Goal: Information Seeking & Learning: Learn about a topic

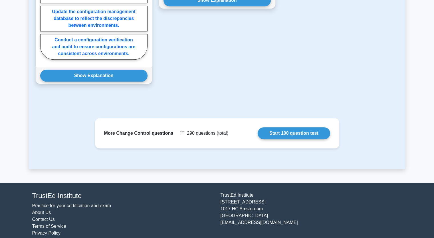
scroll to position [346, 0]
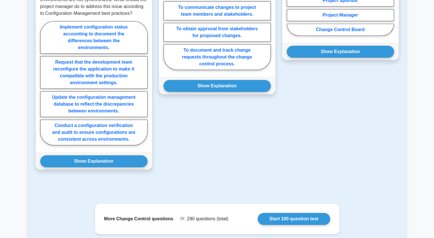
click at [223, 118] on div "Question 2 What is the purpose of a change control form in project management? …" at bounding box center [217, 61] width 123 height 231
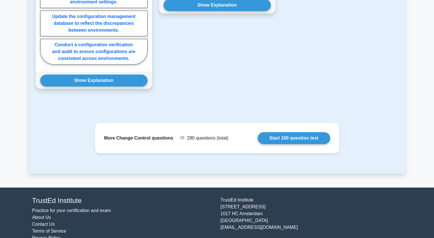
scroll to position [432, 0]
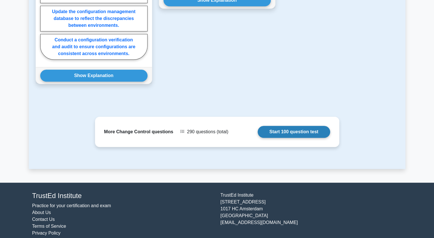
click at [279, 126] on link "Start 100 question test" at bounding box center [294, 132] width 73 height 12
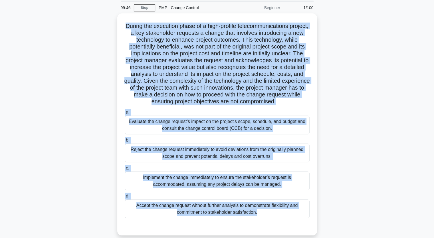
scroll to position [71, 0]
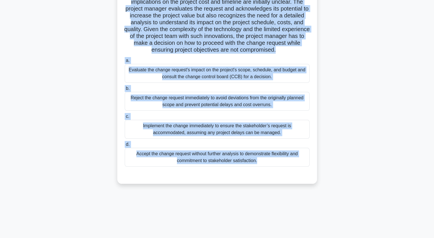
drag, startPoint x: 134, startPoint y: 45, endPoint x: 247, endPoint y: 160, distance: 161.4
click at [247, 160] on div "During the execution phase of a high-profile telecommunications project, a key …" at bounding box center [217, 73] width 195 height 218
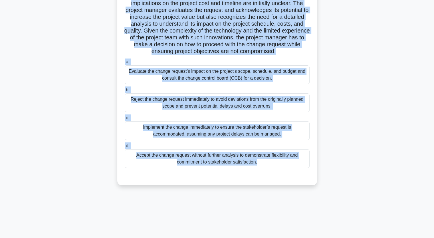
click at [93, 63] on div "During the execution phase of a high-profile telecommunications project, a key …" at bounding box center [217, 77] width 377 height 229
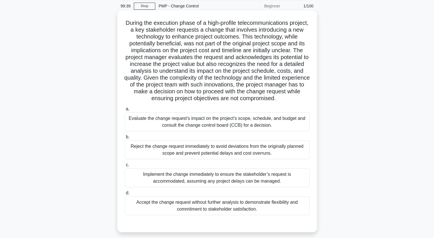
scroll to position [13, 0]
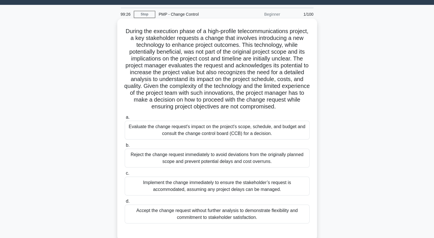
click at [132, 36] on h5 "During the execution phase of a high-profile telecommunications project, a key …" at bounding box center [217, 69] width 186 height 83
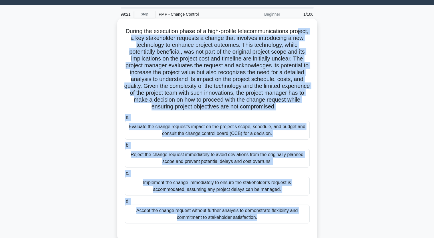
drag, startPoint x: 132, startPoint y: 36, endPoint x: 284, endPoint y: 232, distance: 248.1
click at [284, 232] on div "During the execution phase of a high-profile telecommunications project, a key …" at bounding box center [217, 130] width 195 height 218
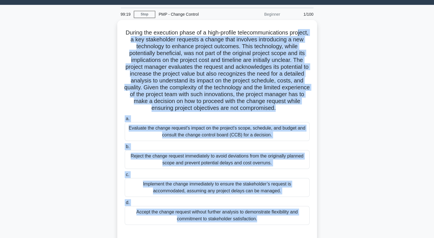
click at [51, 65] on div "During the execution phase of a high-profile telecommunications project, a key …" at bounding box center [217, 134] width 377 height 229
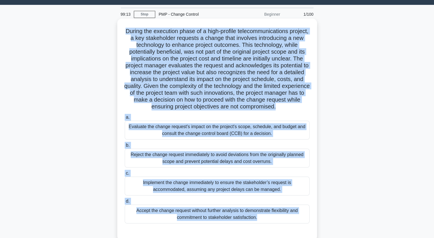
drag, startPoint x: 133, startPoint y: 31, endPoint x: 226, endPoint y: 231, distance: 220.8
click at [226, 231] on div "During the execution phase of a high-profile telecommunications project, a key …" at bounding box center [217, 130] width 195 height 218
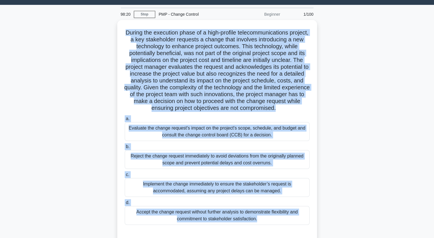
click at [78, 121] on div "During the execution phase of a high-profile telecommunications project, a key …" at bounding box center [217, 134] width 377 height 229
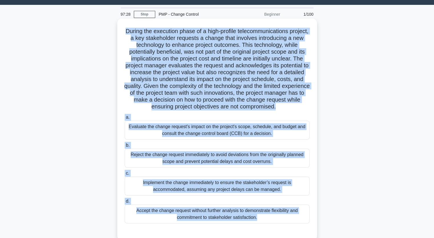
drag, startPoint x: 134, startPoint y: 31, endPoint x: 280, endPoint y: 231, distance: 248.5
click at [280, 231] on div "During the execution phase of a high-profile telecommunications project, a key …" at bounding box center [217, 130] width 195 height 218
click at [172, 183] on div "Implement the change immediately to ensure the stakeholder’s request is accommo…" at bounding box center [217, 186] width 185 height 19
click at [125, 175] on input "c. Implement the change immediately to ensure the stakeholder’s request is acco…" at bounding box center [125, 174] width 0 height 4
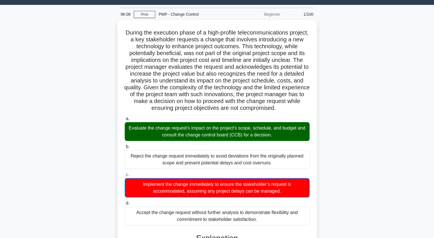
click at [125, 202] on input "d. Accept the change request without further analysis to demonstrate flexibilit…" at bounding box center [125, 204] width 0 height 4
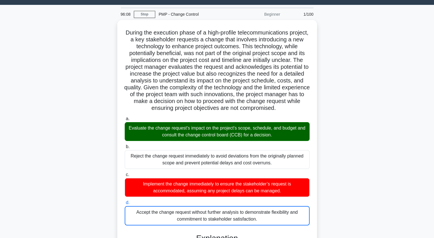
click at [125, 117] on input "a. Evaluate the change request's impact on the project's scope, schedule, and b…" at bounding box center [125, 119] width 0 height 4
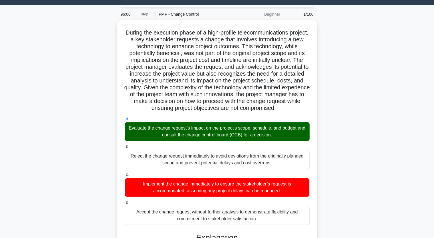
click at [77, 143] on div "During the execution phase of a high-profile telecommunications project, a key …" at bounding box center [217, 226] width 377 height 412
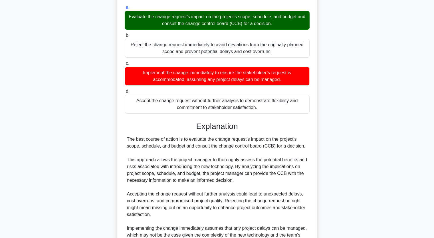
scroll to position [185, 0]
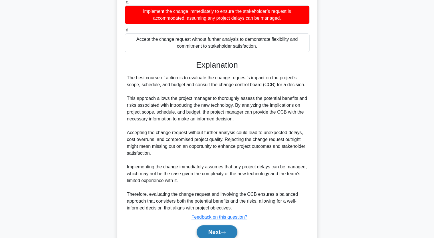
click at [208, 233] on button "Next" at bounding box center [217, 232] width 41 height 14
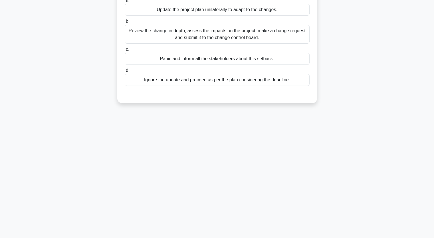
click at [76, 98] on div "A major update in regulatory norms has necessitated a significant change in the…" at bounding box center [217, 36] width 377 height 147
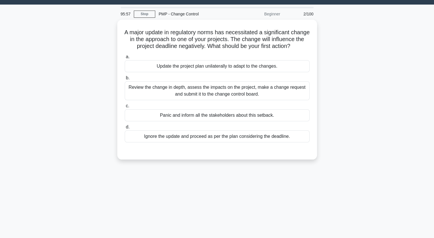
scroll to position [13, 0]
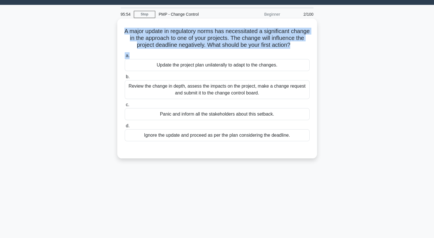
drag, startPoint x: 131, startPoint y: 33, endPoint x: 195, endPoint y: 65, distance: 71.8
click at [195, 65] on div "A major update in regulatory norms has necessitated a significant change in the…" at bounding box center [217, 88] width 195 height 135
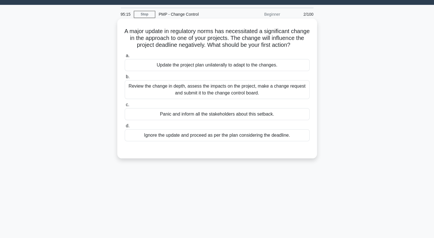
click at [199, 93] on div "Review the change in depth, assess the impacts on the project, make a change re…" at bounding box center [217, 89] width 185 height 19
click at [125, 79] on input "b. Review the change in depth, assess the impacts on the project, make a change…" at bounding box center [125, 77] width 0 height 4
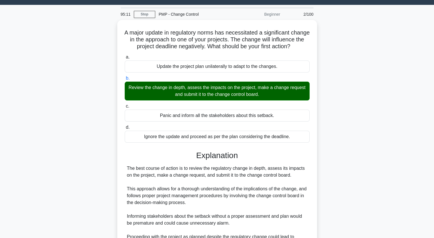
click at [407, 79] on main "95:11 Stop PMP - Change Control Beginner 2/100 A major update in regulatory nor…" at bounding box center [217, 165] width 434 height 320
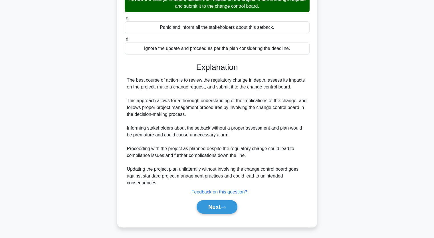
scroll to position [107, 0]
click at [216, 205] on button "Next" at bounding box center [217, 207] width 41 height 14
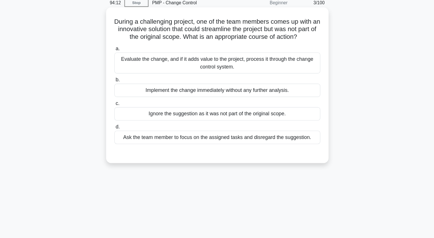
scroll to position [0, 0]
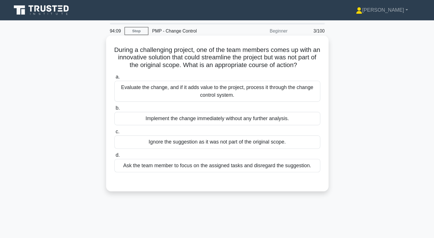
click at [253, 85] on div "Evaluate the change, and if it adds value to the project, process it through th…" at bounding box center [217, 82] width 185 height 19
click at [125, 71] on input "a. Evaluate the change, and if it adds value to the project, process it through…" at bounding box center [125, 69] width 0 height 4
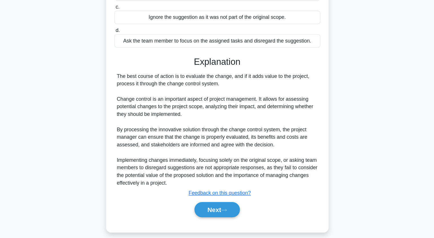
scroll to position [93, 0]
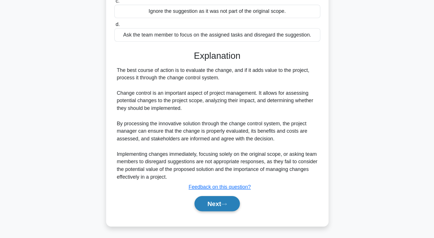
click at [223, 205] on button "Next" at bounding box center [217, 208] width 41 height 14
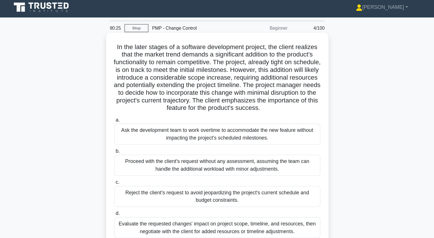
scroll to position [0, 0]
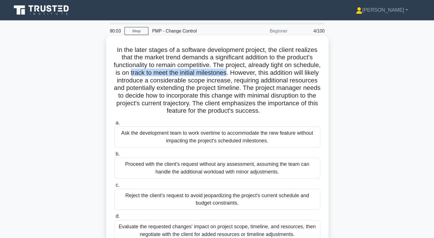
drag, startPoint x: 173, startPoint y: 65, endPoint x: 263, endPoint y: 64, distance: 90.3
click at [263, 64] on h5 "In the later stages of a software development project, the client realizes that…" at bounding box center [217, 72] width 186 height 62
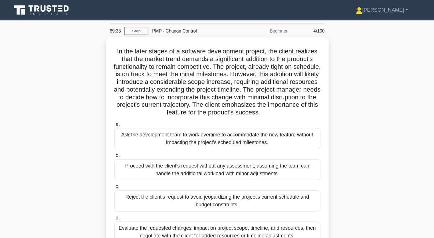
click at [23, 185] on main "89:38 Stop PMP - Change Control Beginner 4/100 In the later stages of a softwar…" at bounding box center [217, 163] width 434 height 290
click at [366, 116] on div "In the later stages of a software development project, the client realizes that…" at bounding box center [217, 137] width 377 height 209
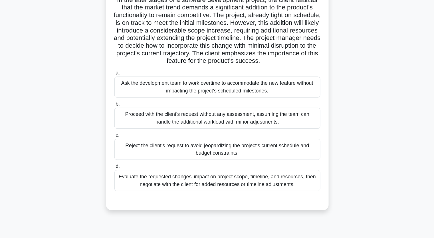
scroll to position [21, 0]
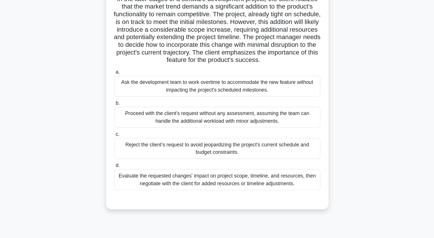
click at [188, 189] on div "Evaluate the requested changes' impact on project scope, timeline, and resource…" at bounding box center [217, 185] width 185 height 19
click at [125, 175] on input "d. Evaluate the requested changes' impact on project scope, timeline, and resou…" at bounding box center [125, 173] width 0 height 4
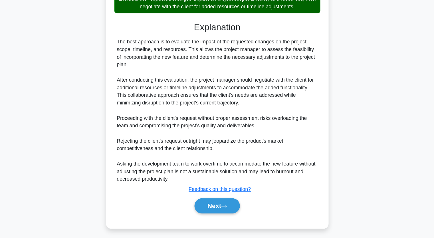
scroll to position [182, 0]
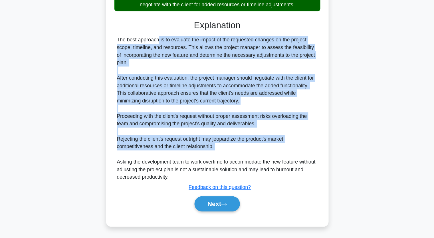
drag, startPoint x: 128, startPoint y: 60, endPoint x: 258, endPoint y: 164, distance: 166.6
click at [258, 164] on div "The best approach is to evaluate the impact of the requested changes on the pro…" at bounding box center [217, 122] width 181 height 130
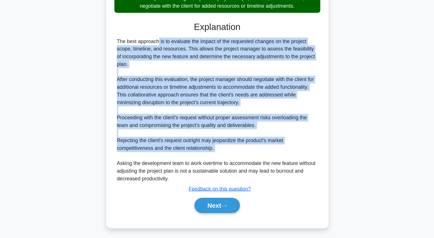
copy div "The best approach is to evaluate the impact of the requested changes on the pro…"
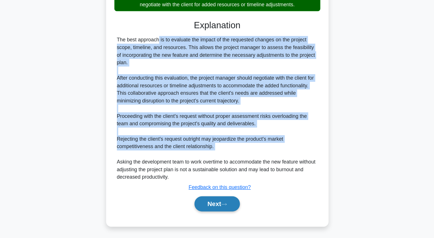
click at [211, 207] on button "Next" at bounding box center [217, 208] width 41 height 14
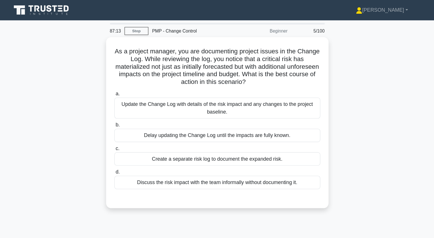
scroll to position [0, 0]
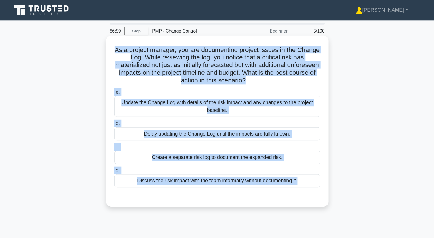
drag, startPoint x: 134, startPoint y: 43, endPoint x: 287, endPoint y: 177, distance: 202.8
click at [287, 177] on div "As a project manager, you are documenting project issues in the Change Log. Whi…" at bounding box center [217, 108] width 195 height 149
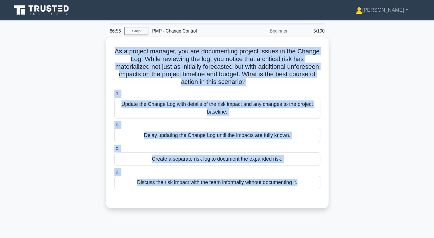
copy div "As a project manager, you are documenting project issues in the Change Log. Whi…"
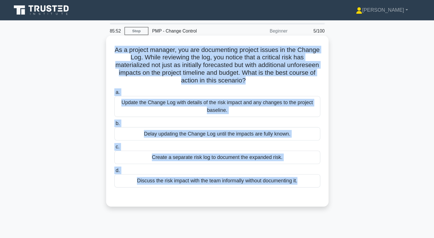
click at [201, 94] on div "Update the Change Log with details of the risk impact and any changes to the pr…" at bounding box center [217, 95] width 185 height 19
click at [125, 85] on input "a. Update the Change Log with details of the risk impact and any changes to the…" at bounding box center [125, 83] width 0 height 4
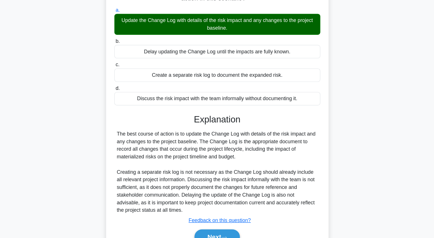
scroll to position [78, 0]
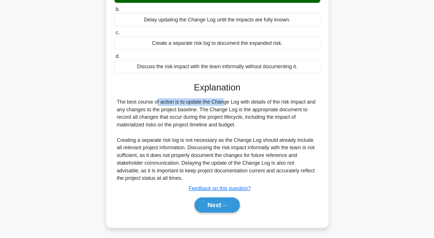
drag, startPoint x: 127, startPoint y: 117, endPoint x: 195, endPoint y: 119, distance: 67.7
click at [195, 119] on div "The best course of action is to update the Change Log with details of the risk …" at bounding box center [217, 150] width 181 height 75
click at [121, 106] on div "As a project manager, you are documenting project issues in the Change Log. Whi…" at bounding box center [217, 91] width 195 height 270
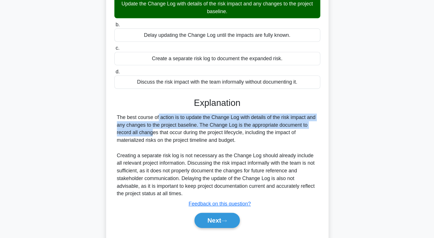
scroll to position [77, 0]
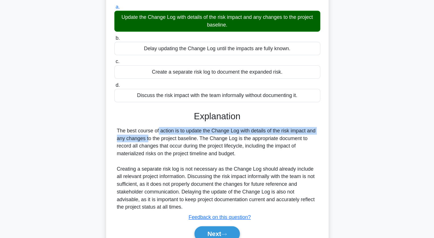
drag, startPoint x: 129, startPoint y: 116, endPoint x: 298, endPoint y: 136, distance: 169.7
click at [298, 112] on div "Explanation The best course of action is to update the Change Log with details …" at bounding box center [217, 159] width 185 height 119
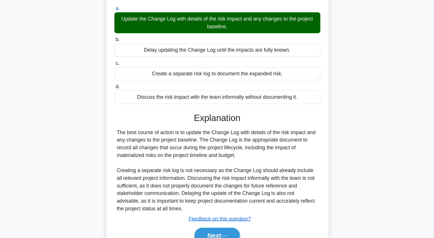
click at [354, 100] on div "As a project manager, you are documenting project issues in the Change Log. Whi…" at bounding box center [217, 98] width 377 height 282
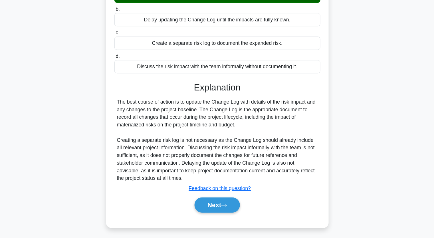
scroll to position [79, 0]
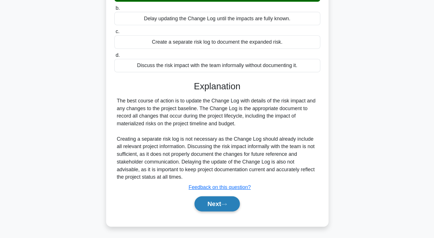
drag, startPoint x: 218, startPoint y: 206, endPoint x: 217, endPoint y: 202, distance: 4.6
click at [218, 205] on button "Next" at bounding box center [217, 208] width 41 height 14
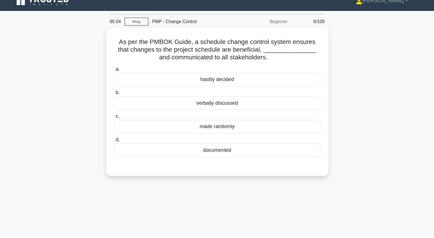
scroll to position [0, 0]
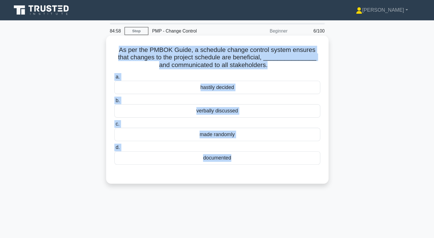
drag, startPoint x: 127, startPoint y: 45, endPoint x: 262, endPoint y: 154, distance: 173.4
click at [262, 154] on div "As per the PMBOK Guide, a schedule change control system ensures that changes t…" at bounding box center [217, 98] width 195 height 129
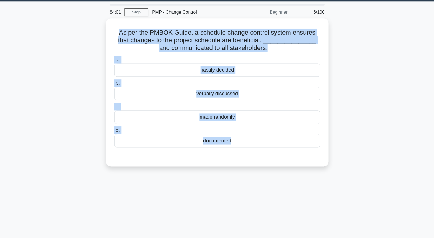
scroll to position [1, 0]
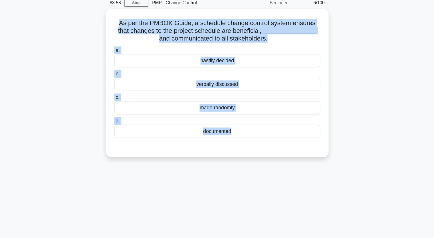
click at [377, 81] on div "As per the PMBOK Guide, a schedule change control system ensures that changes t…" at bounding box center [217, 102] width 377 height 140
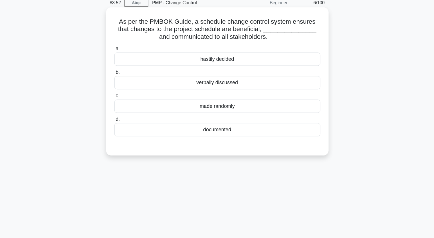
scroll to position [0, 0]
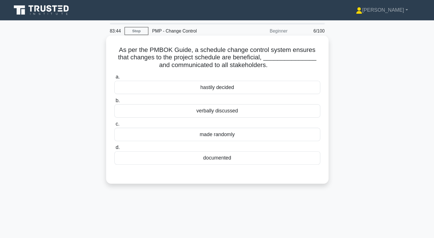
click at [224, 101] on div "verbally discussed" at bounding box center [217, 100] width 185 height 12
click at [125, 92] on input "b. verbally discussed" at bounding box center [125, 91] width 0 height 4
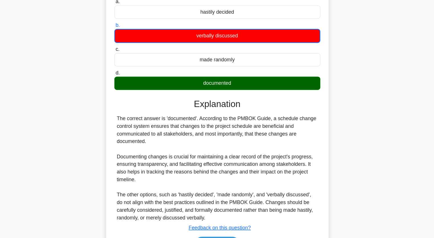
scroll to position [53, 0]
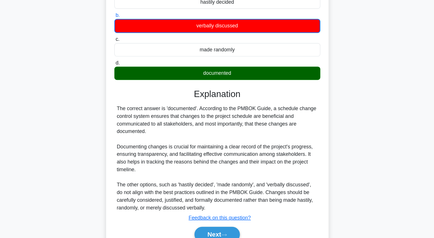
drag, startPoint x: 266, startPoint y: 121, endPoint x: 303, endPoint y: 143, distance: 42.7
click at [303, 143] on div "The correct answer is 'documented'. According to the PMBOK Guide, a schedule ch…" at bounding box center [217, 166] width 181 height 96
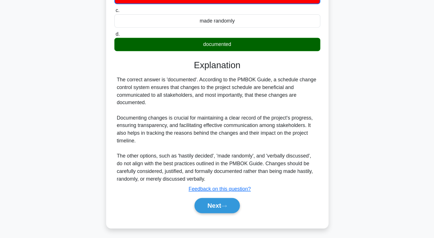
scroll to position [80, 0]
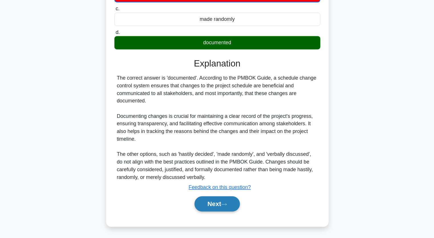
drag, startPoint x: 219, startPoint y: 208, endPoint x: 214, endPoint y: 212, distance: 6.7
click at [219, 209] on button "Next" at bounding box center [217, 208] width 41 height 14
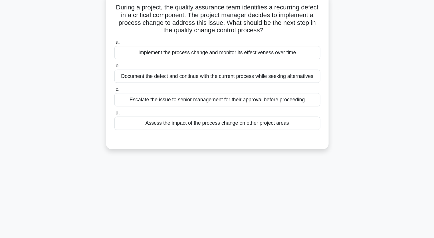
scroll to position [0, 0]
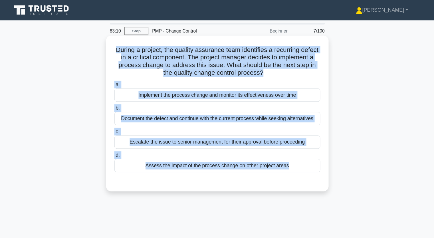
drag, startPoint x: 132, startPoint y: 44, endPoint x: 284, endPoint y: 159, distance: 190.5
click at [284, 159] on div "During a project, the quality assurance team identifies a recurring defect in a…" at bounding box center [217, 101] width 195 height 135
click at [296, 74] on label "a. Implement the process change and monitor its effectiveness over time" at bounding box center [217, 82] width 185 height 19
click at [125, 74] on input "a. Implement the process change and monitor its effectiveness over time" at bounding box center [125, 76] width 0 height 4
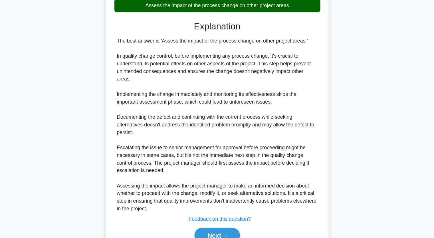
scroll to position [142, 0]
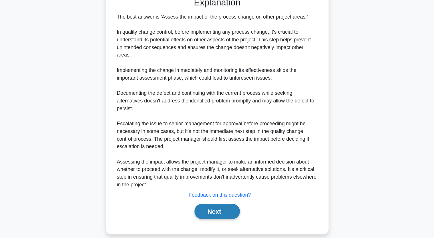
click at [218, 207] on button "Next" at bounding box center [217, 214] width 41 height 14
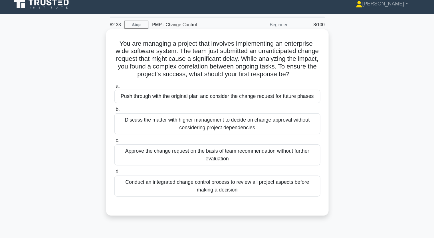
scroll to position [0, 0]
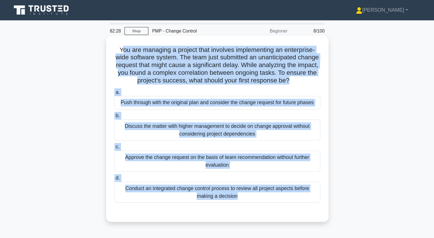
drag, startPoint x: 128, startPoint y: 44, endPoint x: 273, endPoint y: 170, distance: 192.3
click at [278, 188] on div "You are managing a project that involves implementing an enterprise-wide softwa…" at bounding box center [217, 115] width 195 height 163
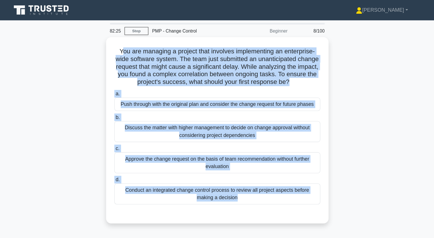
copy div "ou are managing a project that involves implementing an enterprise-wide softwar…"
click at [367, 66] on div "You are managing a project that involves implementing an enterprise-wide softwa…" at bounding box center [217, 120] width 377 height 174
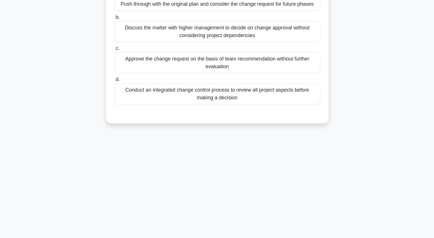
scroll to position [71, 0]
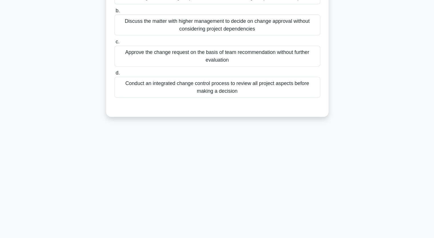
click at [221, 103] on div "Conduct an integrated change control process to review all project aspects befo…" at bounding box center [217, 102] width 185 height 19
click at [125, 92] on input "d. Conduct an integrated change control process to review all project aspects b…" at bounding box center [125, 90] width 0 height 4
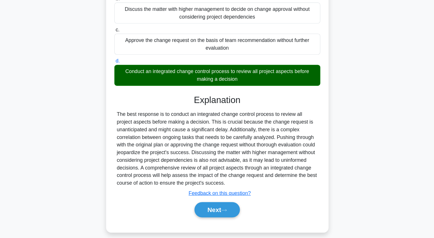
scroll to position [86, 0]
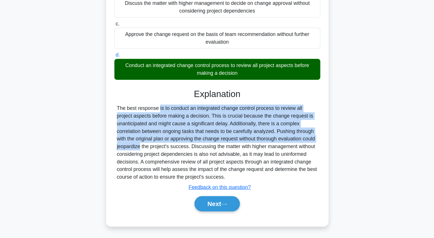
drag, startPoint x: 128, startPoint y: 121, endPoint x: 301, endPoint y: 149, distance: 174.8
click at [301, 149] on div "The best response is to conduct an integrated change control process to review …" at bounding box center [217, 152] width 181 height 69
drag, startPoint x: 219, startPoint y: 209, endPoint x: 215, endPoint y: 213, distance: 6.3
click at [219, 209] on button "Next" at bounding box center [217, 208] width 41 height 14
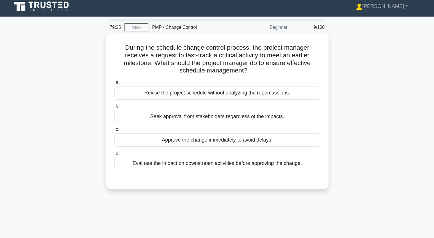
scroll to position [0, 0]
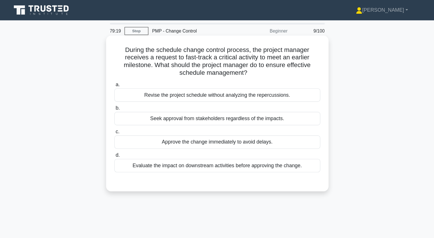
drag, startPoint x: 131, startPoint y: 41, endPoint x: 289, endPoint y: 155, distance: 194.4
click at [289, 155] on div "During the schedule change control process, the project manager receives a requ…" at bounding box center [217, 101] width 195 height 135
click at [127, 51] on h5 "During the schedule change control process, the project manager receives a requ…" at bounding box center [217, 55] width 186 height 28
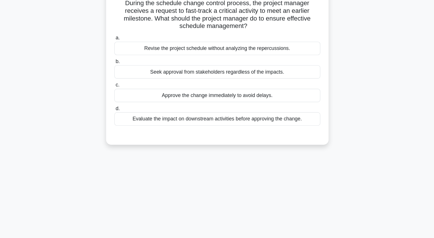
scroll to position [53, 0]
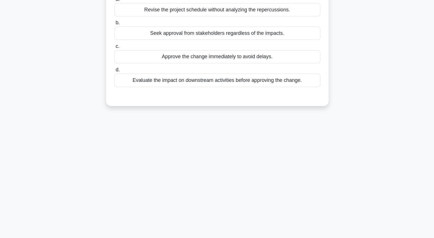
click at [240, 97] on div "Evaluate the impact on downstream activities before approving the change." at bounding box center [217, 96] width 185 height 12
click at [125, 89] on input "d. Evaluate the impact on downstream activities before approving the change." at bounding box center [125, 87] width 0 height 4
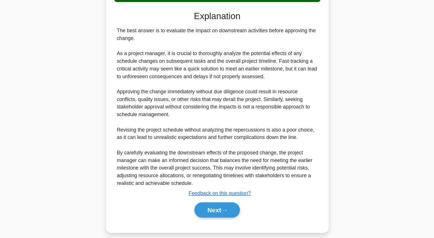
scroll to position [134, 0]
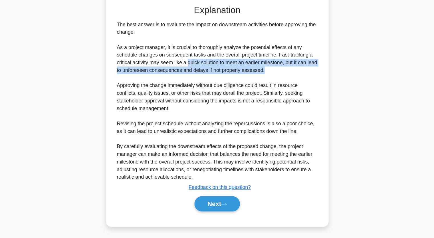
drag, startPoint x: 190, startPoint y: 79, endPoint x: 308, endPoint y: 86, distance: 118.7
click at [308, 86] on div "The best answer is to evaluate the impact on downstream activities before appro…" at bounding box center [217, 115] width 185 height 144
click at [211, 208] on button "Next" at bounding box center [217, 208] width 41 height 14
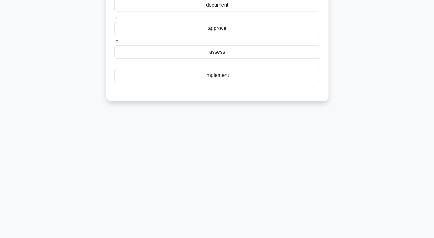
scroll to position [0, 0]
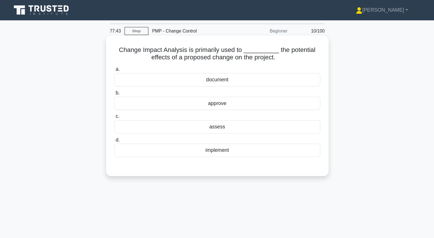
click at [220, 115] on div "assess" at bounding box center [217, 114] width 185 height 12
click at [125, 107] on input "c. assess" at bounding box center [125, 105] width 0 height 4
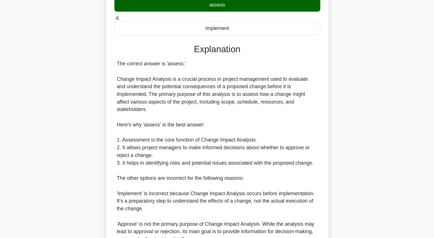
scroll to position [104, 0]
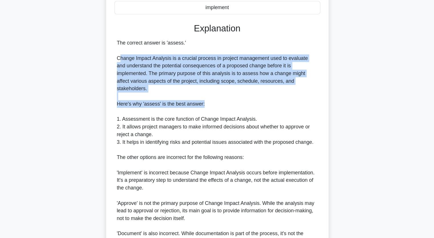
drag, startPoint x: 129, startPoint y: 76, endPoint x: 296, endPoint y: 109, distance: 170.6
click at [296, 109] on div "The correct answer is 'assess.' Change Impact Analysis is a crucial process in …" at bounding box center [217, 155] width 181 height 192
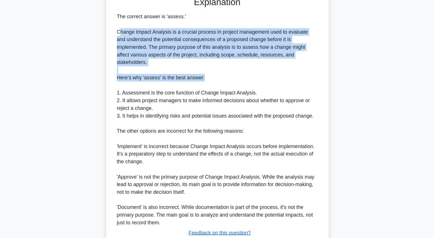
scroll to position [162, 0]
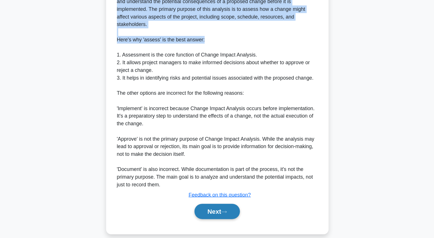
click at [221, 210] on button "Next" at bounding box center [217, 214] width 41 height 14
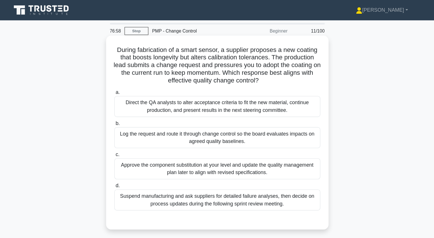
scroll to position [0, 0]
drag, startPoint x: 123, startPoint y: 43, endPoint x: 221, endPoint y: 185, distance: 172.6
click at [220, 185] on div "During fabrication of a smart sensor, a supplier proposes a new coating that bo…" at bounding box center [217, 119] width 195 height 170
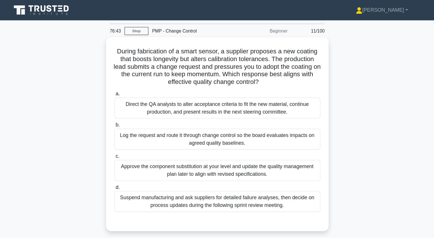
click at [93, 44] on div "During fabrication of a smart sensor, a supplier proposes a new coating that bo…" at bounding box center [217, 123] width 377 height 181
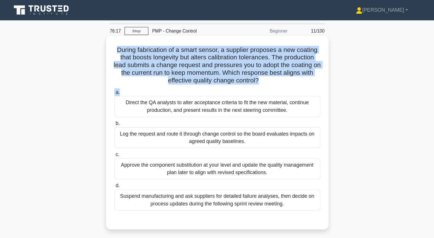
drag, startPoint x: 127, startPoint y: 43, endPoint x: 307, endPoint y: 81, distance: 184.5
click at [307, 81] on div "During fabrication of a smart sensor, a supplier proposes a new coating that bo…" at bounding box center [217, 119] width 195 height 170
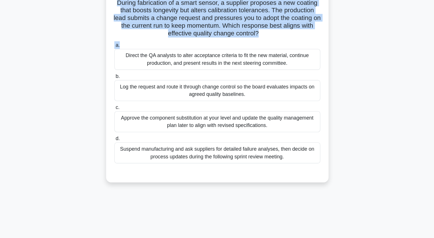
scroll to position [27, 0]
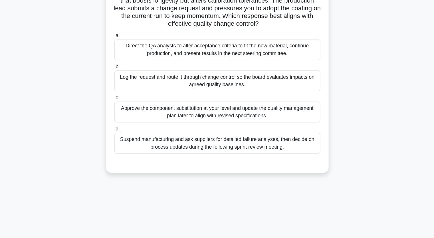
click at [136, 66] on div "Direct the QA analysts to alter acceptance criteria to fit the new material, co…" at bounding box center [217, 68] width 185 height 19
click at [125, 58] on input "a. Direct the QA analysts to alter acceptance criteria to fit the new material,…" at bounding box center [125, 56] width 0 height 4
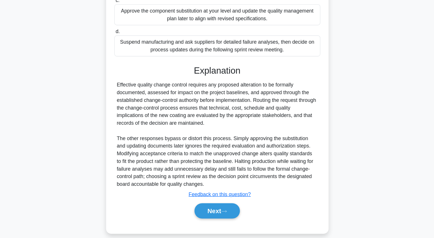
scroll to position [121, 0]
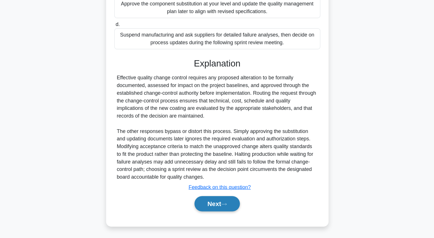
click at [216, 205] on button "Next" at bounding box center [217, 208] width 41 height 14
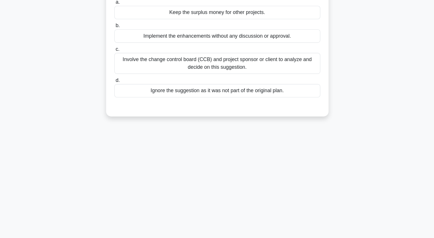
scroll to position [0, 0]
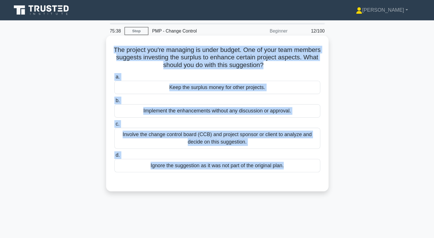
drag, startPoint x: 135, startPoint y: 44, endPoint x: 264, endPoint y: 169, distance: 179.6
click at [264, 169] on div "The project you're managing is under budget. One of your team members suggests …" at bounding box center [217, 101] width 195 height 135
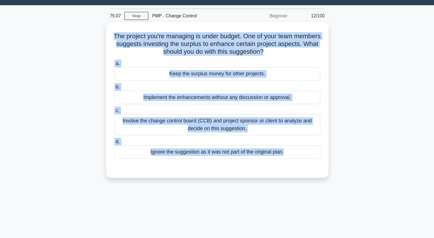
scroll to position [1, 0]
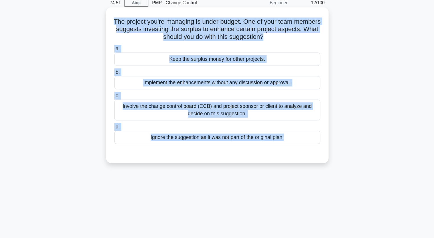
click at [217, 120] on div "Involve the change control board (CCB) and project sponsor or client to analyze…" at bounding box center [217, 123] width 185 height 19
click at [125, 112] on input "c. Involve the change control board (CCB) and project sponsor or client to anal…" at bounding box center [125, 111] width 0 height 4
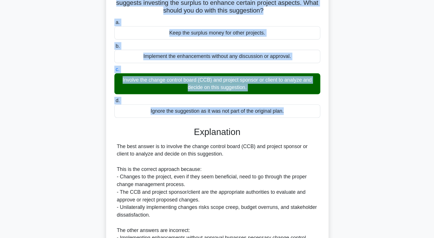
scroll to position [53, 0]
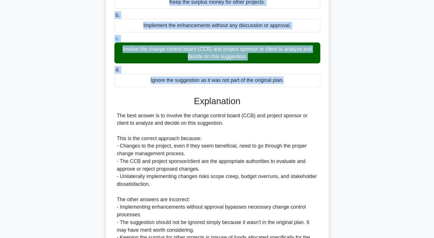
click at [316, 103] on div "The project you're managing is under budget. One of your team members suggests …" at bounding box center [217, 133] width 200 height 309
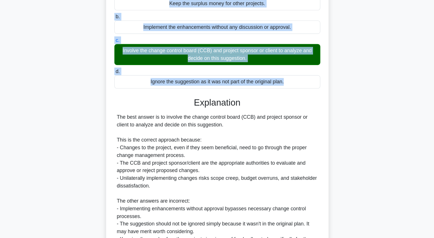
click at [364, 101] on div "The project you're managing is under budget. One of your team members suggests …" at bounding box center [217, 139] width 377 height 316
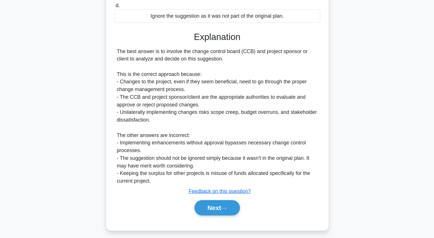
scroll to position [114, 0]
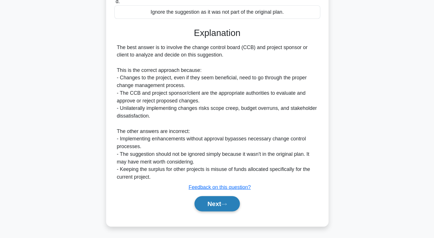
click at [220, 207] on button "Next" at bounding box center [217, 208] width 41 height 14
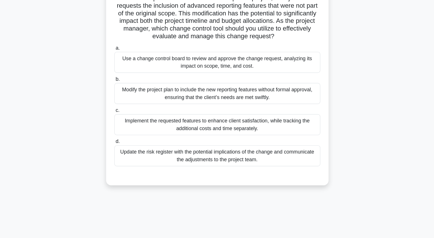
scroll to position [0, 0]
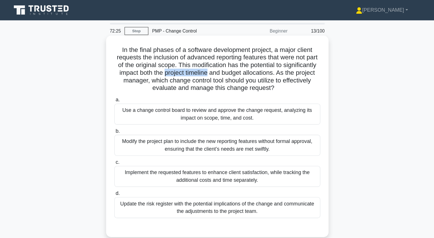
drag, startPoint x: 203, startPoint y: 65, endPoint x: 245, endPoint y: 63, distance: 42.0
click at [245, 63] on h5 "In the final phases of a software development project, a major client requests …" at bounding box center [217, 62] width 186 height 42
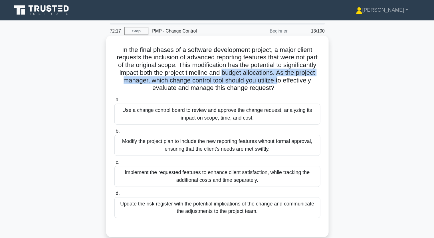
drag, startPoint x: 258, startPoint y: 66, endPoint x: 307, endPoint y: 69, distance: 48.6
click at [307, 69] on h5 "In the final phases of a software development project, a major client requests …" at bounding box center [217, 62] width 186 height 42
drag, startPoint x: 308, startPoint y: 68, endPoint x: 285, endPoint y: 76, distance: 23.8
click at [285, 76] on h5 "In the final phases of a software development project, a major client requests …" at bounding box center [217, 62] width 186 height 42
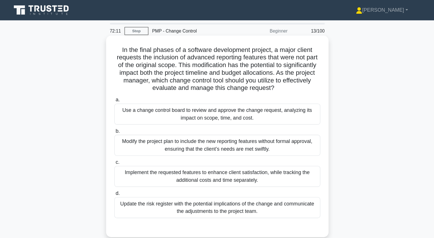
click at [269, 76] on h5 "In the final phases of a software development project, a major client requests …" at bounding box center [217, 62] width 186 height 42
drag, startPoint x: 256, startPoint y: 66, endPoint x: 311, endPoint y: 64, distance: 54.3
click at [311, 64] on div "In the final phases of a software development project, a major client requests …" at bounding box center [217, 122] width 195 height 177
copy h5 "budget allocations."
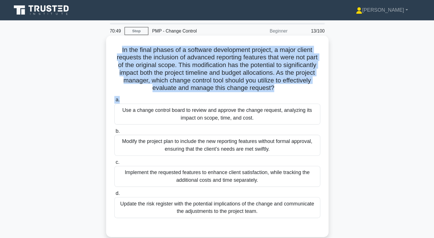
drag, startPoint x: 129, startPoint y: 43, endPoint x: 265, endPoint y: 91, distance: 144.7
click at [265, 91] on div "In the final phases of a software development project, a major client requests …" at bounding box center [217, 122] width 195 height 177
copy div "In the final phases of a software development project, a major client requests …"
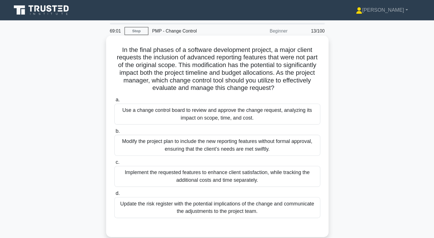
click at [132, 96] on div "Use a change control board to review and approve the change request, analyzing …" at bounding box center [217, 102] width 185 height 19
click at [125, 92] on input "a. Use a change control board to review and approve the change request, analyzi…" at bounding box center [125, 90] width 0 height 4
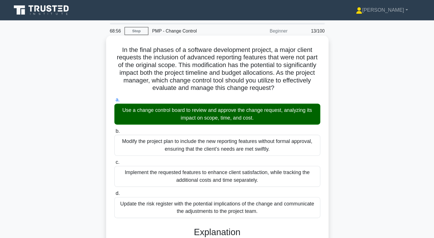
drag, startPoint x: 131, startPoint y: 100, endPoint x: 284, endPoint y: 105, distance: 153.5
click at [284, 105] on div "Use a change control board to review and approve the change request, analyzing …" at bounding box center [217, 102] width 185 height 19
copy div "Use a change control board to review and approve the change request, analyzing …"
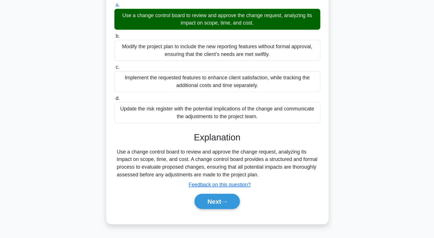
scroll to position [71, 0]
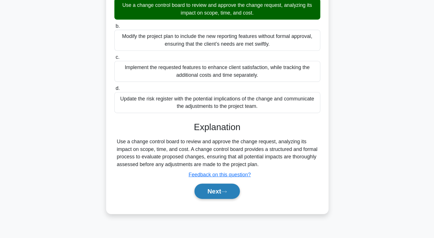
click at [215, 197] on button "Next" at bounding box center [217, 196] width 41 height 14
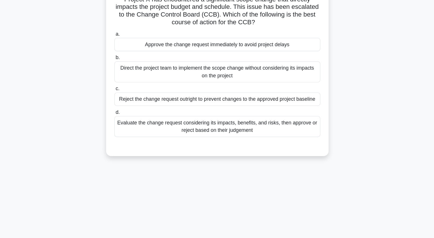
scroll to position [27, 0]
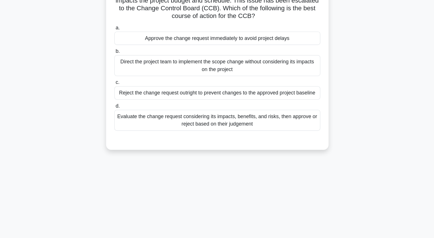
click at [170, 133] on div "Evaluate the change request considering its impacts, benefits, and risks, then …" at bounding box center [217, 132] width 185 height 19
click at [125, 121] on input "d. Evaluate the change request considering its impacts, benefits, and risks, th…" at bounding box center [125, 120] width 0 height 4
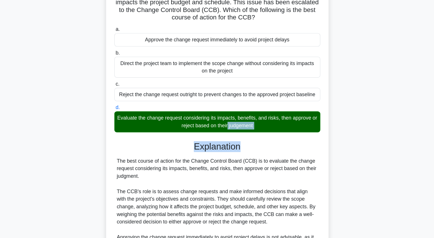
drag, startPoint x: 129, startPoint y: 129, endPoint x: 320, endPoint y: 144, distance: 191.4
click at [320, 144] on div "Project X has encountered a significant scope change that directly impacts the …" at bounding box center [217, 172] width 377 height 330
copy div "Evaluate the change request considering its impacts, benefits, and risks, then …"
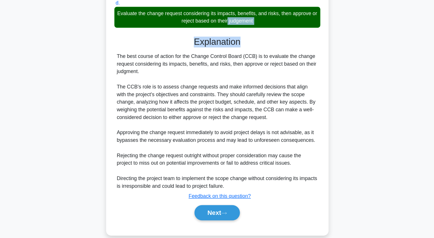
scroll to position [127, 0]
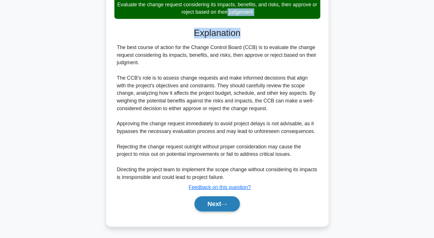
click at [219, 208] on button "Next" at bounding box center [217, 208] width 41 height 14
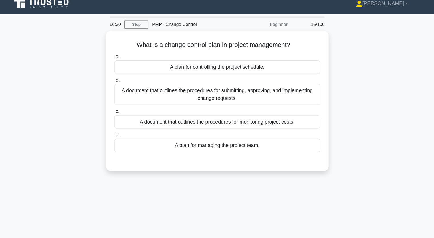
scroll to position [0, 0]
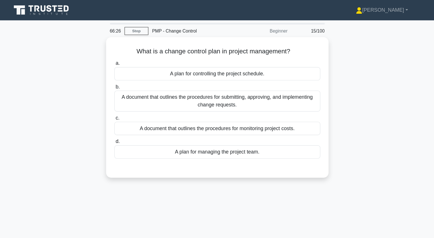
drag, startPoint x: 143, startPoint y: 45, endPoint x: 341, endPoint y: 49, distance: 198.9
click at [341, 49] on div "What is a change control plan in project management? .spinner_0XTQ{transform-or…" at bounding box center [217, 99] width 377 height 133
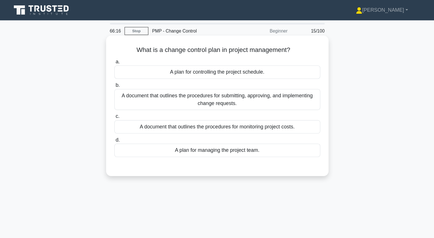
click at [246, 90] on div "A document that outlines the procedures for submitting, approving, and implemen…" at bounding box center [217, 89] width 185 height 19
click at [125, 79] on input "b. A document that outlines the procedures for submitting, approving, and imple…" at bounding box center [125, 77] width 0 height 4
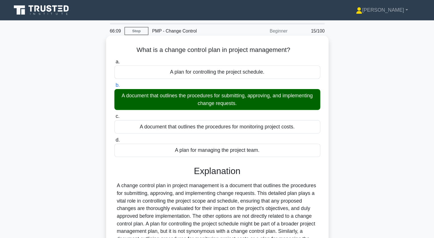
drag, startPoint x: 141, startPoint y: 44, endPoint x: 306, endPoint y: 91, distance: 171.9
click at [306, 91] on div "What is a change control plan in project management? .spinner_0XTQ{transform-or…" at bounding box center [217, 152] width 195 height 236
copy div "What is a change control plan in project management? .spinner_0XTQ{transform-or…"
click at [173, 97] on div "A document that outlines the procedures for submitting, approving, and implemen…" at bounding box center [217, 89] width 185 height 19
click at [125, 79] on input "b. A document that outlines the procedures for submitting, approving, and imple…" at bounding box center [125, 77] width 0 height 4
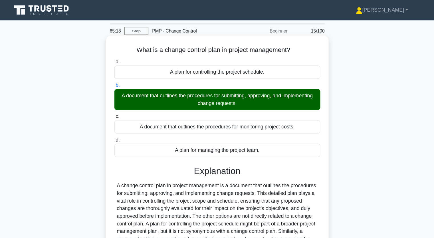
click at [123, 101] on div "a. A plan for controlling the project schedule. b. A document that outlines the…" at bounding box center [217, 96] width 192 height 91
drag, startPoint x: 145, startPoint y: 87, endPoint x: 274, endPoint y: 98, distance: 129.8
click at [274, 98] on div "A document that outlines the procedures for submitting, approving, and implemen…" at bounding box center [217, 89] width 185 height 19
drag, startPoint x: 140, startPoint y: 85, endPoint x: 214, endPoint y: 92, distance: 74.0
click at [214, 92] on div "A document that outlines the procedures for submitting, approving, and implemen…" at bounding box center [217, 89] width 185 height 19
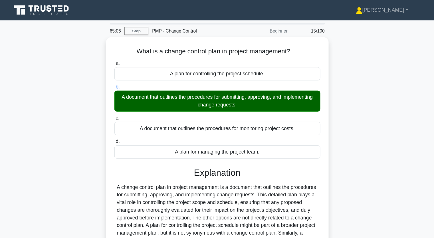
click at [94, 80] on div "What is a change control plan in project management? .spinner_0XTQ{transform-or…" at bounding box center [217, 157] width 377 height 248
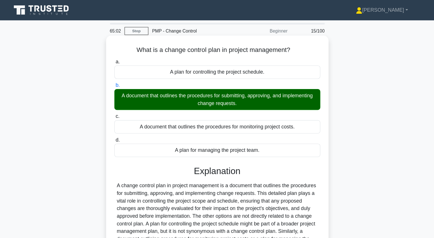
drag, startPoint x: 141, startPoint y: 87, endPoint x: 293, endPoint y: 94, distance: 151.6
click at [293, 94] on div "A document that outlines the procedures for submitting, approving, and implemen…" at bounding box center [217, 89] width 185 height 19
copy div "A document that outlines the procedures for submitting, approving, and implemen…"
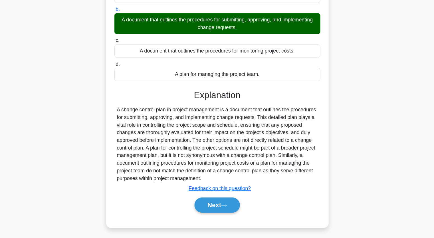
scroll to position [71, 0]
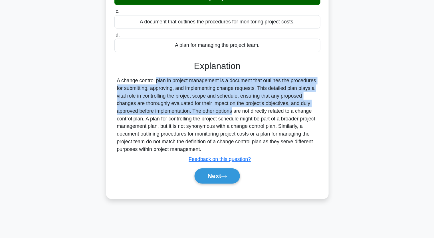
drag, startPoint x: 128, startPoint y: 96, endPoint x: 196, endPoint y: 122, distance: 73.0
click at [196, 122] on div "A change control plan in project management is a document that outlines the pro…" at bounding box center [217, 127] width 181 height 69
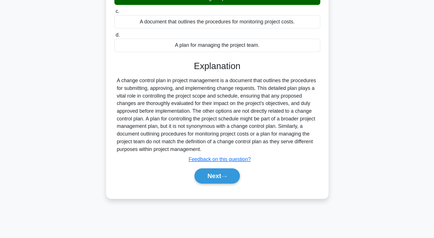
drag, startPoint x: 170, startPoint y: 59, endPoint x: 150, endPoint y: 85, distance: 32.3
click at [150, 85] on h3 "Explanation" at bounding box center [217, 84] width 178 height 10
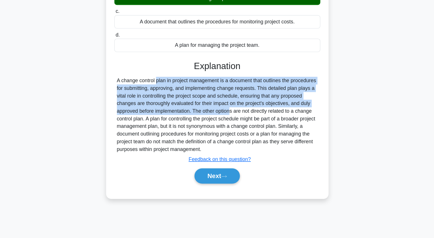
drag, startPoint x: 126, startPoint y: 95, endPoint x: 195, endPoint y: 123, distance: 74.4
click at [195, 123] on div "A change control plan in project management is a document that outlines the pro…" at bounding box center [217, 127] width 185 height 69
copy div "A change control plan in project management is a document that outlines the pro…"
click at [221, 179] on button "Next" at bounding box center [217, 182] width 41 height 14
click at [221, 183] on button "Next" at bounding box center [217, 182] width 41 height 14
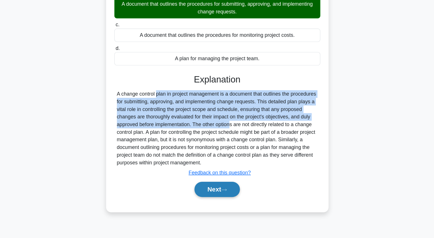
scroll to position [70, 0]
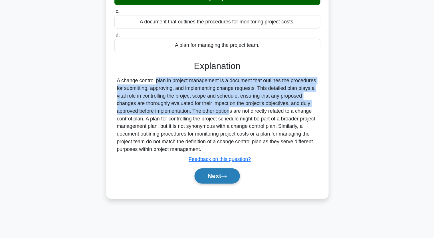
click at [209, 182] on button "Next" at bounding box center [217, 182] width 41 height 14
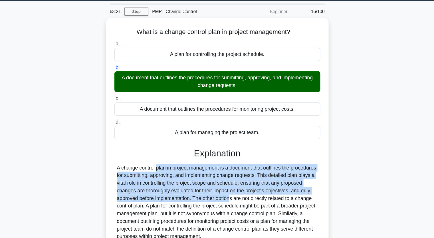
scroll to position [17, 0]
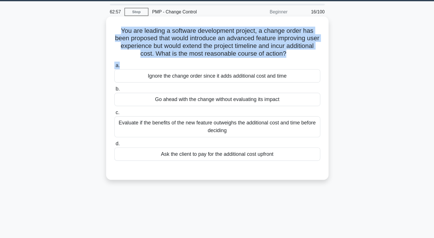
drag, startPoint x: 128, startPoint y: 28, endPoint x: 279, endPoint y: 56, distance: 153.1
click at [279, 56] on div "You are leading a software development project, a change order has been propose…" at bounding box center [217, 88] width 195 height 142
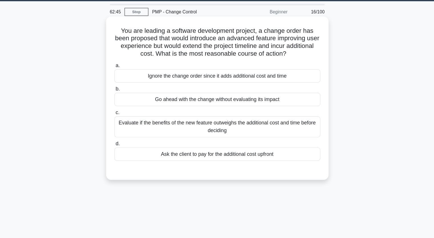
click at [219, 117] on div "Evaluate if the benefits of the new feature outweighs the additional cost and t…" at bounding box center [217, 114] width 185 height 19
click at [125, 103] on input "c. Evaluate if the benefits of the new feature outweighs the additional cost an…" at bounding box center [125, 101] width 0 height 4
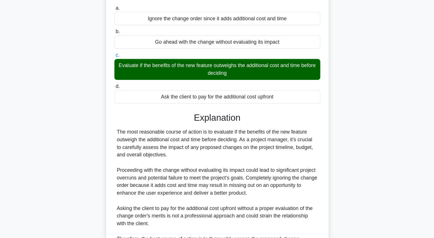
scroll to position [70, 0]
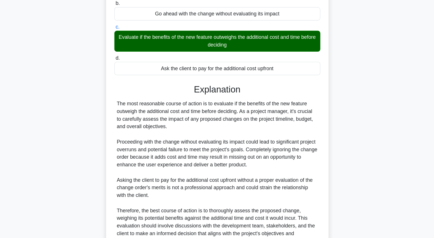
drag, startPoint x: 128, startPoint y: 117, endPoint x: 272, endPoint y: 141, distance: 146.7
click at [272, 141] on div "The most reasonable course of action is to evaluate if the benefits of the new …" at bounding box center [217, 179] width 181 height 130
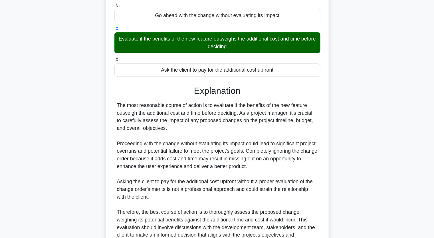
drag, startPoint x: 272, startPoint y: 141, endPoint x: 374, endPoint y: 148, distance: 103.1
click at [379, 149] on div "You are leading a software development project, a change order has been propose…" at bounding box center [217, 128] width 377 height 330
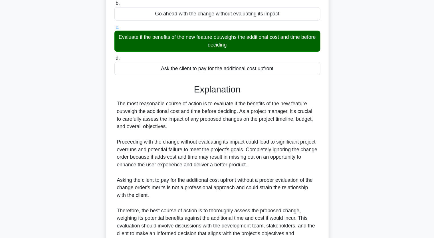
drag, startPoint x: 128, startPoint y: 117, endPoint x: 264, endPoint y: 141, distance: 138.9
click at [264, 141] on div "The most reasonable course of action is to evaluate if the benefits of the new …" at bounding box center [217, 179] width 181 height 130
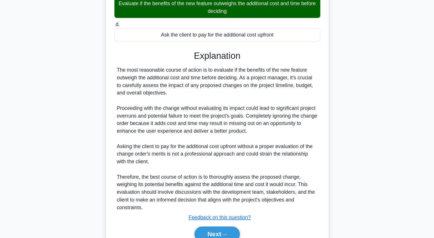
scroll to position [127, 0]
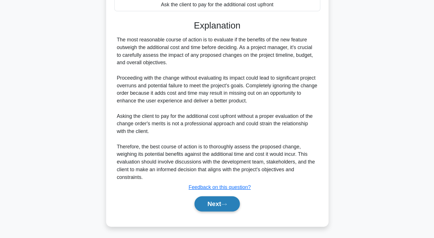
drag, startPoint x: 217, startPoint y: 205, endPoint x: 206, endPoint y: 208, distance: 11.4
click at [216, 204] on button "Next" at bounding box center [217, 208] width 41 height 14
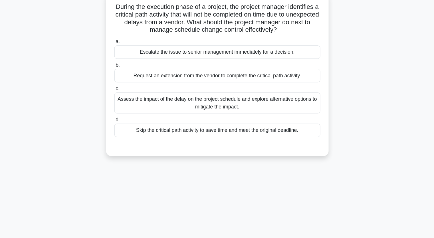
scroll to position [0, 0]
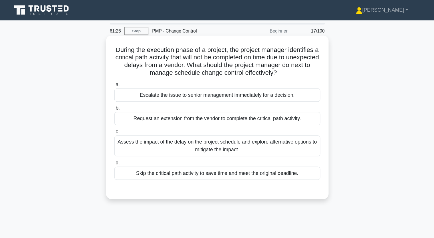
drag, startPoint x: 127, startPoint y: 44, endPoint x: 286, endPoint y: 69, distance: 161.5
click at [286, 69] on h5 "During the execution phase of a project, the project manager identifies a criti…" at bounding box center [217, 55] width 186 height 28
click at [178, 127] on div "Assess the impact of the delay on the project schedule and explore alternative …" at bounding box center [217, 131] width 185 height 19
click at [125, 120] on input "c. Assess the impact of the delay on the project schedule and explore alternati…" at bounding box center [125, 119] width 0 height 4
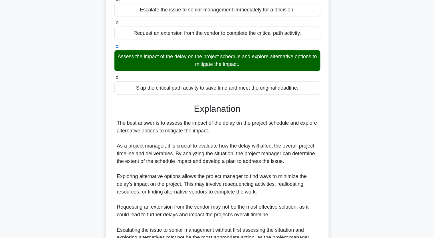
scroll to position [77, 0]
drag, startPoint x: 128, startPoint y: 50, endPoint x: 167, endPoint y: 47, distance: 39.8
click at [167, 47] on div "Assess the impact of the delay on the project schedule and explore alternative …" at bounding box center [217, 54] width 185 height 19
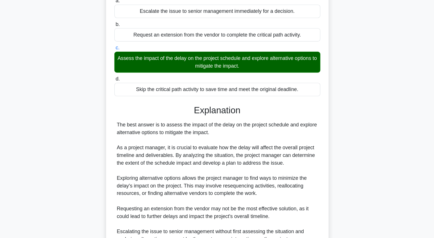
click at [97, 60] on div "During the execution phase of a project, the project manager identifies a criti…" at bounding box center [217, 125] width 377 height 337
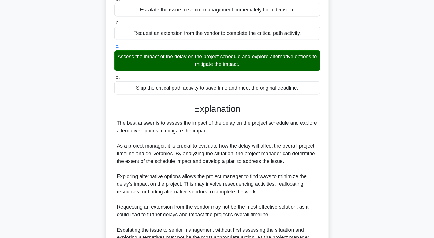
drag, startPoint x: 130, startPoint y: 51, endPoint x: 251, endPoint y: 60, distance: 120.9
click at [250, 60] on div "Assess the impact of the delay on the project schedule and explore alternative …" at bounding box center [217, 54] width 185 height 19
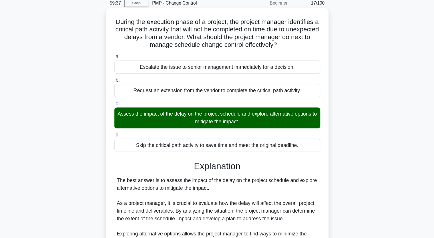
scroll to position [0, 0]
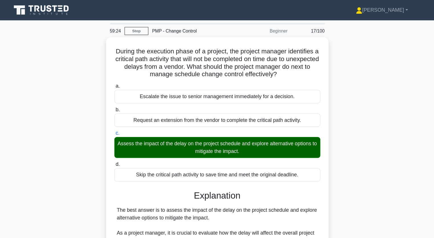
click at [79, 117] on div "During the execution phase of a project, the project manager identifies a criti…" at bounding box center [217, 201] width 377 height 337
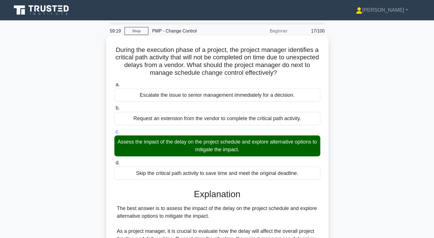
drag, startPoint x: 128, startPoint y: 127, endPoint x: 294, endPoint y: 138, distance: 166.3
click at [294, 138] on div "Assess the impact of the delay on the project schedule and explore alternative …" at bounding box center [217, 131] width 185 height 19
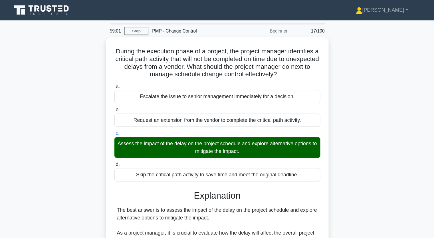
click at [60, 116] on div "During the execution phase of a project, the project manager identifies a criti…" at bounding box center [217, 201] width 377 height 337
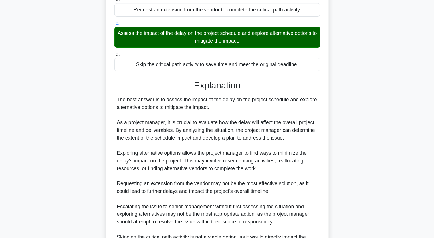
scroll to position [78, 0]
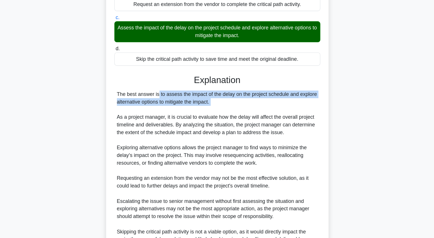
drag, startPoint x: 128, startPoint y: 108, endPoint x: 304, endPoint y: 125, distance: 177.3
click at [304, 125] on div "The best answer is to assess the impact of the delay on the project schedule an…" at bounding box center [217, 174] width 181 height 137
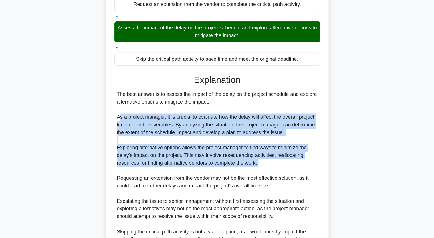
drag, startPoint x: 128, startPoint y: 129, endPoint x: 283, endPoint y: 181, distance: 163.2
click at [283, 181] on div "The best answer is to assess the impact of the delay on the project schedule an…" at bounding box center [217, 174] width 181 height 137
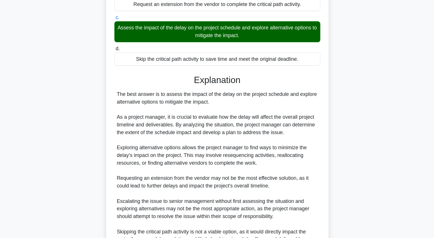
drag, startPoint x: 69, startPoint y: 75, endPoint x: 210, endPoint y: 119, distance: 147.6
click at [210, 119] on div "The best answer is to assess the impact of the delay on the project schedule an…" at bounding box center [217, 174] width 181 height 137
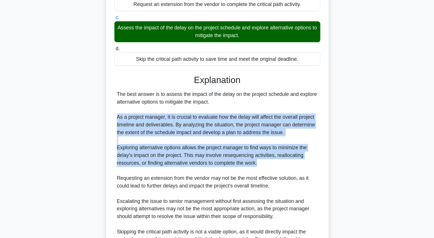
drag, startPoint x: 125, startPoint y: 127, endPoint x: 270, endPoint y: 174, distance: 151.9
click at [270, 174] on div "The best answer is to assess the impact of the delay on the project schedule an…" at bounding box center [217, 174] width 185 height 137
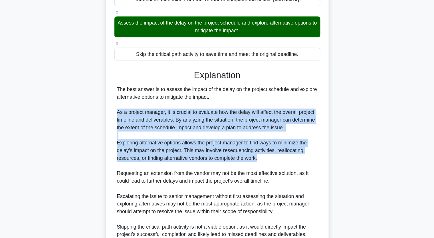
scroll to position [134, 0]
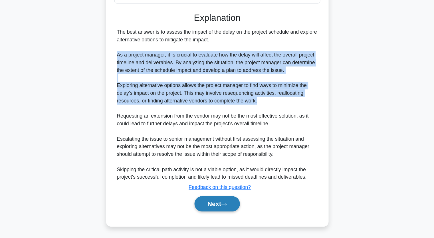
click at [219, 207] on button "Next" at bounding box center [217, 208] width 41 height 14
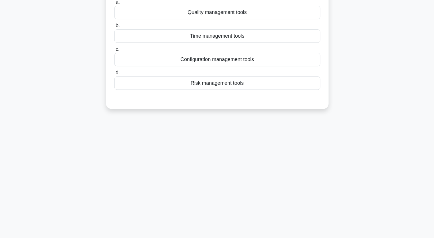
scroll to position [0, 0]
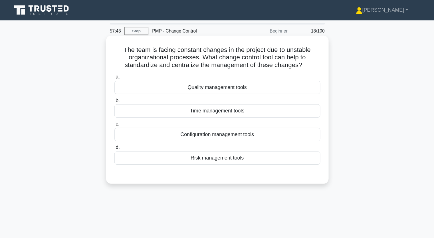
drag, startPoint x: 134, startPoint y: 44, endPoint x: 286, endPoint y: 74, distance: 155.2
click at [286, 74] on div "The team is facing constant changes in the project due to unstable organization…" at bounding box center [217, 98] width 195 height 129
click at [289, 67] on label "a. Quality management tools" at bounding box center [217, 75] width 185 height 19
click at [125, 67] on input "a. Quality management tools" at bounding box center [125, 69] width 0 height 4
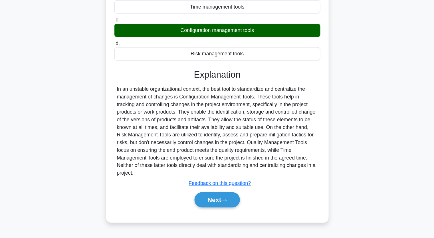
scroll to position [71, 0]
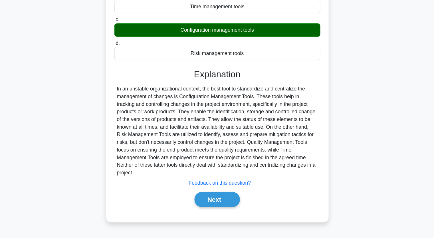
drag, startPoint x: 127, startPoint y: 104, endPoint x: 291, endPoint y: 178, distance: 179.7
click at [291, 178] on div "In an unstable organizational context, the best tool to standardize and central…" at bounding box center [217, 142] width 181 height 82
drag, startPoint x: 217, startPoint y: 203, endPoint x: 214, endPoint y: 201, distance: 4.0
click at [217, 202] on button "Next" at bounding box center [217, 204] width 41 height 14
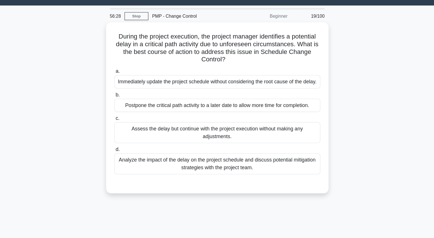
scroll to position [0, 0]
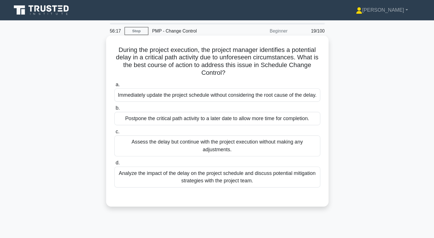
drag, startPoint x: 126, startPoint y: 44, endPoint x: 300, endPoint y: 65, distance: 175.5
click at [300, 65] on h5 "During the project execution, the project manager identifies a potential delay …" at bounding box center [217, 55] width 186 height 28
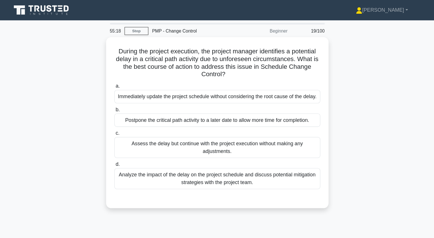
click at [50, 78] on div "During the project execution, the project manager identifies a potential delay …" at bounding box center [217, 113] width 377 height 161
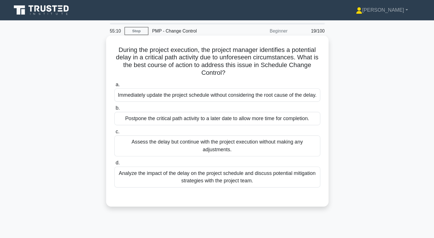
scroll to position [1, 0]
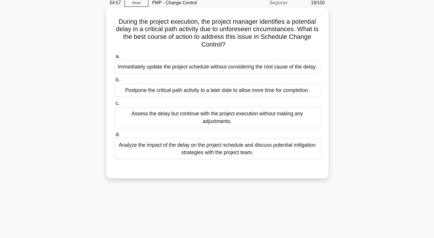
click at [227, 166] on div "Analyze the impact of the delay on the project schedule and discuss potential m…" at bounding box center [217, 158] width 185 height 19
click at [125, 147] on input "d. Analyze the impact of the delay on the project schedule and discuss potentia…" at bounding box center [125, 145] width 0 height 4
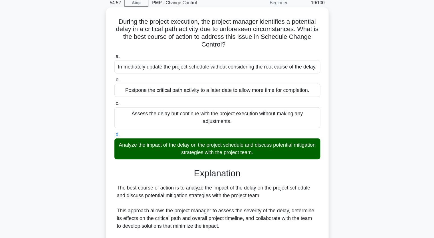
drag, startPoint x: 135, startPoint y: 160, endPoint x: 258, endPoint y: 172, distance: 123.7
click at [258, 167] on div "Analyze the impact of the delay on the project schedule and discuss potential m…" at bounding box center [217, 158] width 185 height 19
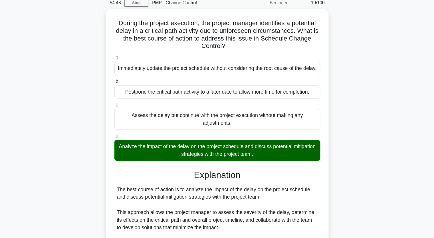
drag, startPoint x: 259, startPoint y: 172, endPoint x: 49, endPoint y: 93, distance: 224.5
click at [47, 93] on div "During the project execution, the project manager identifies a potential delay …" at bounding box center [217, 180] width 377 height 296
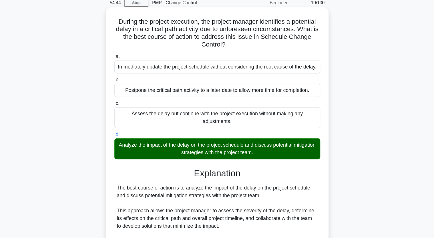
drag, startPoint x: 137, startPoint y: 162, endPoint x: 289, endPoint y: 166, distance: 152.3
click at [289, 166] on div "Analyze the impact of the delay on the project schedule and discuss potential m…" at bounding box center [217, 158] width 185 height 19
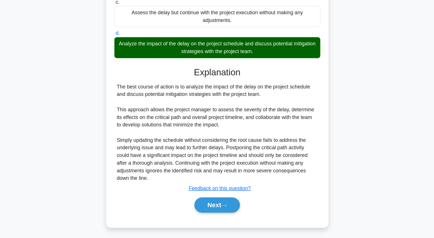
scroll to position [100, 0]
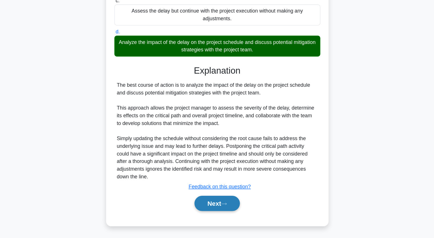
click at [230, 208] on button "Next" at bounding box center [217, 207] width 41 height 14
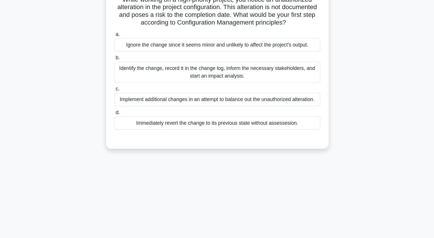
scroll to position [17, 0]
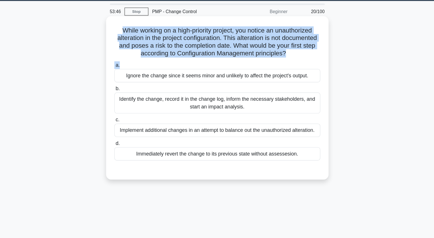
drag, startPoint x: 127, startPoint y: 25, endPoint x: 294, endPoint y: 55, distance: 169.5
click at [294, 55] on div "While working on a high-priority project, you notice an unauthorized alteration…" at bounding box center [217, 88] width 195 height 142
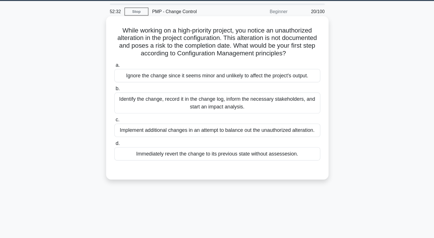
click at [165, 95] on div "Identify the change, record it in the change log, inform the necessary stakehol…" at bounding box center [217, 92] width 185 height 19
click at [125, 82] on input "b. Identify the change, record it in the change log, inform the necessary stake…" at bounding box center [125, 80] width 0 height 4
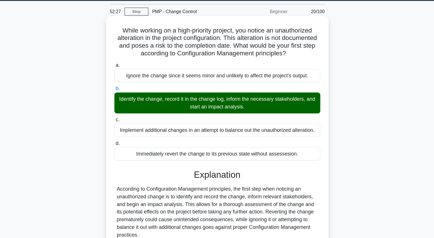
drag, startPoint x: 130, startPoint y: 89, endPoint x: 279, endPoint y: 95, distance: 148.6
click at [279, 95] on div "Identify the change, record it in the change log, inform the necessary stakehol…" at bounding box center [217, 92] width 185 height 19
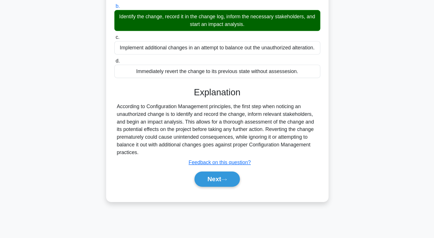
scroll to position [70, 0]
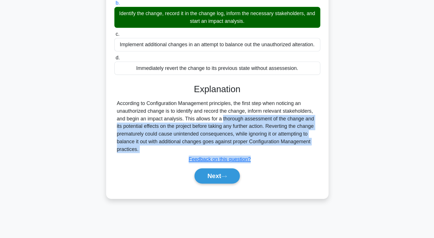
drag, startPoint x: 189, startPoint y: 130, endPoint x: 297, endPoint y: 162, distance: 112.3
click at [297, 162] on div "Explanation According to Configuration Management principles, the first step wh…" at bounding box center [217, 145] width 185 height 92
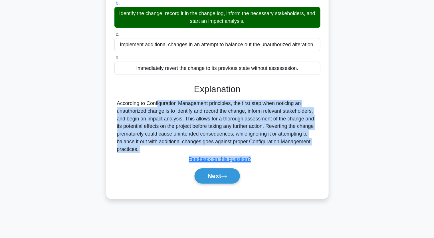
drag, startPoint x: 126, startPoint y: 117, endPoint x: 247, endPoint y: 165, distance: 130.5
click at [247, 165] on div "Explanation According to Configuration Management principles, the first step wh…" at bounding box center [217, 145] width 185 height 92
drag, startPoint x: 223, startPoint y: 181, endPoint x: 223, endPoint y: 174, distance: 6.3
click at [223, 181] on icon at bounding box center [223, 182] width 5 height 3
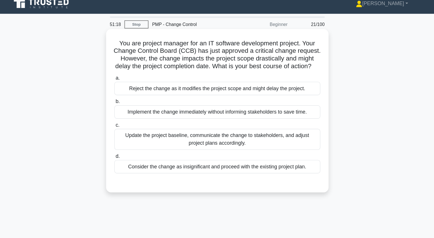
scroll to position [0, 0]
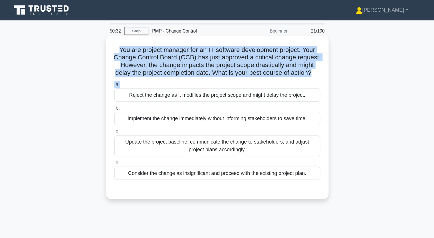
drag, startPoint x: 127, startPoint y: 45, endPoint x: 277, endPoint y: 83, distance: 154.8
click at [277, 83] on div "You are project manager for an IT software development project. Your Change Con…" at bounding box center [217, 105] width 195 height 142
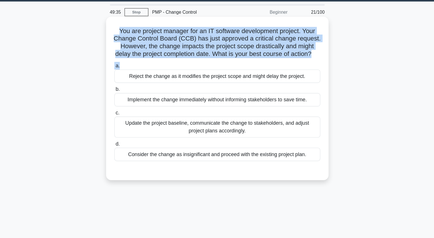
scroll to position [1, 0]
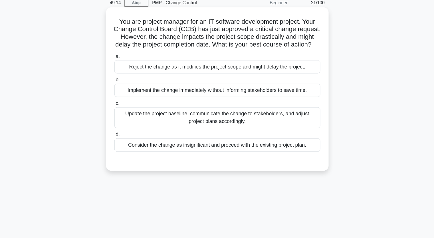
click at [182, 139] on div "Update the project baseline, communicate the change to stakeholders, and adjust…" at bounding box center [217, 130] width 185 height 19
click at [125, 119] on input "c. Update the project baseline, communicate the change to stakeholders, and adj…" at bounding box center [125, 117] width 0 height 4
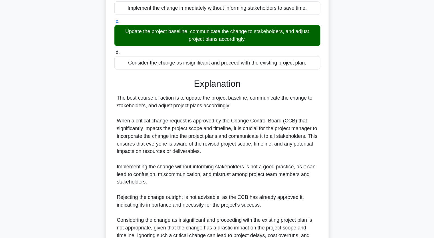
scroll to position [104, 0]
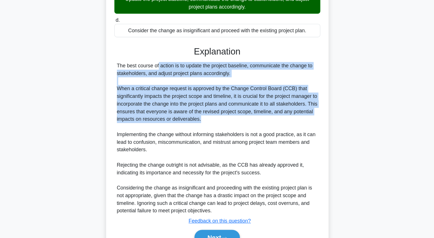
drag, startPoint x: 129, startPoint y: 90, endPoint x: 291, endPoint y: 140, distance: 170.0
click at [291, 140] on div "The best course of action is to update the project baseline, communicate the ch…" at bounding box center [217, 148] width 181 height 137
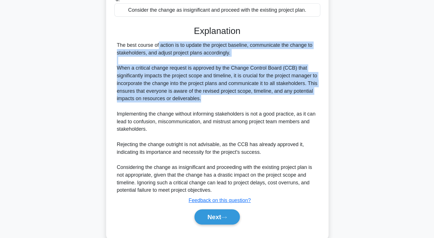
scroll to position [141, 0]
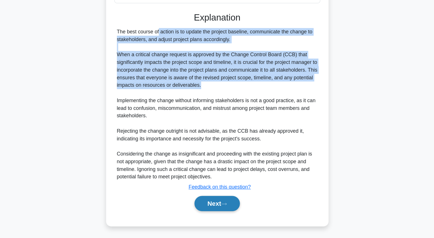
click at [220, 205] on button "Next" at bounding box center [217, 207] width 41 height 14
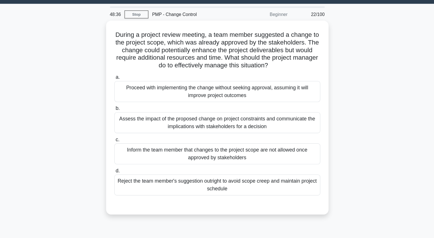
scroll to position [0, 0]
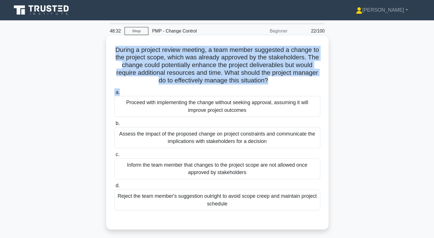
drag, startPoint x: 125, startPoint y: 44, endPoint x: 243, endPoint y: 80, distance: 123.8
click at [243, 80] on div "During a project review meeting, a team member suggested a change to the projec…" at bounding box center [217, 119] width 195 height 170
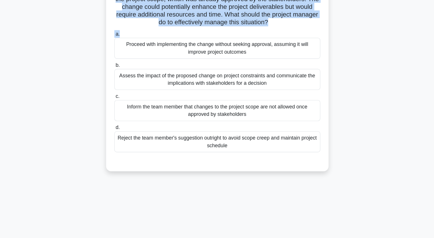
scroll to position [43, 0]
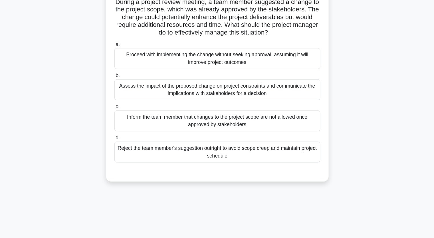
click at [184, 82] on div "Assess the impact of the proposed change on project constraints and communicate…" at bounding box center [217, 80] width 185 height 19
click at [125, 70] on input "b. Assess the impact of the proposed change on project constraints and communic…" at bounding box center [125, 68] width 0 height 4
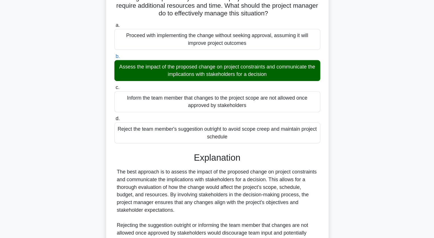
scroll to position [45, 0]
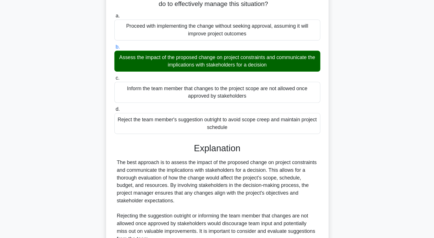
drag, startPoint x: 131, startPoint y: 74, endPoint x: 266, endPoint y: 85, distance: 134.9
click at [266, 85] on div "Assess the impact of the proposed change on project constraints and communicate…" at bounding box center [217, 79] width 185 height 19
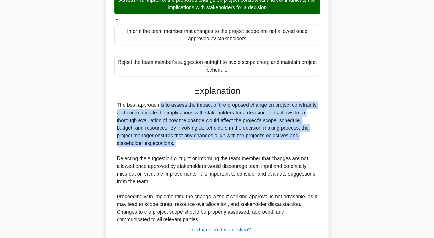
drag, startPoint x: 129, startPoint y: 117, endPoint x: 233, endPoint y: 162, distance: 113.3
click at [233, 162] on div "The best approach is to assess the impact of the proposed change on project con…" at bounding box center [217, 170] width 181 height 110
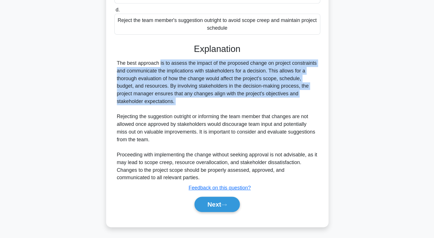
scroll to position [134, 0]
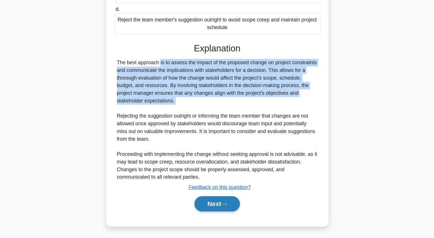
click at [224, 208] on icon at bounding box center [223, 207] width 5 height 3
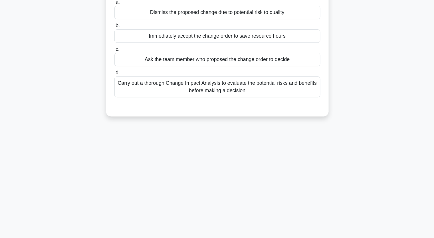
scroll to position [0, 0]
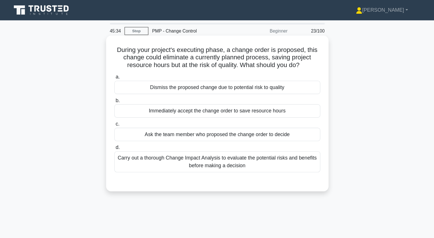
drag, startPoint x: 125, startPoint y: 47, endPoint x: 297, endPoint y: 63, distance: 173.2
click at [297, 63] on div "During your project's executing phase, a change order is proposed, this change …" at bounding box center [217, 101] width 195 height 135
drag, startPoint x: 178, startPoint y: 151, endPoint x: 177, endPoint y: 143, distance: 7.7
click at [178, 150] on div "Carry out a thorough Change Impact Analysis to evaluate the potential risks and…" at bounding box center [217, 145] width 185 height 19
click at [125, 135] on input "d. Carry out a thorough Change Impact Analysis to evaluate the potential risks …" at bounding box center [125, 133] width 0 height 4
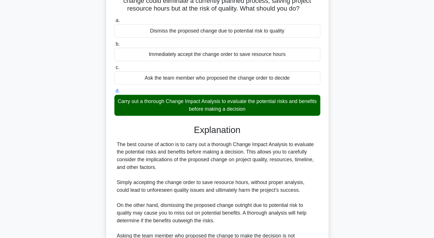
scroll to position [27, 0]
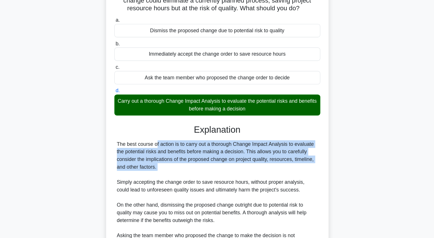
drag, startPoint x: 127, startPoint y: 153, endPoint x: 241, endPoint y: 180, distance: 117.4
click at [241, 180] on div "The best course of action is to carry out a thorough Change Impact Analysis to …" at bounding box center [217, 201] width 181 height 103
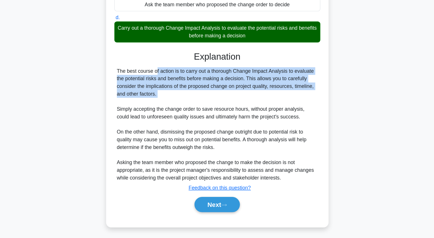
scroll to position [93, 0]
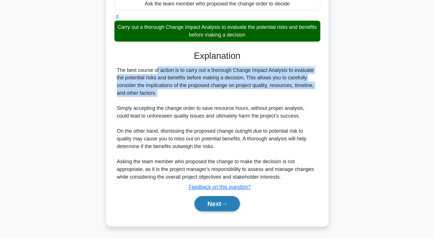
click at [211, 205] on button "Next" at bounding box center [217, 208] width 41 height 14
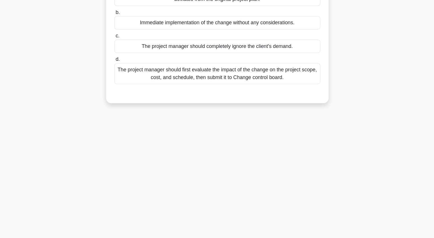
click at [80, 74] on div "During a project, one of the clients demands a change that would deviate from t…" at bounding box center [217, 43] width 377 height 161
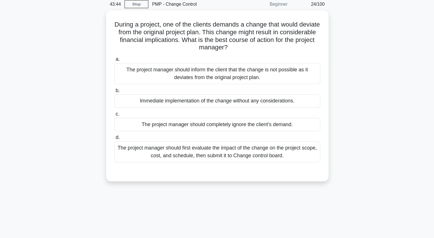
scroll to position [17, 0]
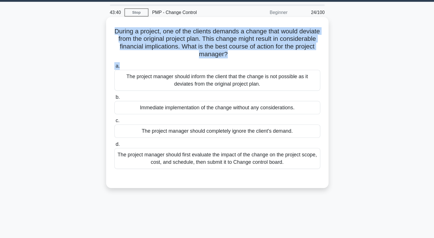
drag, startPoint x: 129, startPoint y: 29, endPoint x: 247, endPoint y: 57, distance: 121.4
click at [247, 57] on div "During a project, one of the clients demands a change that would deviate from t…" at bounding box center [217, 92] width 195 height 149
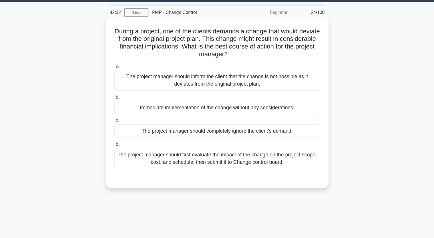
click at [197, 141] on div "The project manager should first evaluate the impact of the change on the proje…" at bounding box center [217, 142] width 185 height 19
click at [125, 132] on input "d. The project manager should first evaluate the impact of the change on the pr…" at bounding box center [125, 130] width 0 height 4
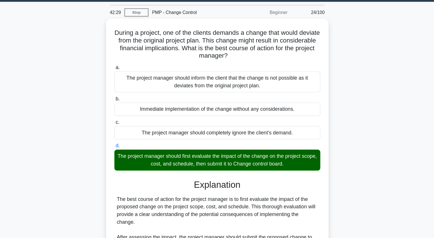
click at [374, 113] on div "During a project, one of the clients demands a change that would deviate from t…" at bounding box center [217, 182] width 377 height 330
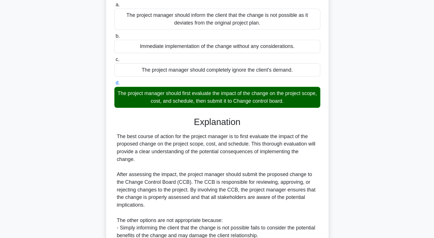
scroll to position [49, 0]
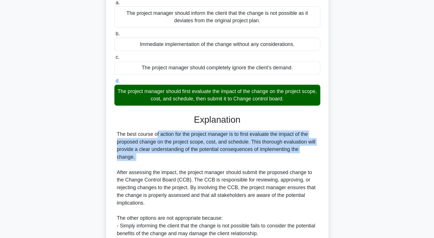
drag, startPoint x: 127, startPoint y: 144, endPoint x: 202, endPoint y: 169, distance: 79.3
click at [202, 169] on div "The best course of action for the project manager is to first evaluate the impa…" at bounding box center [217, 202] width 185 height 123
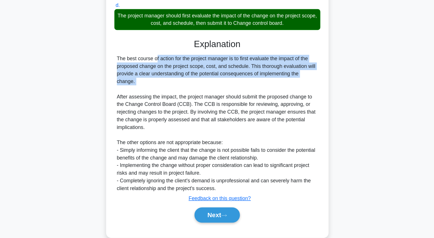
scroll to position [127, 0]
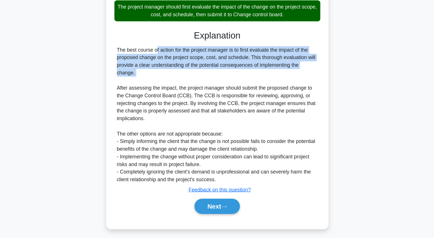
click at [96, 65] on div "During a project, one of the clients demands a change that would deviate from t…" at bounding box center [217, 72] width 377 height 330
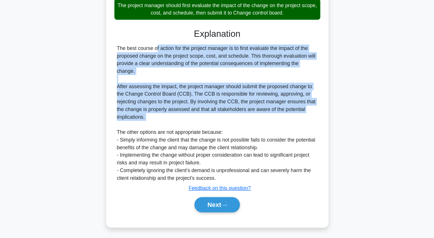
drag, startPoint x: 127, startPoint y: 68, endPoint x: 235, endPoint y: 133, distance: 126.4
click at [235, 133] on div "The best course of action for the project manager is to first evaluate the impa…" at bounding box center [217, 125] width 181 height 123
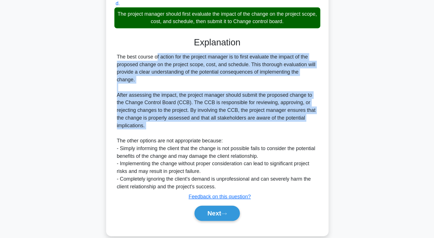
scroll to position [127, 0]
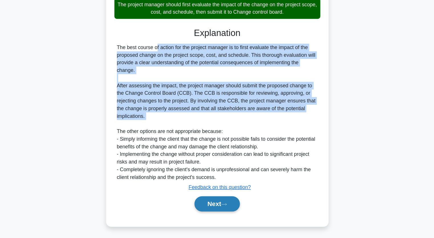
click at [221, 209] on button "Next" at bounding box center [217, 208] width 41 height 14
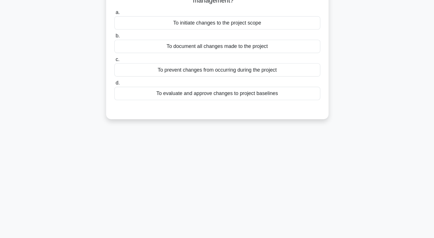
scroll to position [0, 0]
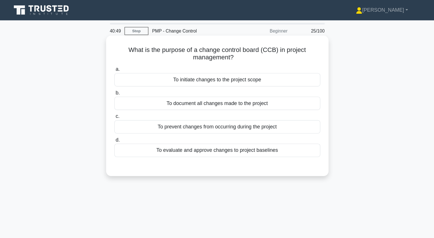
drag, startPoint x: 137, startPoint y: 45, endPoint x: 278, endPoint y: 135, distance: 167.3
click at [278, 135] on div "What is the purpose of a change control board (CCB) in project management? .spi…" at bounding box center [217, 95] width 195 height 122
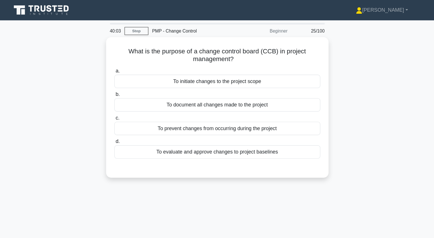
click at [72, 65] on div "What is the purpose of a change control board (CCB) in project management? .spi…" at bounding box center [217, 99] width 377 height 133
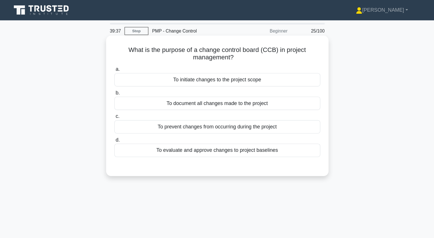
click at [220, 113] on div "To prevent changes from occurring during the project" at bounding box center [217, 114] width 185 height 12
click at [125, 107] on input "c. To prevent changes from occurring during the project" at bounding box center [125, 105] width 0 height 4
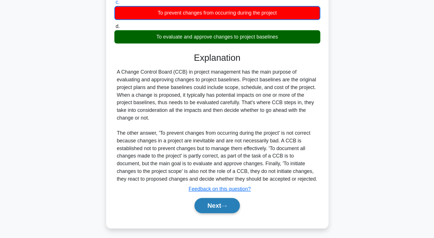
scroll to position [80, 0]
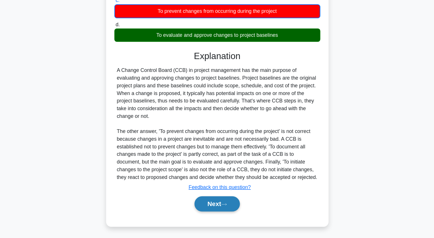
click at [214, 210] on button "Next" at bounding box center [217, 208] width 41 height 14
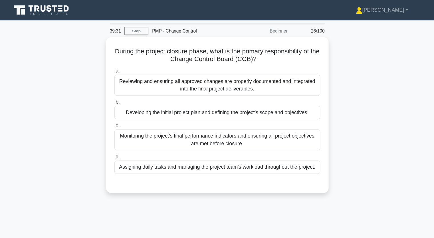
scroll to position [0, 0]
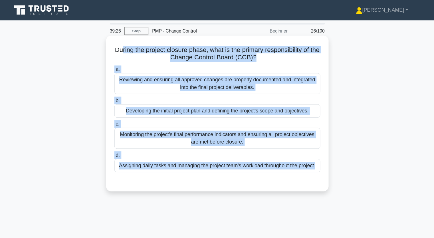
drag, startPoint x: 134, startPoint y: 43, endPoint x: 292, endPoint y: 163, distance: 198.3
click at [292, 163] on div "During the project closure phase, what is the primary responsibility of the Cha…" at bounding box center [217, 101] width 195 height 135
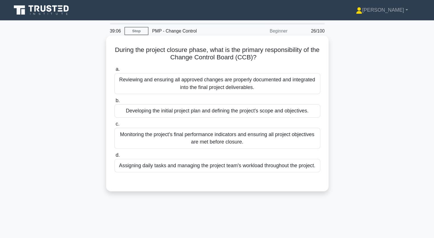
click at [126, 45] on h5 "During the project closure phase, what is the primary responsibility of the Cha…" at bounding box center [217, 48] width 186 height 14
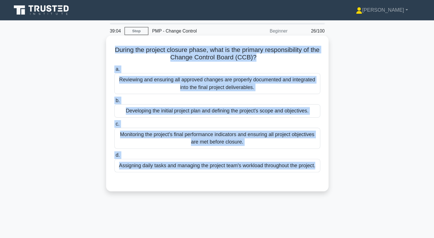
drag, startPoint x: 125, startPoint y: 44, endPoint x: 174, endPoint y: 157, distance: 123.7
click at [174, 157] on div "During the project closure phase, what is the primary responsibility of the Cha…" at bounding box center [217, 101] width 195 height 135
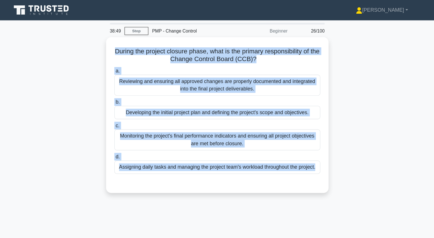
click at [86, 61] on div "During the project closure phase, what is the primary responsibility of the Cha…" at bounding box center [217, 106] width 377 height 147
click at [98, 82] on div "During the project closure phase, what is the primary responsibility of the Cha…" at bounding box center [217, 106] width 377 height 147
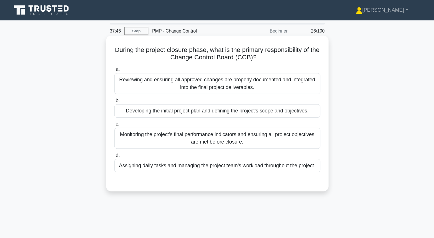
click at [204, 127] on div "Monitoring the project's final performance indicators and ensuring all project …" at bounding box center [217, 124] width 185 height 19
click at [125, 113] on input "c. Monitoring the project's final performance indicators and ensuring all proje…" at bounding box center [125, 112] width 0 height 4
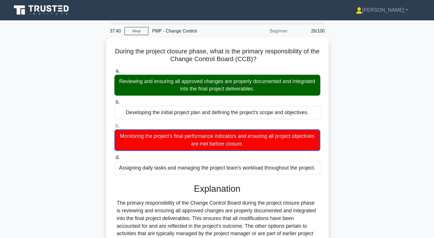
click at [89, 165] on div "During the project closure phase, what is the primary responsibility of the Cha…" at bounding box center [217, 150] width 377 height 235
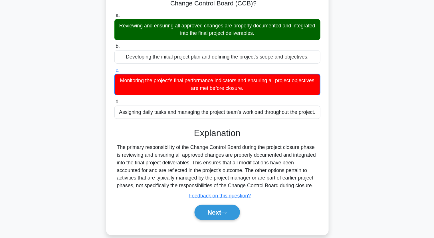
scroll to position [43, 0]
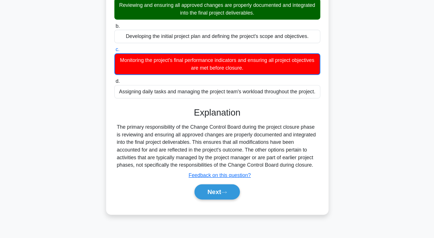
drag, startPoint x: 131, startPoint y: 138, endPoint x: 190, endPoint y: 164, distance: 65.1
click at [190, 164] on div "The primary responsibility of the Change Control Board during the project closu…" at bounding box center [217, 155] width 181 height 41
click at [133, 141] on div "The primary responsibility of the Change Control Board during the project closu…" at bounding box center [217, 155] width 181 height 41
click at [129, 141] on div "The primary responsibility of the Change Control Board during the project closu…" at bounding box center [217, 155] width 181 height 41
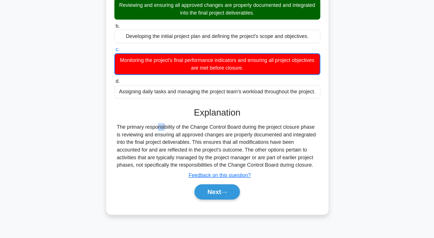
click at [133, 136] on div "The primary responsibility of the Change Control Board during the project closu…" at bounding box center [217, 155] width 181 height 41
drag, startPoint x: 132, startPoint y: 136, endPoint x: 294, endPoint y: 170, distance: 165.7
click at [294, 170] on div "The primary responsibility of the Change Control Board during the project closu…" at bounding box center [217, 155] width 181 height 41
click at [217, 195] on button "Next" at bounding box center [217, 197] width 41 height 14
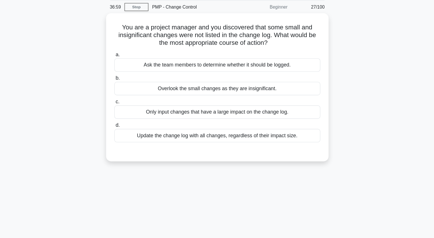
scroll to position [0, 0]
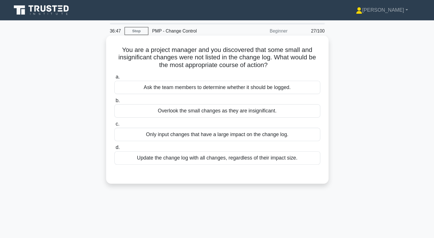
drag, startPoint x: 132, startPoint y: 47, endPoint x: 282, endPoint y: 62, distance: 151.0
click at [282, 62] on h5 "You are a project manager and you discovered that some small and insignificant …" at bounding box center [217, 51] width 186 height 21
click at [266, 143] on div "Update the change log with all changes, regardless of their impact size." at bounding box center [217, 142] width 185 height 12
click at [125, 135] on input "d. Update the change log with all changes, regardless of their impact size." at bounding box center [125, 133] width 0 height 4
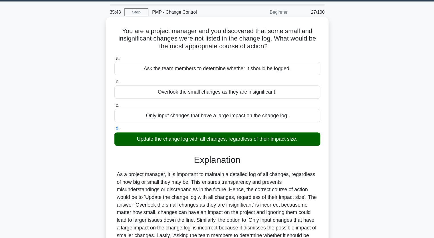
scroll to position [1, 0]
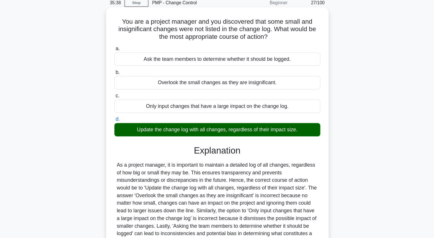
drag, startPoint x: 142, startPoint y: 139, endPoint x: 290, endPoint y: 139, distance: 148.8
click at [290, 139] on div "Update the change log with all changes, regardless of their impact size." at bounding box center [217, 141] width 185 height 12
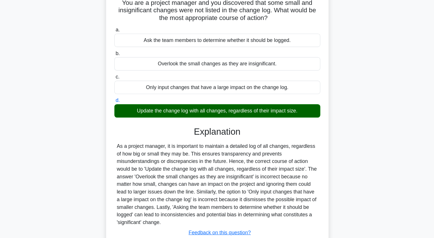
scroll to position [27, 0]
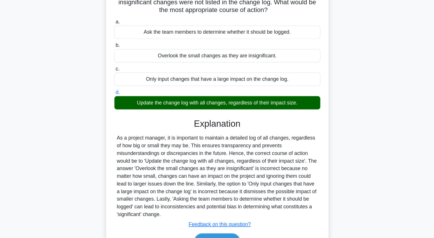
drag, startPoint x: 126, startPoint y: 146, endPoint x: 78, endPoint y: 122, distance: 53.9
click at [103, 147] on div "You are a project manager and you discovered that some small and insignificant …" at bounding box center [217, 137] width 377 height 261
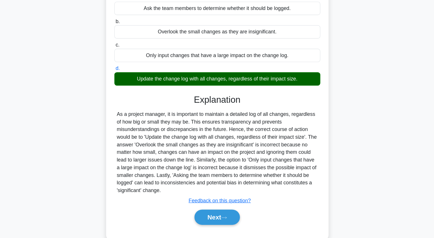
scroll to position [71, 0]
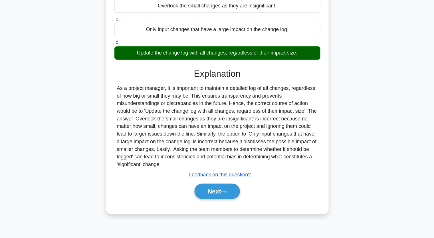
drag, startPoint x: 212, startPoint y: 193, endPoint x: 210, endPoint y: 183, distance: 9.6
click at [212, 191] on button "Next" at bounding box center [217, 196] width 41 height 14
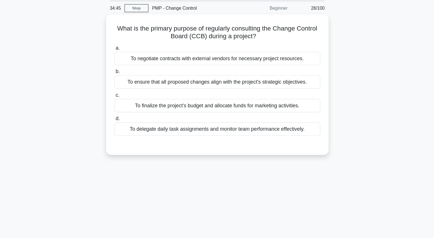
scroll to position [0, 0]
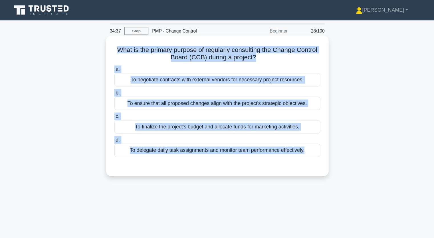
drag, startPoint x: 125, startPoint y: 45, endPoint x: 288, endPoint y: 144, distance: 190.9
click at [287, 147] on div "What is the primary purpose of regularly consulting the Change Control Board (C…" at bounding box center [217, 95] width 195 height 122
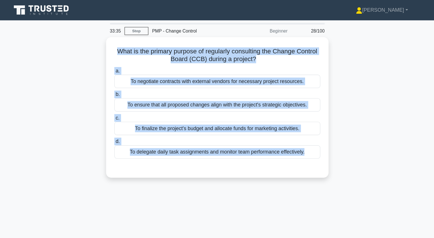
click at [85, 87] on div "What is the primary purpose of regularly consulting the Change Control Board (C…" at bounding box center [217, 99] width 377 height 133
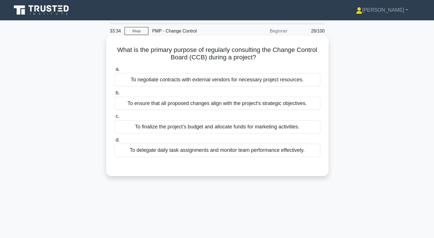
click at [192, 69] on div "To negotiate contracts with external vendors for necessary project resources." at bounding box center [217, 72] width 185 height 12
click at [125, 64] on input "a. To negotiate contracts with external vendors for necessary project resources." at bounding box center [125, 63] width 0 height 4
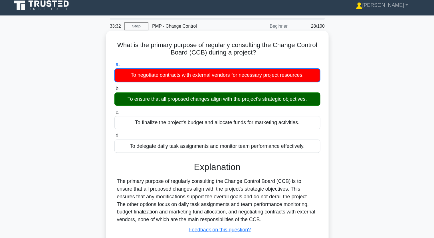
scroll to position [1, 0]
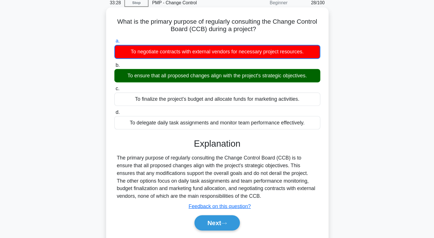
drag, startPoint x: 133, startPoint y: 93, endPoint x: 303, endPoint y: 89, distance: 169.7
click at [305, 91] on div "To ensure that all proposed changes align with the project's strategic objectiv…" at bounding box center [217, 92] width 185 height 12
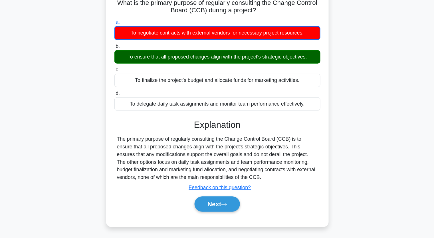
scroll to position [27, 0]
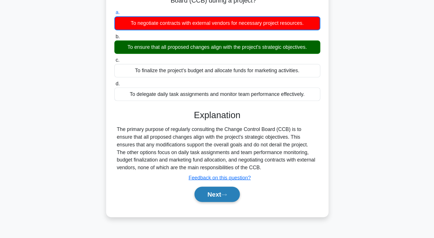
click at [216, 197] on button "Next" at bounding box center [217, 199] width 41 height 14
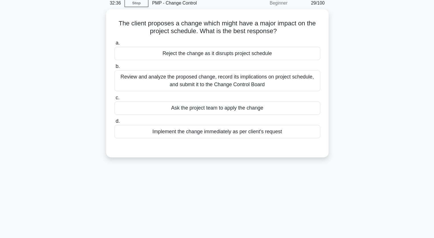
scroll to position [0, 0]
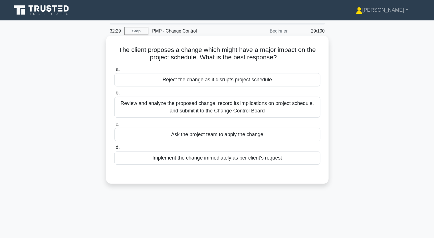
drag, startPoint x: 128, startPoint y: 45, endPoint x: 282, endPoint y: 55, distance: 153.7
click at [282, 55] on h5 "The client proposes a change which might have a major impact on the project sch…" at bounding box center [217, 48] width 186 height 14
click at [174, 97] on div "Review and analyze the proposed change, record its implications on project sche…" at bounding box center [217, 96] width 185 height 19
click at [125, 85] on input "b. Review and analyze the proposed change, record its implications on project s…" at bounding box center [125, 84] width 0 height 4
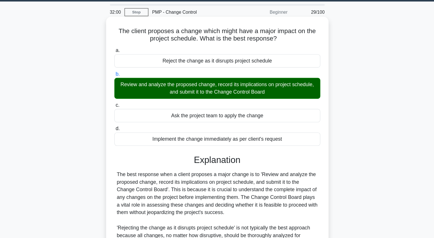
scroll to position [1, 0]
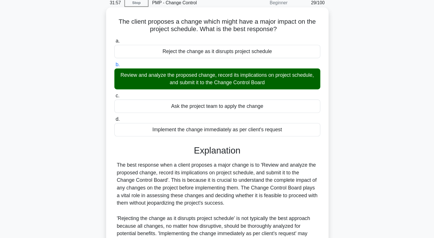
drag, startPoint x: 128, startPoint y: 89, endPoint x: 273, endPoint y: 97, distance: 145.3
click at [273, 97] on div "Review and analyze the proposed change, record its implications on project sche…" at bounding box center [217, 95] width 185 height 19
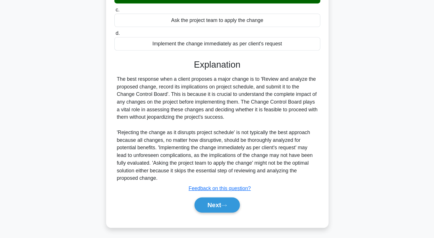
scroll to position [79, 0]
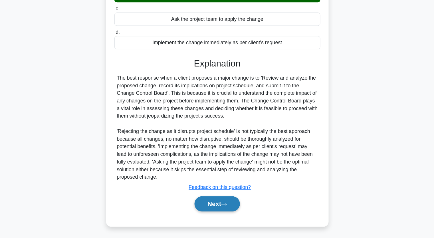
click at [214, 205] on button "Next" at bounding box center [217, 208] width 41 height 14
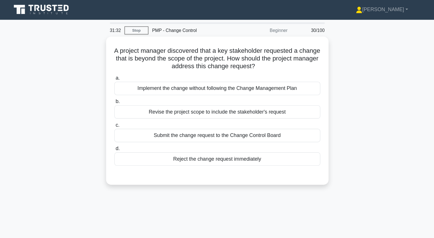
scroll to position [0, 0]
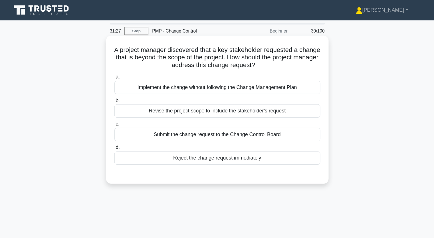
drag, startPoint x: 132, startPoint y: 45, endPoint x: 282, endPoint y: 59, distance: 150.8
click at [282, 59] on h5 "A project manager discovered that a key stakeholder requested a change that is …" at bounding box center [217, 51] width 186 height 21
drag, startPoint x: 144, startPoint y: 78, endPoint x: 273, endPoint y: 92, distance: 129.6
click at [273, 92] on div "a. Implement the change without following the Change Management Plan b. Revise …" at bounding box center [217, 107] width 192 height 85
click at [197, 121] on div "Submit the change request to the Change Control Board" at bounding box center [217, 121] width 185 height 12
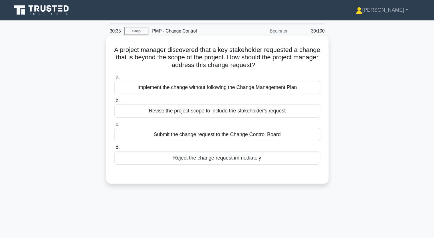
click at [125, 113] on input "c. Submit the change request to the Change Control Board" at bounding box center [125, 112] width 0 height 4
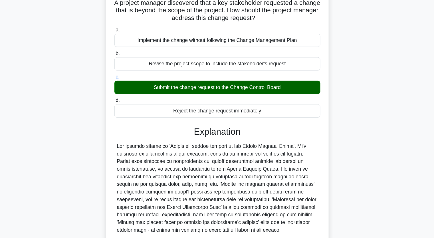
scroll to position [27, 0]
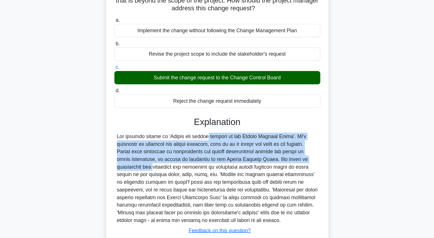
drag, startPoint x: 172, startPoint y: 146, endPoint x: 299, endPoint y: 167, distance: 128.5
click at [299, 167] on div at bounding box center [217, 184] width 181 height 82
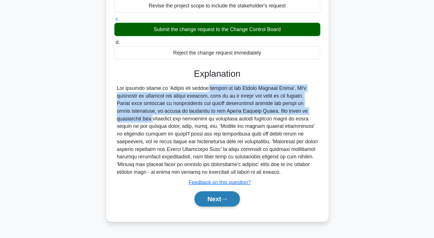
click at [217, 204] on button "Next" at bounding box center [217, 203] width 41 height 14
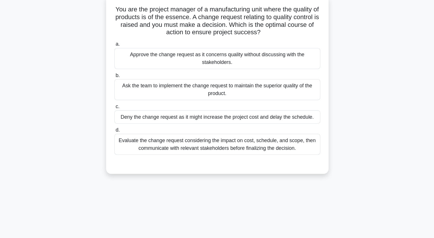
scroll to position [0, 0]
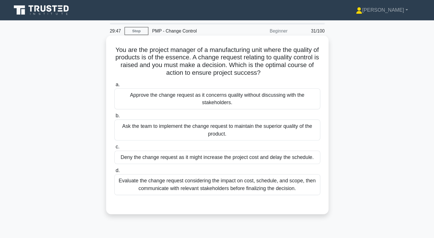
drag, startPoint x: 127, startPoint y: 45, endPoint x: 299, endPoint y: 48, distance: 172.3
click at [299, 48] on h5 "You are the project manager of a manufacturing unit where the quality of produc…" at bounding box center [217, 55] width 186 height 28
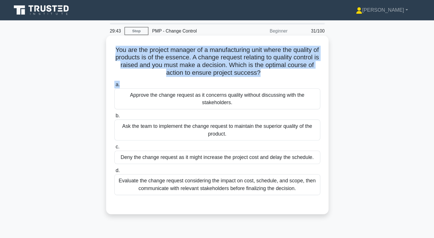
drag, startPoint x: 125, startPoint y: 45, endPoint x: 287, endPoint y: 73, distance: 165.0
click at [287, 73] on div "You are the project manager of a manufacturing unit where the quality of produc…" at bounding box center [217, 112] width 195 height 156
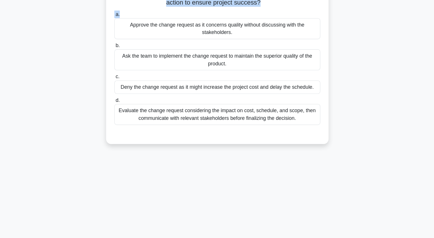
scroll to position [51, 0]
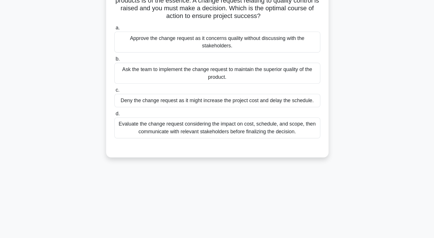
click at [140, 36] on div "Approve the change request as it concerns quality without discussing with the s…" at bounding box center [217, 38] width 185 height 19
click at [125, 27] on input "a. Approve the change request as it concerns quality without discussing with th…" at bounding box center [125, 25] width 0 height 4
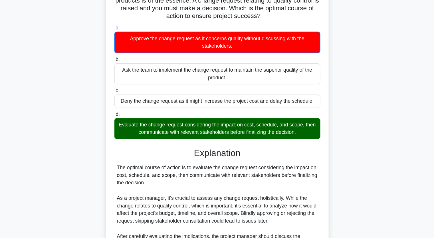
click at [178, 113] on div "Evaluate the change request considering the impact on cost, schedule, and scope…" at bounding box center [217, 115] width 185 height 19
click at [125, 105] on input "d. Evaluate the change request considering the impact on cost, schedule, and sc…" at bounding box center [125, 103] width 0 height 4
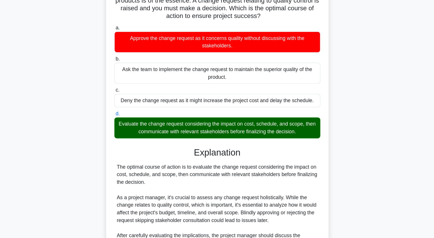
drag, startPoint x: 128, startPoint y: 111, endPoint x: 290, endPoint y: 119, distance: 161.8
click at [290, 119] on div "Evaluate the change request considering the impact on cost, schedule, and scope…" at bounding box center [217, 115] width 185 height 19
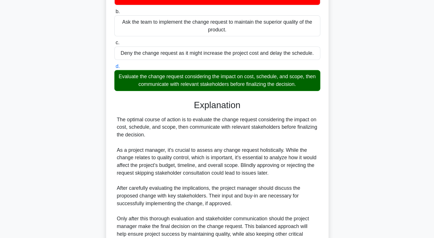
scroll to position [127, 0]
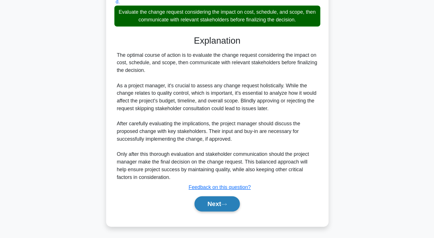
drag, startPoint x: 216, startPoint y: 207, endPoint x: 217, endPoint y: 204, distance: 3.0
click at [216, 206] on button "Next" at bounding box center [217, 208] width 41 height 14
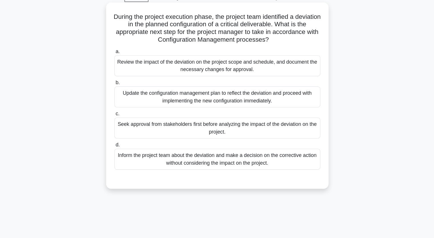
scroll to position [17, 0]
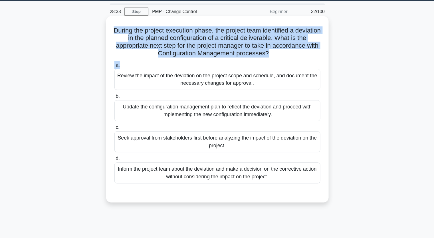
drag, startPoint x: 129, startPoint y: 26, endPoint x: 282, endPoint y: 53, distance: 155.4
click at [282, 53] on div "During the project execution phase, the project team identified a deviation in …" at bounding box center [217, 98] width 195 height 163
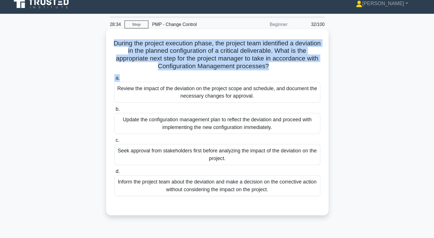
scroll to position [0, 0]
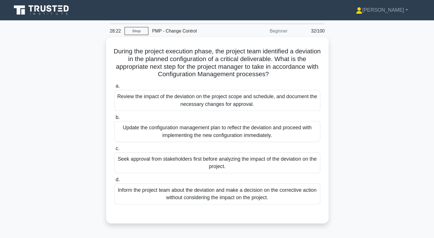
click at [97, 84] on div "During the project execution phase, the project team identified a deviation in …" at bounding box center [217, 120] width 377 height 174
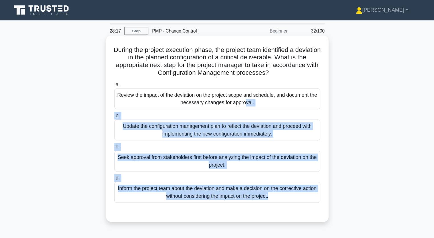
drag, startPoint x: 134, startPoint y: 87, endPoint x: 274, endPoint y: 190, distance: 174.0
click at [274, 191] on div "a. Review the impact of the deviation on the project scope and schedule, and do…" at bounding box center [217, 131] width 186 height 121
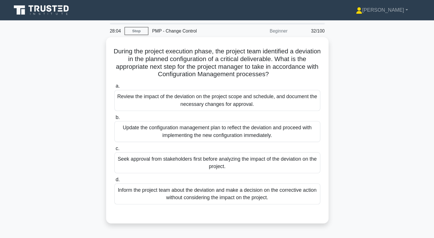
click at [89, 81] on div "During the project execution phase, the project team identified a deviation in …" at bounding box center [217, 120] width 377 height 174
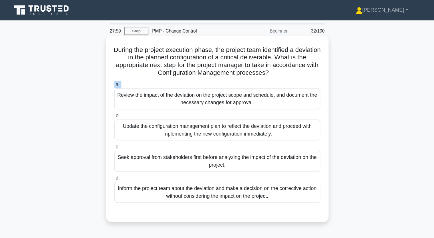
click at [129, 84] on div "Review the impact of the deviation on the project scope and schedule, and docum…" at bounding box center [217, 88] width 185 height 19
click at [125, 78] on input "a. Review the impact of the deviation on the project scope and schedule, and do…" at bounding box center [125, 76] width 0 height 4
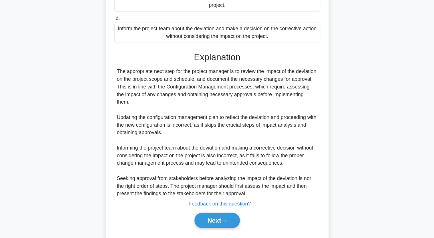
scroll to position [134, 0]
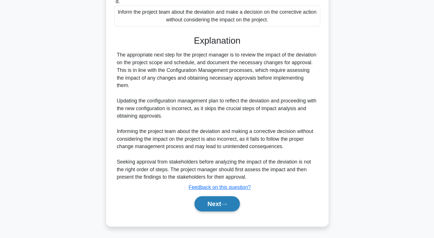
drag, startPoint x: 219, startPoint y: 206, endPoint x: 217, endPoint y: 200, distance: 6.5
click at [220, 206] on button "Next" at bounding box center [217, 208] width 41 height 14
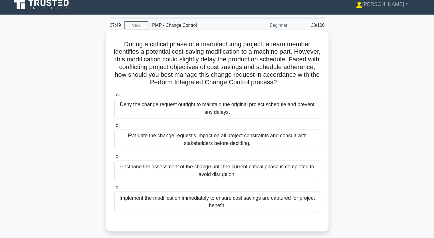
scroll to position [0, 0]
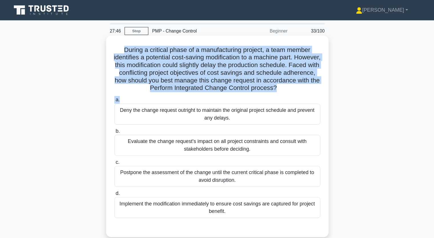
drag, startPoint x: 129, startPoint y: 41, endPoint x: 272, endPoint y: 90, distance: 151.6
click at [272, 90] on div "During a critical phase of a manufacturing project, a team member identifies a …" at bounding box center [217, 122] width 195 height 177
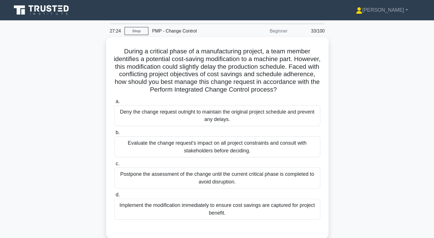
click at [97, 101] on div "During a critical phase of a manufacturing project, a team member identifies a …" at bounding box center [217, 127] width 377 height 188
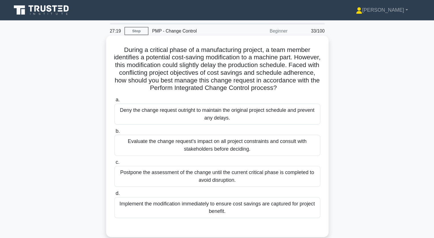
drag, startPoint x: 127, startPoint y: 97, endPoint x: 269, endPoint y: 197, distance: 173.5
click at [269, 197] on div "a. Deny the change request outright to maintain the original project schedule a…" at bounding box center [217, 141] width 192 height 112
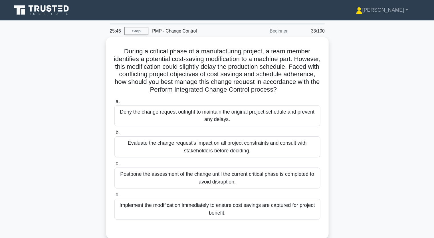
click at [79, 103] on div "During a critical phase of a manufacturing project, a team member identifies a …" at bounding box center [217, 127] width 377 height 188
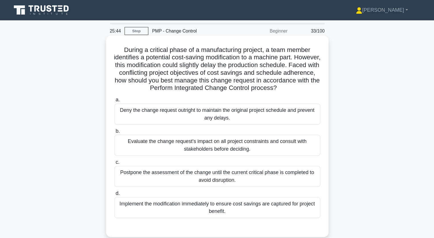
click at [165, 133] on div "Evaluate the change request's impact on all project constraints and consult wit…" at bounding box center [217, 130] width 185 height 19
click at [125, 120] on input "b. Evaluate the change request's impact on all project constraints and consult …" at bounding box center [125, 118] width 0 height 4
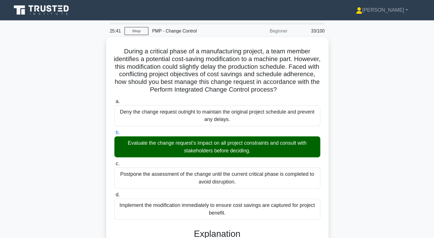
click at [82, 137] on div "During a critical phase of a manufacturing project, a team member identifies a …" at bounding box center [217, 191] width 377 height 316
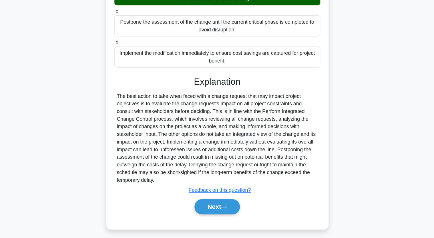
scroll to position [114, 0]
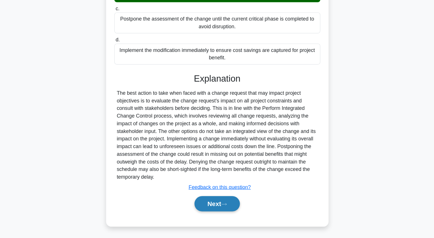
click at [215, 208] on button "Next" at bounding box center [217, 208] width 41 height 14
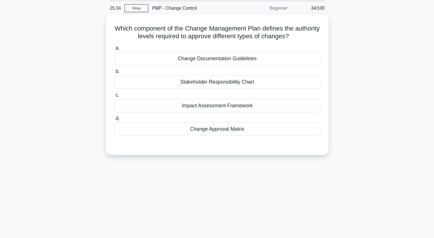
scroll to position [3, 0]
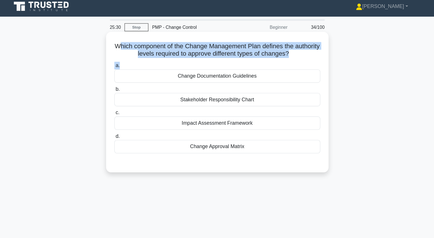
drag, startPoint x: 139, startPoint y: 40, endPoint x: 296, endPoint y: 60, distance: 157.4
click at [296, 60] on div "Which component of the Change Management Plan defines the authority levels requ…" at bounding box center [217, 92] width 195 height 122
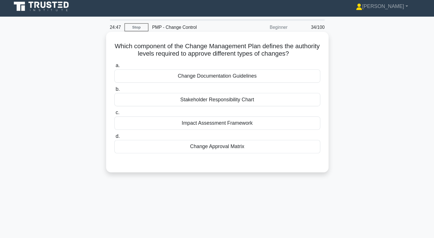
click at [134, 39] on h5 "Which component of the Change Management Plan defines the authority levels requ…" at bounding box center [217, 45] width 186 height 14
drag, startPoint x: 153, startPoint y: 66, endPoint x: 252, endPoint y: 135, distance: 120.6
click at [252, 135] on div "a. Change Documentation Guidelines b. Stakeholder Responsibility Chart c. d." at bounding box center [217, 96] width 192 height 85
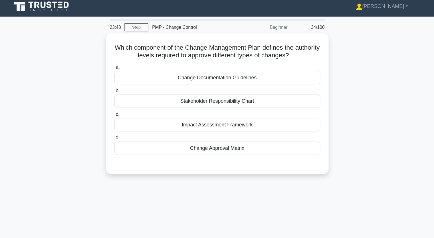
click at [68, 77] on div "Which component of the Change Management Plan defines the authority levels requ…" at bounding box center [217, 96] width 377 height 133
click at [74, 132] on div "Which component of the Change Management Plan defines the authority levels requ…" at bounding box center [217, 96] width 377 height 133
click at [403, 84] on div "Which component of the Change Management Plan defines the authority levels requ…" at bounding box center [217, 96] width 377 height 133
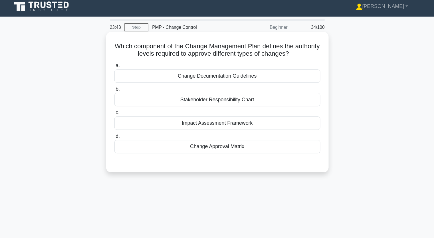
click at [230, 131] on div "Change Approval Matrix" at bounding box center [217, 132] width 185 height 12
click at [125, 124] on input "d. Change Approval Matrix" at bounding box center [125, 123] width 0 height 4
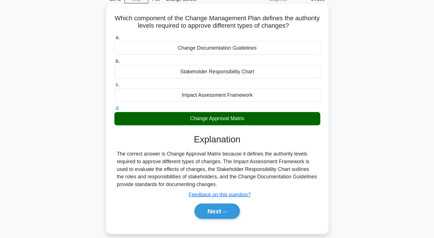
scroll to position [5, 0]
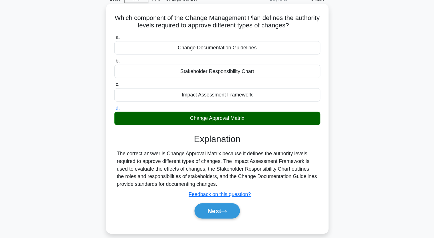
drag, startPoint x: 128, startPoint y: 163, endPoint x: 294, endPoint y: 192, distance: 169.3
click at [294, 192] on div "The correct answer is Change Approval Matrix because it defines the authority l…" at bounding box center [217, 176] width 181 height 34
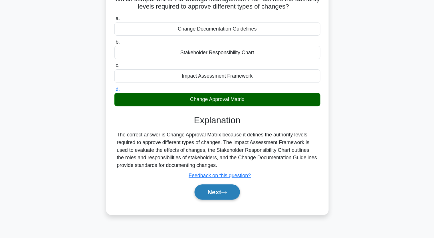
scroll to position [30, 0]
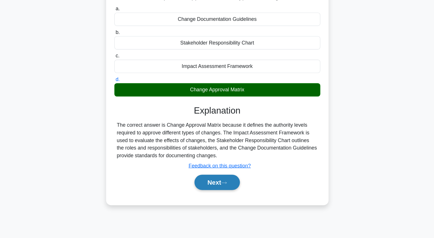
click at [215, 187] on button "Next" at bounding box center [217, 188] width 41 height 14
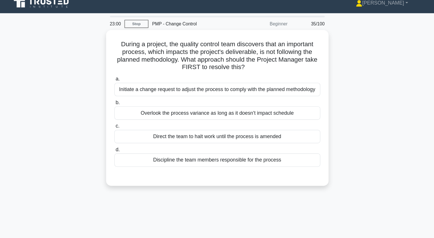
scroll to position [3, 0]
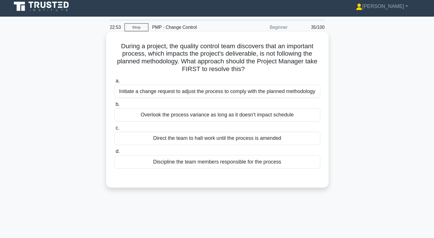
drag, startPoint x: 125, startPoint y: 40, endPoint x: 293, endPoint y: 149, distance: 200.3
click at [293, 149] on div "During a project, the quality control team discovers that an important process,…" at bounding box center [217, 98] width 195 height 135
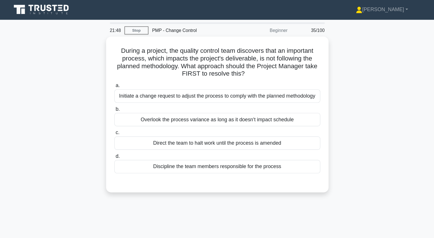
scroll to position [0, 0]
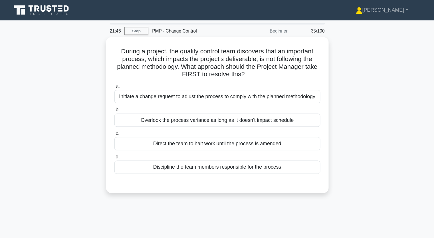
click at [355, 89] on div "During a project, the quality control team discovers that an important process,…" at bounding box center [217, 106] width 377 height 147
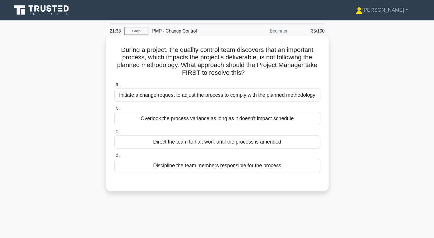
click at [169, 87] on div "Initiate a change request to adjust the process to comply with the planned meth…" at bounding box center [217, 85] width 185 height 12
click at [125, 78] on input "a. Initiate a change request to adjust the process to comply with the planned m…" at bounding box center [125, 76] width 0 height 4
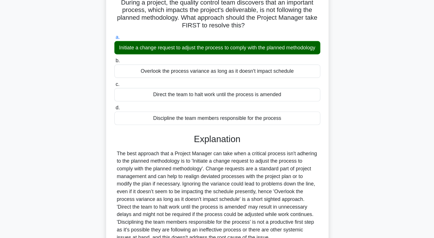
scroll to position [78, 0]
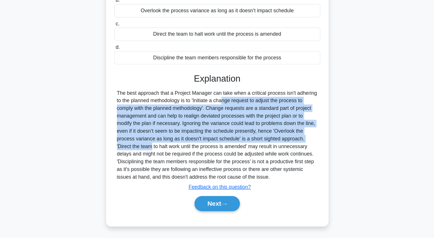
drag, startPoint x: 192, startPoint y: 115, endPoint x: 294, endPoint y: 147, distance: 106.8
click at [294, 147] on div at bounding box center [217, 145] width 181 height 82
click at [219, 210] on button "Next" at bounding box center [217, 207] width 41 height 14
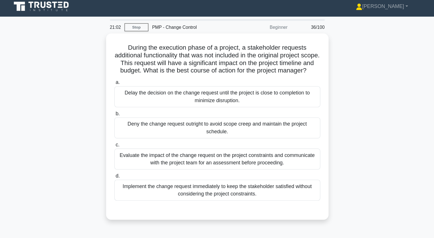
scroll to position [0, 0]
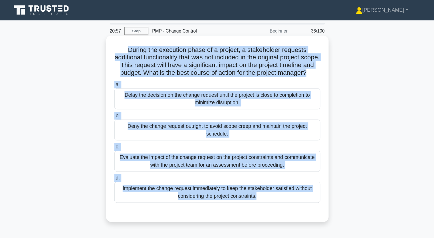
drag, startPoint x: 134, startPoint y: 45, endPoint x: 270, endPoint y: 194, distance: 201.6
click at [270, 194] on div "During the execution phase of a project, a stakeholder requests additional func…" at bounding box center [217, 115] width 195 height 163
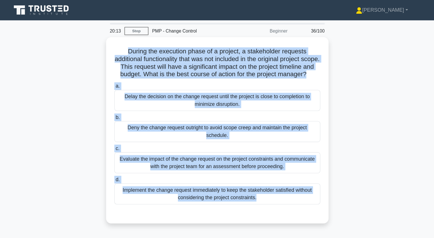
click at [71, 91] on div "During the execution phase of a project, a stakeholder requests additional func…" at bounding box center [217, 120] width 377 height 174
click at [346, 78] on div "During the execution phase of a project, a stakeholder requests additional func…" at bounding box center [217, 120] width 377 height 174
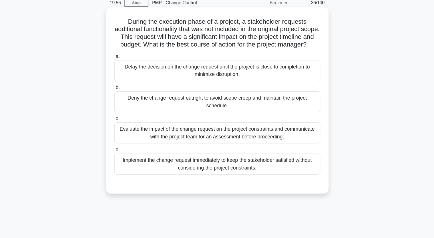
scroll to position [27, 0]
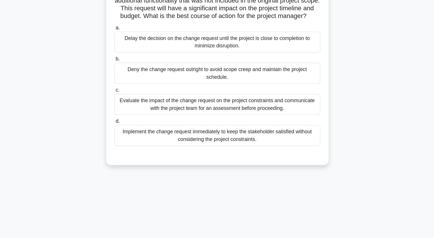
click at [225, 125] on div "Evaluate the impact of the change request on the project constraints and commun…" at bounding box center [217, 118] width 185 height 19
click at [125, 107] on input "c. Evaluate the impact of the change request on the project constraints and com…" at bounding box center [125, 105] width 0 height 4
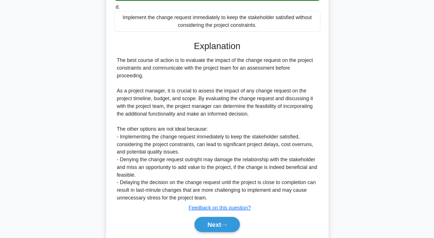
scroll to position [155, 0]
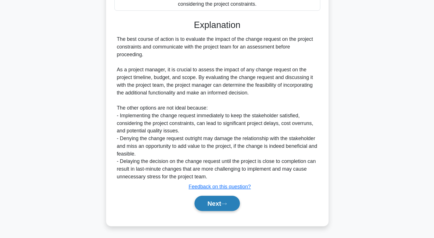
drag, startPoint x: 213, startPoint y: 206, endPoint x: 212, endPoint y: 201, distance: 5.1
click at [213, 205] on button "Next" at bounding box center [217, 207] width 41 height 14
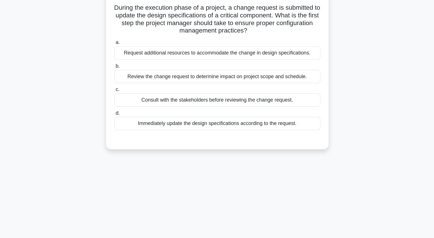
scroll to position [0, 0]
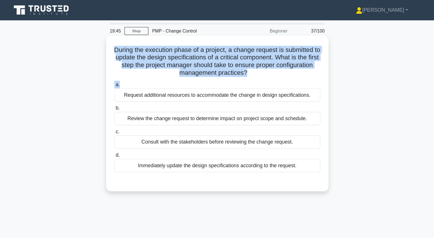
drag, startPoint x: 125, startPoint y: 42, endPoint x: 285, endPoint y: 75, distance: 163.9
click at [285, 75] on div "During the execution phase of a project, a change request is submitted to updat…" at bounding box center [217, 101] width 195 height 135
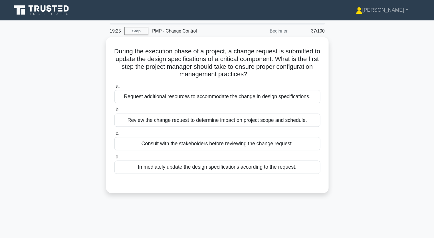
click at [92, 88] on div "During the execution phase of a project, a change request is submitted to updat…" at bounding box center [217, 106] width 377 height 147
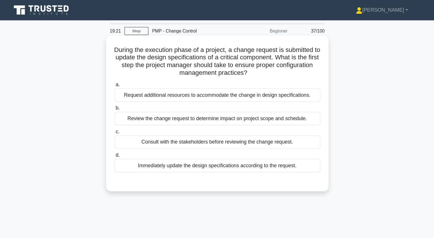
drag, startPoint x: 130, startPoint y: 86, endPoint x: 281, endPoint y: 155, distance: 166.2
click at [280, 156] on div "a. Request additional resources to accommodate the change in design specificati…" at bounding box center [217, 118] width 186 height 94
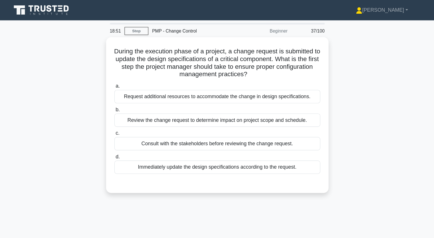
click at [93, 80] on div "During the execution phase of a project, a change request is submitted to updat…" at bounding box center [217, 106] width 377 height 147
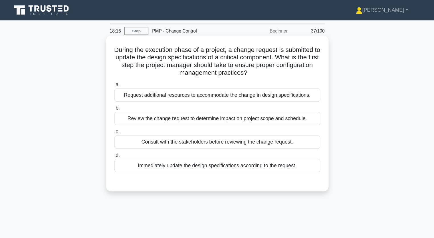
click at [167, 109] on div "Review the change request to determine impact on project scope and schedule." at bounding box center [217, 107] width 185 height 12
click at [125, 99] on input "b. Review the change request to determine impact on project scope and schedule." at bounding box center [125, 97] width 0 height 4
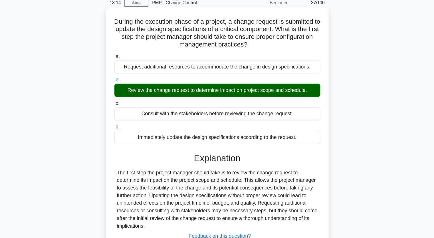
scroll to position [53, 0]
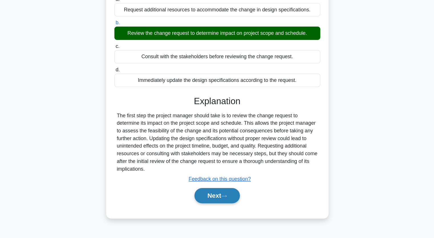
click at [218, 201] on button "Next" at bounding box center [217, 200] width 41 height 14
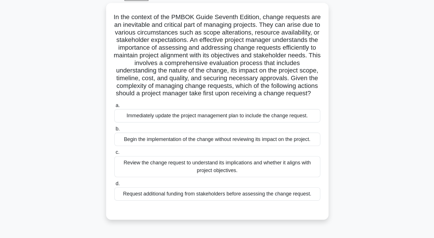
scroll to position [0, 0]
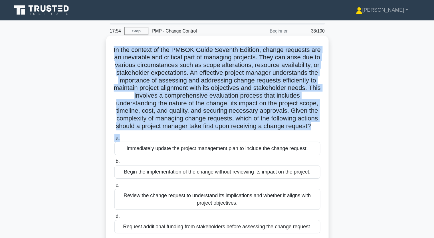
drag, startPoint x: 127, startPoint y: 45, endPoint x: 273, endPoint y: 127, distance: 167.3
click at [273, 127] on div "In the context of the PMBOK Guide Seventh Edition, change requests are an inevi…" at bounding box center [217, 129] width 195 height 190
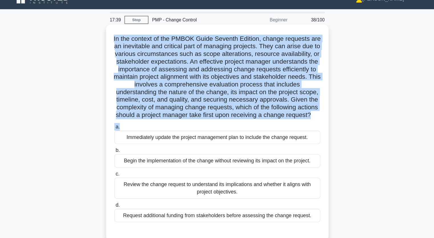
scroll to position [1, 0]
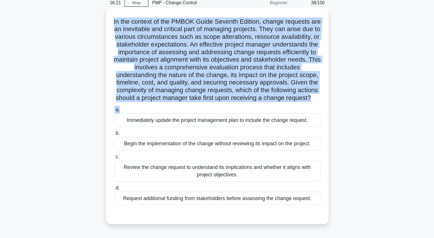
drag, startPoint x: 134, startPoint y: 139, endPoint x: 304, endPoint y: 211, distance: 184.3
click at [304, 210] on div "a. Immediately update the project management plan to include the change request…" at bounding box center [217, 163] width 192 height 91
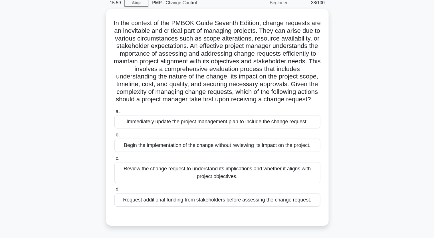
click at [94, 106] on div "In the context of the PMBOK Guide Seventh Edition, change requests are an inevi…" at bounding box center [217, 133] width 377 height 202
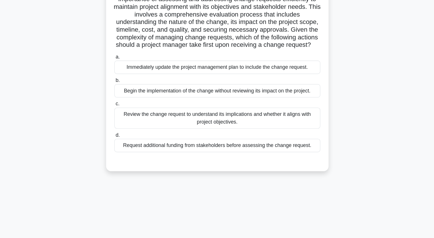
scroll to position [53, 0]
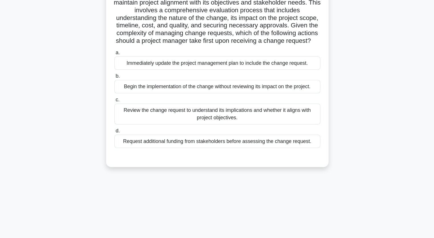
click at [188, 134] on div "Review the change request to understand its implications and whether it aligns …" at bounding box center [217, 126] width 185 height 19
click at [125, 116] on input "c. Review the change request to understand its implications and whether it alig…" at bounding box center [125, 114] width 0 height 4
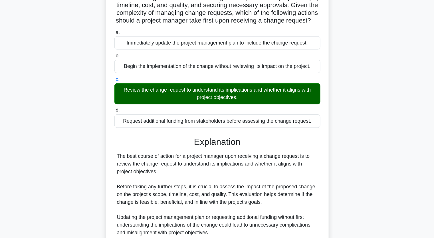
scroll to position [169, 0]
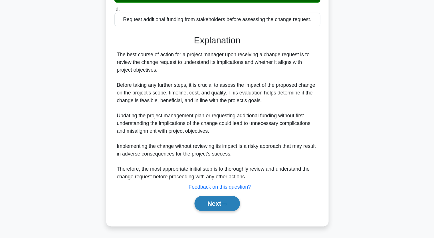
click at [210, 205] on button "Next" at bounding box center [217, 207] width 41 height 14
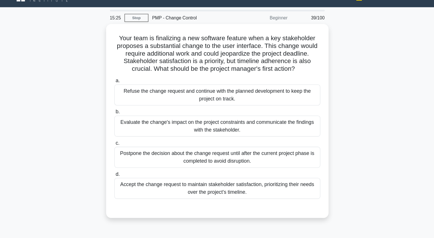
scroll to position [0, 0]
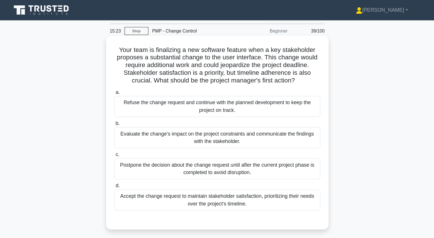
drag, startPoint x: 129, startPoint y: 44, endPoint x: 255, endPoint y: 47, distance: 126.9
click at [255, 47] on h5 "Your team is finalizing a new software feature when a key stakeholder proposes …" at bounding box center [217, 58] width 186 height 35
drag, startPoint x: 128, startPoint y: 43, endPoint x: 285, endPoint y: 184, distance: 210.6
click at [285, 184] on div "Your team is finalizing a new software feature when a key stakeholder proposes …" at bounding box center [217, 119] width 195 height 170
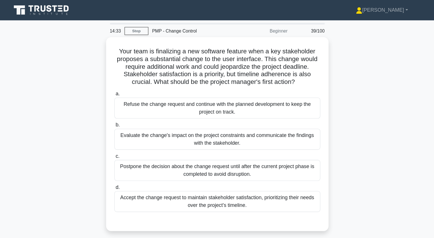
drag, startPoint x: 49, startPoint y: 1, endPoint x: 51, endPoint y: -8, distance: 8.8
click at [51, 0] on html "Wahib Mohammed Profile Settings" at bounding box center [217, 154] width 434 height 308
click at [67, 97] on div "Your team is finalizing a new software feature when a key stakeholder proposes …" at bounding box center [217, 123] width 377 height 181
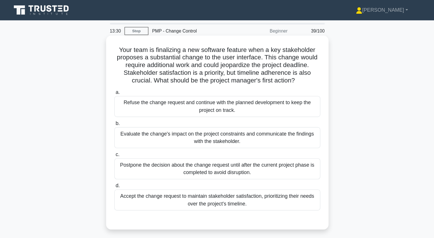
click at [173, 123] on div "Evaluate the change's impact on the project constraints and communicate the fin…" at bounding box center [217, 123] width 185 height 19
click at [125, 113] on input "b. Evaluate the change's impact on the project constraints and communicate the …" at bounding box center [125, 111] width 0 height 4
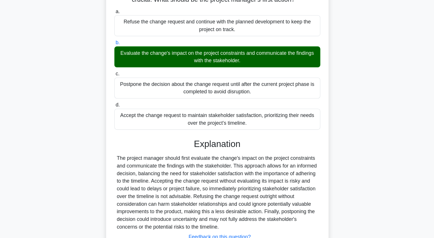
scroll to position [93, 0]
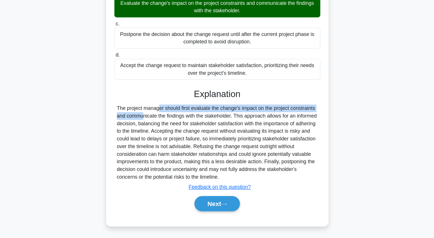
drag, startPoint x: 128, startPoint y: 121, endPoint x: 293, endPoint y: 116, distance: 165.2
click at [293, 116] on div "Explanation The project manager should first evaluate the change's impact on th…" at bounding box center [217, 160] width 185 height 113
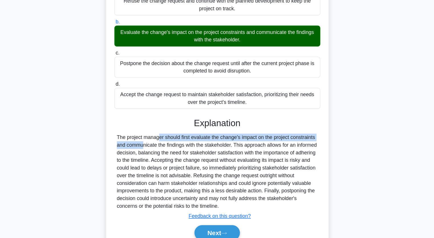
scroll to position [93, 0]
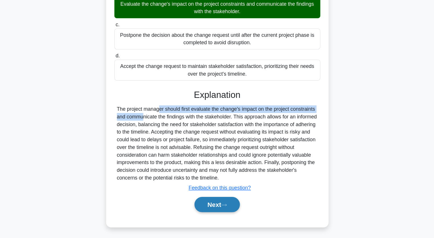
drag, startPoint x: 221, startPoint y: 209, endPoint x: 223, endPoint y: 203, distance: 7.0
click at [222, 209] on button "Next" at bounding box center [217, 208] width 41 height 14
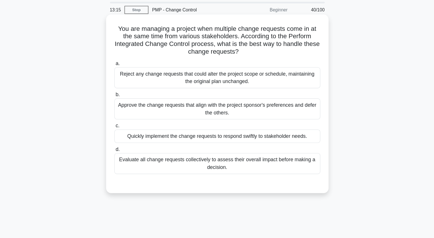
scroll to position [17, 0]
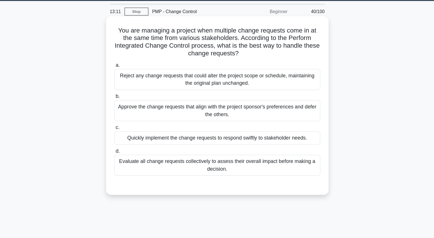
drag, startPoint x: 128, startPoint y: 25, endPoint x: 276, endPoint y: 152, distance: 194.9
click at [276, 152] on div "You are managing a project when multiple change requests come in at the same ti…" at bounding box center [217, 95] width 195 height 156
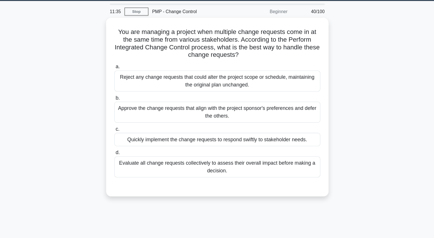
click at [73, 61] on div "You are managing a project when multiple change requests come in at the same ti…" at bounding box center [217, 99] width 377 height 167
click at [351, 55] on div "You are managing a project when multiple change requests come in at the same ti…" at bounding box center [217, 99] width 377 height 167
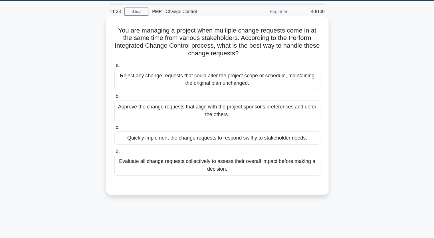
click at [213, 70] on div "Reject any change requests that could alter the project scope or schedule, main…" at bounding box center [217, 71] width 185 height 19
click at [125, 61] on input "a. Reject any change requests that could alter the project scope or schedule, m…" at bounding box center [125, 59] width 0 height 4
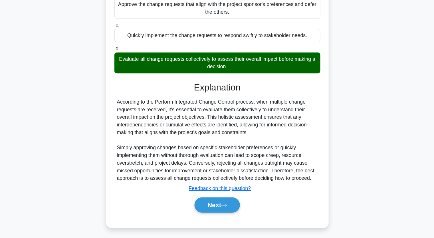
scroll to position [87, 0]
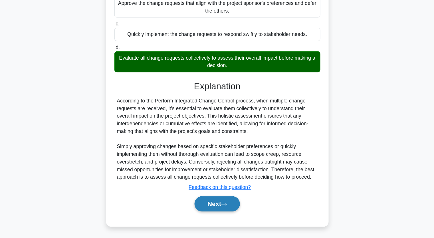
click at [217, 205] on button "Next" at bounding box center [217, 208] width 41 height 14
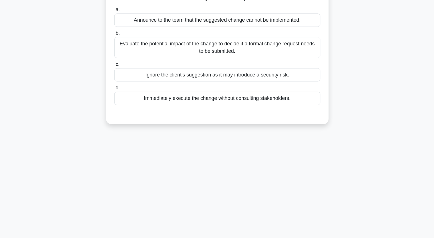
scroll to position [17, 0]
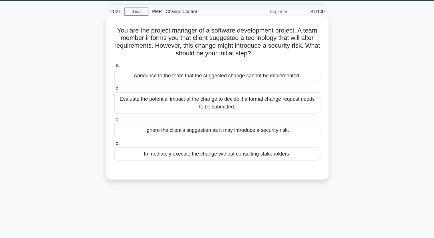
drag, startPoint x: 125, startPoint y: 27, endPoint x: 288, endPoint y: 144, distance: 200.7
click at [288, 144] on div "You are the project manager of a software development project. A team member in…" at bounding box center [217, 88] width 195 height 142
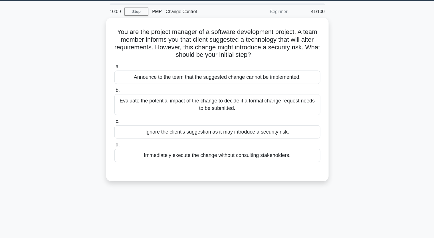
click at [79, 116] on div "You are the project manager of a software development project. A team member in…" at bounding box center [217, 93] width 377 height 154
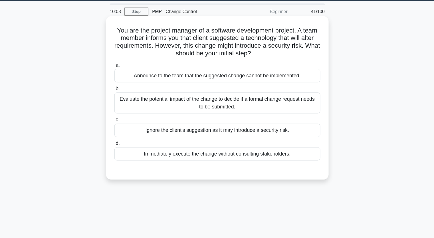
click at [159, 88] on div "Evaluate the potential impact of the change to decide if a formal change reques…" at bounding box center [217, 92] width 185 height 19
click at [125, 82] on input "b. Evaluate the potential impact of the change to decide if a formal change req…" at bounding box center [125, 80] width 0 height 4
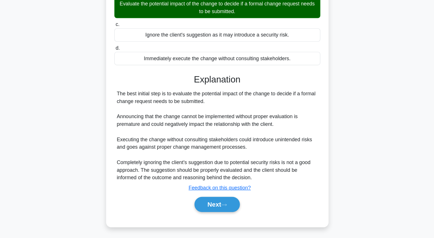
scroll to position [79, 0]
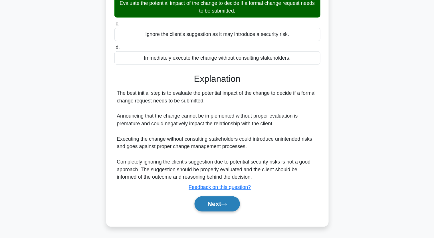
click at [214, 208] on button "Next" at bounding box center [217, 208] width 41 height 14
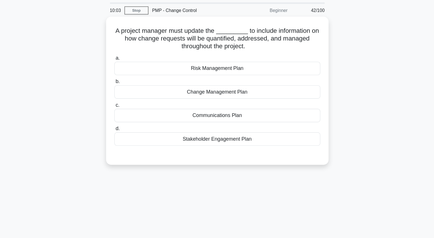
scroll to position [0, 0]
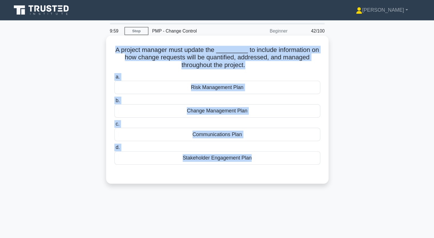
drag, startPoint x: 126, startPoint y: 44, endPoint x: 282, endPoint y: 153, distance: 190.2
click at [282, 153] on div "A project manager must update the _________ to include information on how chang…" at bounding box center [217, 98] width 195 height 129
click at [211, 99] on div "Change Management Plan" at bounding box center [217, 100] width 185 height 12
click at [125, 92] on input "b. Change Management Plan" at bounding box center [125, 91] width 0 height 4
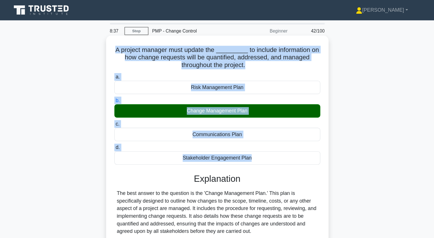
scroll to position [1, 0]
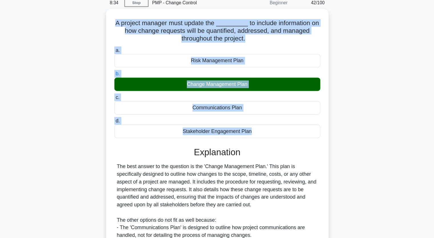
click at [99, 128] on div "A project manager must update the _________ to include information on how chang…" at bounding box center [217, 176] width 377 height 289
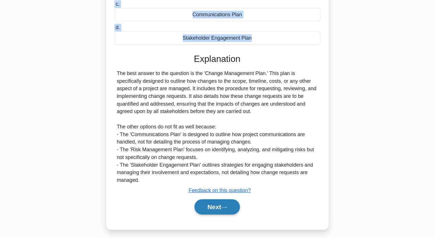
scroll to position [86, 0]
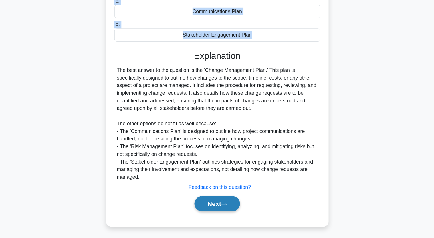
click at [216, 205] on button "Next" at bounding box center [217, 208] width 41 height 14
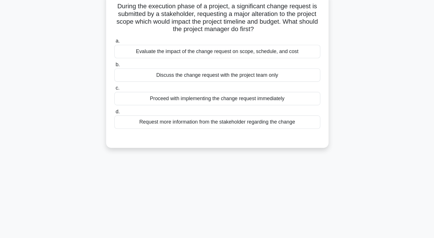
scroll to position [0, 0]
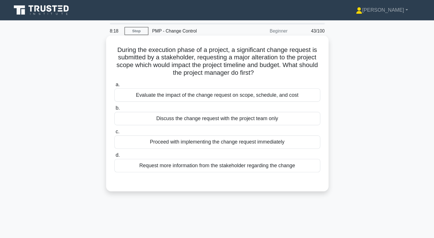
drag, startPoint x: 126, startPoint y: 45, endPoint x: 286, endPoint y: 151, distance: 192.0
click at [286, 151] on div "During the execution phase of a project, a significant change request is submit…" at bounding box center [217, 101] width 195 height 135
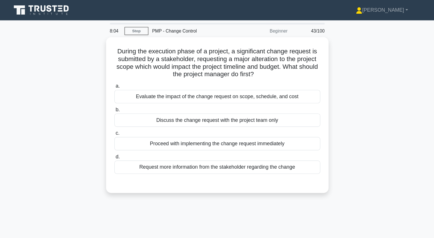
click at [80, 77] on div "During the execution phase of a project, a significant change request is submit…" at bounding box center [217, 106] width 377 height 147
click at [372, 88] on div "During the execution phase of a project, a significant change request is submit…" at bounding box center [217, 106] width 377 height 147
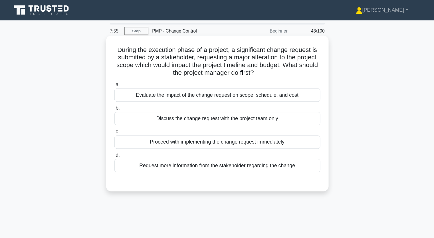
scroll to position [1, 0]
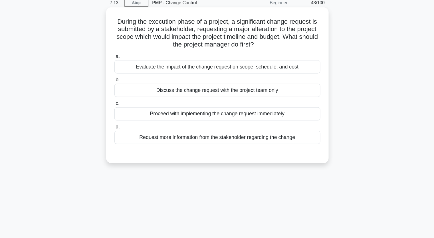
click at [178, 83] on div "Evaluate the impact of the change request on scope, schedule, and cost" at bounding box center [217, 84] width 185 height 12
click at [125, 77] on input "a. Evaluate the impact of the change request on scope, schedule, and cost" at bounding box center [125, 75] width 0 height 4
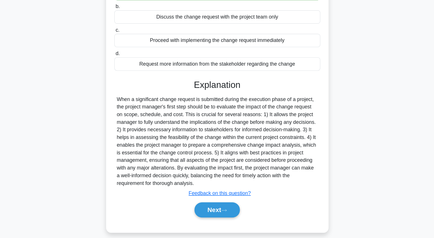
scroll to position [73, 0]
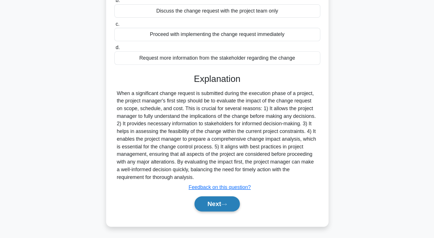
drag, startPoint x: 214, startPoint y: 208, endPoint x: 204, endPoint y: 205, distance: 10.8
click at [214, 208] on button "Next" at bounding box center [217, 208] width 41 height 14
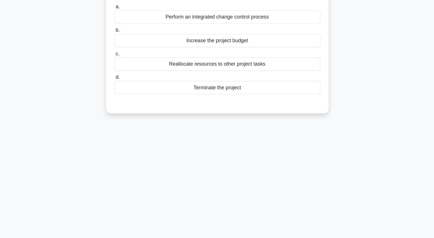
scroll to position [0, 0]
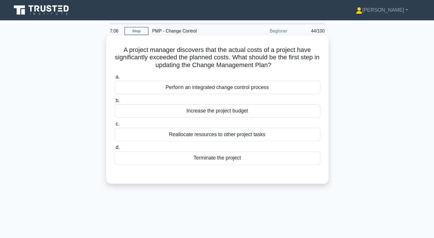
drag, startPoint x: 131, startPoint y: 45, endPoint x: 236, endPoint y: 149, distance: 147.6
click at [236, 149] on div "A project manager discovers that the actual costs of a project have significant…" at bounding box center [217, 98] width 195 height 129
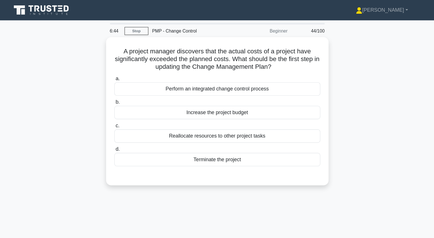
click at [77, 60] on div "A project manager discovers that the actual costs of a project have significant…" at bounding box center [217, 103] width 377 height 140
click at [352, 68] on div "A project manager discovers that the actual costs of a project have significant…" at bounding box center [217, 103] width 377 height 140
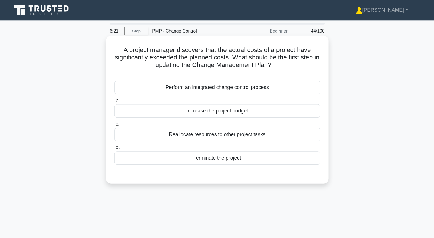
click at [194, 80] on div "Perform an integrated change control process" at bounding box center [217, 79] width 185 height 12
click at [125, 71] on input "a. Perform an integrated change control process" at bounding box center [125, 69] width 0 height 4
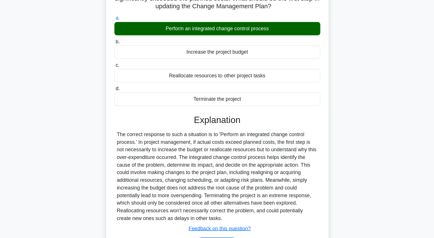
scroll to position [71, 0]
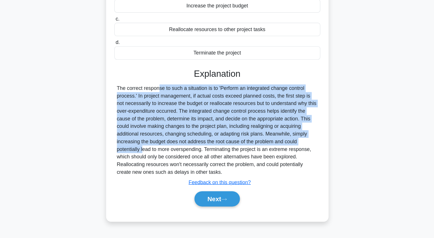
drag, startPoint x: 129, startPoint y: 102, endPoint x: 284, endPoint y: 149, distance: 161.8
click at [284, 149] on div "The correct response to such a situation is to 'Perform an integrated change co…" at bounding box center [217, 141] width 181 height 82
click at [211, 202] on button "Next" at bounding box center [217, 203] width 41 height 14
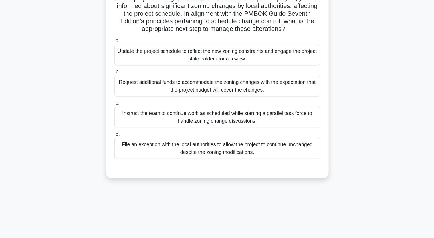
scroll to position [17, 0]
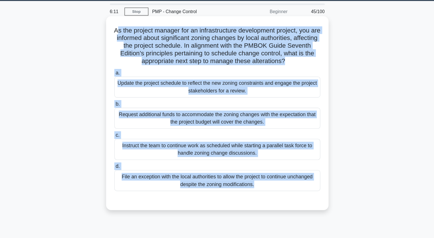
drag, startPoint x: 129, startPoint y: 26, endPoint x: 250, endPoint y: 177, distance: 193.4
click at [249, 177] on div "As the project manager for an infrastructure development project, you are infor…" at bounding box center [217, 102] width 195 height 170
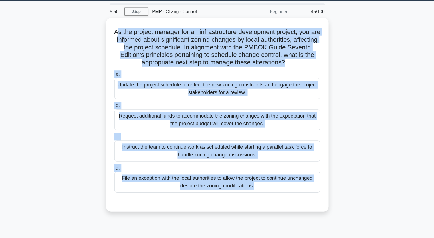
click at [59, 46] on div "As the project manager for an infrastructure development project, you are infor…" at bounding box center [217, 106] width 377 height 181
click at [352, 75] on div "As the project manager for an infrastructure development project, you are infor…" at bounding box center [217, 106] width 377 height 181
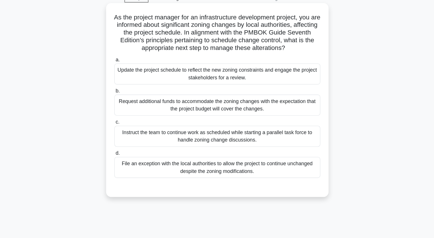
scroll to position [17, 0]
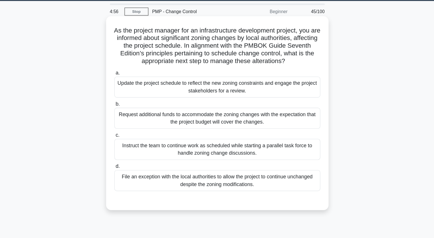
click at [173, 79] on div "Update the project schedule to reflect the new zoning constraints and engage th…" at bounding box center [217, 78] width 185 height 19
click at [125, 68] on input "a. Update the project schedule to reflect the new zoning constraints and engage…" at bounding box center [125, 66] width 0 height 4
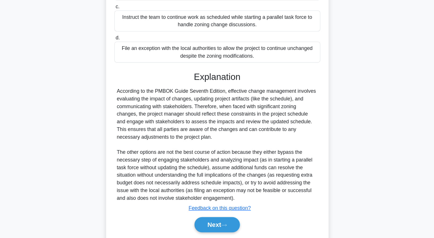
scroll to position [127, 0]
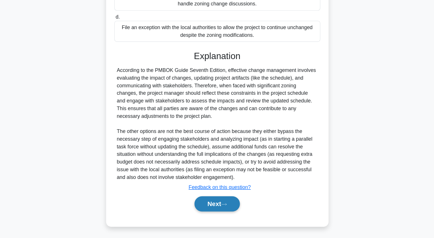
click at [214, 205] on button "Next" at bounding box center [217, 208] width 41 height 14
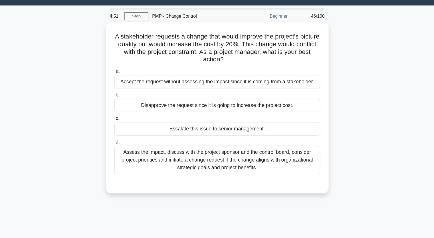
scroll to position [0, 0]
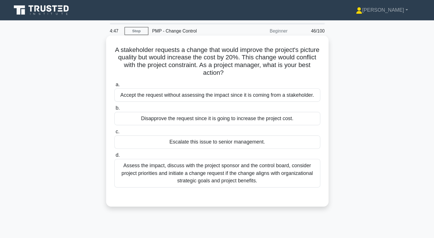
drag, startPoint x: 132, startPoint y: 45, endPoint x: 257, endPoint y: 161, distance: 171.0
click at [257, 161] on div "A stakeholder requests a change that would improve the project's picture qualit…" at bounding box center [217, 108] width 195 height 149
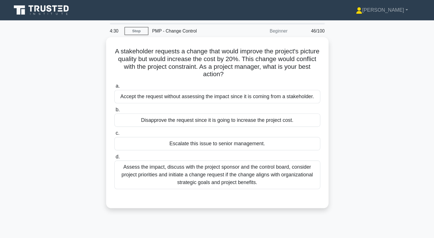
drag, startPoint x: 76, startPoint y: 70, endPoint x: 76, endPoint y: 74, distance: 4.3
click at [76, 69] on div "A stakeholder requests a change that would improve the project's picture qualit…" at bounding box center [217, 113] width 377 height 161
click at [348, 64] on div "A stakeholder requests a change that would improve the project's picture qualit…" at bounding box center [217, 113] width 377 height 161
click at [349, 64] on div "A stakeholder requests a change that would improve the project's picture qualit…" at bounding box center [217, 113] width 377 height 161
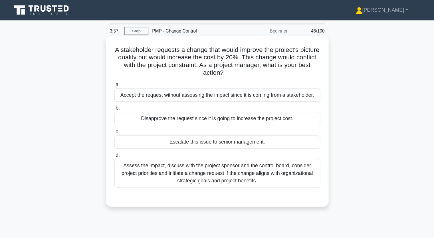
click at [211, 157] on div "Assess the impact, discuss with the project sponsor and the control board, cons…" at bounding box center [217, 156] width 185 height 26
click at [152, 153] on div "Assess the impact, discuss with the project sponsor and the control board, cons…" at bounding box center [217, 156] width 185 height 26
click at [125, 141] on input "d. Assess the impact, discuss with the project sponsor and the control board, c…" at bounding box center [125, 140] width 0 height 4
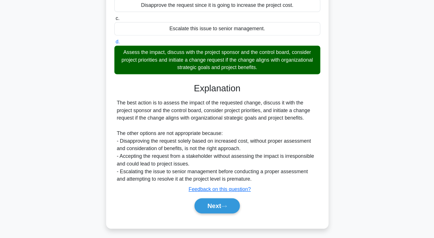
scroll to position [79, 0]
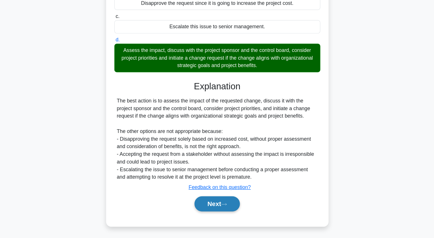
drag, startPoint x: 215, startPoint y: 205, endPoint x: 212, endPoint y: 212, distance: 8.0
click at [215, 205] on button "Next" at bounding box center [217, 208] width 41 height 14
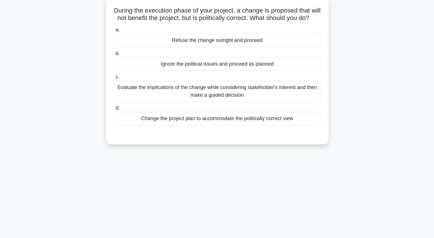
scroll to position [0, 0]
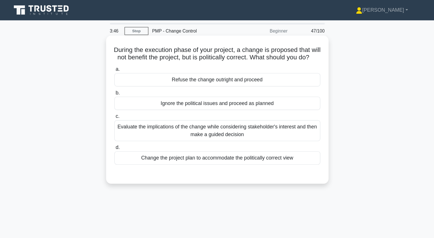
drag, startPoint x: 127, startPoint y: 43, endPoint x: 288, endPoint y: 145, distance: 190.6
click at [288, 145] on div "During the execution phase of your project, a change is proposed that will not …" at bounding box center [217, 98] width 195 height 129
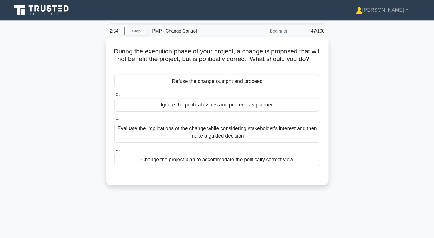
click at [65, 92] on div "During the execution phase of your project, a change is proposed that will not …" at bounding box center [217, 103] width 377 height 140
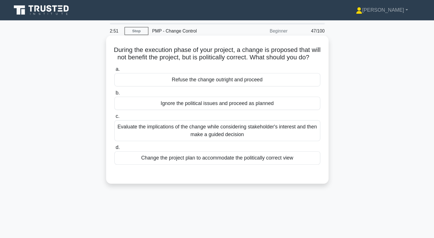
click at [175, 123] on div "Evaluate the implications of the change while considering stakeholder's interes…" at bounding box center [217, 117] width 185 height 19
click at [125, 107] on input "c. Evaluate the implications of the change while considering stakeholder's inte…" at bounding box center [125, 105] width 0 height 4
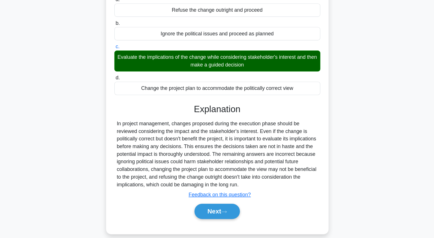
scroll to position [71, 0]
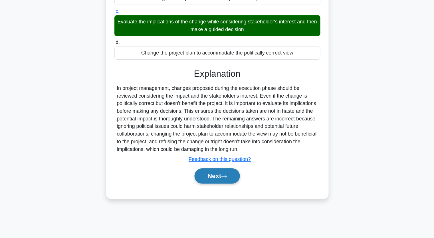
drag, startPoint x: 217, startPoint y: 186, endPoint x: 207, endPoint y: 186, distance: 10.0
click at [217, 186] on button "Next" at bounding box center [217, 182] width 41 height 14
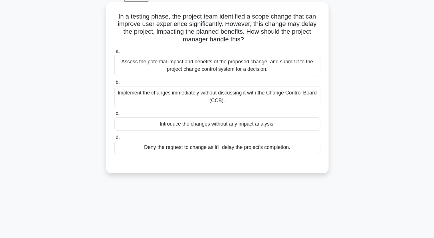
scroll to position [0, 0]
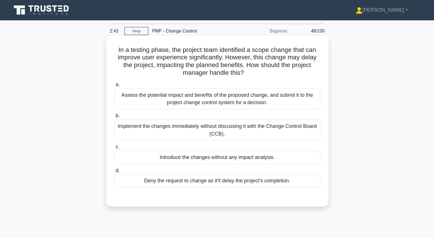
drag, startPoint x: 127, startPoint y: 44, endPoint x: 148, endPoint y: 64, distance: 28.9
click at [238, 122] on div "In a testing phase, the project team identified a scope change that can improve…" at bounding box center [217, 108] width 195 height 149
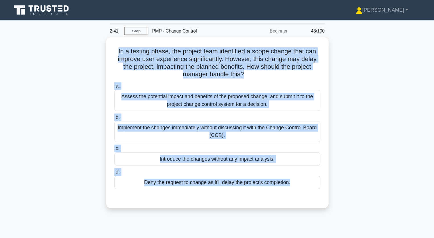
drag, startPoint x: 127, startPoint y: 45, endPoint x: 243, endPoint y: 186, distance: 183.0
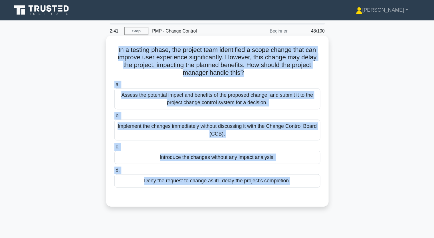
click at [243, 186] on div "In a testing phase, the project team identified a scope change that can improve…" at bounding box center [217, 109] width 200 height 154
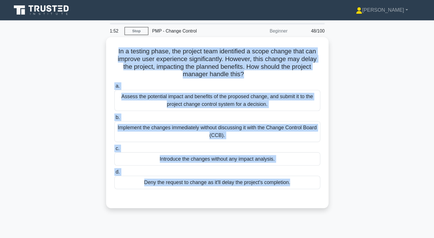
click at [85, 101] on div "In a testing phase, the project team identified a scope change that can improve…" at bounding box center [217, 113] width 377 height 161
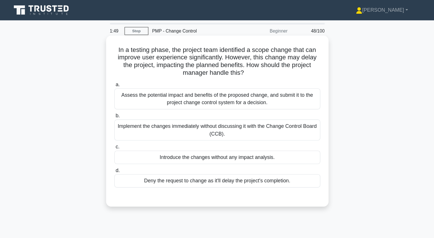
click at [153, 90] on div "Assess the potential impact and benefits of the proposed change, and submit it …" at bounding box center [217, 88] width 185 height 19
click at [125, 78] on input "a. Assess the potential impact and benefits of the proposed change, and submit …" at bounding box center [125, 76] width 0 height 4
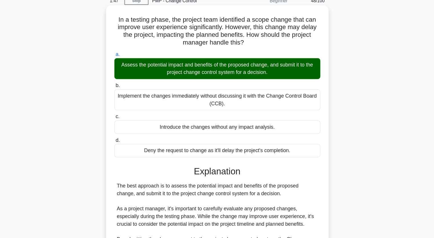
scroll to position [121, 0]
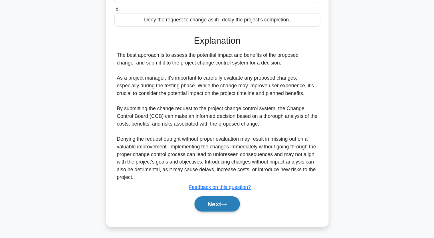
drag, startPoint x: 224, startPoint y: 207, endPoint x: 220, endPoint y: 205, distance: 4.4
click at [224, 207] on icon at bounding box center [223, 207] width 5 height 3
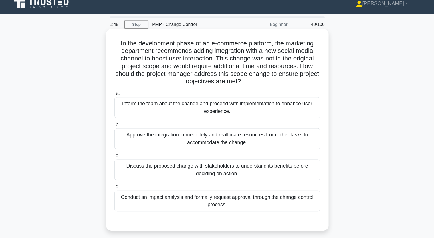
scroll to position [0, 0]
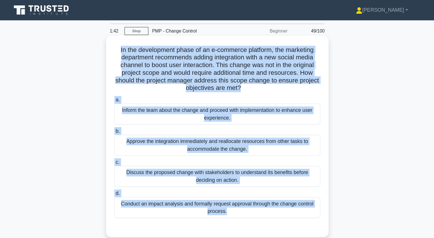
drag, startPoint x: 125, startPoint y: 45, endPoint x: 262, endPoint y: 213, distance: 217.0
click at [262, 213] on div "In the development phase of an e-commerce platform, the marketing department re…" at bounding box center [217, 122] width 200 height 181
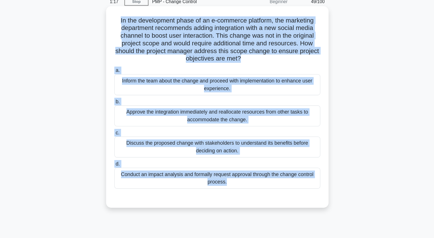
scroll to position [25, 0]
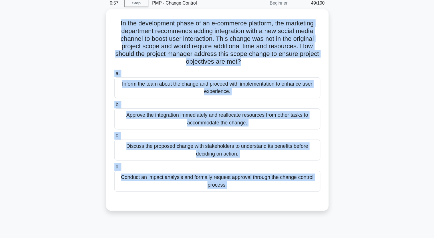
click at [48, 94] on div "In the development phase of an e-commerce platform, the marketing department re…" at bounding box center [217, 102] width 377 height 188
click at [91, 90] on div "In the development phase of an e-commerce platform, the marketing department re…" at bounding box center [217, 102] width 377 height 188
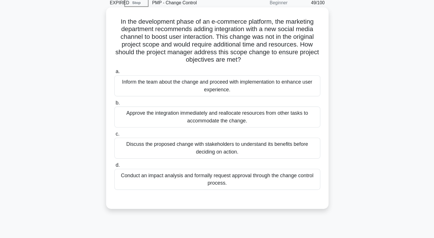
click at [191, 134] on div "Discuss the proposed change with stakeholders to understand its benefits before…" at bounding box center [217, 133] width 185 height 19
click at [128, 133] on div "Discuss the proposed change with stakeholders to understand its benefits before…" at bounding box center [217, 133] width 185 height 19
click at [125, 123] on input "c. Discuss the proposed change with stakeholders to understand its benefits bef…" at bounding box center [125, 121] width 0 height 4
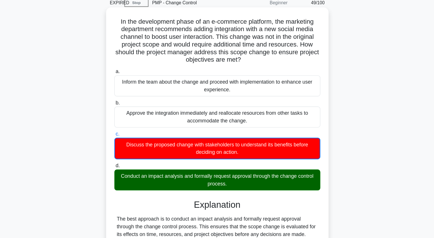
scroll to position [27, 0]
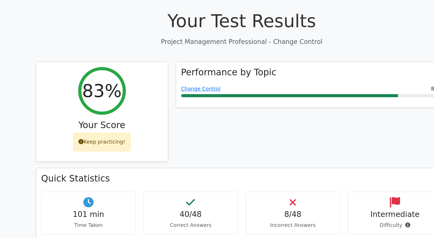
scroll to position [27, 0]
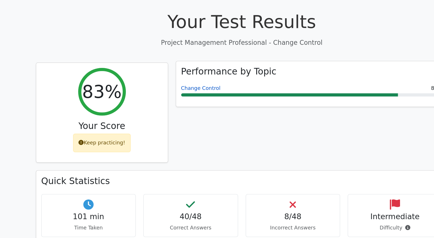
click at [189, 81] on link "Change Control" at bounding box center [180, 79] width 35 height 5
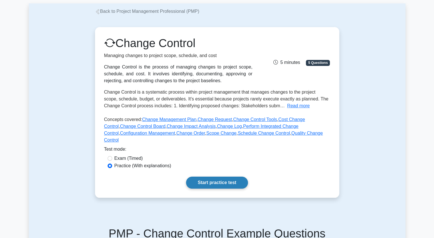
click at [225, 177] on link "Start practice test" at bounding box center [217, 183] width 62 height 12
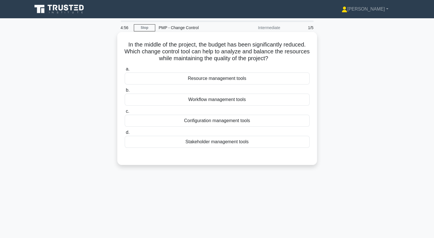
drag, startPoint x: 126, startPoint y: 46, endPoint x: 277, endPoint y: 145, distance: 181.1
click at [277, 145] on div "In the middle of the project, the budget has been significantly reduced. Which …" at bounding box center [217, 98] width 195 height 129
copy div "In the middle of the project, the budget has been significantly reduced. Which …"
click at [224, 78] on div "Resource management tools" at bounding box center [217, 79] width 185 height 12
click at [125, 71] on input "a. Resource management tools" at bounding box center [125, 69] width 0 height 4
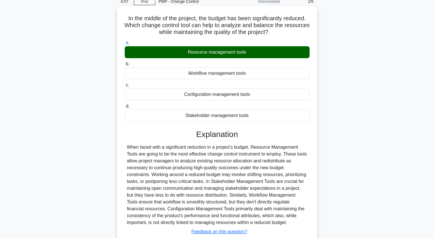
scroll to position [71, 0]
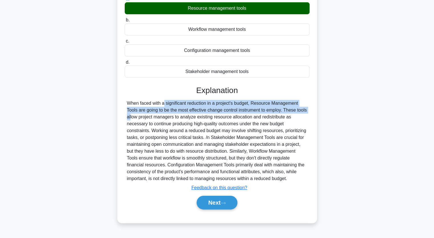
drag, startPoint x: 128, startPoint y: 104, endPoint x: 281, endPoint y: 109, distance: 152.9
click at [281, 109] on div at bounding box center [217, 141] width 181 height 82
click at [217, 203] on button "Next" at bounding box center [217, 203] width 41 height 14
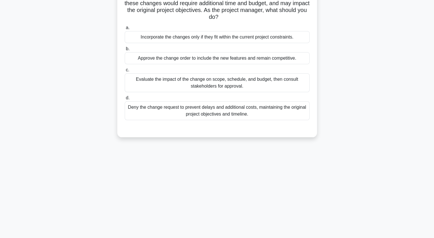
scroll to position [0, 0]
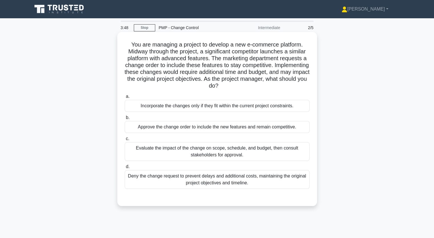
drag, startPoint x: 130, startPoint y: 44, endPoint x: 268, endPoint y: 181, distance: 194.7
click at [268, 181] on div "You are managing a project to develop a new e-commerce platform. Midway through…" at bounding box center [217, 119] width 195 height 170
copy div "You are managing a project to develop a new e-commerce platform. Midway through…"
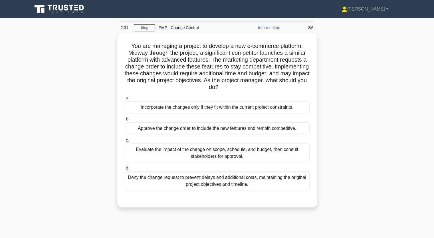
click at [96, 159] on div "You are managing a project to develop a new e-commerce platform. Midway through…" at bounding box center [217, 123] width 377 height 181
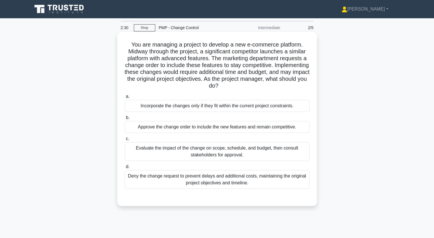
click at [162, 153] on div "Evaluate the impact of the change on scope, schedule, and budget, then consult …" at bounding box center [217, 151] width 185 height 19
click at [125, 141] on input "c. Evaluate the impact of the change on scope, schedule, and budget, then consu…" at bounding box center [125, 139] width 0 height 4
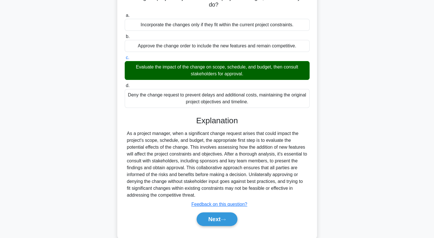
scroll to position [93, 0]
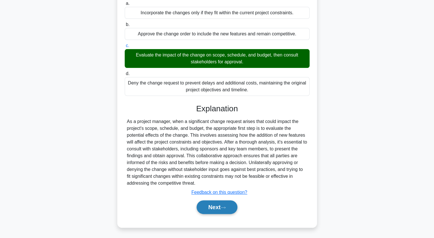
click at [223, 206] on icon at bounding box center [223, 207] width 5 height 3
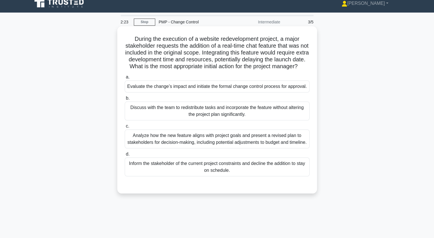
scroll to position [0, 0]
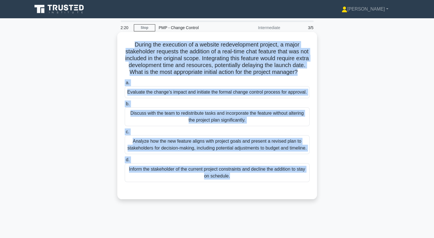
drag, startPoint x: 133, startPoint y: 43, endPoint x: 233, endPoint y: 201, distance: 188.0
click at [233, 197] on div "During the execution of a website redevelopment project, a major stakeholder re…" at bounding box center [217, 115] width 195 height 163
copy div "During the execution of a website redevelopment project, a major stakeholder re…"
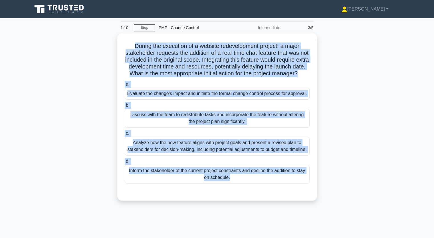
click at [81, 148] on div "During the execution of a website redevelopment project, a major stakeholder re…" at bounding box center [217, 120] width 377 height 174
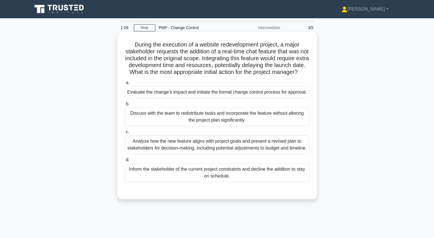
click at [157, 151] on div "Analyze how the new feature aligns with project goals and present a revised pla…" at bounding box center [217, 144] width 185 height 19
click at [125, 134] on input "c. Analyze how the new feature aligns with project goals and present a revised …" at bounding box center [125, 132] width 0 height 4
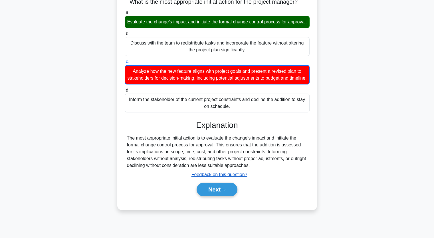
scroll to position [73, 0]
click at [214, 197] on button "Next" at bounding box center [217, 190] width 41 height 14
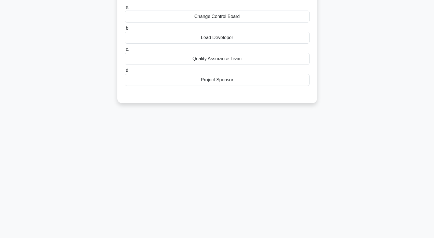
scroll to position [0, 0]
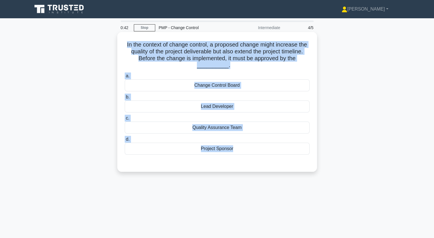
drag, startPoint x: 123, startPoint y: 42, endPoint x: 265, endPoint y: 165, distance: 187.9
click at [264, 165] on div "In the context of change control, a proposed change might increase the quality …" at bounding box center [217, 101] width 195 height 135
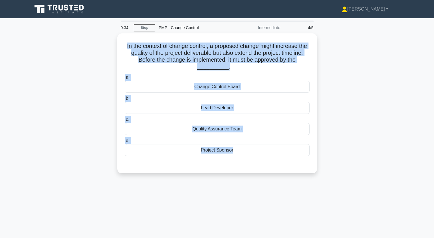
click at [84, 74] on div "In the context of change control, a proposed change might increase the quality …" at bounding box center [217, 106] width 377 height 147
drag, startPoint x: 124, startPoint y: 41, endPoint x: 187, endPoint y: 178, distance: 150.4
click at [190, 189] on div "0:07 Stop PMP - Change Control Intermediate 4/5 In the context of change contro…" at bounding box center [217, 164] width 377 height 286
click at [50, 72] on div "In the context of change control, a proposed change might increase the quality …" at bounding box center [217, 106] width 377 height 147
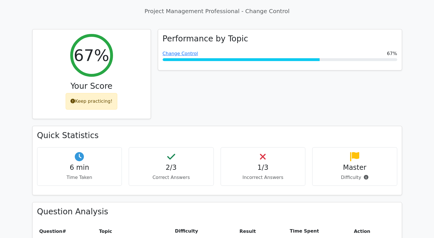
scroll to position [86, 0]
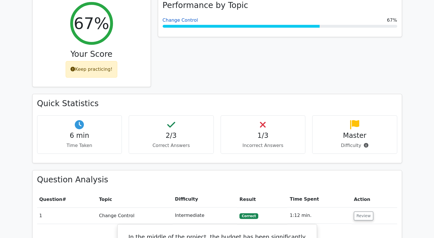
click at [176, 18] on link "Change Control" at bounding box center [180, 19] width 35 height 5
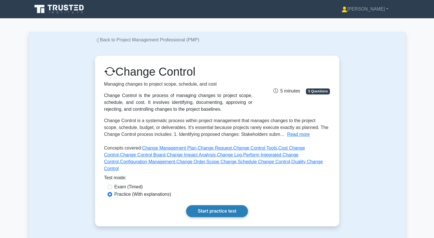
click at [210, 205] on link "Start practice test" at bounding box center [217, 211] width 62 height 12
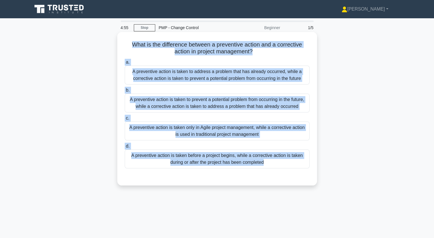
drag, startPoint x: 130, startPoint y: 42, endPoint x: 292, endPoint y: 171, distance: 206.8
click at [292, 171] on div "What is the difference between a preventive action and a corrective action in p…" at bounding box center [217, 108] width 195 height 149
copy div "What is the difference between a preventive action and a corrective action in p…"
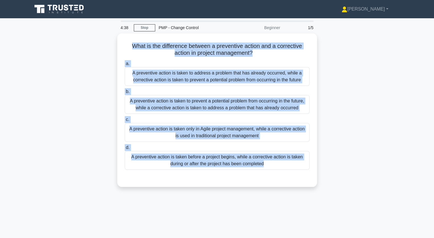
click at [0, 65] on main "4:38 Stop PMP - Change Control Beginner 1/5 What is the difference between a pr…" at bounding box center [217, 163] width 434 height 290
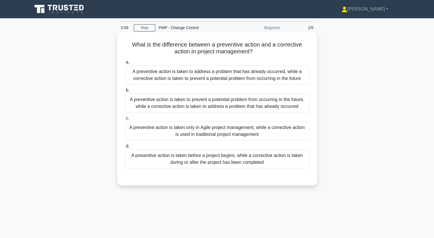
click at [182, 106] on div "A preventive action is taken to prevent a potential problem from occurring in t…" at bounding box center [217, 103] width 185 height 19
click at [125, 92] on input "b. A preventive action is taken to prevent a potential problem from occurring i…" at bounding box center [125, 91] width 0 height 4
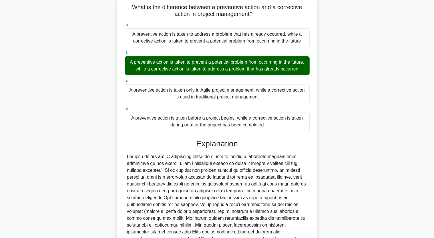
scroll to position [107, 0]
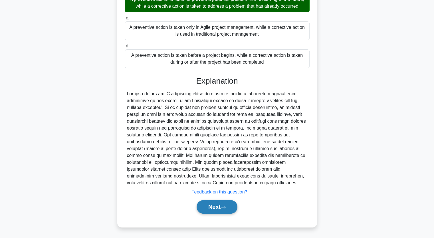
click at [214, 207] on button "Next" at bounding box center [217, 207] width 41 height 14
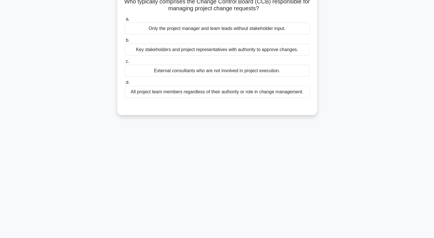
scroll to position [0, 0]
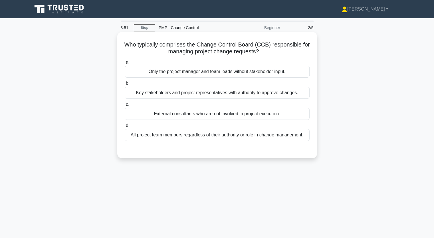
drag, startPoint x: 129, startPoint y: 45, endPoint x: 306, endPoint y: 141, distance: 201.7
click at [306, 141] on div "Who typically comprises the Change Control Board (CCB) responsible for managing…" at bounding box center [217, 95] width 195 height 122
copy div "Who typically comprises the Change Control Board (CCB) responsible for managing…"
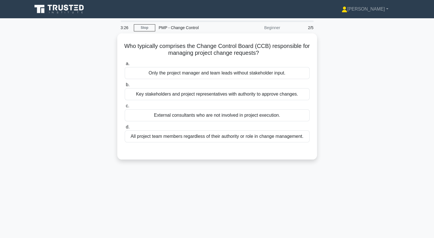
click at [97, 68] on div "Who typically comprises the Change Control Board (CCB) responsible for managing…" at bounding box center [217, 99] width 377 height 133
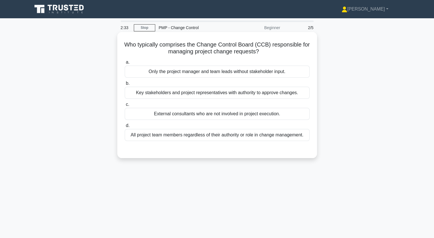
click at [195, 96] on div "Key stakeholders and project representatives with authority to approve changes." at bounding box center [217, 93] width 185 height 12
click at [125, 85] on input "b. Key stakeholders and project representatives with authority to approve chang…" at bounding box center [125, 84] width 0 height 4
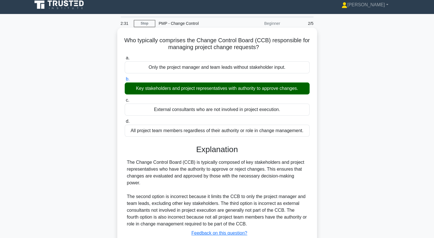
scroll to position [71, 0]
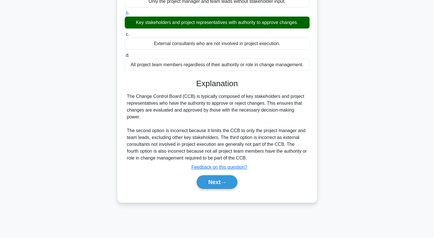
drag, startPoint x: 128, startPoint y: 95, endPoint x: 308, endPoint y: 110, distance: 180.6
click at [308, 110] on div "The Change Control Board (CCB) is typically composed of key stakeholders and pr…" at bounding box center [217, 127] width 185 height 69
copy div "he Change Control Board (CCB) is typically composed of key stakeholders and pro…"
click at [219, 181] on button "Next" at bounding box center [217, 182] width 41 height 14
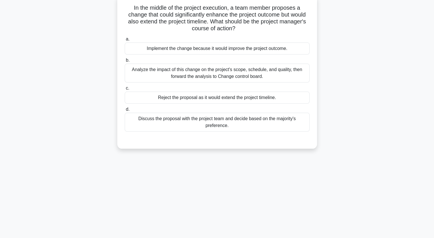
scroll to position [0, 0]
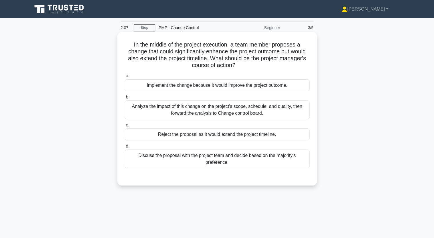
drag, startPoint x: 134, startPoint y: 46, endPoint x: 281, endPoint y: 164, distance: 188.6
click at [281, 165] on div "In the middle of the project execution, a team member proposes a change that co…" at bounding box center [217, 108] width 195 height 149
copy div "n the middle of the project execution, a team member proposes a change that cou…"
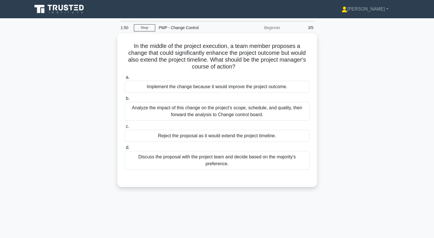
click at [100, 82] on div "In the middle of the project execution, a team member proposes a change that co…" at bounding box center [217, 113] width 377 height 161
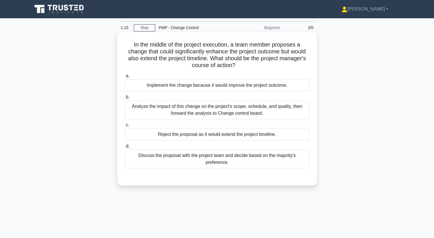
click at [186, 113] on div "Analyze the impact of this change on the project's scope, schedule, and quality…" at bounding box center [217, 110] width 185 height 19
click at [125, 99] on input "b. Analyze the impact of this change on the project's scope, schedule, and qual…" at bounding box center [125, 97] width 0 height 4
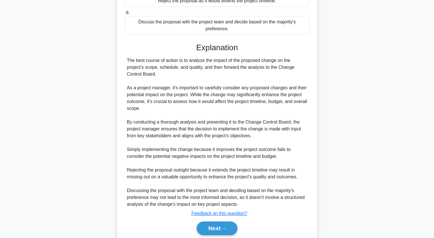
scroll to position [155, 0]
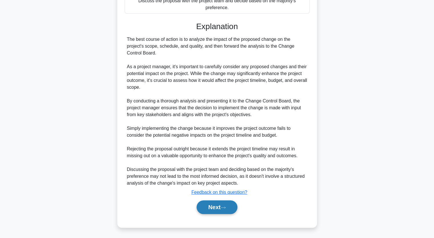
click at [213, 205] on button "Next" at bounding box center [217, 208] width 41 height 14
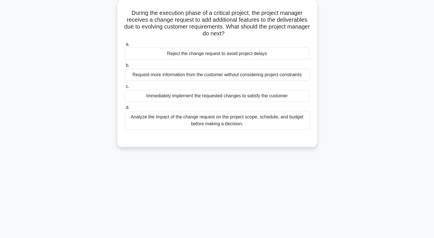
scroll to position [0, 0]
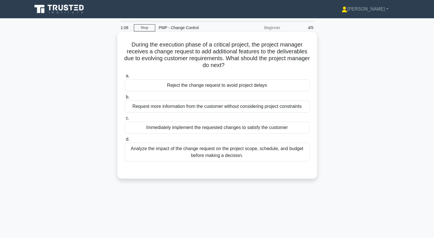
drag, startPoint x: 130, startPoint y: 47, endPoint x: 233, endPoint y: 160, distance: 152.9
click at [233, 160] on div "During the execution phase of a critical project, the project manager receives …" at bounding box center [217, 105] width 195 height 142
copy div "During the execution phase of a critical project, the project manager receives …"
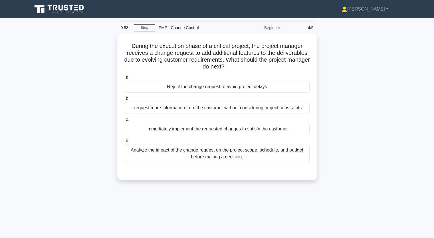
click at [59, 59] on div "During the execution phase of a critical project, the project manager receives …" at bounding box center [217, 110] width 377 height 154
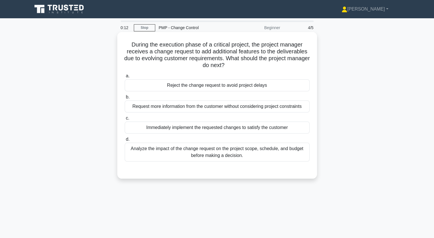
click at [243, 151] on div "Analyze the impact of the change request on the project scope, schedule, and bu…" at bounding box center [217, 152] width 185 height 19
click at [125, 141] on input "d. Analyze the impact of the change request on the project scope, schedule, and…" at bounding box center [125, 140] width 0 height 4
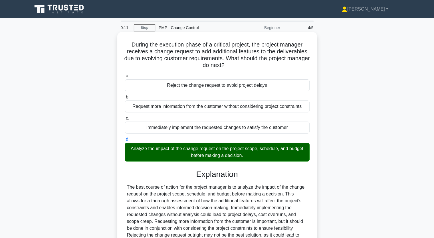
scroll to position [73, 0]
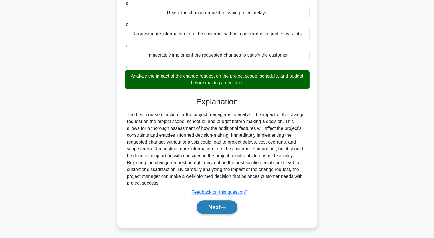
drag, startPoint x: 220, startPoint y: 207, endPoint x: 219, endPoint y: 201, distance: 6.3
click at [219, 207] on button "Next" at bounding box center [217, 208] width 41 height 14
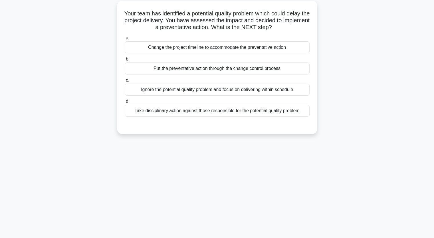
scroll to position [0, 0]
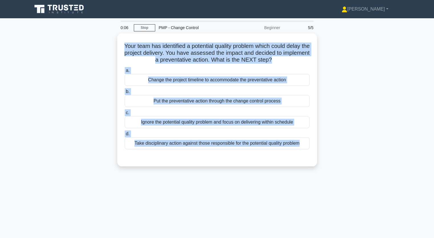
drag, startPoint x: 126, startPoint y: 42, endPoint x: 292, endPoint y: 169, distance: 209.3
click at [292, 169] on div "Your team has identified a potential quality problem which could delay the proj…" at bounding box center [217, 103] width 377 height 140
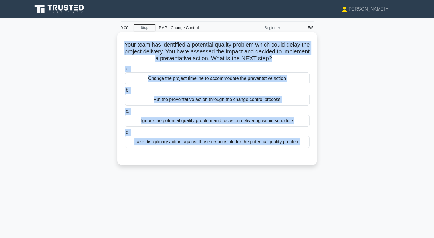
click at [180, 143] on div "Take disciplinary action against those responsible for the potential quality pr…" at bounding box center [217, 142] width 185 height 12
click at [125, 135] on input "d. Take disciplinary action against those responsible for the potential quality…" at bounding box center [125, 133] width 0 height 4
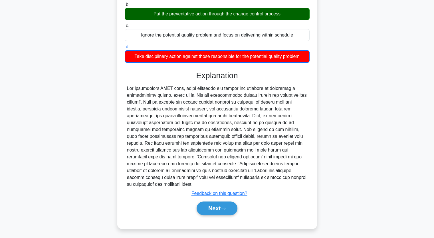
scroll to position [87, 0]
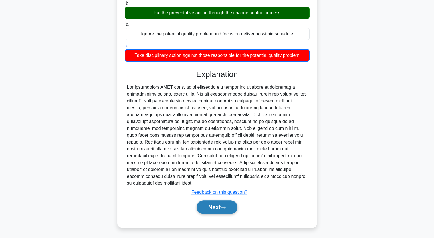
click at [211, 201] on button "Next" at bounding box center [217, 208] width 41 height 14
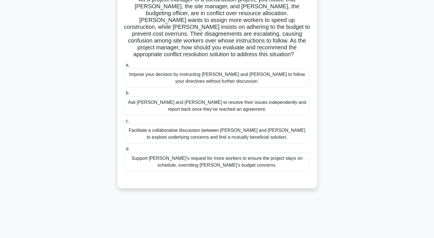
scroll to position [0, 0]
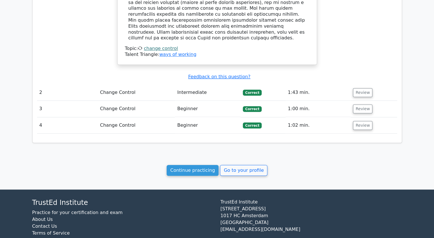
scroll to position [526, 0]
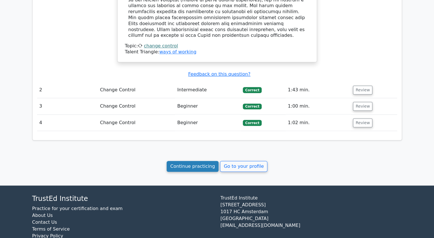
click at [191, 161] on link "Continue practicing" at bounding box center [193, 166] width 52 height 11
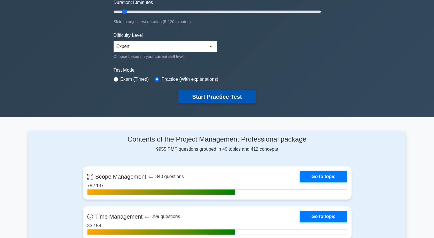
scroll to position [143, 0]
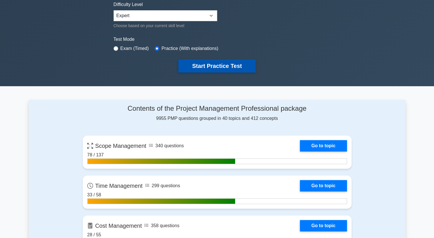
click at [209, 65] on button "Start Practice Test" at bounding box center [217, 65] width 77 height 13
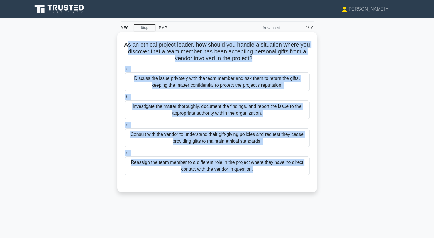
drag, startPoint x: 129, startPoint y: 45, endPoint x: 264, endPoint y: 179, distance: 190.1
click at [264, 179] on div "As an ethical project leader, how should you handle a situation where you disco…" at bounding box center [217, 112] width 195 height 156
copy div "s an ethical project leader, how should you handle a situation where you discov…"
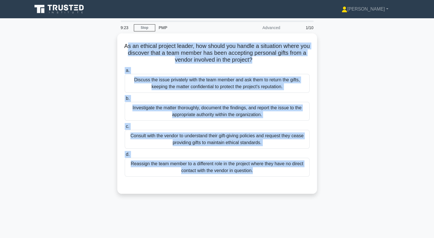
click at [82, 93] on div "As an ethical project leader, how should you handle a situation where you disco…" at bounding box center [217, 116] width 377 height 167
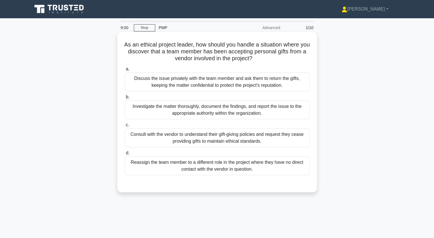
click at [228, 111] on div "Investigate the matter thoroughly, document the findings, and report the issue …" at bounding box center [217, 110] width 185 height 19
click at [125, 99] on input "b. Investigate the matter thoroughly, document the findings, and report the iss…" at bounding box center [125, 97] width 0 height 4
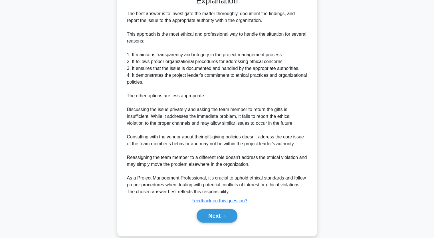
scroll to position [196, 0]
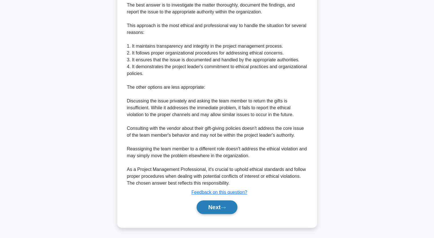
click at [221, 209] on button "Next" at bounding box center [217, 208] width 41 height 14
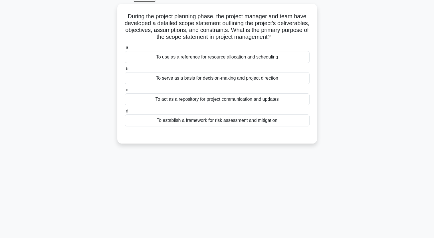
scroll to position [0, 0]
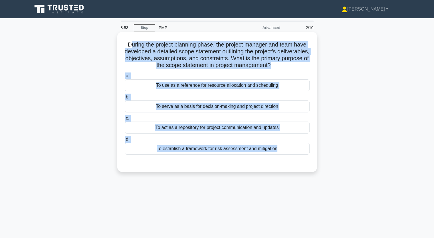
drag, startPoint x: 128, startPoint y: 44, endPoint x: 316, endPoint y: 163, distance: 223.1
click at [316, 163] on div "During the project planning phase, the project manager and team have developed …" at bounding box center [217, 102] width 200 height 140
copy div "uring the project planning phase, the project manager and team have developed a…"
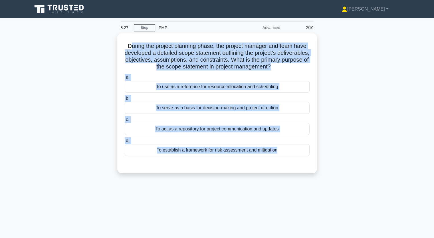
click at [67, 74] on div "During the project planning phase, the project manager and team have developed …" at bounding box center [217, 106] width 377 height 147
click at [395, 106] on div "During the project planning phase, the project manager and team have developed …" at bounding box center [217, 106] width 377 height 147
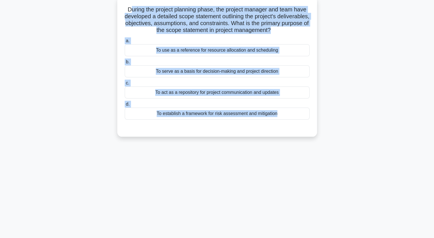
scroll to position [71, 0]
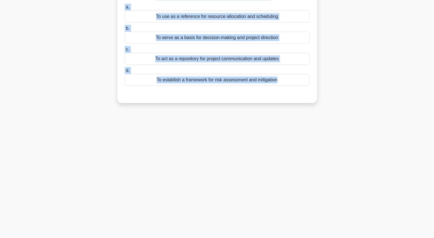
click at [267, 134] on div "8:23 Stop PMP Advanced 2/10 During the project planning phase, the project mana…" at bounding box center [217, 93] width 377 height 286
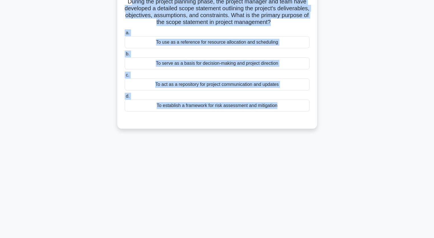
scroll to position [13, 0]
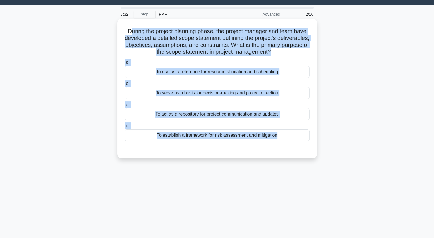
click at [213, 134] on div "To establish a framework for risk assessment and mitigation" at bounding box center [217, 135] width 185 height 12
click at [125, 128] on input "d. To establish a framework for risk assessment and mitigation" at bounding box center [125, 126] width 0 height 4
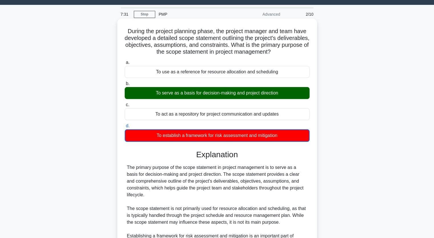
scroll to position [42, 0]
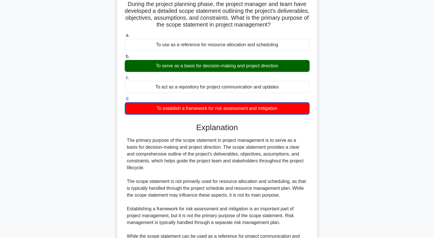
drag, startPoint x: 154, startPoint y: 62, endPoint x: 337, endPoint y: 74, distance: 183.7
click at [337, 74] on div "During the project planning phase, the project manager and team have developed …" at bounding box center [217, 146] width 377 height 310
copy div "To serve as a basis for decision-making and project direction c."
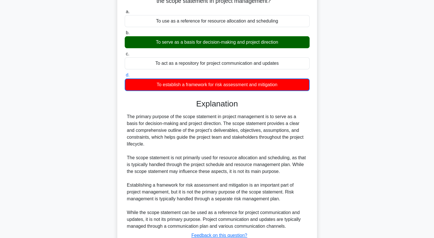
scroll to position [107, 0]
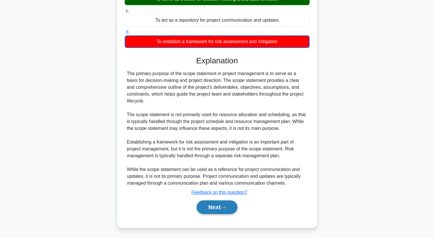
click at [217, 206] on button "Next" at bounding box center [217, 208] width 41 height 14
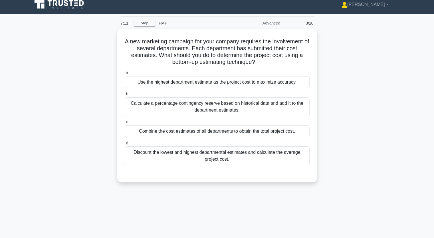
scroll to position [0, 0]
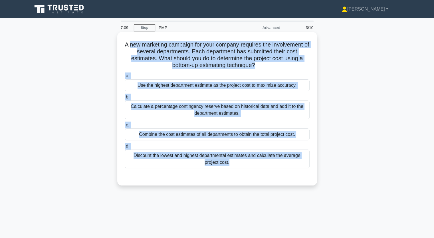
drag, startPoint x: 130, startPoint y: 44, endPoint x: 239, endPoint y: 187, distance: 179.4
click at [239, 186] on div "A new marketing campaign for your company requires the involvement of several d…" at bounding box center [217, 109] width 200 height 154
copy div "new marketing campaign for your company requires the involvement of several dep…"
drag, startPoint x: 83, startPoint y: 131, endPoint x: 118, endPoint y: 127, distance: 35.0
click at [83, 131] on div "A new marketing campaign for your company requires the involvement of several d…" at bounding box center [217, 113] width 377 height 161
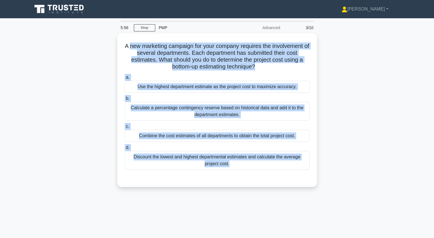
click at [335, 123] on div "A new marketing campaign for your company requires the involvement of several d…" at bounding box center [217, 113] width 377 height 161
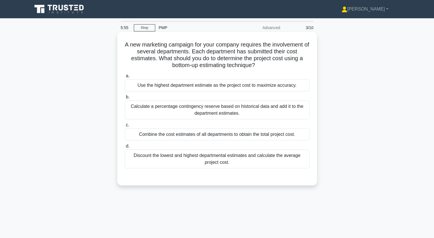
drag, startPoint x: 229, startPoint y: 137, endPoint x: 225, endPoint y: 132, distance: 5.9
click at [230, 136] on div "Combine the cost estimates of all departments to obtain the total project cost." at bounding box center [217, 135] width 185 height 12
drag, startPoint x: 160, startPoint y: 137, endPoint x: 163, endPoint y: 137, distance: 3.8
click at [160, 137] on div "Combine the cost estimates of all departments to obtain the total project cost." at bounding box center [217, 135] width 185 height 12
click at [125, 127] on input "c. Combine the cost estimates of all departments to obtain the total project co…" at bounding box center [125, 125] width 0 height 4
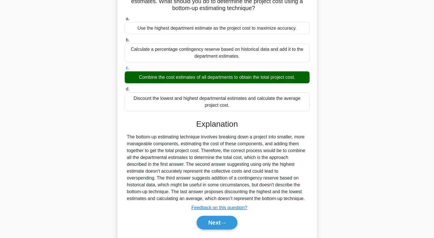
scroll to position [73, 0]
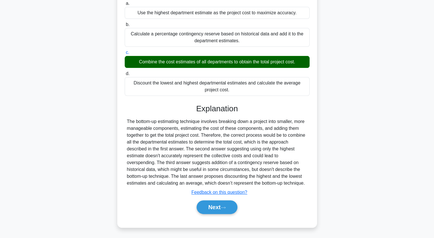
drag, startPoint x: 135, startPoint y: 61, endPoint x: 299, endPoint y: 60, distance: 164.8
click at [299, 60] on div "Combine the cost estimates of all departments to obtain the total project cost." at bounding box center [217, 62] width 185 height 12
copy div "Combine the cost estimates of all departments to obtain the total project cost."
click at [218, 205] on button "Next" at bounding box center [217, 208] width 41 height 14
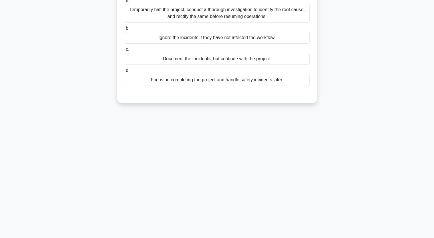
scroll to position [0, 0]
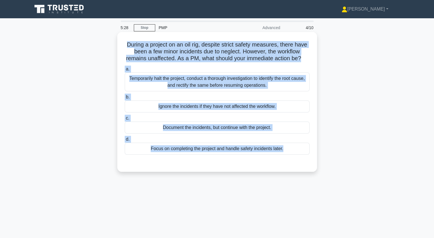
drag, startPoint x: 127, startPoint y: 43, endPoint x: 259, endPoint y: 169, distance: 182.8
click at [259, 169] on div "During a project on an oil rig, despite strict safety measures, there have been…" at bounding box center [217, 101] width 195 height 135
copy div "During a project on an oil rig, despite strict safety measures, there have been…"
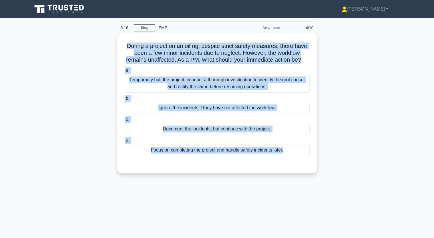
click at [73, 71] on div "During a project on an oil rig, despite strict safety measures, there have been…" at bounding box center [217, 106] width 377 height 147
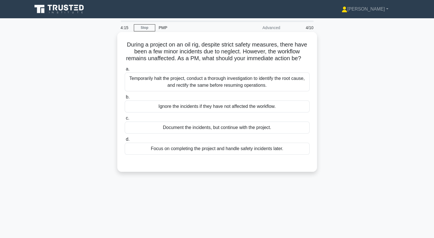
click at [184, 134] on div "Document the incidents, but continue with the project." at bounding box center [217, 128] width 185 height 12
click at [125, 120] on input "c. Document the incidents, but continue with the project." at bounding box center [125, 119] width 0 height 4
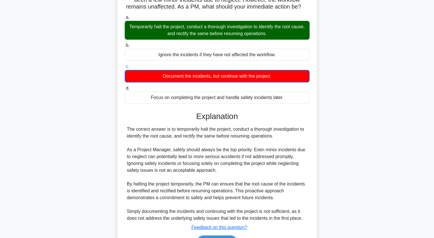
scroll to position [57, 0]
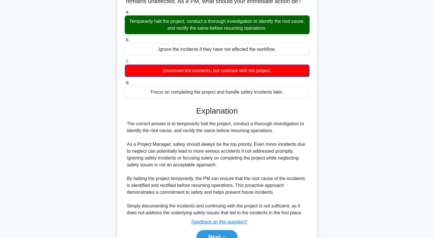
drag, startPoint x: 128, startPoint y: 130, endPoint x: 294, endPoint y: 139, distance: 166.8
click at [294, 139] on div "The correct answer is to temporarily halt the project, conduct a thorough inves…" at bounding box center [217, 169] width 181 height 96
copy div "The correct answer is to temporarily halt the project, conduct a thorough inves…"
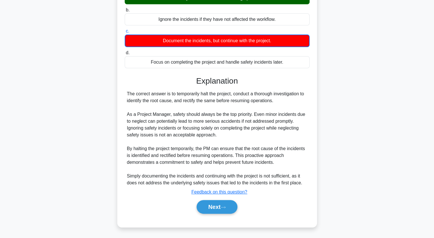
scroll to position [94, 0]
click at [230, 205] on button "Next" at bounding box center [217, 207] width 41 height 14
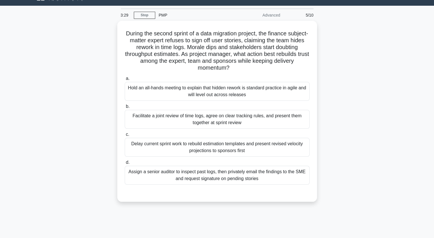
scroll to position [0, 0]
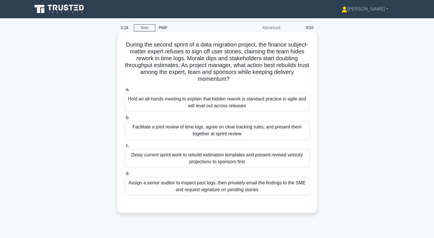
drag, startPoint x: 132, startPoint y: 44, endPoint x: 258, endPoint y: 197, distance: 198.4
click at [258, 197] on div "During the second sprint of a data migration project, the finance subject-matte…" at bounding box center [217, 122] width 195 height 177
copy div "During the second sprint of a data migration project, the finance subject-matte…"
click at [197, 186] on div "Assign a senior auditor to inspect past logs, then privately email the findings…" at bounding box center [217, 186] width 185 height 19
click at [125, 176] on input "d. Assign a senior auditor to inspect past logs, then privately email the findi…" at bounding box center [125, 174] width 0 height 4
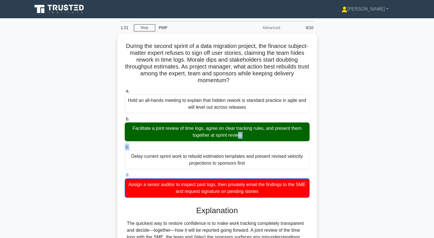
drag, startPoint x: 133, startPoint y: 127, endPoint x: 325, endPoint y: 147, distance: 193.2
click at [325, 147] on div "During the second sprint of a data migration project, the finance subject-matte…" at bounding box center [217, 195] width 377 height 324
copy div "acilitate a joint review of time logs, agree on clear tracking rules, and prese…"
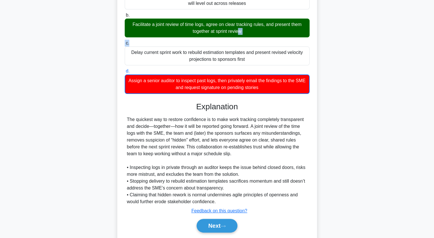
scroll to position [121, 0]
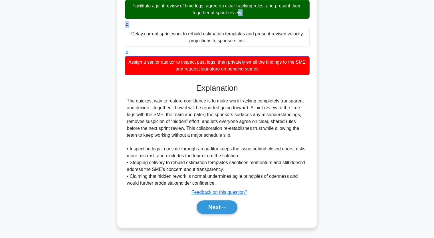
drag, startPoint x: 211, startPoint y: 208, endPoint x: 200, endPoint y: 227, distance: 22.0
click at [211, 207] on button "Next" at bounding box center [217, 208] width 41 height 14
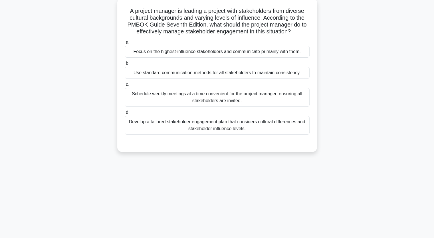
scroll to position [0, 0]
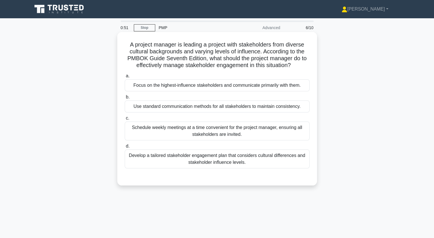
click at [175, 158] on div "Develop a tailored stakeholder engagement plan that considers cultural differen…" at bounding box center [217, 159] width 185 height 19
click at [125, 148] on input "d. Develop a tailored stakeholder engagement plan that considers cultural diffe…" at bounding box center [125, 147] width 0 height 4
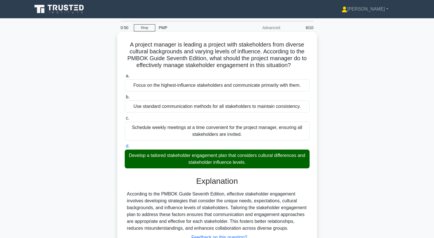
scroll to position [71, 0]
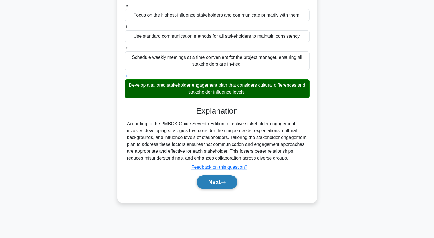
click at [209, 180] on button "Next" at bounding box center [217, 182] width 41 height 14
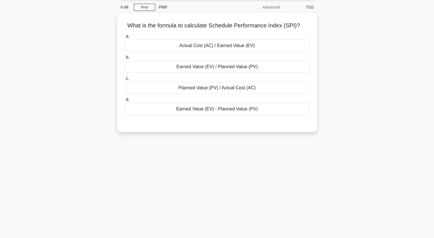
scroll to position [0, 0]
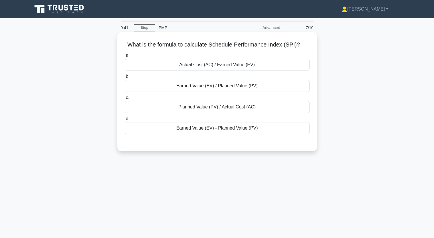
click at [211, 131] on div "Earned Value (EV) - Planned Value (PV)" at bounding box center [217, 128] width 185 height 12
click at [125, 121] on input "d. Earned Value (EV) - Planned Value (PV)" at bounding box center [125, 119] width 0 height 4
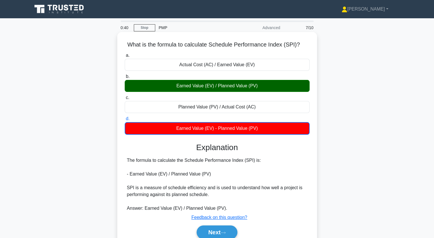
scroll to position [71, 0]
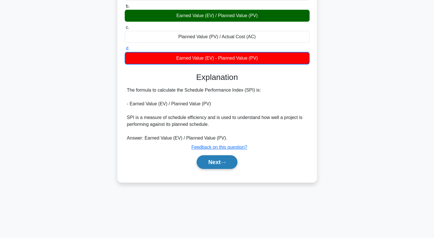
click at [228, 161] on button "Next" at bounding box center [217, 162] width 41 height 14
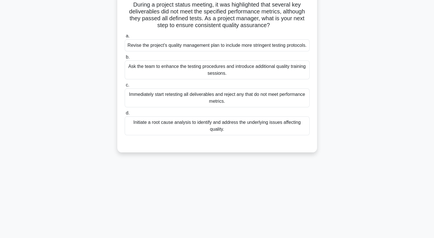
scroll to position [13, 0]
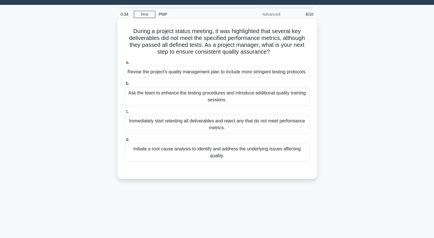
click at [177, 159] on div "Initiate a root cause analysis to identify and address the underlying issues af…" at bounding box center [217, 152] width 185 height 19
click at [125, 142] on input "d. Initiate a root cause analysis to identify and address the underlying issues…" at bounding box center [125, 140] width 0 height 4
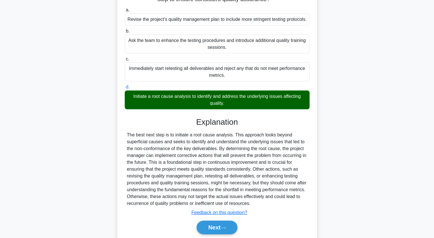
scroll to position [93, 0]
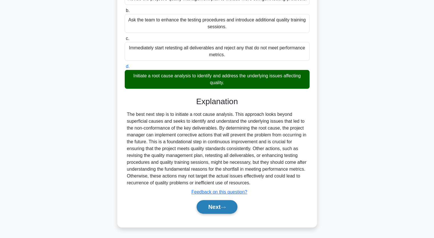
click at [214, 208] on button "Next" at bounding box center [217, 207] width 41 height 14
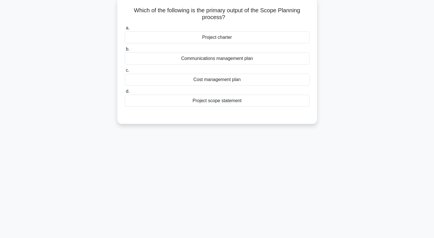
scroll to position [0, 0]
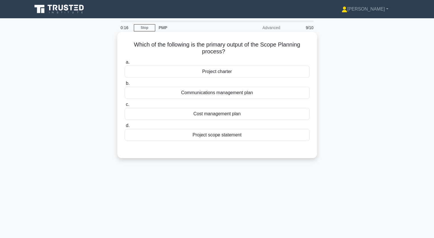
click at [224, 137] on div "Project scope statement" at bounding box center [217, 135] width 185 height 12
click at [125, 128] on input "d. Project scope statement" at bounding box center [125, 126] width 0 height 4
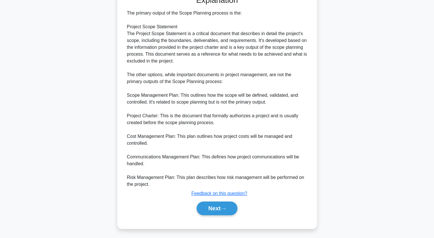
scroll to position [155, 0]
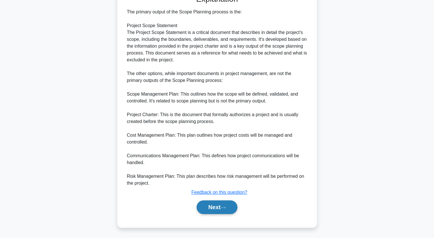
click at [213, 205] on button "Next" at bounding box center [217, 208] width 41 height 14
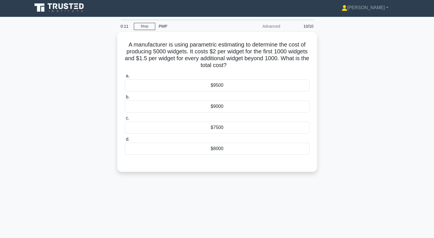
scroll to position [0, 0]
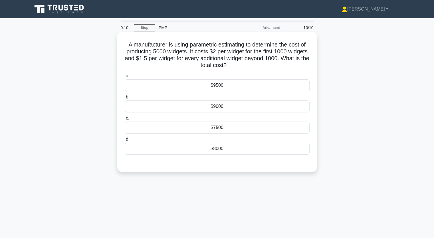
click at [220, 128] on div "$7500" at bounding box center [217, 128] width 185 height 12
click at [125, 120] on input "c. $7500" at bounding box center [125, 119] width 0 height 4
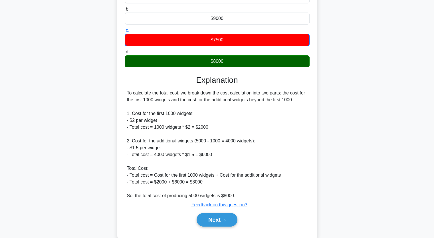
scroll to position [101, 0]
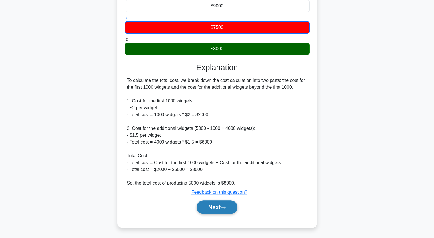
click at [229, 201] on button "Next" at bounding box center [217, 208] width 41 height 14
click at [215, 208] on button "Next" at bounding box center [217, 208] width 41 height 14
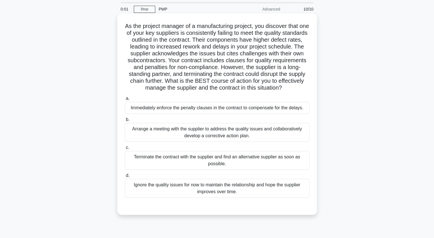
scroll to position [29, 0]
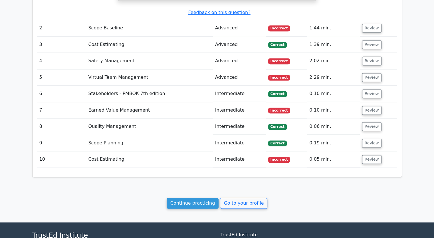
scroll to position [771, 0]
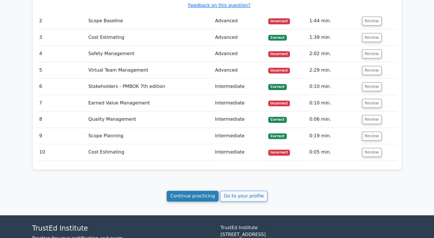
click at [204, 191] on link "Continue practicing" at bounding box center [193, 196] width 52 height 11
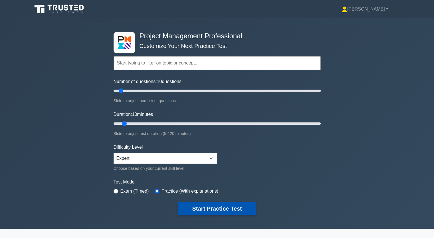
click at [213, 209] on button "Start Practice Test" at bounding box center [217, 208] width 77 height 13
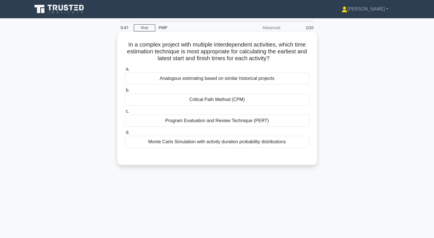
drag, startPoint x: 128, startPoint y: 45, endPoint x: 258, endPoint y: 143, distance: 163.2
click at [258, 143] on div "In a complex project with multiple interdependent activities, which time estima…" at bounding box center [217, 98] width 195 height 129
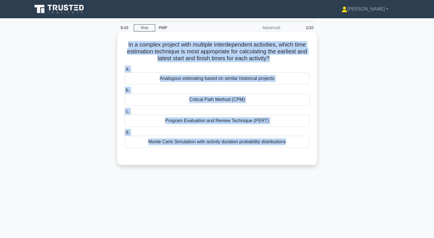
drag, startPoint x: 122, startPoint y: 44, endPoint x: 300, endPoint y: 152, distance: 208.3
click at [300, 152] on div "In a complex project with multiple interdependent activities, which time estima…" at bounding box center [217, 98] width 195 height 129
copy div "In a complex project with multiple interdependent activities, which time estima…"
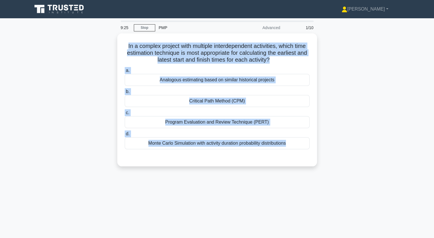
click at [59, 77] on div "In a complex project with multiple interdependent activities, which time estima…" at bounding box center [217, 103] width 377 height 140
click at [85, 88] on div "In a complex project with multiple interdependent activities, which time estima…" at bounding box center [217, 103] width 377 height 140
click at [351, 80] on div "In a complex project with multiple interdependent activities, which time estima…" at bounding box center [217, 103] width 377 height 140
click at [350, 79] on div "In a complex project with multiple interdependent activities, which time estima…" at bounding box center [217, 103] width 377 height 140
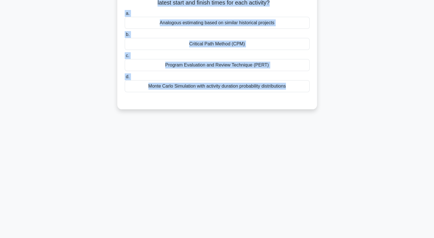
scroll to position [29, 0]
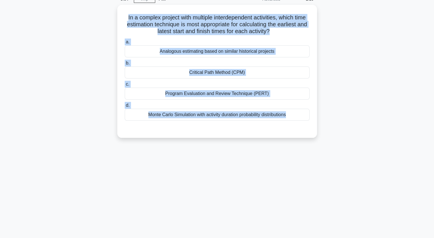
click at [369, 56] on div "In a complex project with multiple interdependent activities, which time estima…" at bounding box center [217, 75] width 377 height 140
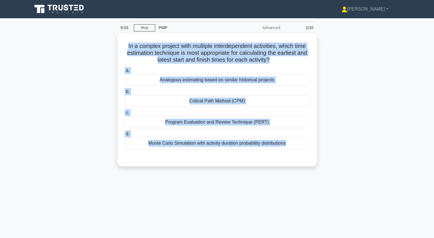
scroll to position [0, 0]
click at [356, 64] on div "In a complex project with multiple interdependent activities, which time estima…" at bounding box center [217, 103] width 377 height 140
click at [342, 92] on div "In a complex project with multiple interdependent activities, which time estima…" at bounding box center [217, 103] width 377 height 140
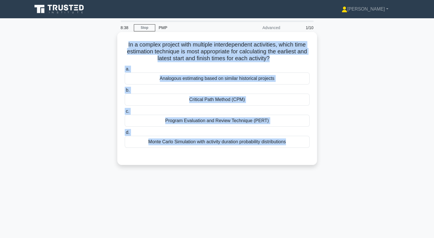
click at [216, 142] on div "Monte Carlo Simulation with activity duration probability distributions" at bounding box center [217, 142] width 185 height 12
click at [125, 135] on input "d. Monte Carlo Simulation with activity duration probability distributions" at bounding box center [125, 133] width 0 height 4
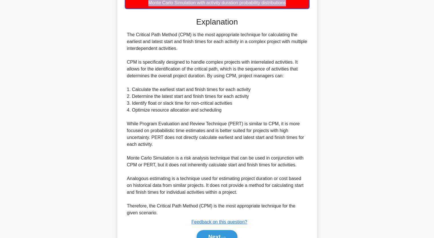
scroll to position [169, 0]
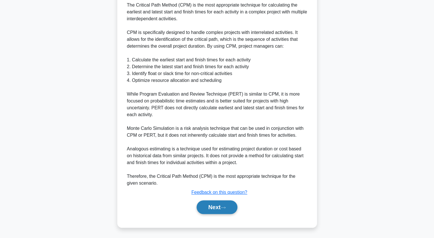
click at [213, 209] on button "Next" at bounding box center [217, 208] width 41 height 14
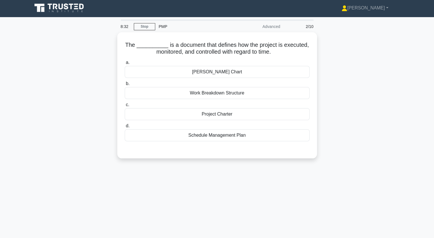
scroll to position [0, 0]
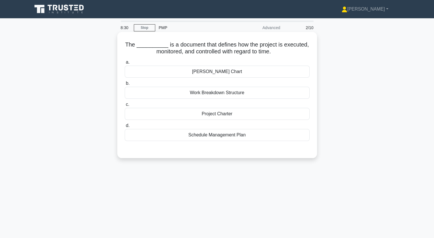
drag, startPoint x: 129, startPoint y: 43, endPoint x: 274, endPoint y: 134, distance: 170.9
click at [274, 134] on div "The __________ is a document that defines how the project is executed, monitore…" at bounding box center [217, 95] width 195 height 122
copy div "The __________ is a document that defines how the project is executed, monitore…"
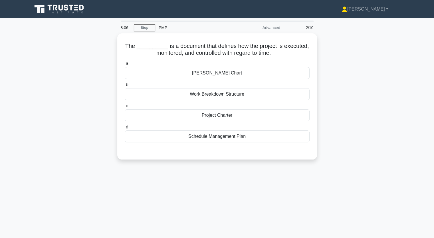
click at [65, 75] on div "The __________ is a document that defines how the project is executed, monitore…" at bounding box center [217, 99] width 377 height 133
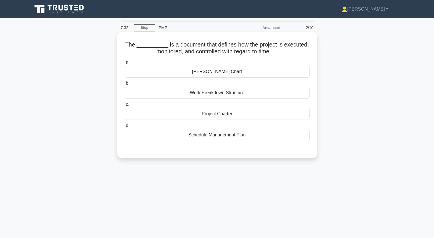
click at [221, 135] on div "Schedule Management Plan" at bounding box center [217, 135] width 185 height 12
click at [125, 128] on input "d. Schedule Management Plan" at bounding box center [125, 126] width 0 height 4
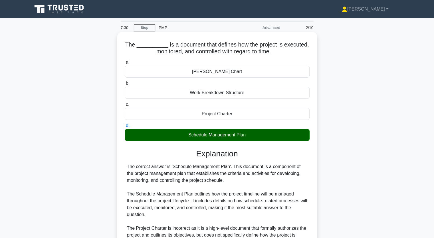
scroll to position [121, 0]
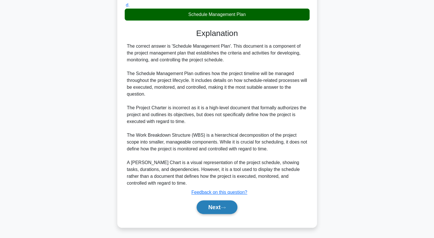
click at [217, 206] on button "Next" at bounding box center [217, 208] width 41 height 14
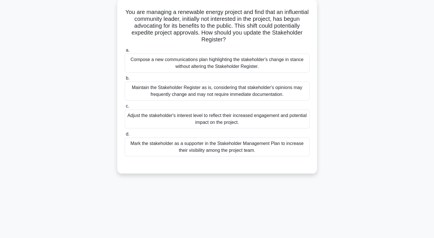
scroll to position [0, 0]
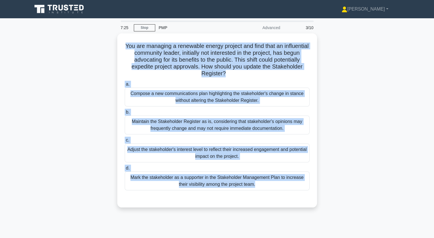
drag, startPoint x: 136, startPoint y: 45, endPoint x: 277, endPoint y: 207, distance: 215.2
click at [277, 207] on div "You are managing a renewable energy project and find that an influential commun…" at bounding box center [217, 120] width 200 height 174
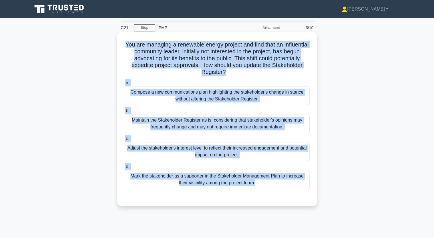
copy div "You are managing a renewable energy project and find that an influential commun…"
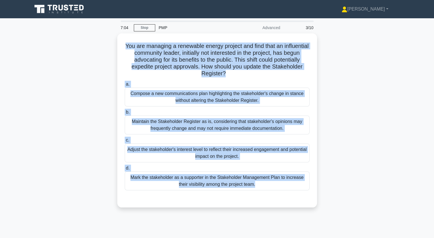
click at [56, 81] on div "You are managing a renewable energy project and find that an influential commun…" at bounding box center [217, 123] width 377 height 181
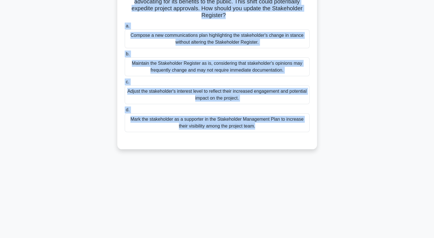
scroll to position [57, 0]
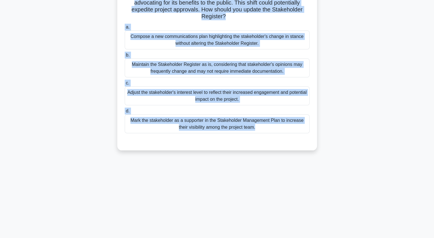
click at [40, 111] on div "You are managing a renewable energy project and find that an influential commun…" at bounding box center [217, 66] width 377 height 181
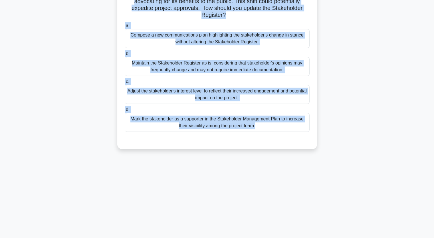
click at [179, 126] on div "Mark the stakeholder as a supporter in the Stakeholder Management Plan to incre…" at bounding box center [217, 122] width 185 height 19
click at [125, 112] on input "d. Mark the stakeholder as a supporter in the Stakeholder Management Plan to in…" at bounding box center [125, 110] width 0 height 4
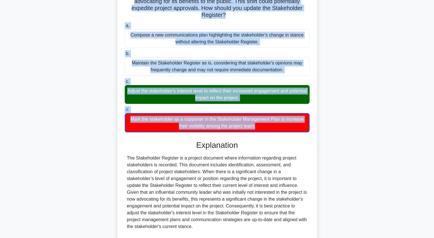
click at [117, 81] on div "You are managing a renewable energy project and find that an influential commun…" at bounding box center [217, 168] width 377 height 385
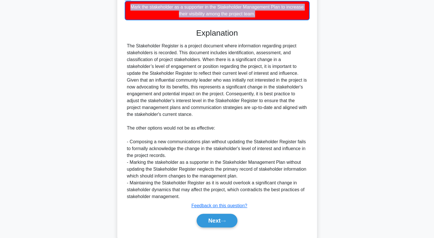
scroll to position [171, 0]
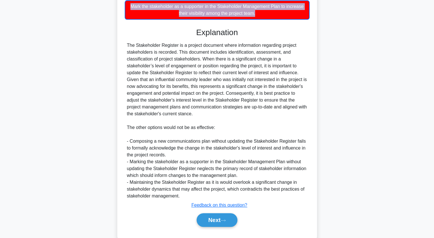
click at [350, 57] on div "You are managing a renewable energy project and find that an influential commun…" at bounding box center [217, 54] width 377 height 385
drag, startPoint x: 350, startPoint y: 57, endPoint x: 350, endPoint y: 36, distance: 21.1
click at [350, 36] on div "You are managing a renewable energy project and find that an influential commun…" at bounding box center [217, 54] width 377 height 385
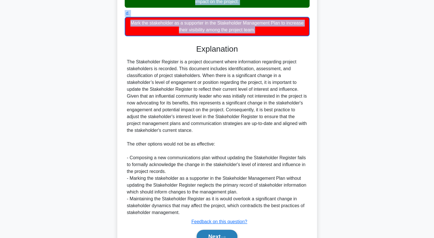
scroll to position [183, 0]
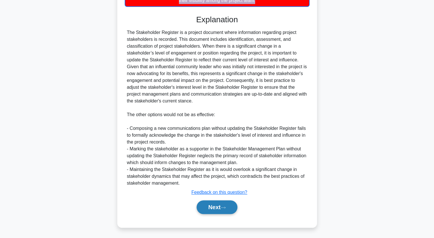
click at [218, 206] on button "Next" at bounding box center [217, 208] width 41 height 14
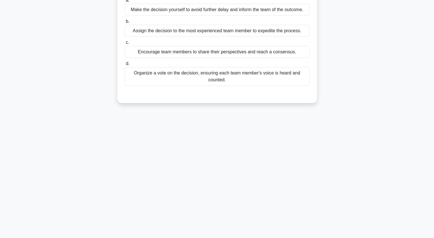
scroll to position [0, 0]
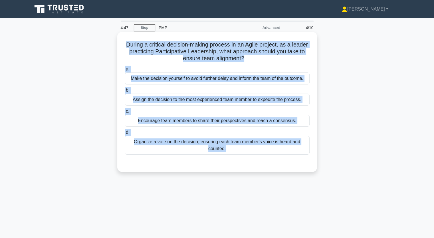
drag, startPoint x: 125, startPoint y: 45, endPoint x: 223, endPoint y: 158, distance: 149.3
click at [223, 158] on div "During a critical decision-making process in an Agile project, as a leader prac…" at bounding box center [217, 101] width 195 height 135
copy div "During a critical decision-making process in an Agile project, as a leader prac…"
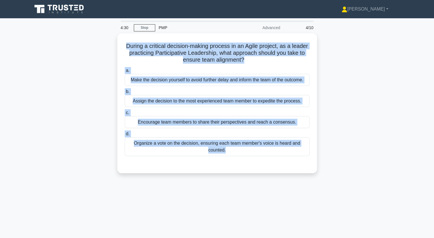
click at [87, 81] on div "During a critical decision-making process in an Agile project, as a leader prac…" at bounding box center [217, 106] width 377 height 147
click at [353, 88] on div "During a critical decision-making process in an Agile project, as a leader prac…" at bounding box center [217, 106] width 377 height 147
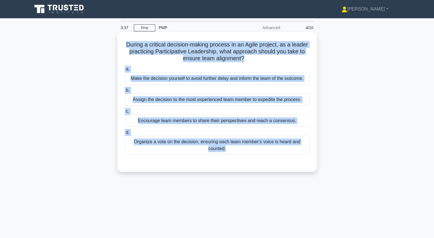
click at [211, 122] on div "Encourage team members to share their perspectives and reach a consensus." at bounding box center [217, 121] width 185 height 12
click at [125, 113] on input "c. Encourage team members to share their perspectives and reach a consensus." at bounding box center [125, 112] width 0 height 4
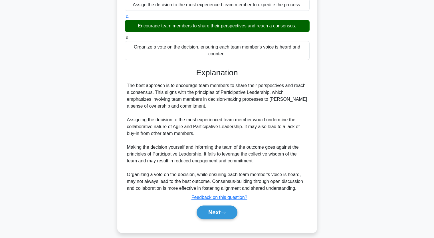
scroll to position [100, 0]
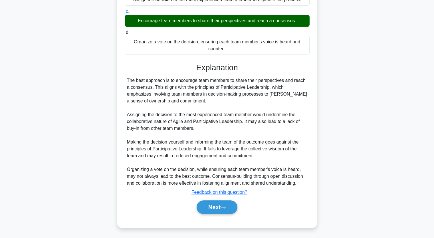
drag, startPoint x: 129, startPoint y: 80, endPoint x: 277, endPoint y: 101, distance: 150.0
click at [277, 101] on div "The best approach is to encourage team members to share their perspectives and …" at bounding box center [217, 132] width 181 height 110
copy div "he best approach is to encourage team members to share their perspectives and r…"
click at [214, 205] on button "Next" at bounding box center [217, 208] width 41 height 14
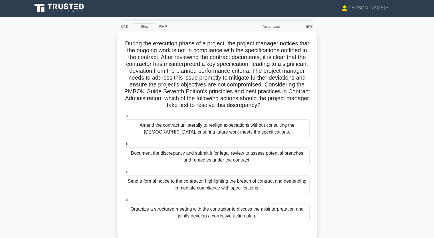
scroll to position [0, 0]
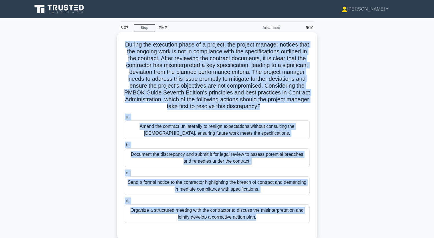
drag, startPoint x: 130, startPoint y: 43, endPoint x: 271, endPoint y: 233, distance: 236.2
click at [271, 233] on div "During the execution phase of a project, the project manager notices that the o…" at bounding box center [217, 136] width 195 height 204
copy div "During the execution phase of a project, the project manager notices that the o…"
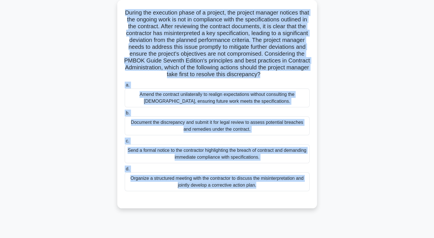
scroll to position [42, 0]
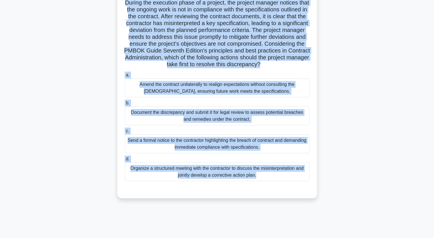
click at [233, 153] on div "Send a formal notice to the contractor highlighting the breach of contract and …" at bounding box center [217, 144] width 185 height 19
click at [125, 133] on input "c. Send a formal notice to the contractor highlighting the breach of contract a…" at bounding box center [125, 131] width 0 height 4
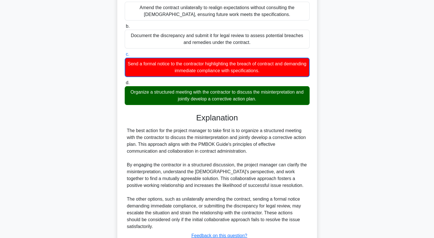
scroll to position [156, 0]
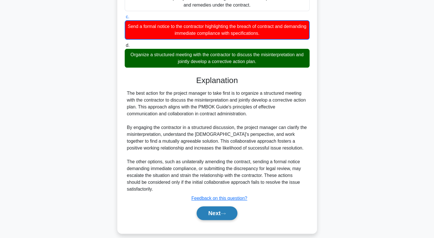
click at [212, 219] on button "Next" at bounding box center [217, 214] width 41 height 14
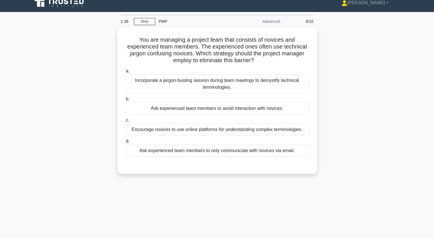
scroll to position [0, 0]
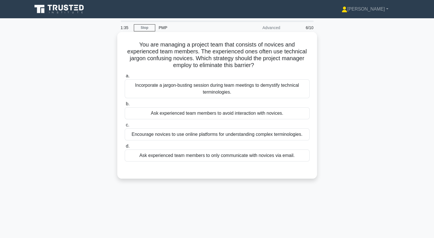
drag, startPoint x: 138, startPoint y: 44, endPoint x: 248, endPoint y: 159, distance: 159.2
click at [248, 159] on div "You are managing a project team that consists of novices and experienced team m…" at bounding box center [217, 105] width 195 height 142
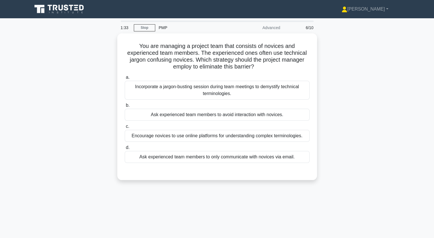
click at [89, 100] on div "You are managing a project team that consists of novices and experienced team m…" at bounding box center [217, 110] width 377 height 154
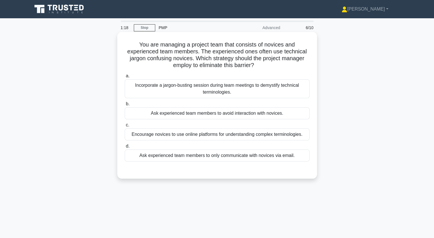
click at [182, 135] on div "Encourage novices to use online platforms for understanding complex terminologi…" at bounding box center [217, 135] width 185 height 12
click at [125, 127] on input "c. Encourage novices to use online platforms for understanding complex terminol…" at bounding box center [125, 125] width 0 height 4
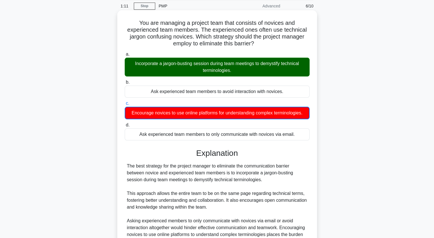
scroll to position [107, 0]
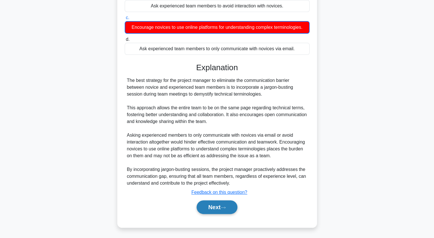
click at [216, 207] on button "Next" at bounding box center [217, 208] width 41 height 14
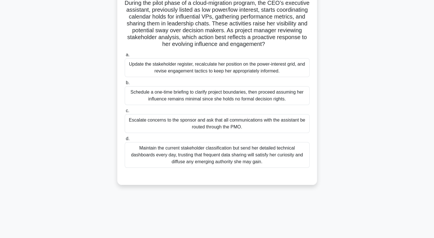
scroll to position [0, 0]
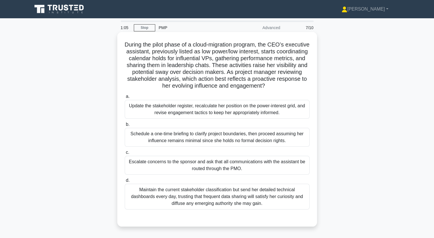
click at [147, 111] on div "Update the stakeholder register, recalculate her position on the power-interest…" at bounding box center [217, 109] width 185 height 19
click at [125, 99] on input "a. Update the stakeholder register, recalculate her position on the power-inter…" at bounding box center [125, 97] width 0 height 4
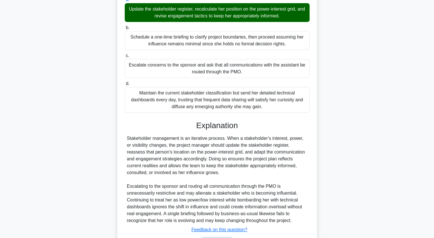
scroll to position [134, 0]
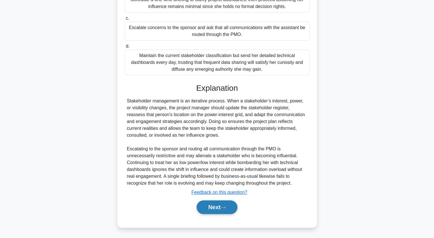
click at [219, 206] on button "Next" at bounding box center [217, 208] width 41 height 14
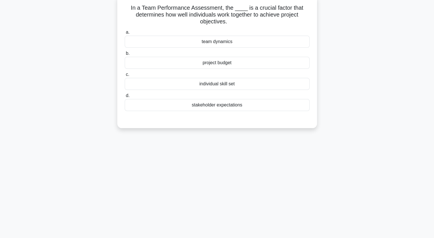
scroll to position [0, 0]
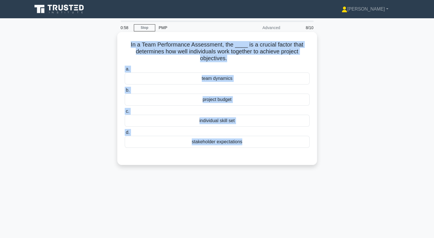
drag, startPoint x: 127, startPoint y: 44, endPoint x: 249, endPoint y: 155, distance: 165.0
click at [249, 155] on div "In a Team Performance Assessment, the ____ is a crucial factor that determines …" at bounding box center [217, 98] width 195 height 129
copy div "In a Team Performance Assessment, the ____ is a crucial factor that determines …"
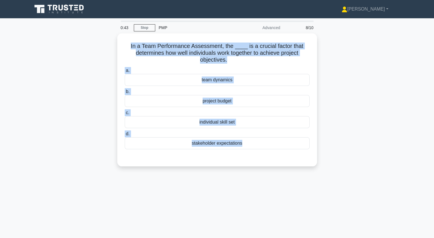
click at [87, 80] on div "In a Team Performance Assessment, the ____ is a crucial factor that determines …" at bounding box center [217, 103] width 377 height 140
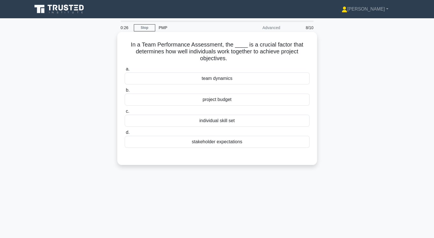
click at [221, 78] on div "team dynamics" at bounding box center [217, 79] width 185 height 12
click at [125, 71] on input "a. team dynamics" at bounding box center [125, 69] width 0 height 4
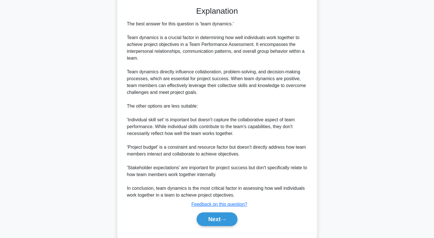
scroll to position [162, 0]
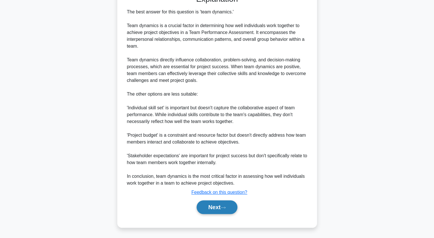
click at [213, 207] on button "Next" at bounding box center [217, 208] width 41 height 14
click at [217, 208] on button "Next" at bounding box center [217, 208] width 41 height 14
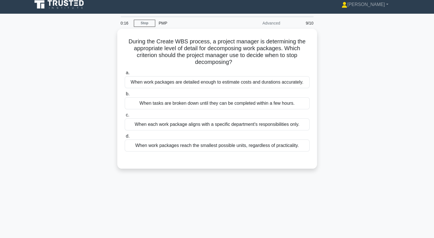
scroll to position [0, 0]
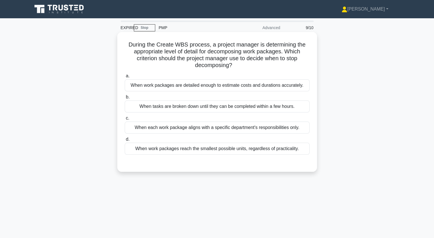
click at [218, 149] on div "When work packages reach the smallest possible units, regardless of practicalit…" at bounding box center [217, 149] width 185 height 12
click at [125, 141] on input "d. When work packages reach the smallest possible units, regardless of practica…" at bounding box center [125, 140] width 0 height 4
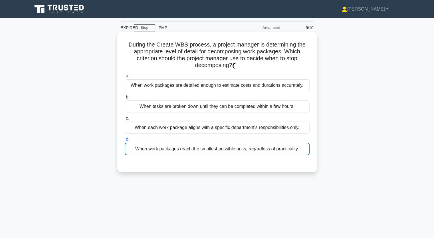
click at [219, 153] on div "When work packages reach the smallest possible units, regardless of practicalit…" at bounding box center [217, 149] width 185 height 13
click at [125, 141] on input "d. When work packages reach the smallest possible units, regardless of practica…" at bounding box center [125, 140] width 0 height 4
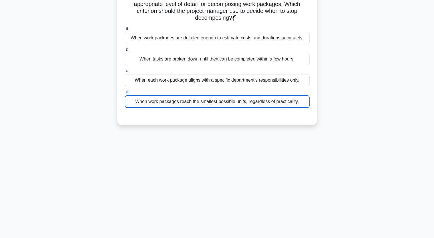
scroll to position [57, 0]
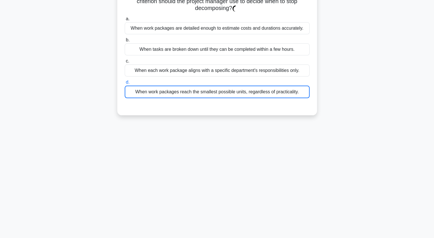
click at [192, 91] on div "When work packages reach the smallest possible units, regardless of practicalit…" at bounding box center [217, 92] width 185 height 13
click at [125, 84] on input "d. When work packages reach the smallest possible units, regardless of practica…" at bounding box center [125, 83] width 0 height 4
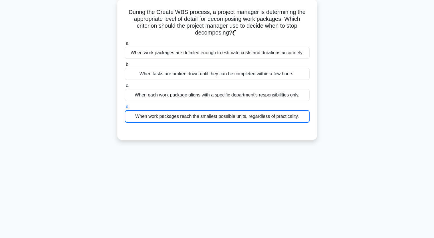
scroll to position [0, 0]
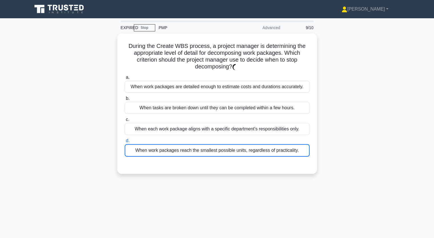
drag, startPoint x: 65, startPoint y: 80, endPoint x: 94, endPoint y: 36, distance: 52.8
click at [94, 36] on div "During the Create WBS process, a project manager is determining the appropriate…" at bounding box center [217, 106] width 377 height 147
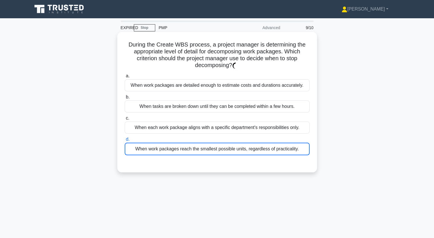
click at [210, 148] on div "When work packages reach the smallest possible units, regardless of practicalit…" at bounding box center [217, 149] width 185 height 13
click at [125, 141] on input "d. When work packages reach the smallest possible units, regardless of practica…" at bounding box center [125, 140] width 0 height 4
click at [210, 148] on div "When work packages reach the smallest possible units, regardless of practicalit…" at bounding box center [217, 149] width 185 height 13
click at [125, 141] on input "d. When work packages reach the smallest possible units, regardless of practica…" at bounding box center [125, 140] width 0 height 4
drag, startPoint x: 267, startPoint y: 145, endPoint x: 283, endPoint y: 149, distance: 16.6
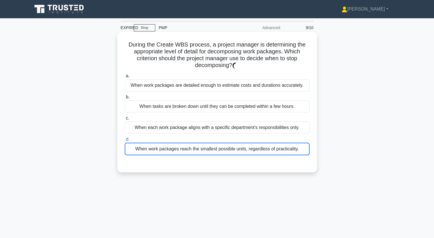
click at [269, 145] on div "When work packages reach the smallest possible units, regardless of practicalit…" at bounding box center [217, 149] width 185 height 13
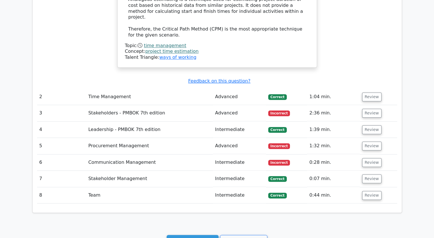
scroll to position [696, 0]
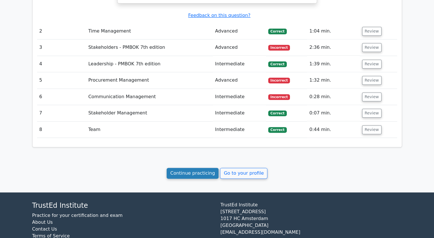
click at [185, 168] on link "Continue practicing" at bounding box center [193, 173] width 52 height 11
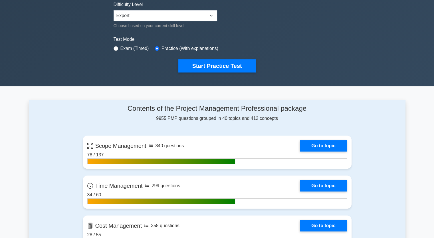
scroll to position [57, 0]
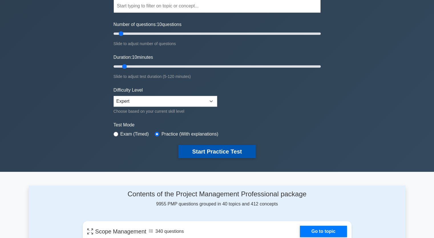
click at [224, 150] on button "Start Practice Test" at bounding box center [217, 151] width 77 height 13
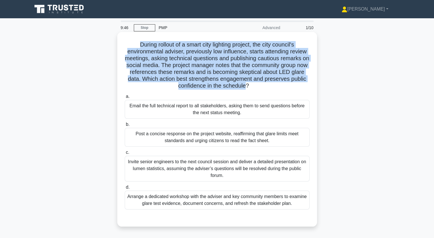
drag, startPoint x: 139, startPoint y: 46, endPoint x: 256, endPoint y: 86, distance: 123.8
click at [256, 86] on h5 "During rollout of a smart city lighting project, the city council's environment…" at bounding box center [217, 65] width 186 height 49
copy h5 "During rollout of a smart city lighting project, the city council's environment…"
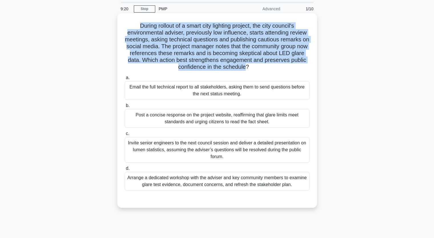
scroll to position [29, 0]
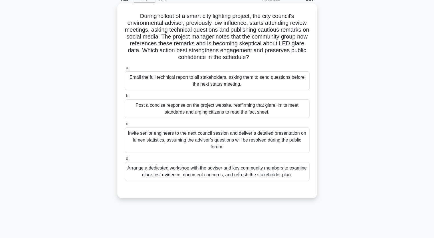
click at [181, 83] on div "Email the full technical report to all stakeholders, asking them to send questi…" at bounding box center [217, 80] width 185 height 19
click at [125, 70] on input "a. Email the full technical report to all stakeholders, asking them to send que…" at bounding box center [125, 68] width 0 height 4
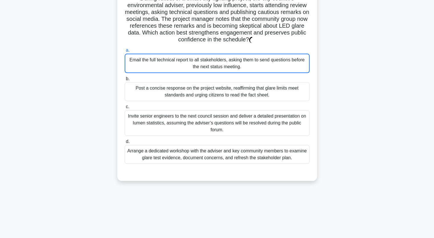
scroll to position [13, 0]
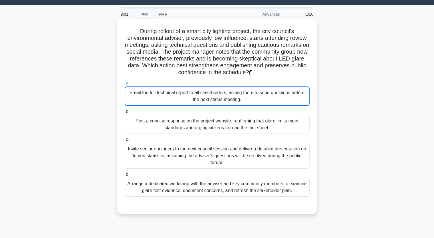
click at [194, 94] on div "Email the full technical report to all stakeholders, asking them to send questi…" at bounding box center [217, 96] width 185 height 19
click at [125, 85] on input "a. Email the full technical report to all stakeholders, asking them to send que…" at bounding box center [125, 83] width 0 height 4
click at [182, 125] on div "Post a concise response on the project website, reaffirming that glare limits m…" at bounding box center [217, 124] width 185 height 19
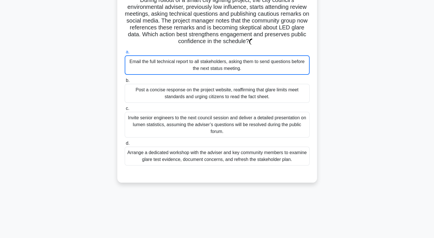
scroll to position [71, 0]
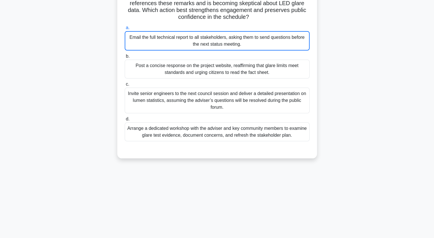
click at [315, 172] on div "1:55 Stop PMP Advanced 1/10 During rollout of a smart city lighting project, th…" at bounding box center [217, 93] width 377 height 286
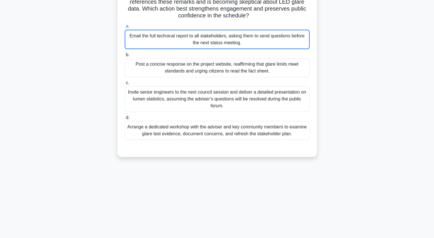
click at [159, 40] on div "Email the full technical report to all stakeholders, asking them to send questi…" at bounding box center [217, 39] width 185 height 19
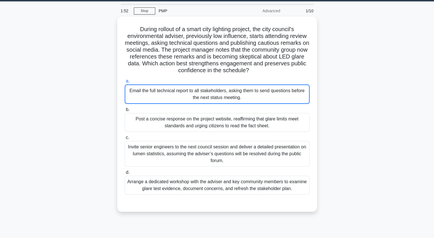
scroll to position [13, 0]
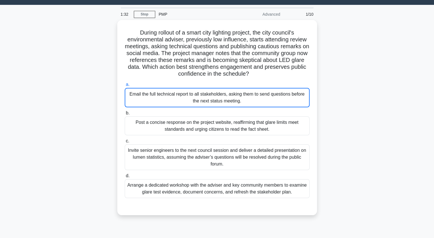
click at [377, 55] on div "During rollout of a smart city lighting project, the city council's environment…" at bounding box center [217, 121] width 377 height 202
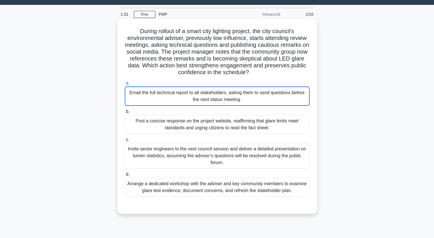
click at [233, 95] on div "Email the full technical report to all stakeholders, asking them to send questi…" at bounding box center [217, 96] width 185 height 19
click at [125, 85] on input "a. Email the full technical report to all stakeholders, asking them to send que…" at bounding box center [125, 83] width 0 height 4
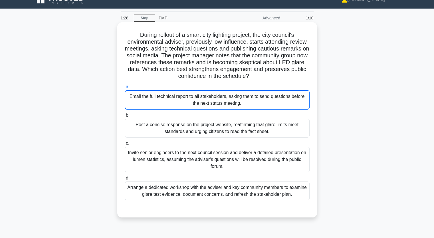
scroll to position [0, 0]
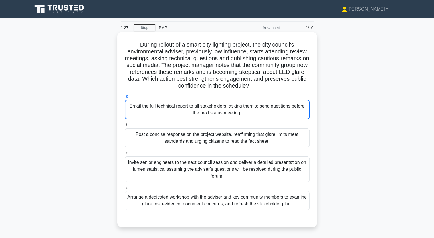
click at [160, 109] on div "Email the full technical report to all stakeholders, asking them to send questi…" at bounding box center [217, 109] width 185 height 19
click at [125, 99] on input "a. Email the full technical report to all stakeholders, asking them to send que…" at bounding box center [125, 97] width 0 height 4
click at [160, 110] on div "Email the full technical report to all stakeholders, asking them to send questi…" at bounding box center [217, 109] width 185 height 19
click at [125, 99] on input "a. Email the full technical report to all stakeholders, asking them to send que…" at bounding box center [125, 97] width 0 height 4
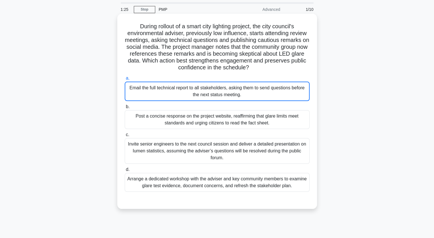
scroll to position [29, 0]
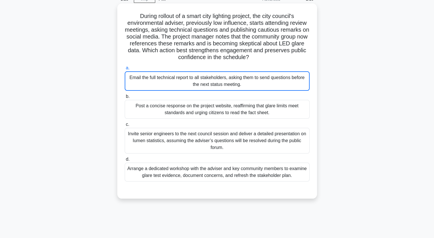
click at [172, 108] on div "Post a concise response on the project website, reaffirming that glare limits m…" at bounding box center [217, 109] width 185 height 19
click at [125, 99] on input "b. Post a concise response on the project website, reaffirming that glare limit…" at bounding box center [125, 97] width 0 height 4
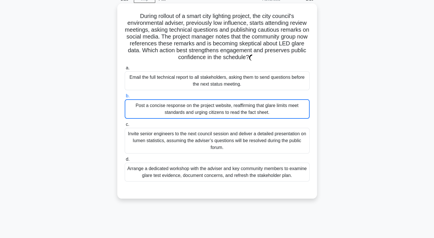
click at [149, 83] on div "Email the full technical report to all stakeholders, asking them to send questi…" at bounding box center [217, 80] width 185 height 19
click at [125, 70] on input "a. Email the full technical report to all stakeholders, asking them to send que…" at bounding box center [125, 68] width 0 height 4
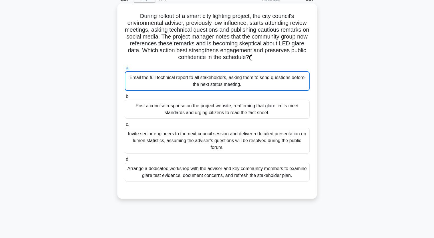
click at [159, 110] on div "Post a concise response on the project website, reaffirming that glare limits m…" at bounding box center [217, 109] width 185 height 19
click at [125, 99] on input "b. Post a concise response on the project website, reaffirming that glare limit…" at bounding box center [125, 97] width 0 height 4
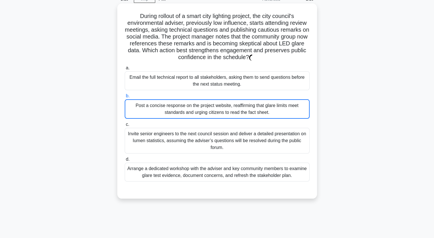
click at [168, 142] on div "Invite senior engineers to the next council session and deliver a detailed pres…" at bounding box center [217, 141] width 185 height 26
click at [125, 127] on input "c. Invite senior engineers to the next council session and deliver a detailed p…" at bounding box center [125, 125] width 0 height 4
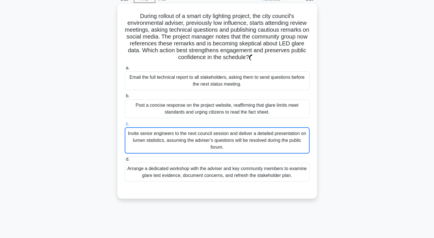
click at [166, 138] on div "Invite senior engineers to the next council session and deliver a detailed pres…" at bounding box center [217, 140] width 185 height 26
click at [125, 126] on input "c. Invite senior engineers to the next council session and deliver a detailed p…" at bounding box center [125, 124] width 0 height 4
click at [166, 138] on div "Invite senior engineers to the next council session and deliver a detailed pres…" at bounding box center [217, 140] width 185 height 26
click at [125, 126] on input "c. Invite senior engineers to the next council session and deliver a detailed p…" at bounding box center [125, 124] width 0 height 4
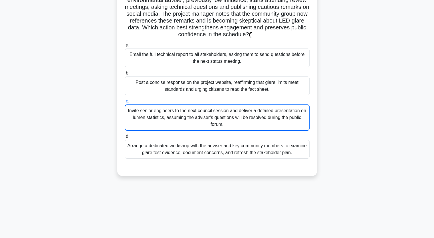
scroll to position [71, 0]
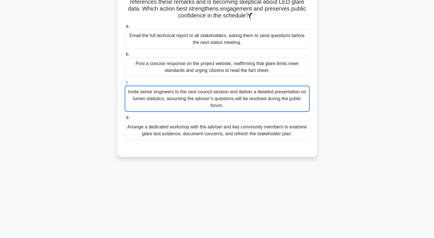
click at [156, 133] on div "Arrange a dedicated workshop with the adviser and key community members to exam…" at bounding box center [217, 130] width 185 height 19
click at [125, 120] on input "d. Arrange a dedicated workshop with the adviser and key community members to e…" at bounding box center [125, 118] width 0 height 4
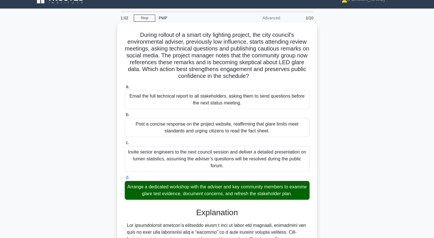
scroll to position [0, 0]
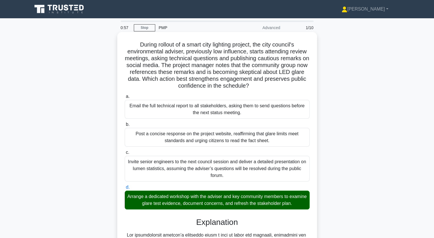
drag, startPoint x: 137, startPoint y: 45, endPoint x: 244, endPoint y: 210, distance: 196.2
click at [244, 210] on div "During rollout of a smart city lighting project, the city council's environment…" at bounding box center [217, 203] width 195 height 339
copy div "During rollout of a smart city lighting project, the city council's environment…"
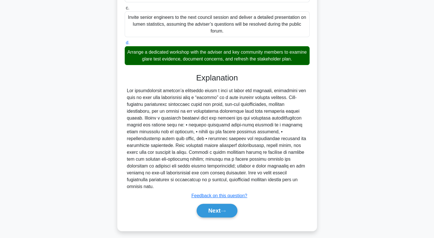
scroll to position [148, 0]
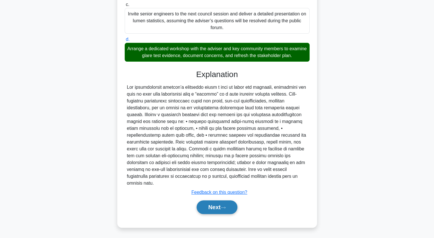
click at [223, 206] on button "Next" at bounding box center [217, 208] width 41 height 14
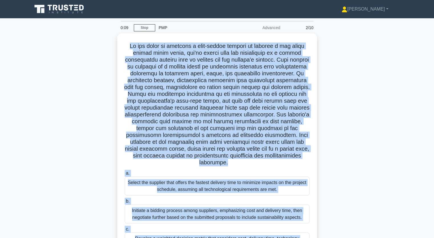
scroll to position [71, 0]
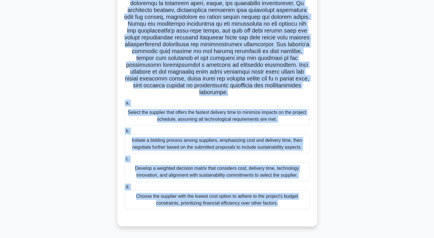
drag, startPoint x: 126, startPoint y: 45, endPoint x: 155, endPoint y: 244, distance: 200.6
click at [155, 238] on html "[PERSON_NAME] Profile Settings" at bounding box center [217, 84] width 434 height 308
copy div "In the midst of managing a high-stakes project to develop a new clean energy po…"
click at [77, 96] on div ".spinner_0XTQ{transform-origin:center;animation:spinner_y6GP .75s linear infini…" at bounding box center [217, 98] width 377 height 270
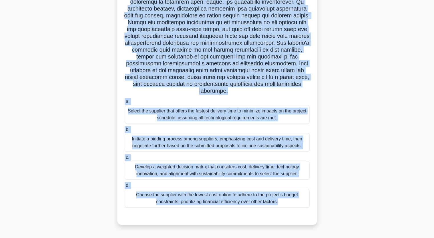
click at [179, 143] on div "Initiate a bidding process among suppliers, emphasizing cost and delivery time,…" at bounding box center [217, 142] width 185 height 19
click at [125, 132] on input "b. Initiate a bidding process among suppliers, emphasizing cost and delivery ti…" at bounding box center [125, 130] width 0 height 4
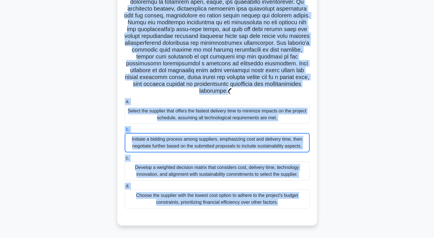
click at [180, 142] on div "Initiate a bidding process among suppliers, emphasizing cost and delivery time,…" at bounding box center [217, 142] width 185 height 19
click at [125, 132] on input "b. Initiate a bidding process among suppliers, emphasizing cost and delivery ti…" at bounding box center [125, 130] width 0 height 4
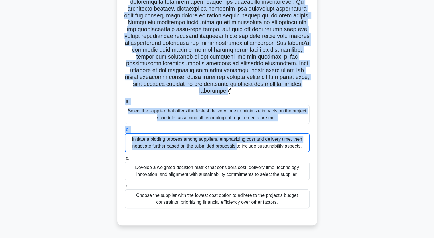
click at [179, 142] on div "Initiate a bidding process among suppliers, emphasizing cost and delivery time,…" at bounding box center [217, 142] width 185 height 19
click at [125, 132] on input "b. Initiate a bidding process among suppliers, emphasizing cost and delivery ti…" at bounding box center [125, 130] width 0 height 4
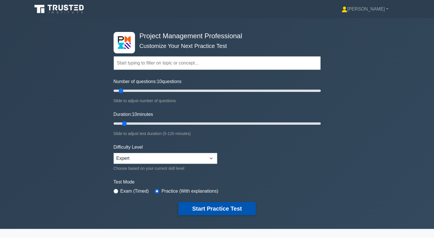
click at [229, 209] on button "Start Practice Test" at bounding box center [217, 208] width 77 height 13
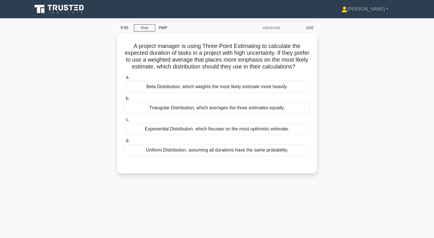
click at [287, 205] on div "9:55 Stop PMP Advanced 1/10 A project manager is using Three-Point Estimating t…" at bounding box center [217, 164] width 377 height 286
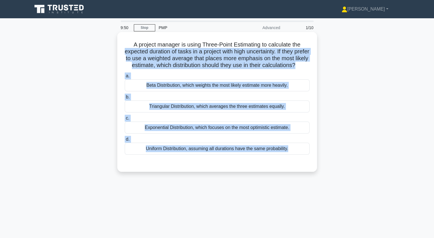
drag, startPoint x: 130, startPoint y: 48, endPoint x: 224, endPoint y: 165, distance: 149.7
click at [224, 165] on div "A project manager is using Three-Point Estimating to calculate the expected dur…" at bounding box center [217, 101] width 195 height 135
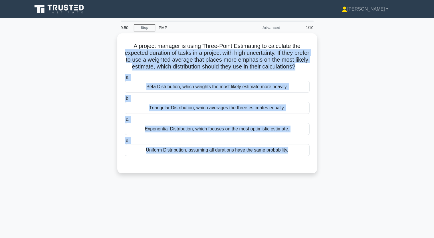
click at [94, 59] on div "A project manager is using Three-Point Estimating to calculate the expected dur…" at bounding box center [217, 106] width 377 height 147
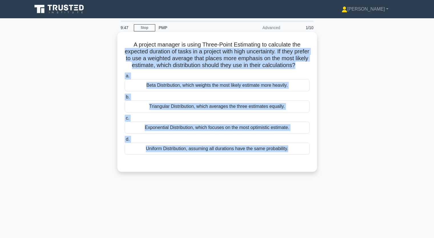
drag, startPoint x: 133, startPoint y: 43, endPoint x: 219, endPoint y: 158, distance: 143.8
click at [219, 158] on div "A project manager is using Three-Point Estimating to calculate the expected dur…" at bounding box center [217, 101] width 195 height 135
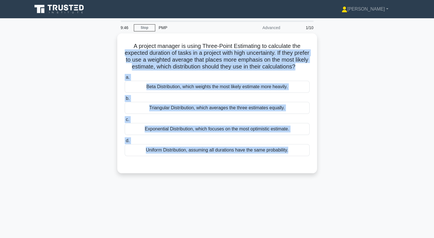
click at [113, 52] on div "A project manager is using Three-Point Estimating to calculate the expected dur…" at bounding box center [217, 106] width 377 height 147
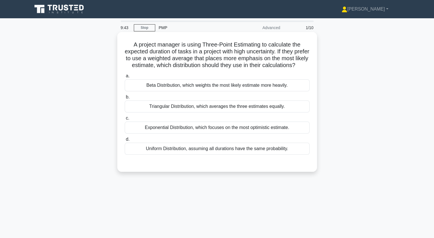
drag, startPoint x: 130, startPoint y: 43, endPoint x: 288, endPoint y: 159, distance: 196.3
click at [288, 159] on div "A project manager is using Three-Point Estimating to calculate the expected dur…" at bounding box center [217, 101] width 195 height 135
copy div "A project manager is using Three-Point Estimating to calculate the expected dur…"
click at [162, 91] on div "Beta Distribution, which weights the most likely estimate more heavily." at bounding box center [217, 85] width 185 height 12
click at [125, 78] on input "a. Beta Distribution, which weights the most likely estimate more heavily." at bounding box center [125, 76] width 0 height 4
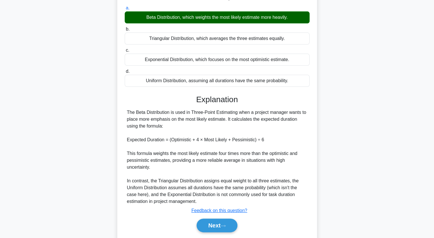
scroll to position [86, 0]
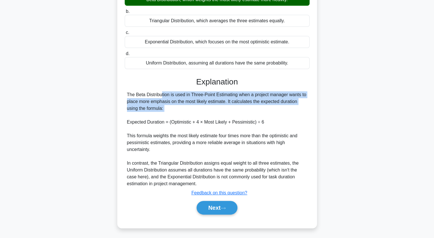
drag, startPoint x: 128, startPoint y: 102, endPoint x: 293, endPoint y: 119, distance: 166.5
click at [293, 119] on div "The Beta Distribution is used in Three-Point Estimating when a project manager …" at bounding box center [217, 139] width 181 height 96
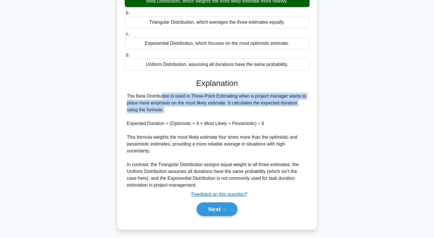
click at [89, 96] on div "A project manager is using Three-Point Estimating to calculate the expected dur…" at bounding box center [217, 92] width 377 height 289
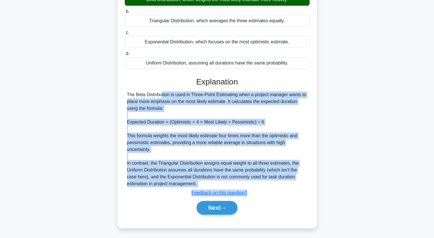
drag, startPoint x: 128, startPoint y: 101, endPoint x: 275, endPoint y: 195, distance: 174.1
click at [275, 195] on div "Explanation The Beta Distribution is used in Three-Point Estimating when a proj…" at bounding box center [217, 147] width 185 height 140
copy div "The Beta Distribution is used in Three-Point Estimating when a project manager …"
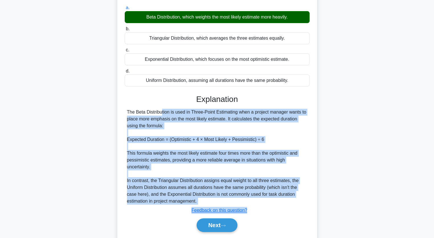
scroll to position [93, 0]
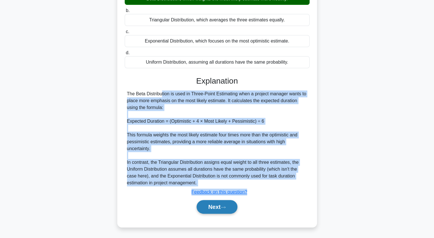
click at [217, 208] on button "Next" at bounding box center [217, 207] width 41 height 14
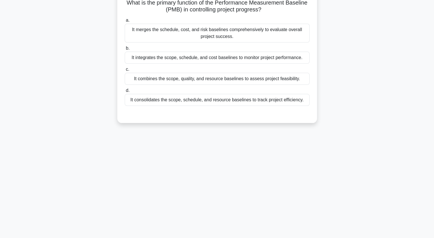
scroll to position [0, 0]
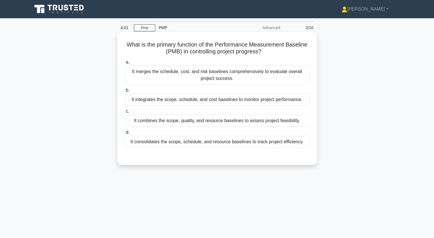
drag, startPoint x: 125, startPoint y: 46, endPoint x: 303, endPoint y: 145, distance: 203.9
click at [303, 145] on div "What is the primary function of the Performance Measurement Baseline (PMB) in c…" at bounding box center [217, 98] width 195 height 129
copy div "What is the primary function of the Performance Measurement Baseline (PMB) in c…"
click at [185, 73] on div "It merges the schedule, cost, and risk baselines comprehensively to evaluate ov…" at bounding box center [217, 75] width 185 height 19
click at [125, 64] on input "a. It merges the schedule, cost, and risk baselines comprehensively to evaluate…" at bounding box center [125, 63] width 0 height 4
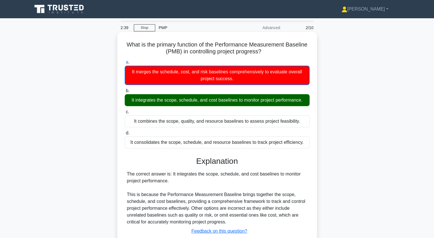
click at [129, 103] on div "It integrates the scope, schedule, and cost baselines to monitor project perfor…" at bounding box center [217, 100] width 185 height 12
click at [125, 93] on input "b. It integrates the scope, schedule, and cost baselines to monitor project per…" at bounding box center [125, 91] width 0 height 4
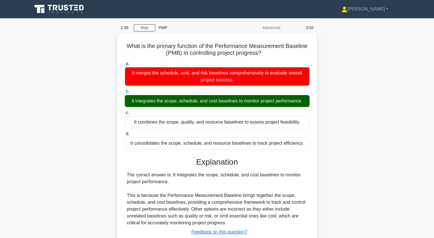
click at [99, 108] on div "What is the primary function of the Performance Measurement Baseline (PMB) in c…" at bounding box center [217, 153] width 377 height 241
drag, startPoint x: 130, startPoint y: 99, endPoint x: 336, endPoint y: 127, distance: 208.1
click at [336, 132] on div "What is the primary function of the Performance Measurement Baseline (PMB) in c…" at bounding box center [217, 153] width 377 height 241
click at [94, 103] on div "What is the primary function of the Performance Measurement Baseline (PMB) in c…" at bounding box center [217, 153] width 377 height 241
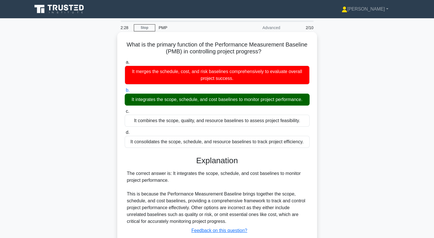
drag, startPoint x: 130, startPoint y: 99, endPoint x: 312, endPoint y: 102, distance: 182.3
click at [312, 102] on div "b. It integrates the scope, schedule, and cost baselines to monitor project per…" at bounding box center [217, 96] width 192 height 19
copy div "It integrates the scope, schedule, and cost baselines to monitor project perfor…"
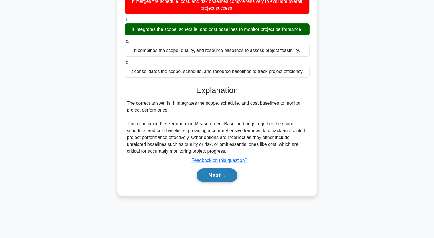
click at [221, 175] on button "Next" at bounding box center [217, 176] width 41 height 14
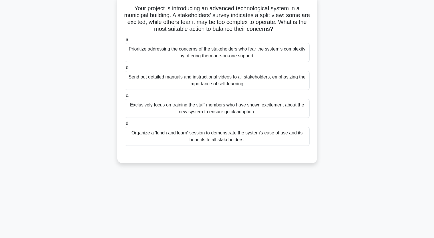
scroll to position [0, 0]
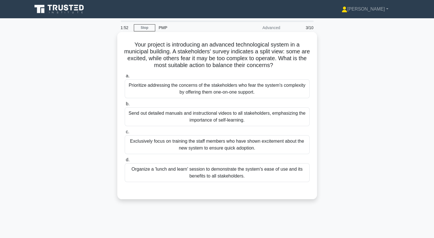
drag, startPoint x: 131, startPoint y: 45, endPoint x: 265, endPoint y: 178, distance: 188.6
click at [265, 178] on div "Your project is introducing an advanced technological system in a municipal bui…" at bounding box center [217, 115] width 195 height 163
copy div "Your project is introducing an advanced technological system in a municipal bui…"
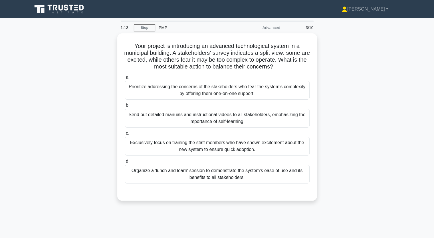
click at [341, 100] on div "Your project is introducing an advanced technological system in a municipal bui…" at bounding box center [217, 120] width 377 height 174
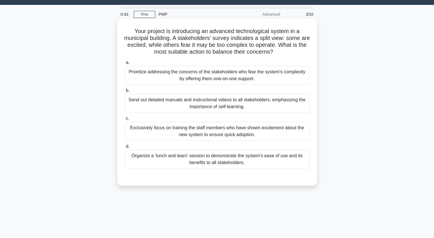
scroll to position [42, 0]
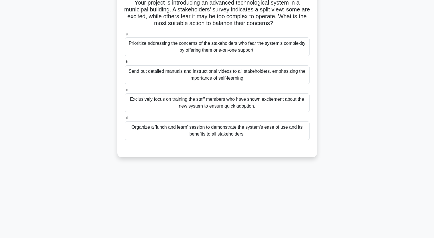
click at [214, 102] on div "Exclusively focus on training the staff members who have shown excitement about…" at bounding box center [217, 102] width 185 height 19
click at [125, 92] on input "c. Exclusively focus on training the staff members who have shown excitement ab…" at bounding box center [125, 90] width 0 height 4
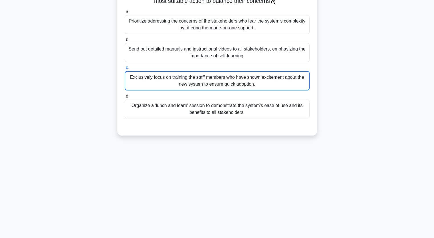
scroll to position [71, 0]
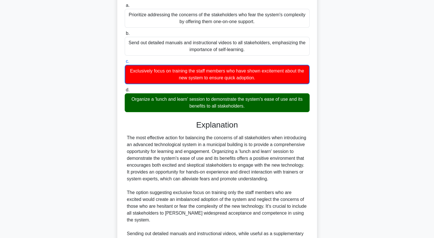
drag, startPoint x: 131, startPoint y: 98, endPoint x: 267, endPoint y: 105, distance: 135.6
click at [267, 105] on div "Organize a 'lunch and learn' session to demonstrate the system's ease of use an…" at bounding box center [217, 102] width 185 height 19
copy div "Organize a 'lunch and learn' session to demonstrate the system's ease of use an…"
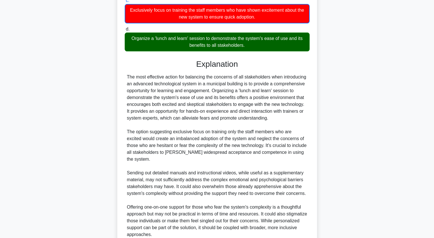
scroll to position [156, 0]
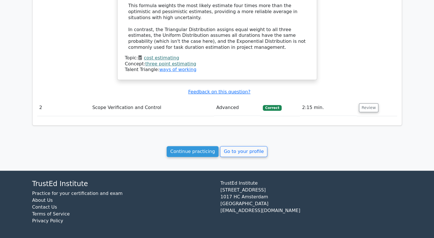
scroll to position [490, 0]
click at [195, 152] on link "Continue practicing" at bounding box center [193, 151] width 52 height 11
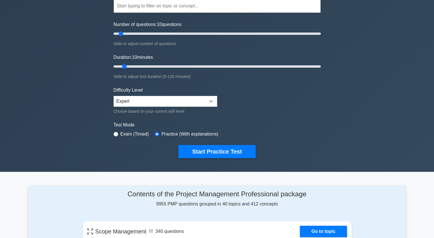
scroll to position [86, 0]
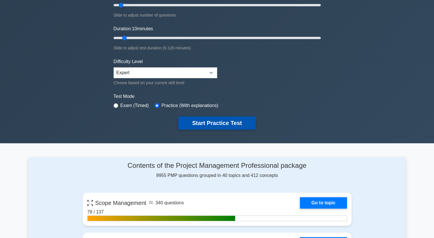
click at [203, 119] on button "Start Practice Test" at bounding box center [217, 123] width 77 height 13
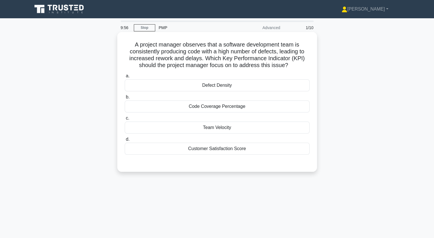
drag, startPoint x: 132, startPoint y: 45, endPoint x: 249, endPoint y: 152, distance: 159.3
click at [249, 152] on div "A project manager observes that a software development team is consistently pro…" at bounding box center [217, 101] width 195 height 135
copy div "A project manager observes that a software development team is consistently pro…"
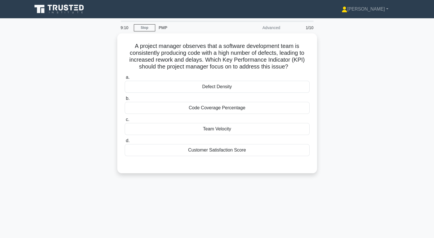
click at [368, 97] on div "A project manager observes that a software development team is consistently pro…" at bounding box center [217, 106] width 377 height 147
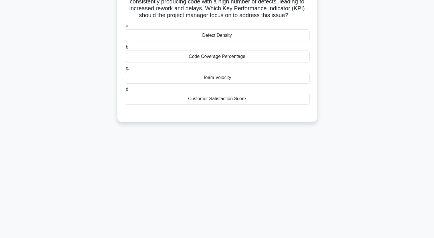
scroll to position [57, 0]
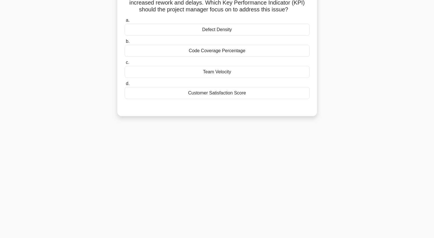
click at [369, 98] on div "A project manager observes that a software development team is consistently pro…" at bounding box center [217, 49] width 377 height 147
drag, startPoint x: 369, startPoint y: 98, endPoint x: 369, endPoint y: 68, distance: 30.3
click at [369, 68] on div "A project manager observes that a software development team is consistently pro…" at bounding box center [217, 49] width 377 height 147
click at [62, 87] on div "A project manager observes that a software development team is consistently pro…" at bounding box center [217, 49] width 377 height 147
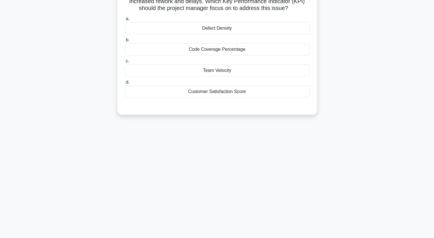
click at [197, 92] on div "Customer Satisfaction Score" at bounding box center [217, 92] width 185 height 12
click at [125, 84] on input "d. Customer Satisfaction Score" at bounding box center [125, 83] width 0 height 4
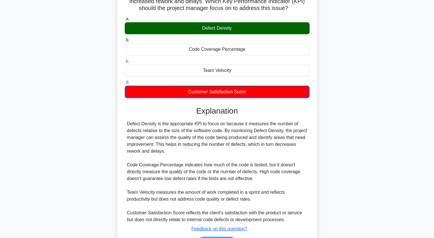
drag, startPoint x: 127, startPoint y: 123, endPoint x: 250, endPoint y: 150, distance: 126.6
click at [250, 150] on div "Defect Density is the appropriate KPI to focus on because it measures the numbe…" at bounding box center [217, 172] width 181 height 103
copy div "Defect Density is the appropriate KPI to focus on because it measures the numbe…"
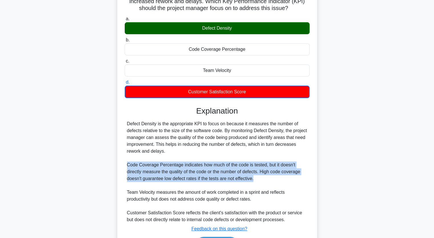
drag, startPoint x: 128, startPoint y: 165, endPoint x: 281, endPoint y: 179, distance: 153.7
click at [281, 179] on div "Defect Density is the appropriate KPI to focus on because it measures the numbe…" at bounding box center [217, 172] width 181 height 103
copy div "Code Coverage Percentage indicates how much of the code is tested, but it doesn…"
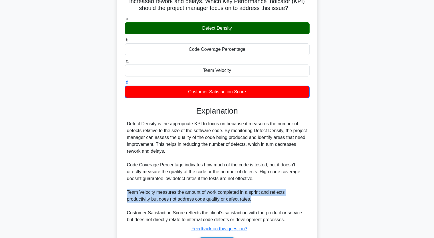
drag, startPoint x: 127, startPoint y: 192, endPoint x: 283, endPoint y: 199, distance: 156.1
click at [283, 199] on div "Defect Density is the appropriate KPI to focus on because it measures the numbe…" at bounding box center [217, 172] width 181 height 103
copy div "Team Velocity measures the amount of work completed in a sprint and reflects pr…"
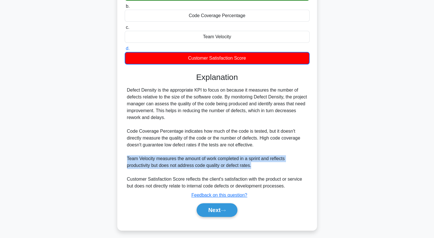
scroll to position [94, 0]
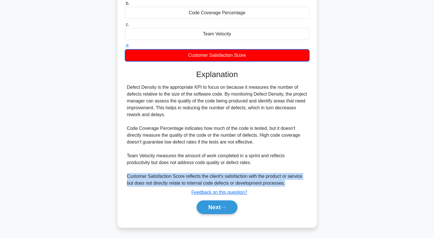
drag, startPoint x: 126, startPoint y: 175, endPoint x: 296, endPoint y: 182, distance: 170.1
click at [296, 182] on div "Defect Density is the appropriate KPI to focus on because it measures the numbe…" at bounding box center [217, 135] width 185 height 103
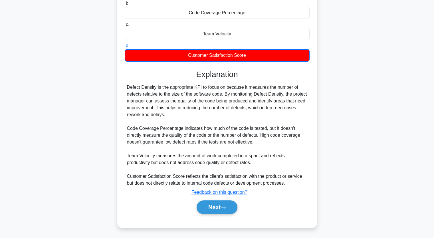
drag, startPoint x: 320, startPoint y: 131, endPoint x: 129, endPoint y: 176, distance: 196.6
click at [129, 176] on div "Defect Density is the appropriate KPI to focus on because it measures the numbe…" at bounding box center [217, 135] width 181 height 103
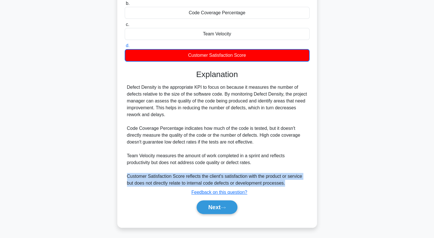
drag, startPoint x: 129, startPoint y: 176, endPoint x: 286, endPoint y: 186, distance: 157.4
click at [286, 186] on div "Defect Density is the appropriate KPI to focus on because it measures the numbe…" at bounding box center [217, 135] width 181 height 103
copy div "Customer Satisfaction Score reflects the client's satisfaction with the product…"
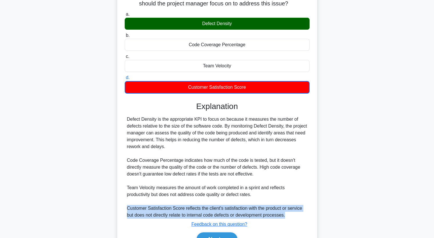
scroll to position [86, 0]
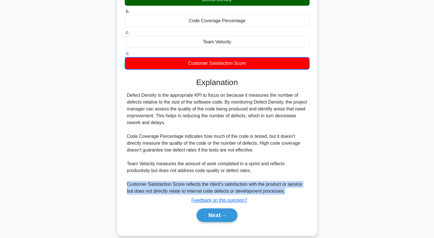
drag, startPoint x: 128, startPoint y: 96, endPoint x: 225, endPoint y: 125, distance: 101.7
click at [225, 125] on div "Defect Density is the appropriate KPI to focus on because it measures the numbe…" at bounding box center [217, 143] width 181 height 103
copy div "Defect Density is the appropriate KPI to focus on because it measures the numbe…"
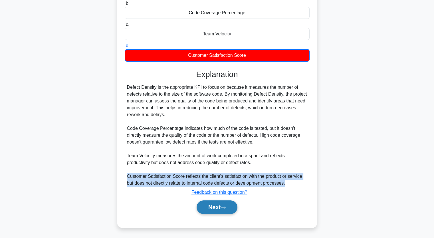
click at [220, 205] on button "Next" at bounding box center [217, 208] width 41 height 14
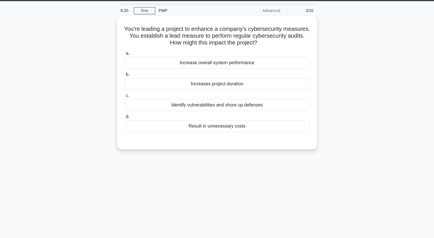
scroll to position [13, 0]
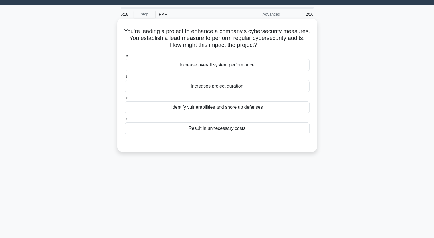
drag, startPoint x: 138, startPoint y: 29, endPoint x: 258, endPoint y: 126, distance: 154.4
click at [258, 126] on div "You're leading a project to enhance a company's cybersecurity measures. You est…" at bounding box center [217, 85] width 195 height 129
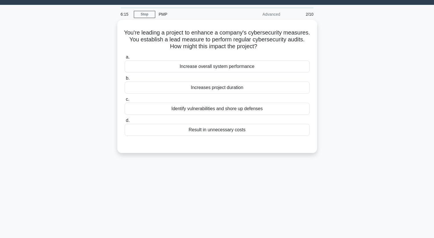
copy div "ou're leading a project to enhance a company's cybersecurity measures. You esta…"
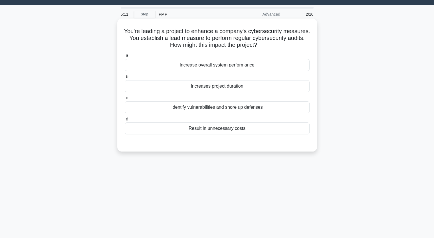
click at [222, 128] on div "Result in unnecessary costs" at bounding box center [217, 129] width 185 height 12
click at [125, 121] on input "d. Result in unnecessary costs" at bounding box center [125, 119] width 0 height 4
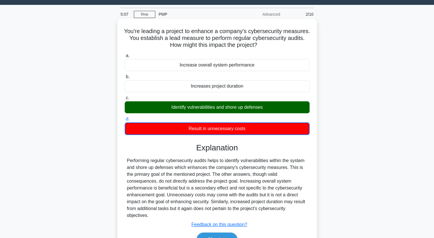
drag, startPoint x: 168, startPoint y: 107, endPoint x: 276, endPoint y: 112, distance: 108.7
click at [276, 112] on div "Identify vulnerabilities and shore up defenses" at bounding box center [217, 107] width 185 height 12
copy div "Identify vulnerabilities and shore up defenses"
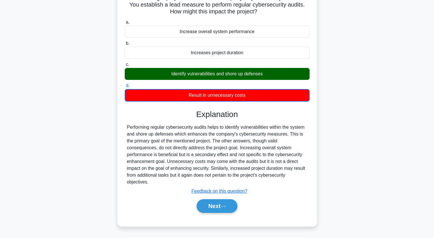
scroll to position [71, 0]
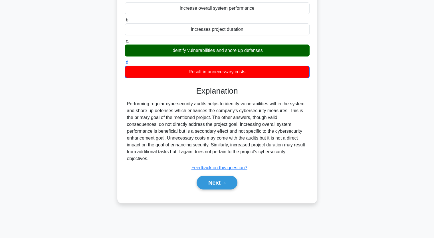
drag, startPoint x: 222, startPoint y: 173, endPoint x: 241, endPoint y: 174, distance: 19.8
click at [222, 176] on button "Next" at bounding box center [217, 183] width 41 height 14
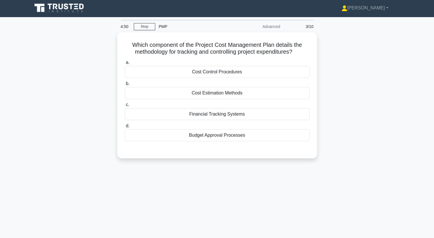
scroll to position [0, 0]
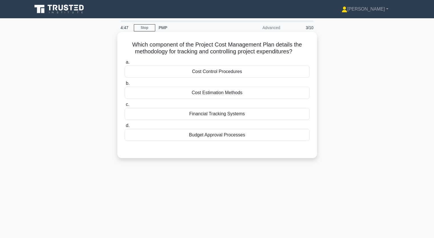
drag, startPoint x: 135, startPoint y: 44, endPoint x: 238, endPoint y: 135, distance: 138.2
click at [238, 135] on div "Which component of the Project Cost Management Plan details the methodology for…" at bounding box center [217, 95] width 195 height 122
copy div "hich component of the Project Cost Management Plan details the methodology for …"
click at [212, 114] on div "Financial Tracking Systems" at bounding box center [217, 114] width 185 height 12
click at [125, 107] on input "c. Financial Tracking Systems" at bounding box center [125, 105] width 0 height 4
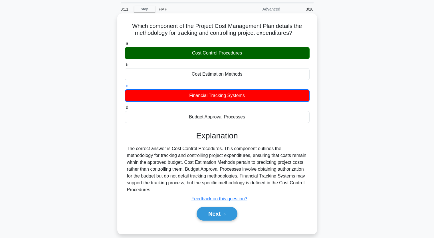
scroll to position [29, 0]
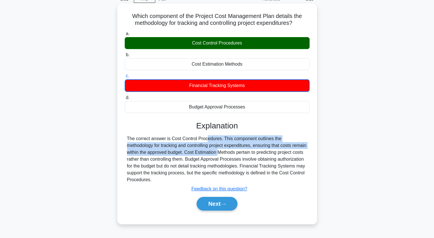
drag, startPoint x: 171, startPoint y: 139, endPoint x: 199, endPoint y: 153, distance: 31.4
click at [199, 153] on div "The correct answer is Cost Control Procedures. This component outlines the meth…" at bounding box center [217, 159] width 181 height 48
copy div "Cost Control Procedures. This component outlines the methodology for tracking a…"
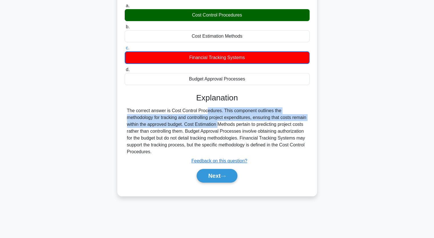
scroll to position [57, 0]
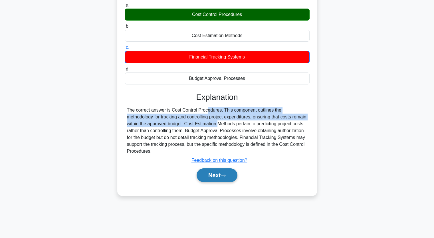
click at [217, 175] on button "Next" at bounding box center [217, 176] width 41 height 14
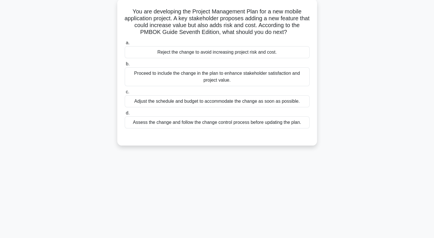
scroll to position [0, 0]
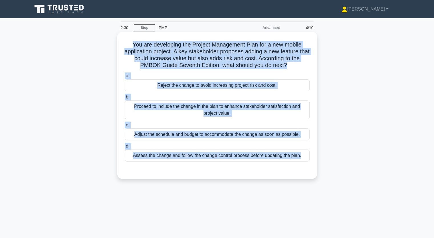
drag, startPoint x: 131, startPoint y: 44, endPoint x: 283, endPoint y: 169, distance: 196.8
click at [284, 169] on div "You are developing the Project Management Plan for a new mobile application pro…" at bounding box center [217, 105] width 195 height 142
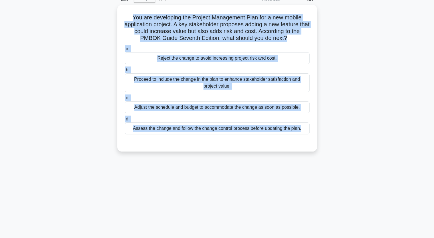
click at [370, 81] on div "You are developing the Project Management Plan for a new mobile application pro…" at bounding box center [217, 82] width 377 height 154
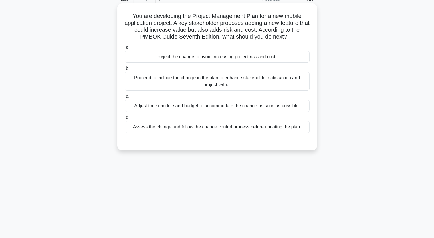
click at [212, 128] on div "Assess the change and follow the change control process before updating the pla…" at bounding box center [217, 127] width 185 height 12
click at [125, 120] on input "d. Assess the change and follow the change control process before updating the …" at bounding box center [125, 118] width 0 height 4
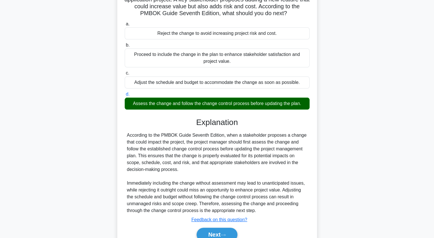
scroll to position [79, 0]
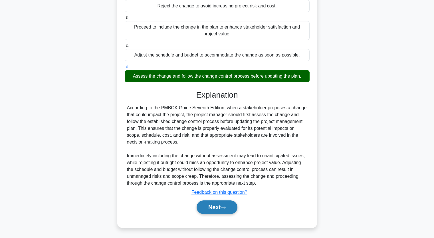
click at [213, 205] on button "Next" at bounding box center [217, 208] width 41 height 14
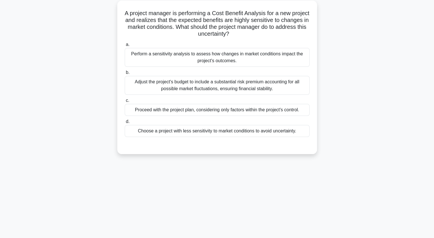
scroll to position [0, 0]
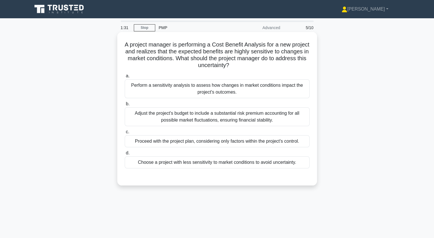
drag, startPoint x: 135, startPoint y: 46, endPoint x: 304, endPoint y: 168, distance: 208.2
click at [304, 168] on div "A project manager is performing a Cost Benefit Analysis for a new project and r…" at bounding box center [217, 108] width 195 height 149
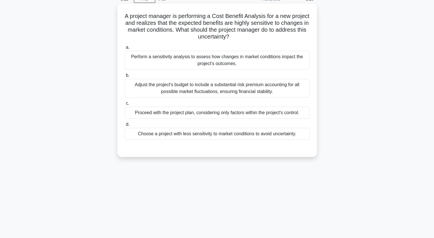
click at [147, 87] on div "Adjust the project's budget to include a substantial risk premium accounting fo…" at bounding box center [217, 88] width 185 height 19
click at [125, 77] on input "b. Adjust the project's budget to include a substantial risk premium accounting…" at bounding box center [125, 76] width 0 height 4
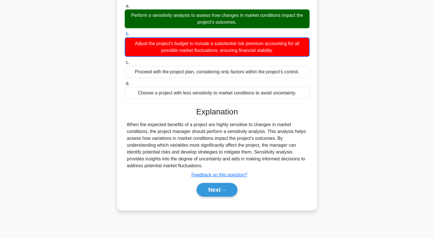
scroll to position [71, 0]
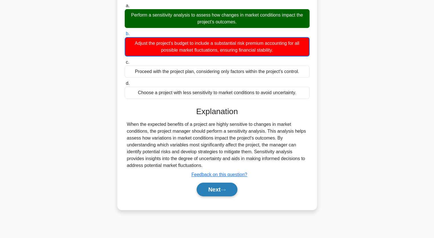
click at [212, 187] on button "Next" at bounding box center [217, 190] width 41 height 14
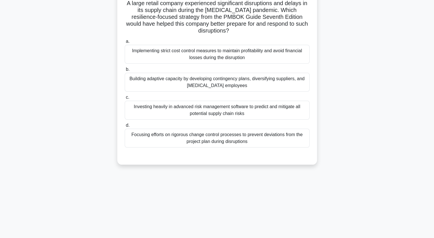
scroll to position [0, 0]
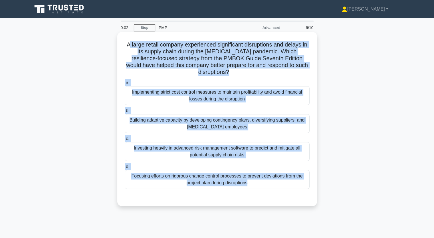
drag, startPoint x: 129, startPoint y: 43, endPoint x: 266, endPoint y: 194, distance: 204.0
click at [266, 194] on div "A large retail company experienced significant disruptions and delays in its su…" at bounding box center [217, 119] width 195 height 170
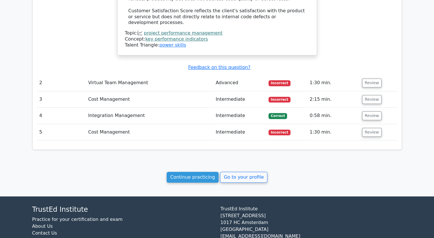
scroll to position [538, 0]
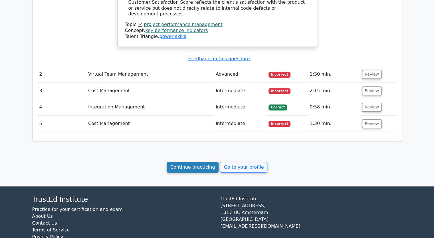
click at [191, 162] on link "Continue practicing" at bounding box center [193, 167] width 52 height 11
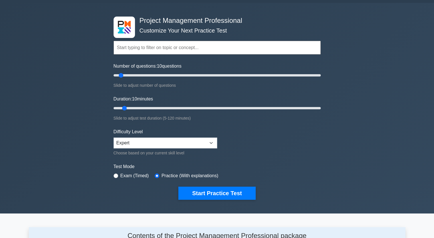
scroll to position [57, 0]
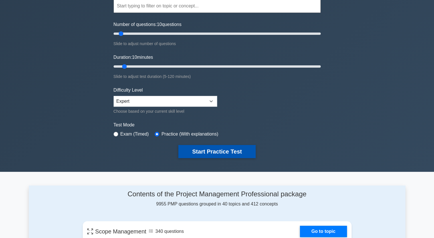
drag, startPoint x: 213, startPoint y: 149, endPoint x: 199, endPoint y: 151, distance: 14.7
click at [213, 149] on button "Start Practice Test" at bounding box center [217, 151] width 77 height 13
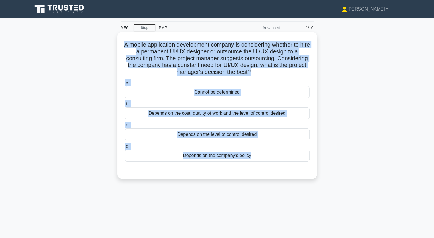
drag, startPoint x: 126, startPoint y: 45, endPoint x: 241, endPoint y: 169, distance: 169.4
click at [241, 169] on div "A mobile application development company is considering whether to hire a perma…" at bounding box center [217, 105] width 195 height 142
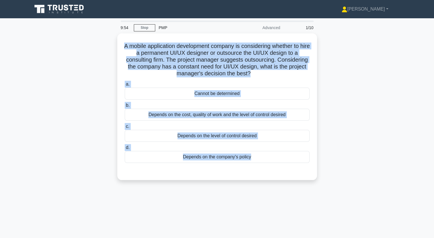
copy div "A mobile application development company is considering whether to hire a perma…"
click at [54, 102] on div "A mobile application development company is considering whether to hire a perma…" at bounding box center [217, 110] width 377 height 154
click at [45, 104] on div "A mobile application development company is considering whether to hire a perma…" at bounding box center [217, 110] width 377 height 154
drag, startPoint x: 371, startPoint y: 106, endPoint x: 377, endPoint y: 66, distance: 40.2
click at [377, 66] on div "A mobile application development company is considering whether to hire a perma…" at bounding box center [217, 110] width 377 height 154
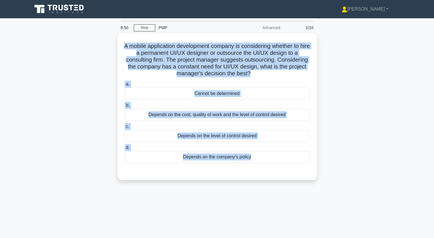
click at [79, 118] on div "A mobile application development company is considering whether to hire a perma…" at bounding box center [217, 110] width 377 height 154
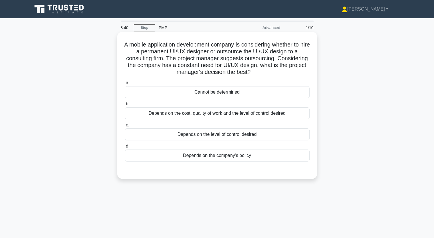
click at [221, 115] on div "Depends on the cost, quality of work and the level of control desired" at bounding box center [217, 113] width 185 height 12
click at [125, 106] on input "b. Depends on the cost, quality of work and the level of control desired" at bounding box center [125, 104] width 0 height 4
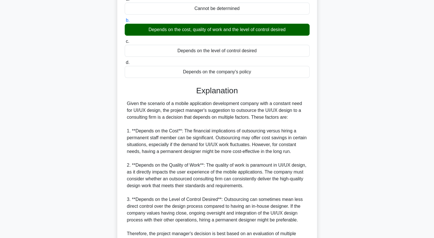
scroll to position [143, 0]
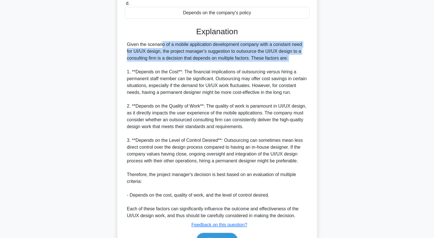
drag, startPoint x: 126, startPoint y: 43, endPoint x: 285, endPoint y: 64, distance: 160.7
click at [285, 64] on div "Given the scenario of a mobile application development company with a constant …" at bounding box center [217, 130] width 185 height 178
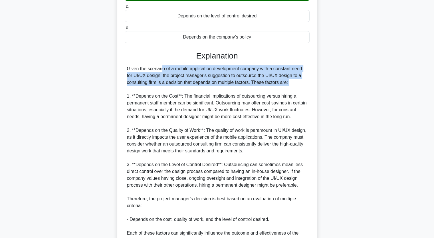
scroll to position [86, 0]
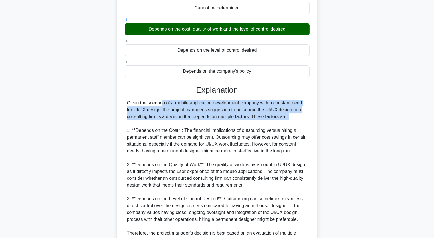
click at [62, 124] on div "A mobile application development company is considering whether to hire a perma…" at bounding box center [217, 137] width 377 height 378
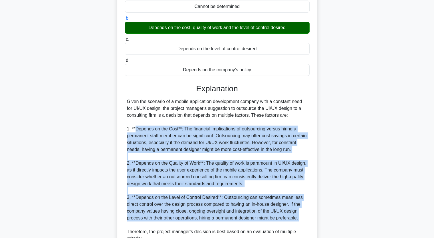
drag, startPoint x: 135, startPoint y: 129, endPoint x: 282, endPoint y: 226, distance: 176.7
click at [282, 226] on div "Given the scenario of a mobile application development company with a constant …" at bounding box center [217, 187] width 181 height 178
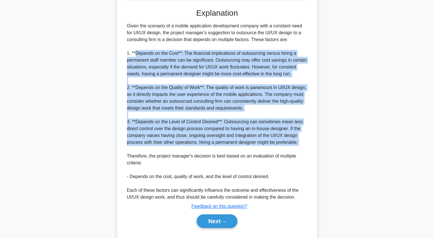
scroll to position [171, 0]
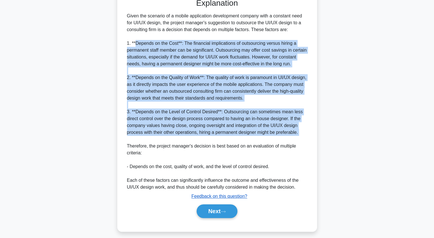
copy div "Depends on the Cost**: The financial implications of outsourcing versus hiring …"
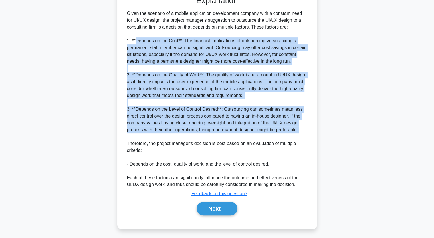
scroll to position [175, 0]
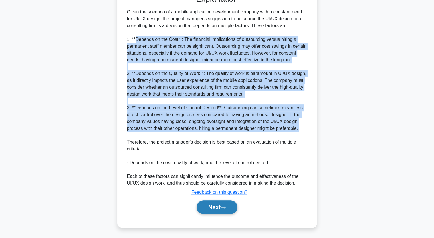
click at [214, 206] on button "Next" at bounding box center [217, 208] width 41 height 14
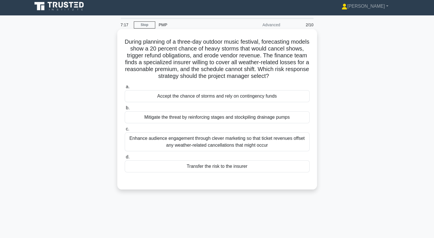
scroll to position [0, 0]
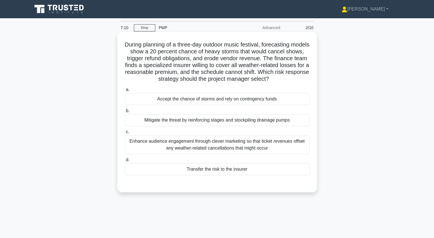
drag, startPoint x: 133, startPoint y: 43, endPoint x: 287, endPoint y: 170, distance: 200.3
click at [287, 170] on div "During planning of a three-day outdoor music festival, forecasting models show …" at bounding box center [217, 112] width 195 height 156
copy div "During planning of a three-day outdoor music festival, forecasting models show …"
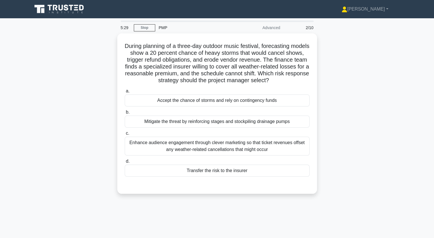
click at [97, 67] on div "During planning of a three-day outdoor music festival, forecasting models show …" at bounding box center [217, 116] width 377 height 167
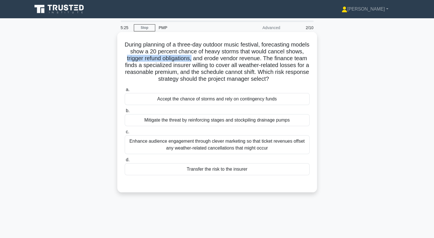
drag, startPoint x: 151, startPoint y: 59, endPoint x: 219, endPoint y: 60, distance: 68.0
click at [219, 60] on h5 "During planning of a three-day outdoor music festival, forecasting models show …" at bounding box center [217, 62] width 186 height 42
copy h5 "trigger refund obligations,"
click at [207, 172] on div "Transfer the risk to the insurer" at bounding box center [217, 169] width 185 height 12
click at [125, 162] on input "d. Transfer the risk to the insurer" at bounding box center [125, 160] width 0 height 4
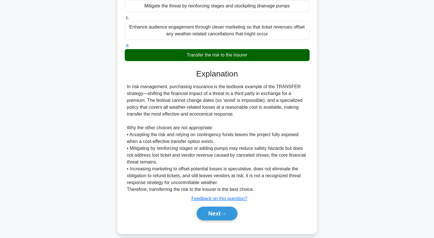
scroll to position [121, 0]
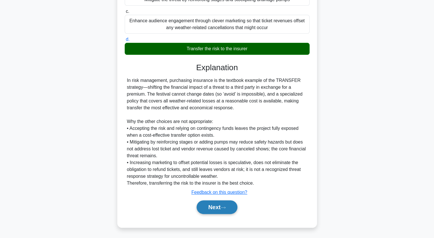
click at [216, 207] on button "Next" at bounding box center [217, 208] width 41 height 14
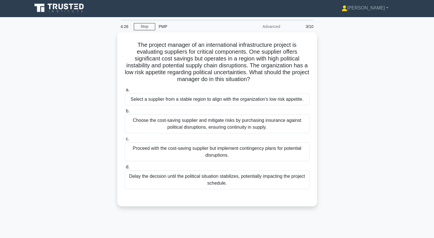
scroll to position [0, 0]
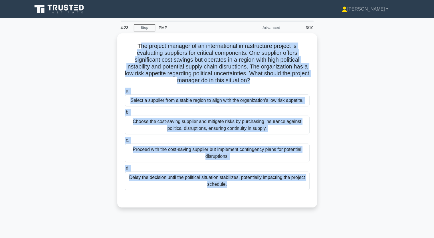
drag, startPoint x: 138, startPoint y: 43, endPoint x: 250, endPoint y: 227, distance: 216.1
click at [258, 231] on div "4:23 Stop PMP Advanced 3/10 The project manager of an international infrastruct…" at bounding box center [217, 164] width 377 height 286
copy div "he project manager of an international infrastructure project is evaluating sup…"
click at [47, 113] on div "The project manager of an international infrastructure project is evaluating su…" at bounding box center [217, 123] width 377 height 181
click at [359, 122] on div "The project manager of an international infrastructure project is evaluating su…" at bounding box center [217, 123] width 377 height 181
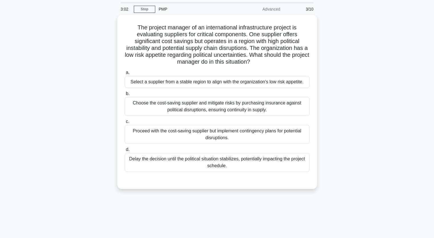
scroll to position [29, 0]
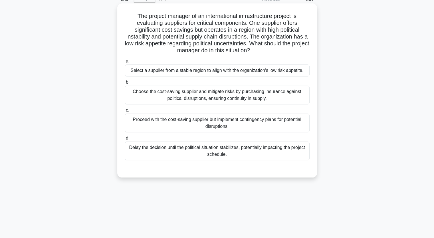
click at [198, 94] on div "Choose the cost-saving supplier and mitigate risks by purchasing insurance agai…" at bounding box center [217, 95] width 185 height 19
click at [125, 84] on input "b. Choose the cost-saving supplier and mitigate risks by purchasing insurance a…" at bounding box center [125, 83] width 0 height 4
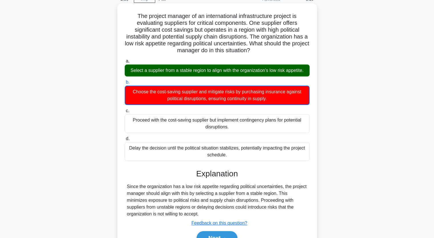
drag, startPoint x: 129, startPoint y: 69, endPoint x: 304, endPoint y: 70, distance: 175.4
click at [304, 70] on div "Select a supplier from a stable region to align with the organization's low ris…" at bounding box center [217, 71] width 185 height 12
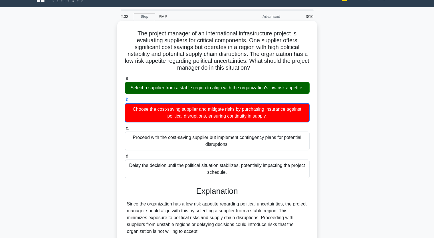
scroll to position [71, 0]
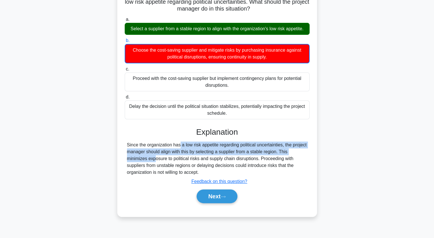
drag, startPoint x: 145, startPoint y: 144, endPoint x: 282, endPoint y: 153, distance: 137.1
click at [282, 153] on div "Since the organization has a low risk appetite regarding political uncertaintie…" at bounding box center [217, 159] width 181 height 34
copy div "organization has a low risk appetite regarding political uncertainties, the pro…"
click at [224, 197] on icon at bounding box center [223, 196] width 5 height 3
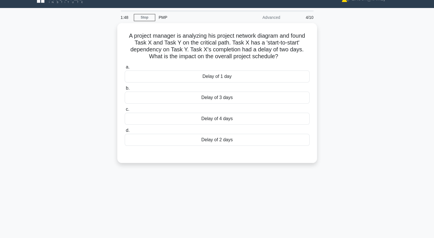
scroll to position [0, 0]
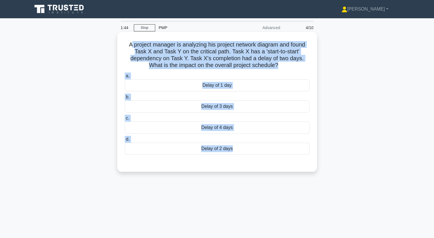
drag, startPoint x: 130, startPoint y: 47, endPoint x: 276, endPoint y: 159, distance: 184.4
click at [276, 160] on div "A project manager is analyzing his project network diagram and found Task X and…" at bounding box center [217, 101] width 195 height 135
copy div "project manager is analyzing his project network diagram and found Task X and T…"
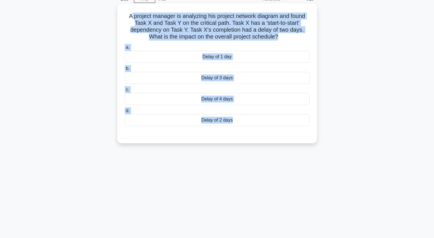
click at [224, 118] on div "Delay of 2 days" at bounding box center [217, 120] width 185 height 12
click at [125, 113] on input "[PERSON_NAME] of 2 days" at bounding box center [125, 111] width 0 height 4
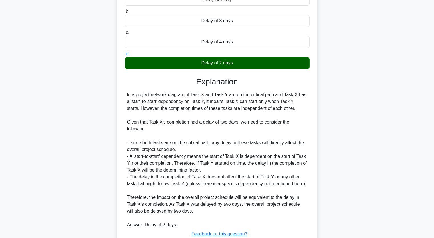
scroll to position [114, 0]
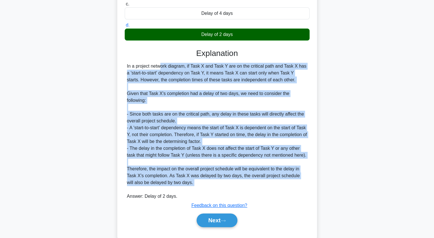
drag, startPoint x: 126, startPoint y: 65, endPoint x: 281, endPoint y: 187, distance: 197.2
click at [281, 187] on div "In a project network diagram, if Task X and Task Y are on the critical path and…" at bounding box center [217, 131] width 185 height 137
click at [220, 221] on button "Next" at bounding box center [217, 221] width 41 height 14
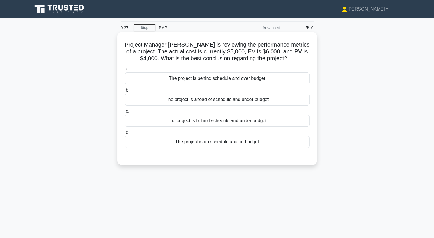
scroll to position [0, 0]
drag, startPoint x: 134, startPoint y: 44, endPoint x: 291, endPoint y: 149, distance: 188.5
click at [291, 149] on div "Project Manager [PERSON_NAME] is reviewing the performance metrics of a project…" at bounding box center [217, 98] width 195 height 129
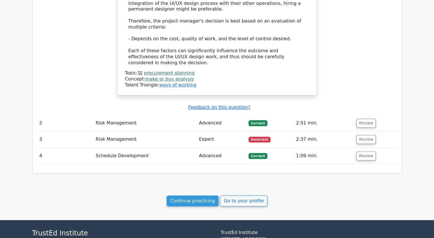
scroll to position [571, 0]
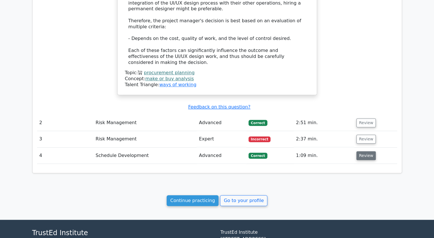
click at [370, 151] on button "Review" at bounding box center [366, 155] width 19 height 9
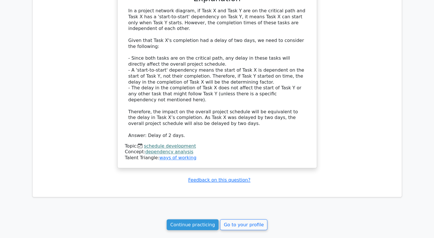
scroll to position [911, 0]
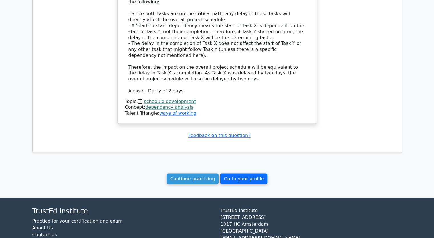
click at [243, 173] on link "Go to your profile" at bounding box center [243, 178] width 47 height 11
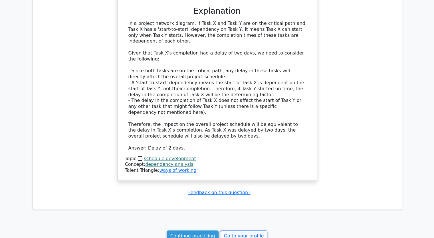
scroll to position [770, 0]
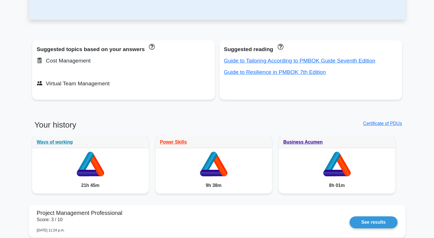
scroll to position [200, 0]
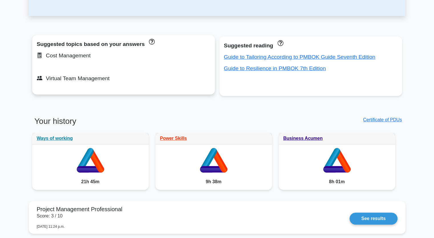
click at [41, 79] on icon at bounding box center [39, 78] width 5 height 6
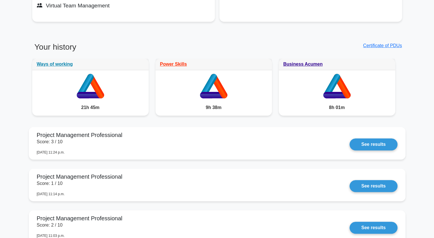
scroll to position [229, 0]
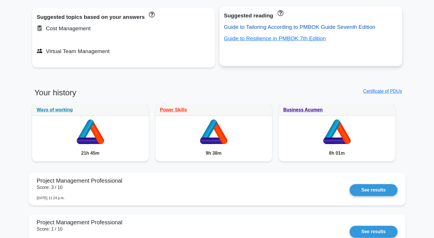
click at [263, 25] on link "Guide to Tailoring According to PMBOK Guide Seventh Edition" at bounding box center [300, 27] width 152 height 6
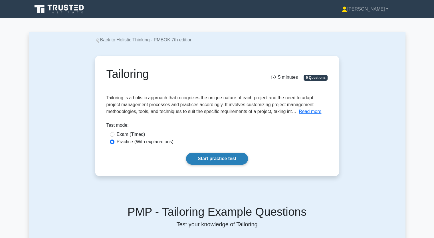
click at [219, 164] on link "Start practice test" at bounding box center [217, 159] width 62 height 12
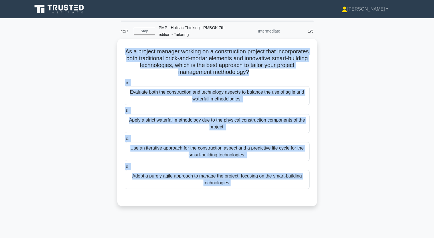
drag, startPoint x: 146, startPoint y: 55, endPoint x: 240, endPoint y: 192, distance: 165.7
click at [240, 192] on div "As a project manager working on a construction project that incorporates both t…" at bounding box center [217, 122] width 195 height 163
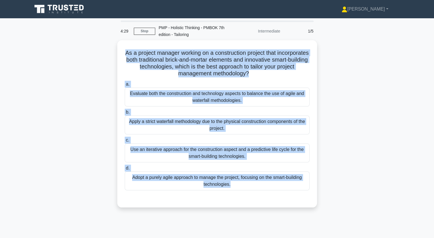
click at [59, 79] on div "As a project manager working on a construction project that incorporates both t…" at bounding box center [217, 127] width 377 height 174
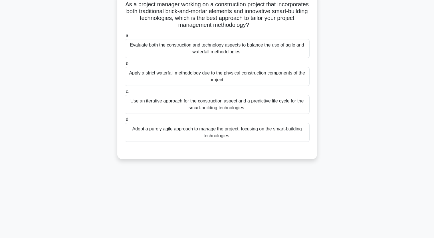
scroll to position [57, 0]
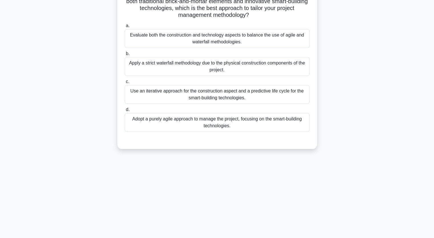
click at [252, 95] on div "Use an iterative approach for the construction aspect and a predictive life cyc…" at bounding box center [217, 94] width 185 height 19
click at [125, 84] on input "c. Use an iterative approach for the construction aspect and a predictive life …" at bounding box center [125, 82] width 0 height 4
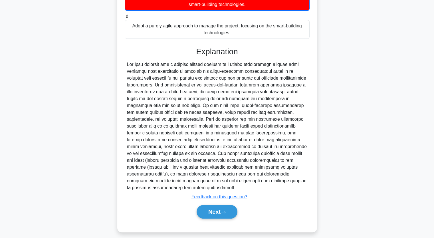
scroll to position [155, 0]
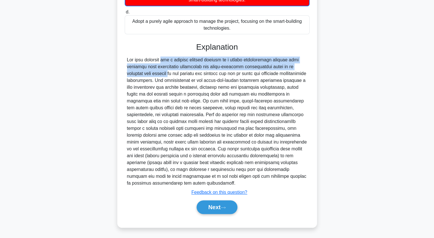
drag, startPoint x: 129, startPoint y: 57, endPoint x: 300, endPoint y: 70, distance: 172.5
click at [300, 70] on div at bounding box center [217, 122] width 181 height 130
drag, startPoint x: 214, startPoint y: 209, endPoint x: 212, endPoint y: 204, distance: 5.4
click at [213, 208] on button "Next" at bounding box center [217, 208] width 41 height 14
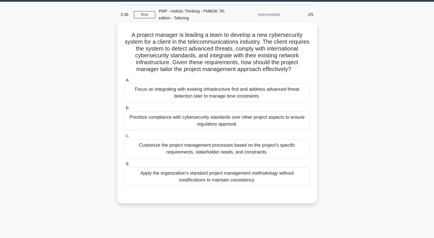
scroll to position [13, 0]
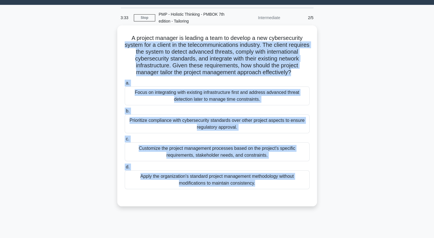
drag, startPoint x: 157, startPoint y: 44, endPoint x: 248, endPoint y: 199, distance: 180.1
click at [248, 203] on div "A project manager is leading a team to develop a new cybersecurity system for a…" at bounding box center [217, 116] width 195 height 177
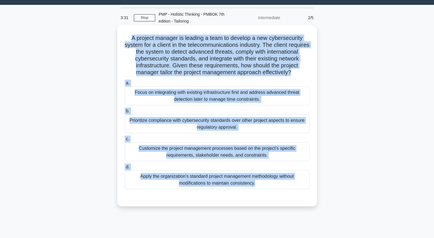
drag, startPoint x: 130, startPoint y: 41, endPoint x: 288, endPoint y: 199, distance: 223.4
click at [291, 203] on div "A project manager is leading a team to develop a new cybersecurity system for a…" at bounding box center [217, 116] width 195 height 177
copy div "A project manager is leading a team to develop a new cybersecurity system for a…"
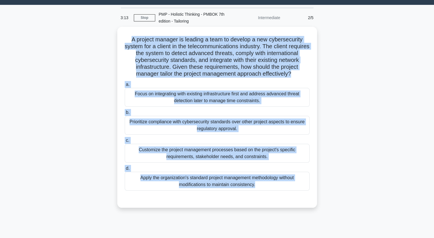
click at [58, 80] on div "A project manager is leading a team to develop a new cybersecurity system for a…" at bounding box center [217, 121] width 377 height 188
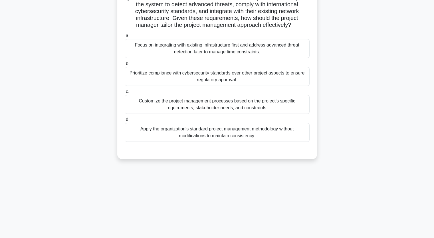
scroll to position [71, 0]
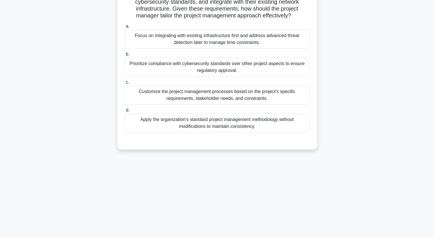
click at [186, 49] on div "Focus on integrating with existing infrastructure first and address advanced th…" at bounding box center [217, 39] width 185 height 19
click at [125, 28] on input "a. Focus on integrating with existing infrastructure first and address advanced…" at bounding box center [125, 27] width 0 height 4
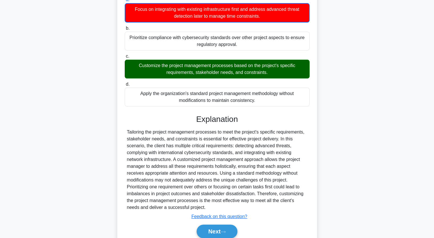
scroll to position [128, 0]
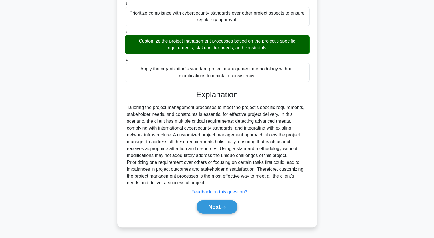
click at [137, 42] on div "Customize the project management processes based on the project's specific requ…" at bounding box center [217, 44] width 185 height 19
click at [125, 34] on input "c. Customize the project management processes based on the project's specific r…" at bounding box center [125, 32] width 0 height 4
click at [137, 42] on div "Customize the project management processes based on the project's specific requ…" at bounding box center [217, 44] width 185 height 19
click at [125, 34] on input "c. Customize the project management processes based on the project's specific r…" at bounding box center [125, 32] width 0 height 4
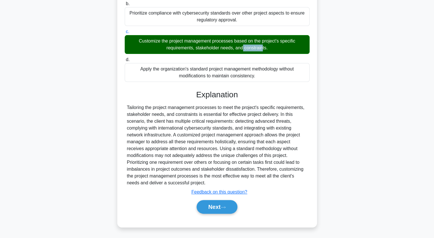
scroll to position [127, 0]
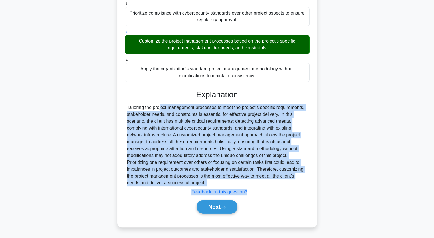
drag, startPoint x: 128, startPoint y: 107, endPoint x: 285, endPoint y: 188, distance: 176.6
click at [285, 188] on div "Explanation Submit feedback Feedback on this question? Next" at bounding box center [217, 153] width 185 height 126
copy div "ailoring the project management processes to meet the project's specific requir…"
click at [219, 208] on button "Next" at bounding box center [217, 207] width 41 height 14
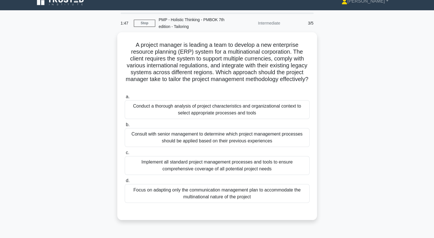
scroll to position [0, 0]
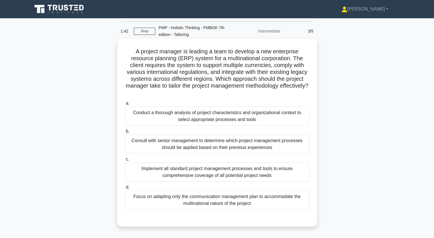
drag, startPoint x: 135, startPoint y: 51, endPoint x: 283, endPoint y: 209, distance: 216.0
click at [283, 209] on div "A project manager is leading a team to develop a new enterprise resource planni…" at bounding box center [217, 132] width 195 height 183
copy div "A project manager is leading a team to develop a new enterprise resource planni…"
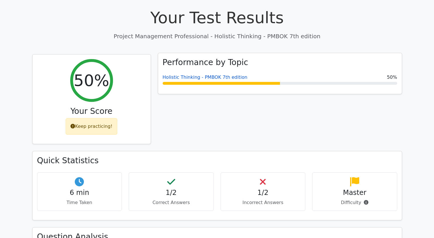
click at [189, 79] on link "Holistic Thinking - PMBOK 7th edition" at bounding box center [205, 77] width 85 height 5
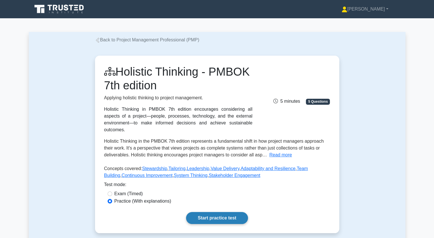
click at [209, 212] on link "Start practice test" at bounding box center [217, 218] width 62 height 12
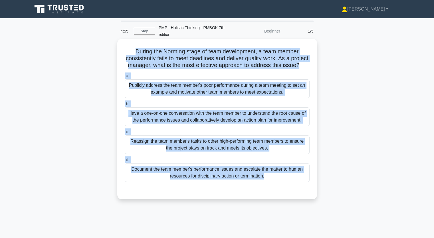
drag, startPoint x: 132, startPoint y: 51, endPoint x: 255, endPoint y: 192, distance: 187.5
click at [255, 192] on div "During the Norming stage of team development, a team member consistently fails …" at bounding box center [217, 119] width 195 height 156
copy div "During the Norming stage of team development, a team member consistently fails …"
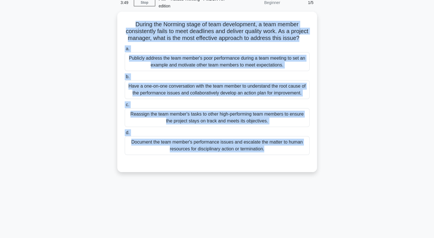
click at [40, 82] on div "During the Norming stage of team development, a team member consistently fails …" at bounding box center [217, 95] width 377 height 167
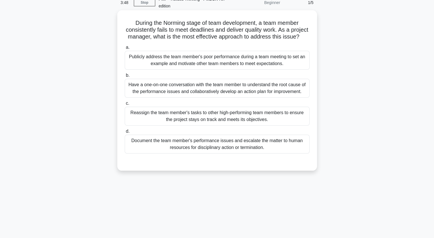
click at [152, 95] on div "Have a one-on-one conversation with the team member to understand the root caus…" at bounding box center [217, 88] width 185 height 19
click at [125, 77] on input "b. Have a one-on-one conversation with the team member to understand the root c…" at bounding box center [125, 76] width 0 height 4
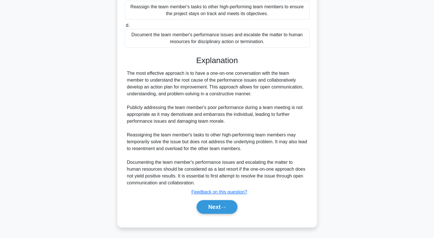
scroll to position [148, 0]
click at [212, 207] on button "Next" at bounding box center [217, 207] width 41 height 14
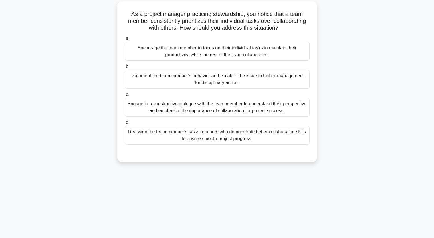
scroll to position [0, 0]
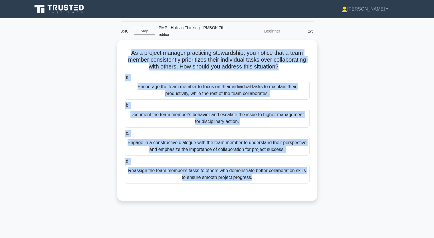
drag, startPoint x: 130, startPoint y: 52, endPoint x: 282, endPoint y: 203, distance: 213.5
click at [282, 203] on div "As a project manager practicing stewardship, you notice that a team member cons…" at bounding box center [217, 123] width 377 height 167
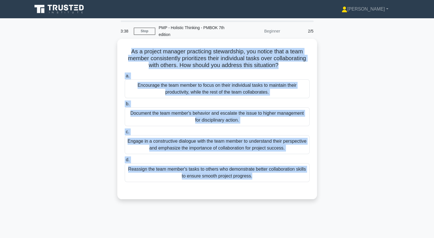
copy div "As a project manager practicing stewardship, you notice that a team member cons…"
click at [171, 145] on div "Engage in a constructive dialogue with the team member to understand their pers…" at bounding box center [217, 144] width 185 height 19
click at [125, 134] on input "c. Engage in a constructive dialogue with the team member to understand their p…" at bounding box center [125, 132] width 0 height 4
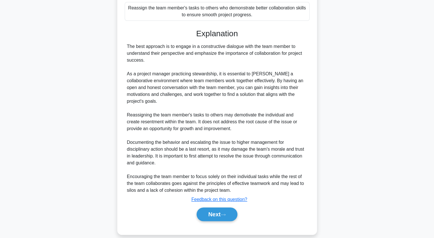
scroll to position [162, 0]
click at [209, 209] on button "Next" at bounding box center [217, 214] width 41 height 14
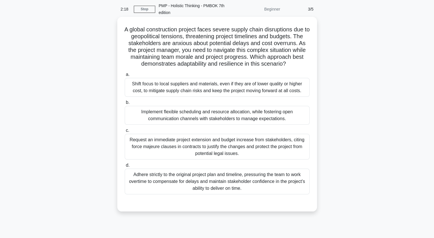
scroll to position [0, 0]
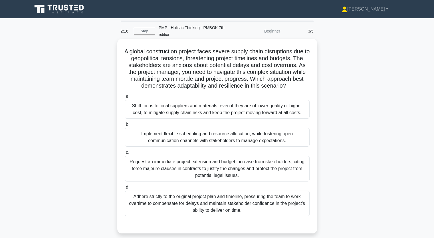
drag, startPoint x: 127, startPoint y: 48, endPoint x: 290, endPoint y: 214, distance: 232.9
click at [290, 214] on div "A global construction project faces severe supply chain disruptions due to geop…" at bounding box center [217, 136] width 195 height 190
copy div "A global construction project faces severe supply chain disruptions due to geop…"
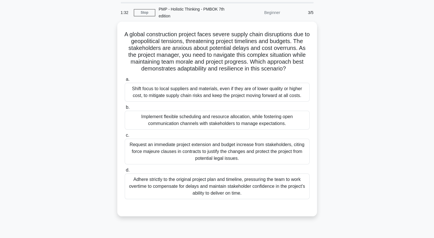
scroll to position [57, 0]
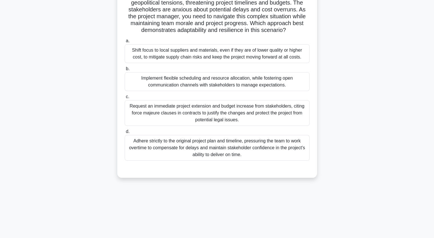
click at [71, 78] on div "A global construction project faces severe supply chain disruptions due to geop…" at bounding box center [217, 84] width 377 height 202
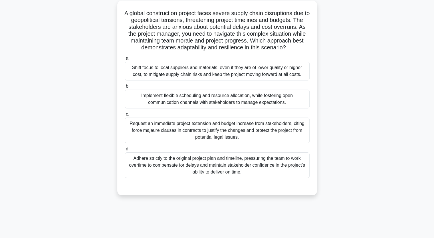
scroll to position [29, 0]
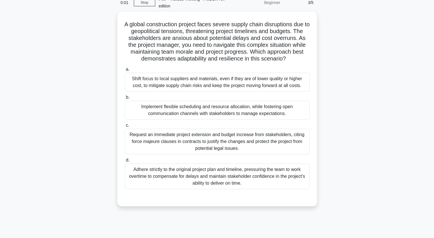
click at [362, 77] on div "A global construction project faces severe supply chain disruptions due to geop…" at bounding box center [217, 113] width 377 height 202
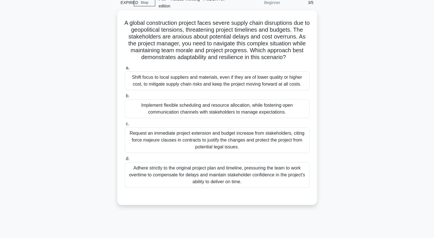
click at [267, 81] on div "Shift focus to local suppliers and materials, even if they are of lower quality…" at bounding box center [217, 80] width 185 height 19
click at [125, 70] on input "a. Shift focus to local suppliers and materials, even if they are of lower qual…" at bounding box center [125, 68] width 0 height 4
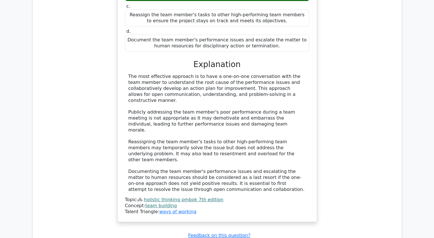
scroll to position [514, 0]
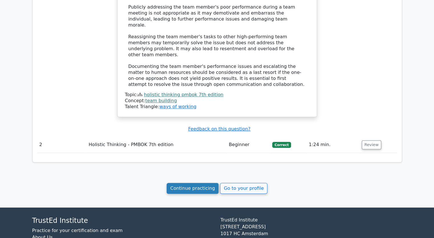
click at [206, 183] on link "Continue practicing" at bounding box center [193, 188] width 52 height 11
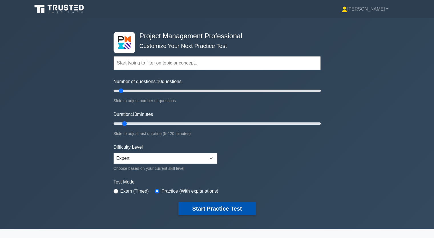
click at [218, 207] on button "Start Practice Test" at bounding box center [217, 208] width 77 height 13
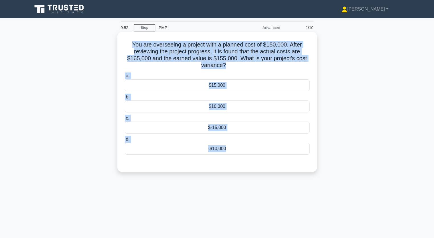
drag, startPoint x: 132, startPoint y: 44, endPoint x: 280, endPoint y: 165, distance: 190.8
click at [280, 165] on div "You are overseeing a project with a planned cost of $150,000. After reviewing t…" at bounding box center [217, 101] width 195 height 135
click at [226, 85] on div "$15,000" at bounding box center [217, 85] width 185 height 12
click at [125, 78] on input "a. $15,000" at bounding box center [125, 76] width 0 height 4
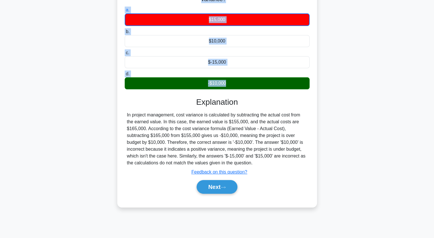
scroll to position [71, 0]
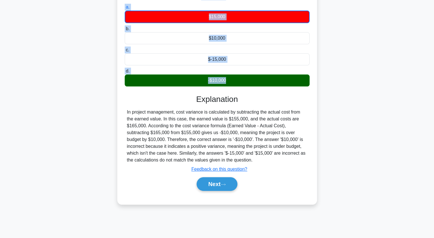
click at [340, 92] on div "You are overseeing a project with a planned cost of $150,000. After reviewing t…" at bounding box center [217, 87] width 377 height 248
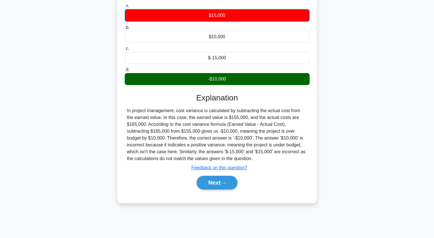
drag, startPoint x: 129, startPoint y: 111, endPoint x: 298, endPoint y: 155, distance: 174.3
click at [298, 155] on div "In project management, cost variance is calculated by subtracting the actual co…" at bounding box center [217, 134] width 181 height 55
copy div "n project management, cost variance is calculated by subtracting the actual cos…"
click at [213, 185] on button "Next" at bounding box center [217, 183] width 41 height 14
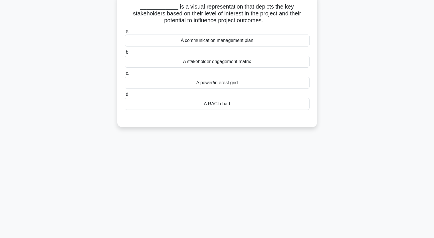
scroll to position [0, 0]
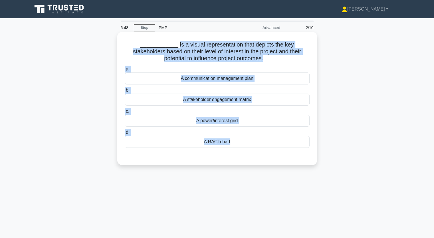
drag, startPoint x: 159, startPoint y: 45, endPoint x: 239, endPoint y: 149, distance: 130.7
click at [238, 151] on div "____________ is a visual representation that depicts the key stakeholders based…" at bounding box center [217, 98] width 195 height 129
copy div "is a visual representation that depicts the key stakeholders based on their lev…"
click at [222, 143] on div "A RACI chart" at bounding box center [217, 142] width 185 height 12
click at [125, 135] on input "d. A RACI chart" at bounding box center [125, 133] width 0 height 4
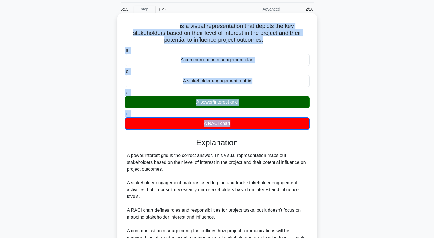
scroll to position [29, 0]
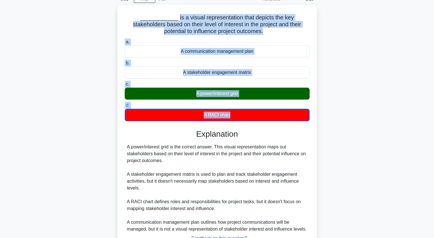
click at [73, 107] on div "____________ is a visual representation that depicts the key stakeholders based…" at bounding box center [217, 143] width 377 height 276
click at [391, 128] on div "____________ is a visual representation that depicts the key stakeholders based…" at bounding box center [217, 143] width 377 height 276
drag, startPoint x: 385, startPoint y: 126, endPoint x: 338, endPoint y: 93, distance: 56.8
click at [338, 93] on div "____________ is a visual representation that depicts the key stakeholders based…" at bounding box center [217, 143] width 377 height 276
click at [339, 93] on div "____________ is a visual representation that depicts the key stakeholders based…" at bounding box center [217, 143] width 377 height 276
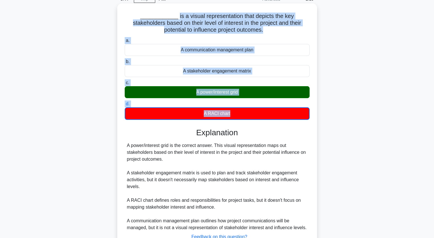
drag, startPoint x: 128, startPoint y: 147, endPoint x: 265, endPoint y: 159, distance: 137.6
click at [265, 159] on div "A power/interest grid is the correct answer. This visual representation maps ou…" at bounding box center [217, 186] width 181 height 89
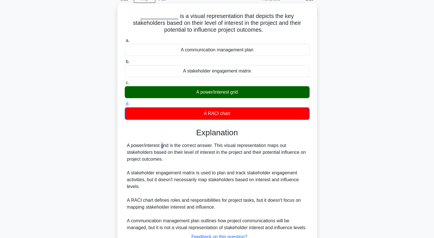
drag, startPoint x: 348, startPoint y: 72, endPoint x: 129, endPoint y: 149, distance: 232.9
click at [129, 149] on div "A power/interest grid is the correct answer. This visual representation maps ou…" at bounding box center [217, 186] width 181 height 89
click at [206, 147] on div "A power/interest grid is the correct answer. This visual representation maps ou…" at bounding box center [217, 186] width 181 height 89
click at [205, 147] on div "A power/interest grid is the correct answer. This visual representation maps ou…" at bounding box center [217, 186] width 181 height 89
click at [205, 146] on div "A power/interest grid is the correct answer. This visual representation maps ou…" at bounding box center [217, 186] width 181 height 89
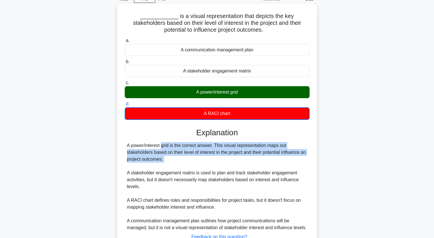
drag, startPoint x: 125, startPoint y: 146, endPoint x: 276, endPoint y: 163, distance: 151.5
click at [276, 163] on div "A power/interest grid is the correct answer. This visual representation maps ou…" at bounding box center [217, 186] width 185 height 89
copy div "A power/interest grid is the correct answer. This visual representation maps ou…"
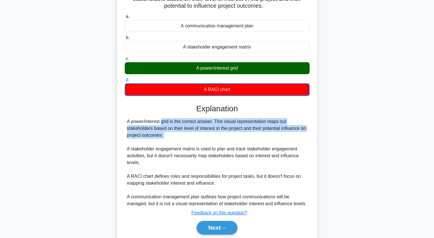
scroll to position [73, 0]
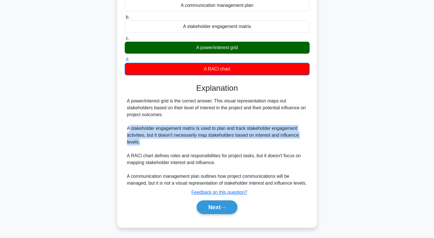
drag, startPoint x: 130, startPoint y: 130, endPoint x: 262, endPoint y: 141, distance: 133.0
click at [262, 141] on div "A power/interest grid is the correct answer. This visual representation maps ou…" at bounding box center [217, 142] width 181 height 89
click at [139, 129] on div "A power/interest grid is the correct answer. This visual representation maps ou…" at bounding box center [217, 142] width 181 height 89
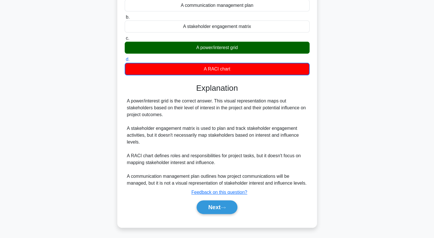
drag, startPoint x: 214, startPoint y: 124, endPoint x: 189, endPoint y: 131, distance: 26.8
click at [189, 131] on div "A power/interest grid is the correct answer. This visual representation maps ou…" at bounding box center [217, 142] width 181 height 89
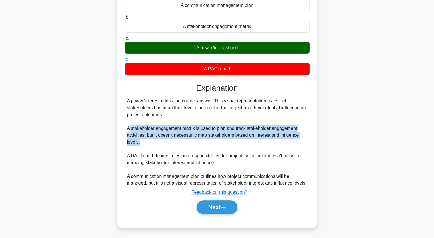
drag, startPoint x: 130, startPoint y: 127, endPoint x: 235, endPoint y: 141, distance: 105.7
click at [235, 141] on div "A power/interest grid is the correct answer. This visual representation maps ou…" at bounding box center [217, 142] width 181 height 89
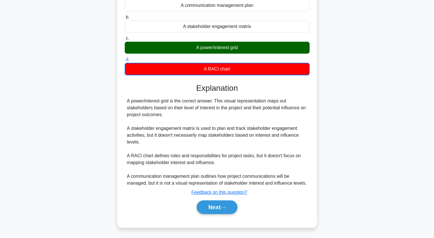
click at [227, 162] on div "A power/interest grid is the correct answer. This visual representation maps ou…" at bounding box center [217, 142] width 181 height 89
click at [214, 209] on button "Next" at bounding box center [217, 208] width 41 height 14
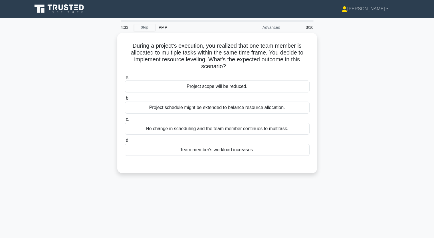
scroll to position [0, 0]
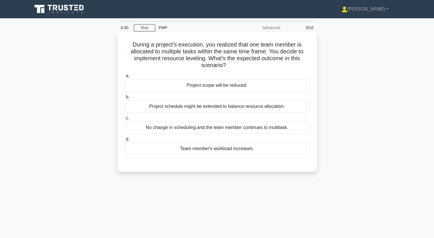
drag, startPoint x: 133, startPoint y: 45, endPoint x: 288, endPoint y: 156, distance: 191.2
click at [287, 156] on div "During a project’s execution, you realized that one team member is allocated to…" at bounding box center [217, 101] width 195 height 135
drag, startPoint x: 288, startPoint y: 157, endPoint x: 129, endPoint y: 46, distance: 193.6
click at [129, 46] on h5 "During a project’s execution, you realized that one team member is allocated to…" at bounding box center [217, 55] width 186 height 28
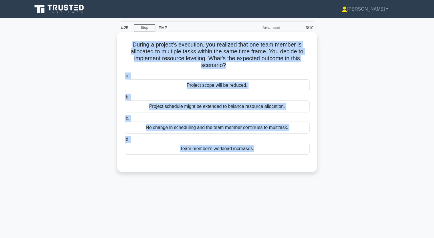
drag, startPoint x: 129, startPoint y: 46, endPoint x: 254, endPoint y: 147, distance: 160.6
click at [254, 147] on div "During a project’s execution, you realized that one team member is allocated to…" at bounding box center [217, 101] width 195 height 135
copy div "During a project’s execution, you realized that one team member is allocated to…"
click at [207, 107] on div "Project schedule might be extended to balance resource allocation." at bounding box center [217, 107] width 185 height 12
click at [125, 99] on input "b. Project schedule might be extended to balance resource allocation." at bounding box center [125, 97] width 0 height 4
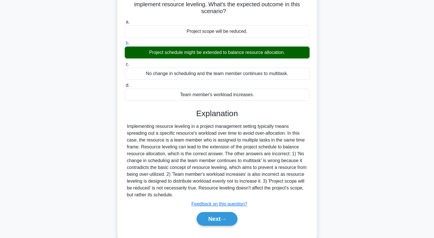
scroll to position [57, 0]
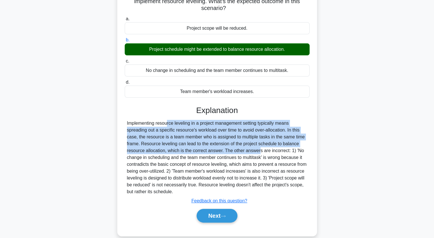
drag, startPoint x: 128, startPoint y: 124, endPoint x: 223, endPoint y: 150, distance: 98.7
click at [223, 150] on div "Implementing resource leveling in a project management setting typically means …" at bounding box center [217, 157] width 181 height 75
copy div "mplementing resource leveling in a project management setting typically means s…"
drag, startPoint x: 216, startPoint y: 217, endPoint x: 223, endPoint y: 212, distance: 8.5
click at [217, 216] on button "Next" at bounding box center [217, 216] width 41 height 14
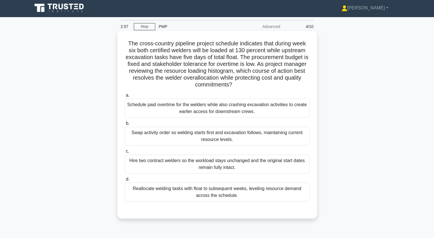
scroll to position [0, 0]
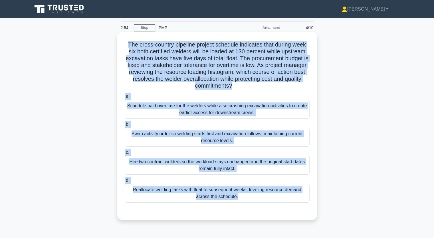
drag, startPoint x: 128, startPoint y: 45, endPoint x: 255, endPoint y: 215, distance: 211.8
click at [254, 220] on div "The cross-country pipeline project schedule indicates that during week six both…" at bounding box center [217, 126] width 200 height 188
copy div "The cross-country pipeline project schedule indicates that during week six both…"
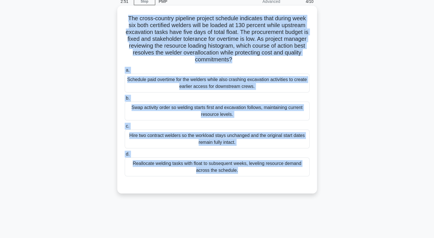
scroll to position [57, 0]
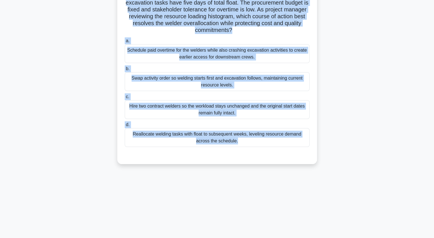
click at [64, 72] on div "The cross-country pipeline project schedule indicates that during week six both…" at bounding box center [217, 73] width 377 height 195
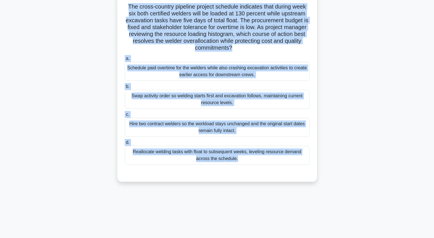
scroll to position [29, 0]
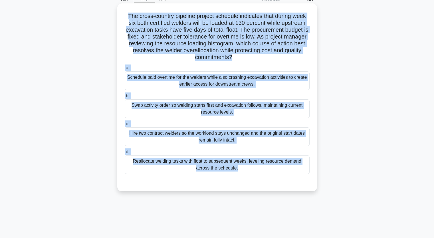
click at [177, 132] on div "Hire two contract welders so the workload stays unchanged and the original star…" at bounding box center [217, 136] width 185 height 19
click at [125, 126] on input "c. Hire two contract welders so the workload stays unchanged and the original s…" at bounding box center [125, 124] width 0 height 4
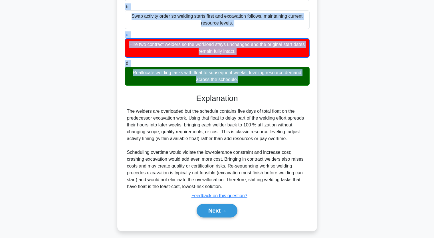
scroll to position [121, 0]
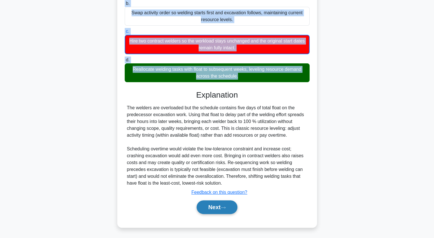
click at [213, 207] on button "Next" at bounding box center [217, 208] width 41 height 14
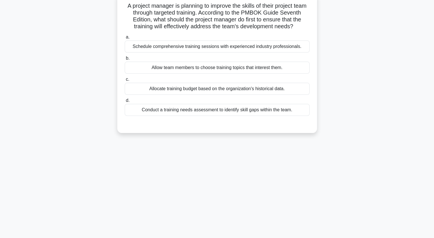
scroll to position [0, 0]
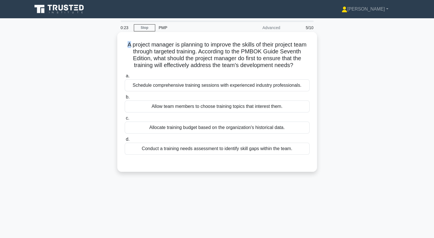
click at [134, 43] on h5 "A project manager is planning to improve the skills of their project team throu…" at bounding box center [217, 55] width 186 height 28
click at [175, 91] on div "Schedule comprehensive training sessions with experienced industry professional…" at bounding box center [217, 85] width 185 height 12
click at [125, 78] on input "a. Schedule comprehensive training sessions with experienced industry professio…" at bounding box center [125, 76] width 0 height 4
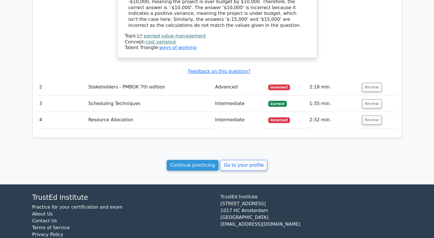
scroll to position [480, 0]
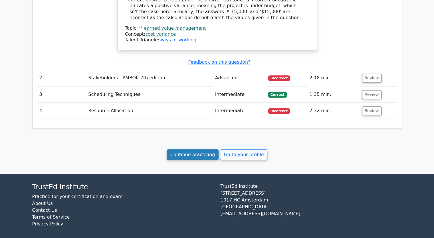
click at [189, 151] on link "Continue practicing" at bounding box center [193, 154] width 52 height 11
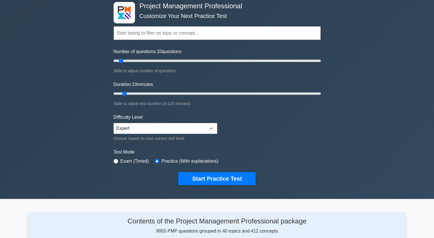
scroll to position [57, 0]
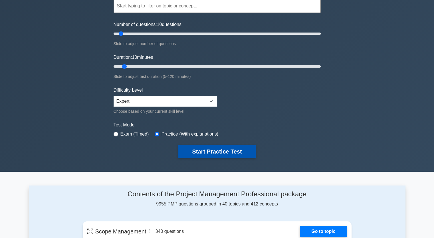
click at [197, 148] on button "Start Practice Test" at bounding box center [217, 151] width 77 height 13
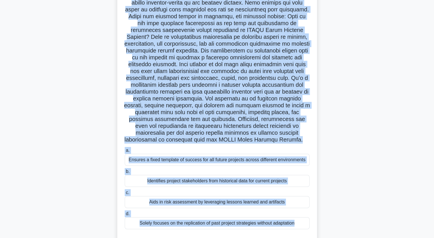
scroll to position [95, 0]
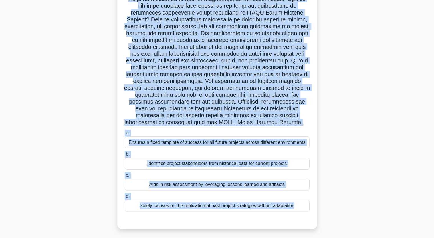
drag, startPoint x: 125, startPoint y: 18, endPoint x: 276, endPoint y: 244, distance: 271.6
click at [276, 238] on html "Wahib Mohammed Profile Settings" at bounding box center [217, 71] width 434 height 333
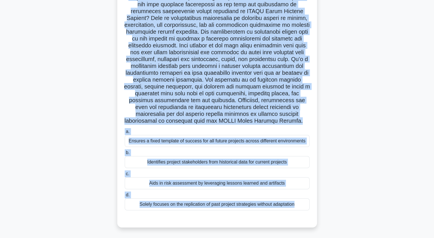
copy div "n the realm of project management, especially following the guidelines of PMBOK…"
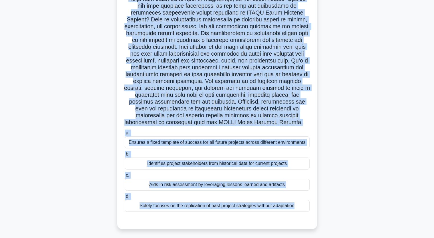
drag, startPoint x: 103, startPoint y: 75, endPoint x: 101, endPoint y: 72, distance: 3.4
click at [102, 75] on div ".spinner_0XTQ{transform-origin:center;animation:spinner_y6GP .75s linear infini…" at bounding box center [217, 87] width 377 height 298
click at [343, 72] on div ".spinner_0XTQ{transform-origin:center;animation:spinner_y6GP .75s linear infini…" at bounding box center [217, 87] width 377 height 298
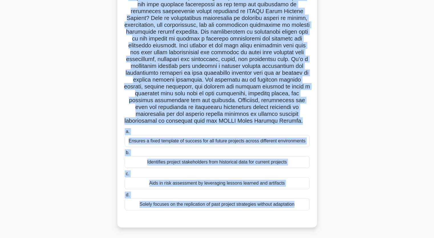
click at [251, 142] on div "Ensures a fixed template of success for all future projects across different en…" at bounding box center [217, 141] width 185 height 12
click at [125, 134] on input "a. Ensures a fixed template of success for all future projects across different…" at bounding box center [125, 132] width 0 height 4
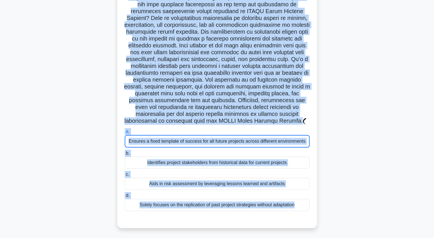
click at [308, 139] on div "Ensures a fixed template of success for all future projects across different en…" at bounding box center [217, 141] width 185 height 13
click at [125, 134] on input "a. Ensures a fixed template of success for all future projects across different…" at bounding box center [125, 132] width 0 height 4
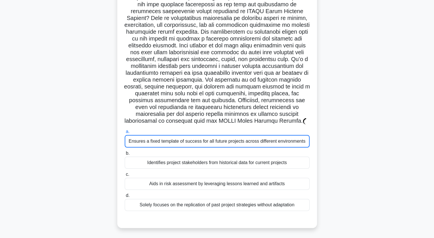
click at [309, 138] on div "Ensures a fixed template of success for all future projects across different en…" at bounding box center [217, 141] width 185 height 13
click at [125, 134] on input "a. Ensures a fixed template of success for all future projects across different…" at bounding box center [125, 132] width 0 height 4
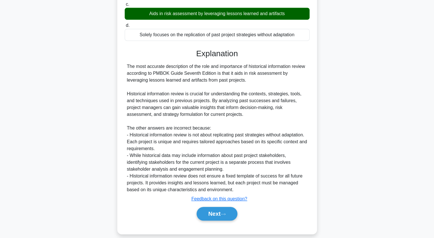
scroll to position [266, 0]
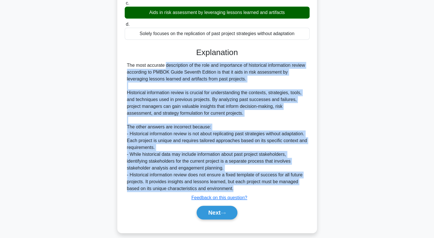
drag, startPoint x: 129, startPoint y: 72, endPoint x: 260, endPoint y: 196, distance: 179.8
click at [260, 192] on div "The most accurate description of the role and importance of historical informat…" at bounding box center [217, 127] width 181 height 130
copy div "he most accurate description of the role and importance of historical informati…"
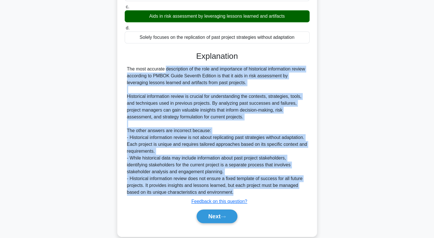
scroll to position [279, 0]
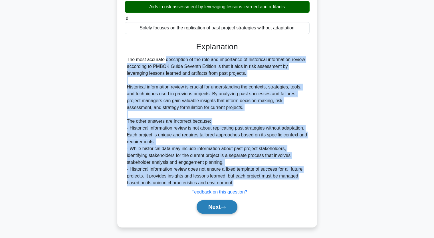
click at [217, 203] on button "Next" at bounding box center [217, 207] width 41 height 14
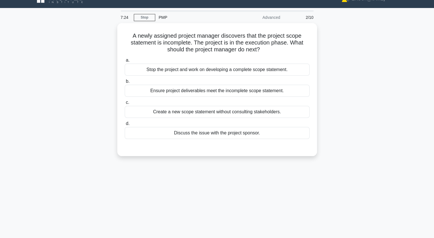
scroll to position [0, 0]
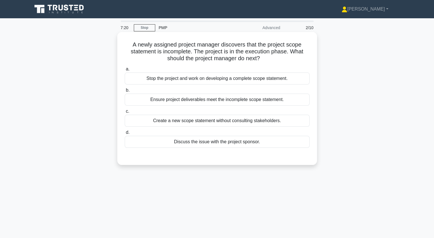
drag, startPoint x: 130, startPoint y: 47, endPoint x: 268, endPoint y: 138, distance: 165.5
click at [268, 138] on div "A newly assigned project manager discovers that the project scope statement is …" at bounding box center [217, 98] width 195 height 129
copy div "A newly assigned project manager discovers that the project scope statement is …"
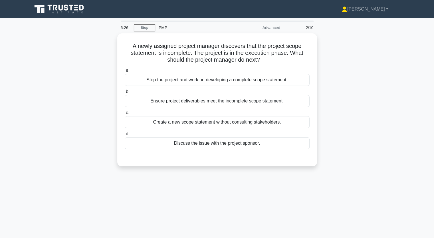
click at [70, 109] on div "A newly assigned project manager discovers that the project scope statement is …" at bounding box center [217, 103] width 377 height 140
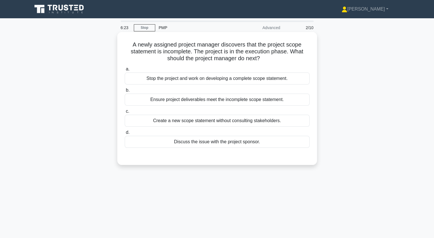
click at [155, 100] on div "Ensure project deliverables meet the incomplete scope statement." at bounding box center [217, 100] width 185 height 12
click at [125, 92] on input "b. Ensure project deliverables meet the incomplete scope statement." at bounding box center [125, 91] width 0 height 4
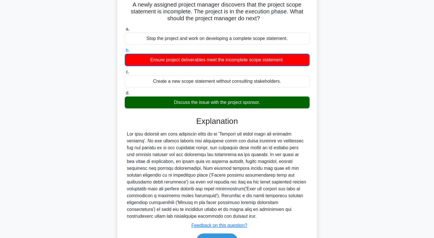
scroll to position [73, 0]
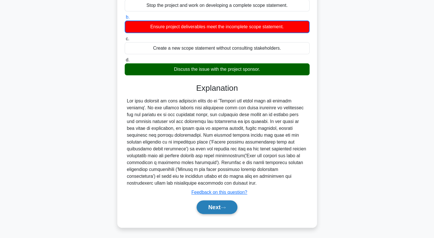
click at [219, 206] on button "Next" at bounding box center [217, 208] width 41 height 14
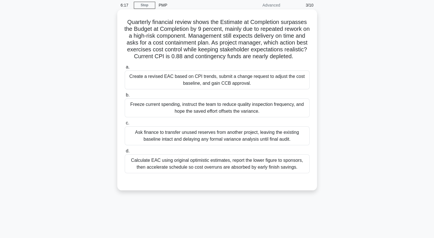
scroll to position [0, 0]
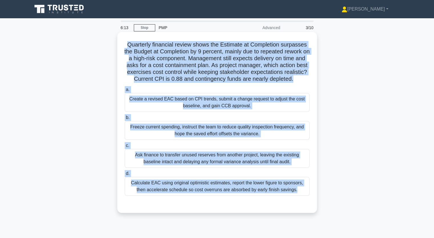
drag, startPoint x: 126, startPoint y: 44, endPoint x: 254, endPoint y: 212, distance: 211.2
click at [252, 211] on div "Quarterly financial review shows the Estimate at Completion surpasses the Budge…" at bounding box center [217, 122] width 195 height 177
copy div "Quarterly financial review shows the Estimate at Completion surpasses the Budge…"
click at [223, 108] on div "Create a revised EAC based on CPI trends, submit a change request to adjust the…" at bounding box center [217, 102] width 185 height 19
click at [125, 92] on input "a. Create a revised EAC based on CPI trends, submit a change request to adjust …" at bounding box center [125, 90] width 0 height 4
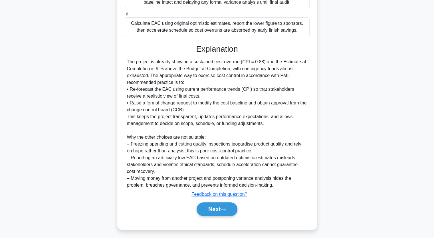
scroll to position [169, 0]
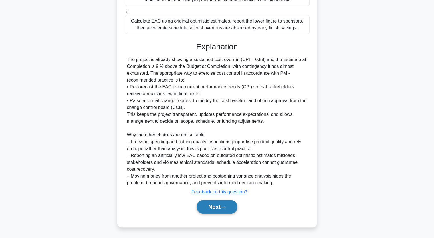
click at [214, 206] on button "Next" at bounding box center [217, 207] width 41 height 14
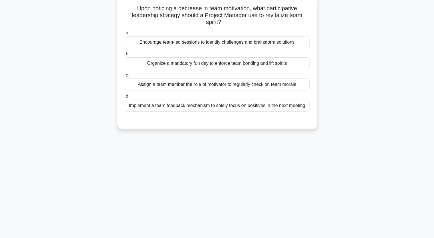
scroll to position [0, 0]
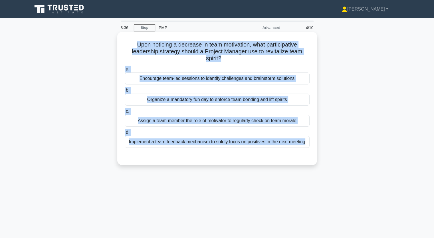
drag, startPoint x: 135, startPoint y: 43, endPoint x: 291, endPoint y: 150, distance: 189.5
click at [291, 150] on div "Upon noticing a decrease in team motivation, what participative leadership stra…" at bounding box center [217, 98] width 195 height 129
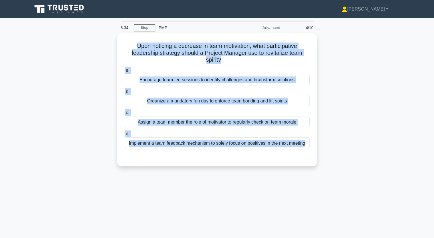
copy div "Upon noticing a decrease in team motivation, what participative leadership stra…"
click at [86, 85] on div "Upon noticing a decrease in team motivation, what participative leadership stra…" at bounding box center [217, 103] width 377 height 140
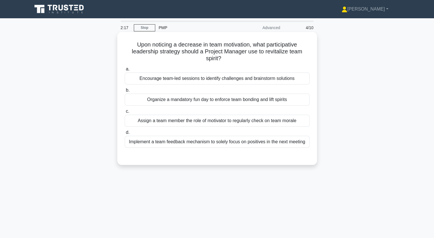
click at [171, 99] on div "Organize a mandatory fun day to enforce team bonding and lift spirits" at bounding box center [217, 100] width 185 height 12
click at [125, 92] on input "b. Organize a mandatory fun day to enforce team bonding and lift spirits" at bounding box center [125, 91] width 0 height 4
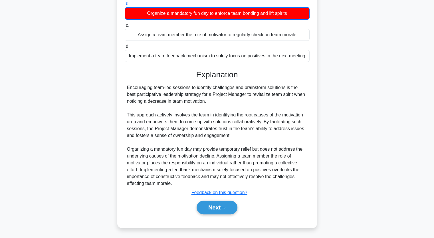
scroll to position [87, 0]
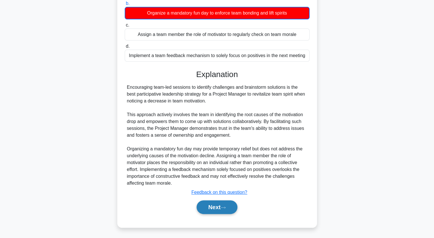
click at [210, 207] on button "Next" at bounding box center [217, 208] width 41 height 14
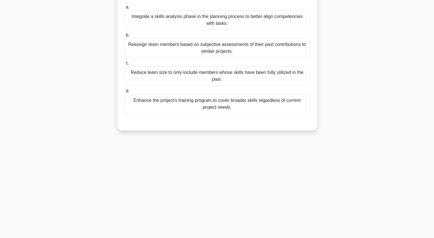
scroll to position [0, 0]
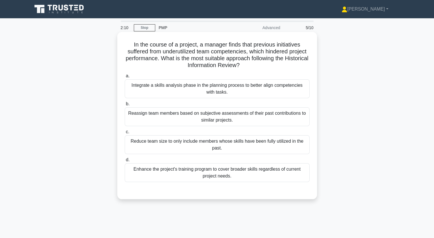
click at [170, 88] on div "Integrate a skills analysis phase in the planning process to better align compe…" at bounding box center [217, 88] width 185 height 19
click at [125, 78] on input "a. Integrate a skills analysis phase in the planning process to better align co…" at bounding box center [125, 76] width 0 height 4
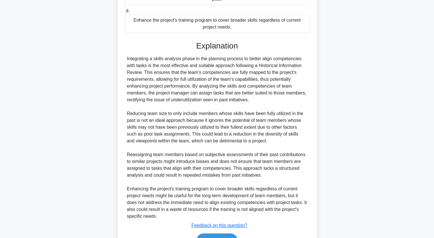
scroll to position [182, 0]
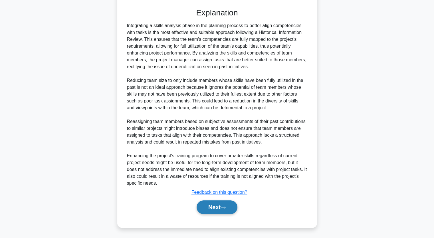
click at [219, 207] on button "Next" at bounding box center [217, 208] width 41 height 14
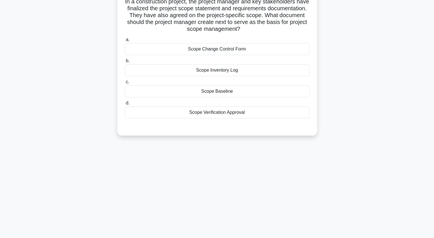
scroll to position [0, 0]
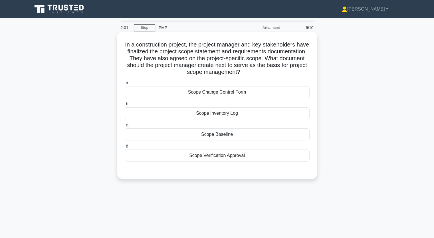
drag, startPoint x: 149, startPoint y: 48, endPoint x: 248, endPoint y: 153, distance: 144.5
click at [248, 153] on div "In a construction project, the project manager and key stakeholders have finali…" at bounding box center [217, 105] width 195 height 142
copy div "a construction project, the project manager and key stakeholders have finalized…"
click at [217, 94] on div "Scope Change Control Form" at bounding box center [217, 92] width 185 height 12
click at [125, 85] on input "a. Scope Change Control Form" at bounding box center [125, 83] width 0 height 4
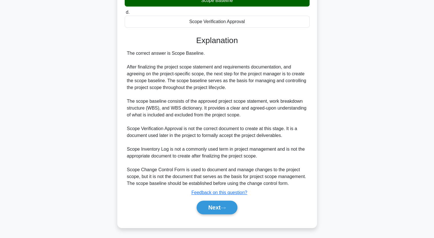
scroll to position [135, 0]
click at [221, 206] on button "Next" at bounding box center [217, 208] width 41 height 14
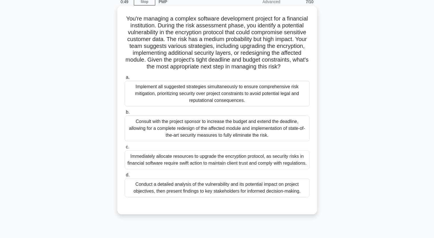
scroll to position [57, 0]
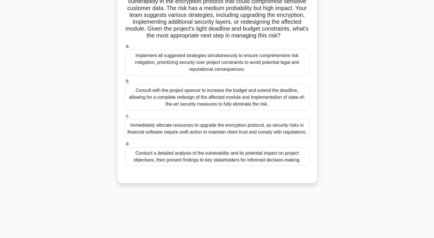
click at [193, 107] on div "Consult with the project sponsor to increase the budget and extend the deadline…" at bounding box center [217, 98] width 185 height 26
click at [125, 83] on input "b. Consult with the project sponsor to increase the budget and extend the deadl…" at bounding box center [125, 81] width 0 height 4
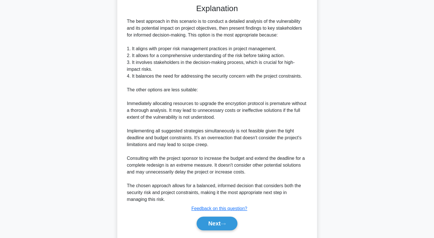
scroll to position [258, 0]
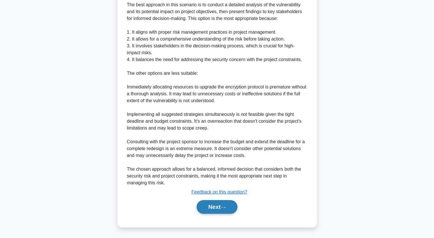
click at [214, 205] on button "Next" at bounding box center [217, 207] width 41 height 14
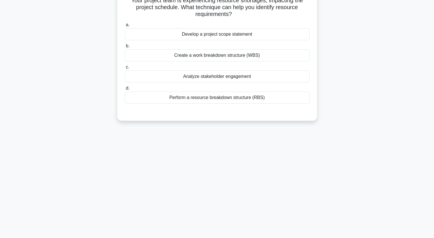
scroll to position [0, 0]
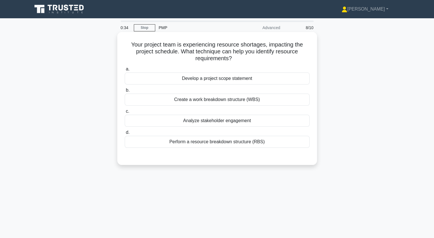
drag, startPoint x: 134, startPoint y: 42, endPoint x: 284, endPoint y: 147, distance: 183.1
click at [284, 147] on div "Your project team is experiencing resource shortages, impacting the project sch…" at bounding box center [217, 98] width 195 height 129
copy div "our project team is experiencing resource shortages, impacting the project sche…"
click at [225, 142] on div "Perform a resource breakdown structure (RBS)" at bounding box center [217, 142] width 185 height 12
click at [125, 135] on input "d. Perform a resource breakdown structure (RBS)" at bounding box center [125, 133] width 0 height 4
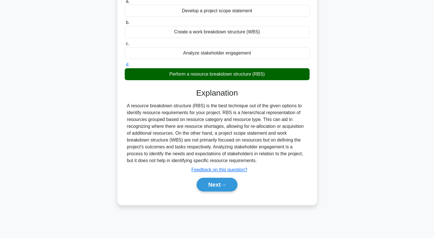
scroll to position [71, 0]
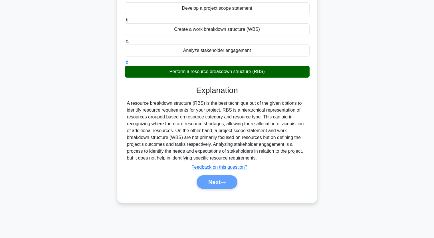
click at [217, 184] on div "Next" at bounding box center [217, 182] width 187 height 14
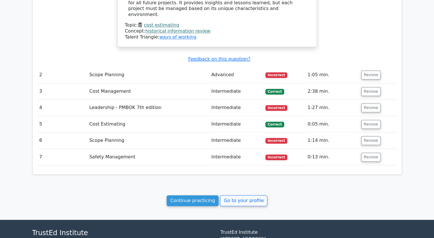
scroll to position [764, 0]
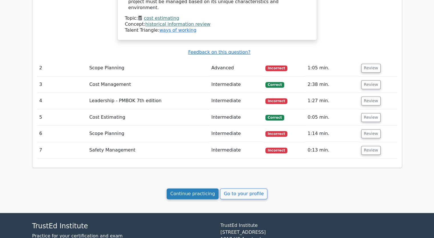
click at [197, 189] on link "Continue practicing" at bounding box center [193, 194] width 52 height 11
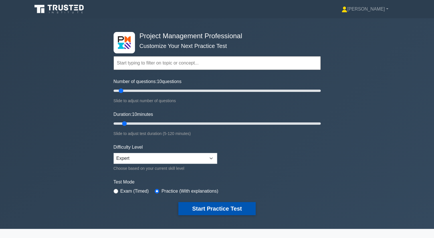
click at [224, 208] on button "Start Practice Test" at bounding box center [217, 208] width 77 height 13
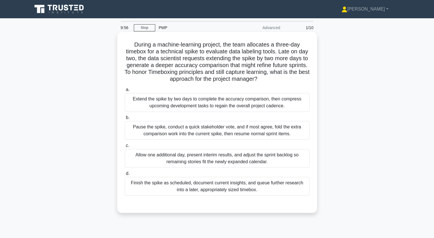
drag, startPoint x: 137, startPoint y: 46, endPoint x: 212, endPoint y: 196, distance: 167.3
click at [212, 196] on div "During a machine-learning project, the team allocates a three-day timebox for a…" at bounding box center [217, 122] width 195 height 177
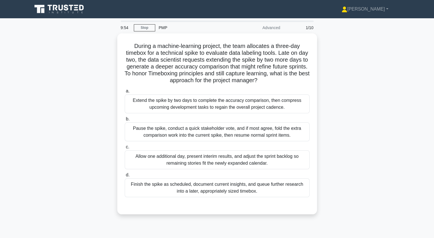
click at [364, 177] on div "During a machine-learning project, the team allocates a three-day timebox for a…" at bounding box center [217, 127] width 377 height 188
drag, startPoint x: 364, startPoint y: 177, endPoint x: 366, endPoint y: 174, distance: 3.7
click at [364, 176] on div "During a machine-learning project, the team allocates a three-day timebox for a…" at bounding box center [217, 127] width 377 height 188
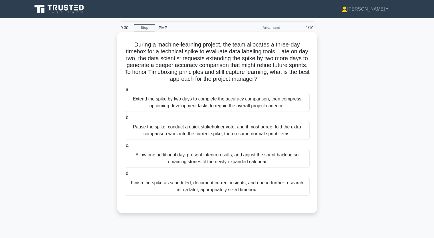
drag, startPoint x: 134, startPoint y: 46, endPoint x: 263, endPoint y: 193, distance: 195.7
click at [263, 193] on div "During a machine-learning project, the team allocates a three-day timebox for a…" at bounding box center [217, 122] width 195 height 177
copy div "During a machine-learning project, the team allocates a three-day timebox for a…"
click at [221, 184] on div "Finish the spike as scheduled, document current insights, and queue further res…" at bounding box center [217, 186] width 185 height 19
click at [125, 176] on input "d. Finish the spike as scheduled, document current insights, and queue further …" at bounding box center [125, 174] width 0 height 4
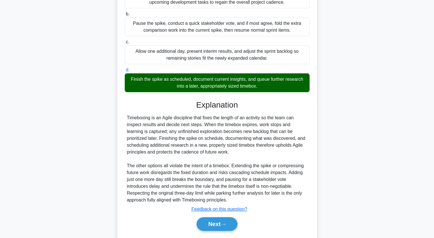
scroll to position [114, 0]
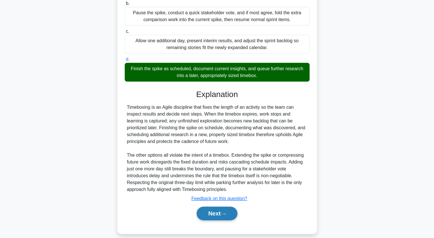
click at [214, 209] on button "Next" at bounding box center [217, 214] width 41 height 14
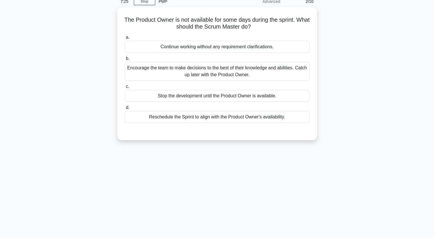
scroll to position [0, 0]
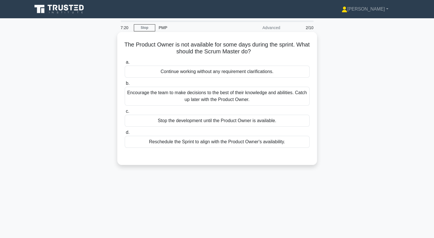
drag, startPoint x: 135, startPoint y: 42, endPoint x: 286, endPoint y: 145, distance: 183.0
click at [286, 146] on div "The Product Owner is not available for some days during the sprint. What should…" at bounding box center [217, 98] width 195 height 129
copy div "he Product Owner is not available for some days during the sprint. What should …"
click at [209, 142] on div "Reschedule the Sprint to align with the Product Owner's availability." at bounding box center [217, 142] width 185 height 12
click at [125, 135] on input "d. Reschedule the Sprint to align with the Product Owner's availability." at bounding box center [125, 133] width 0 height 4
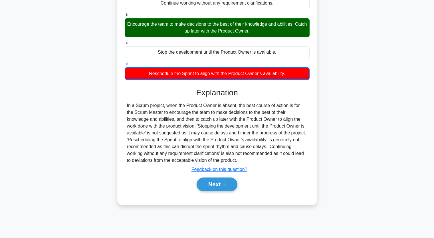
scroll to position [71, 0]
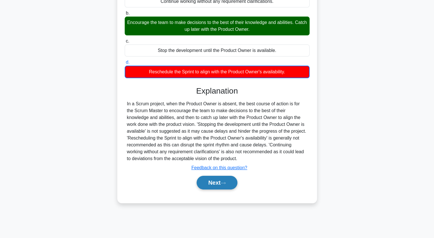
click at [213, 183] on button "Next" at bounding box center [217, 183] width 41 height 14
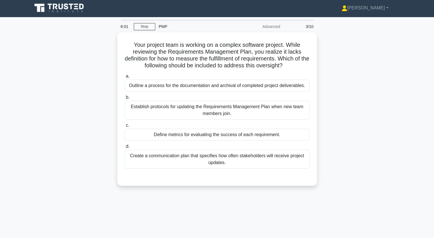
scroll to position [0, 0]
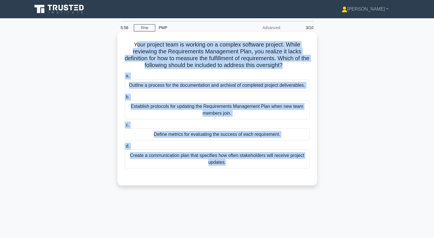
drag, startPoint x: 138, startPoint y: 45, endPoint x: 216, endPoint y: 183, distance: 158.1
click at [216, 183] on div "Your project team is working on a complex software project. While reviewing the…" at bounding box center [217, 108] width 195 height 149
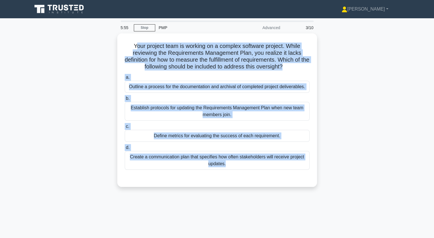
copy div "our project team is working on a complex software project. While reviewing the …"
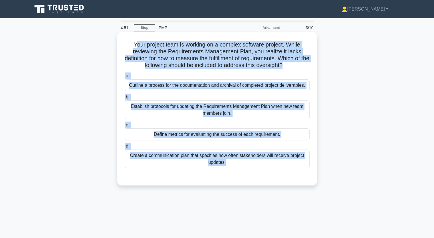
click at [205, 133] on div "Define metrics for evaluating the success of each requirement." at bounding box center [217, 135] width 185 height 12
click at [125, 127] on input "c. Define metrics for evaluating the success of each requirement." at bounding box center [125, 125] width 0 height 4
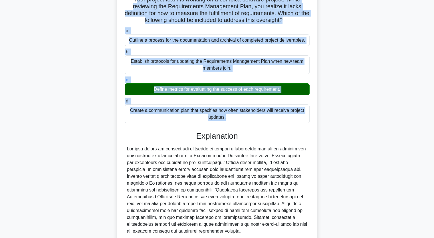
scroll to position [93, 0]
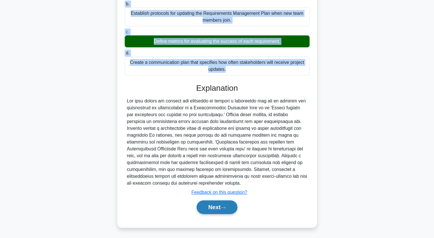
click at [211, 207] on button "Next" at bounding box center [217, 208] width 41 height 14
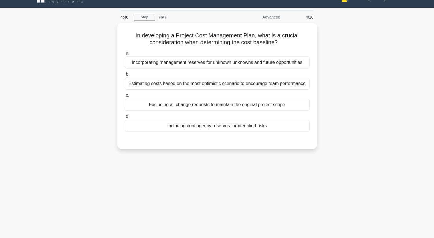
scroll to position [0, 0]
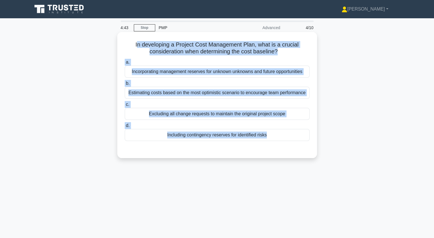
drag, startPoint x: 136, startPoint y: 45, endPoint x: 267, endPoint y: 147, distance: 166.1
click at [267, 147] on div "In developing a Project Cost Management Plan, what is a crucial consideration w…" at bounding box center [217, 95] width 195 height 122
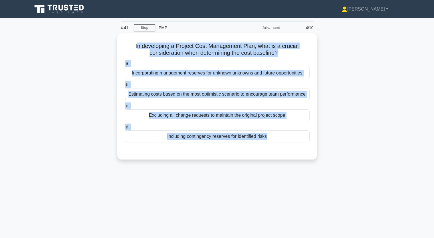
copy div "n developing a Project Cost Management Plan, what is a crucial consideration wh…"
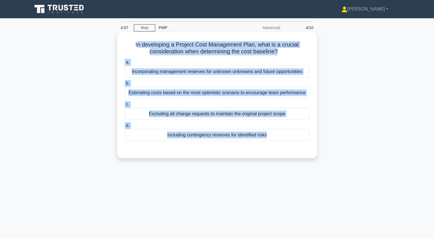
click at [204, 94] on div "Estimating costs based on the most optimistic scenario to encourage team perfor…" at bounding box center [217, 93] width 185 height 12
click at [125, 85] on input "b. Estimating costs based on the most optimistic scenario to encourage team per…" at bounding box center [125, 84] width 0 height 4
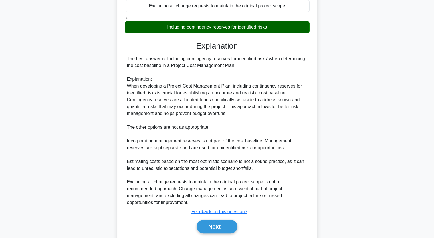
scroll to position [114, 0]
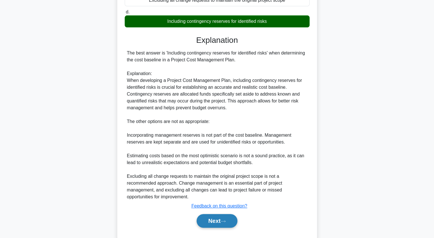
drag, startPoint x: 222, startPoint y: 227, endPoint x: 222, endPoint y: 224, distance: 3.4
click at [222, 226] on button "Next" at bounding box center [217, 221] width 41 height 14
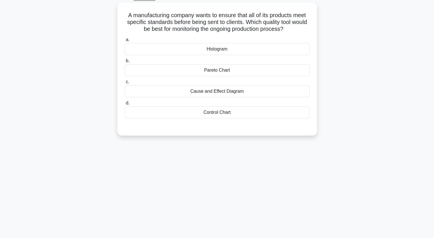
scroll to position [0, 0]
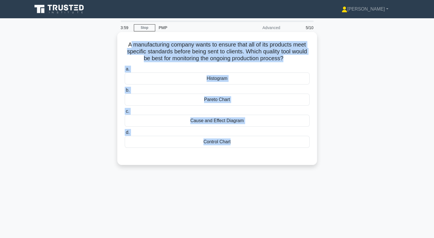
drag, startPoint x: 129, startPoint y: 47, endPoint x: 272, endPoint y: 155, distance: 179.8
click at [273, 155] on div "A manufacturing company wants to ensure that all of its products meet specific …" at bounding box center [217, 98] width 195 height 129
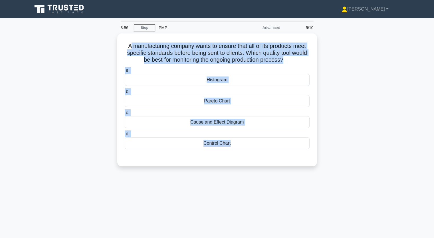
copy div "manufacturing company wants to ensure that all of its products meet specific st…"
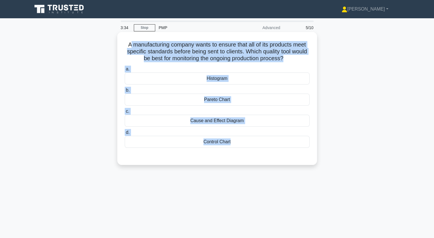
copy div "manufacturing company wants to ensure that all of its products meet specific st…"
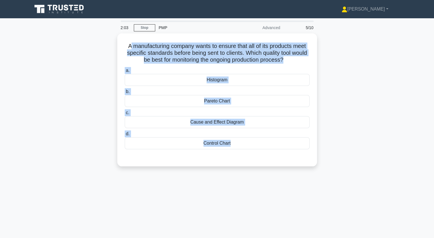
click at [55, 80] on div "A manufacturing company wants to ensure that all of its products meet specific …" at bounding box center [217, 103] width 377 height 140
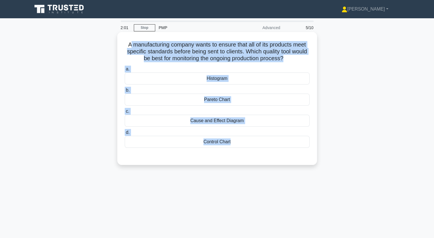
click at [220, 141] on div "Control Chart" at bounding box center [217, 142] width 185 height 12
click at [125, 135] on input "d. Control Chart" at bounding box center [125, 133] width 0 height 4
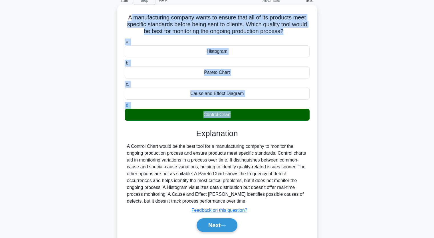
scroll to position [29, 0]
click at [351, 135] on div "A manufacturing company wants to ensure that all of its products meet specific …" at bounding box center [217, 129] width 377 height 248
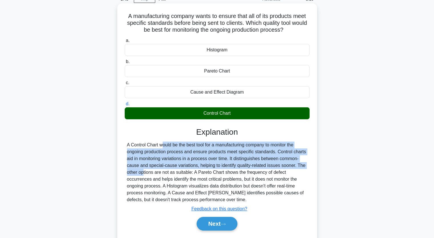
drag, startPoint x: 128, startPoint y: 145, endPoint x: 287, endPoint y: 169, distance: 160.2
click at [287, 169] on div "A Control Chart would be the best tool for a manufacturing company to monitor t…" at bounding box center [217, 173] width 181 height 62
copy div "A Control Chart would be the best tool for a manufacturing company to monitor t…"
click at [219, 222] on button "Next" at bounding box center [217, 224] width 41 height 14
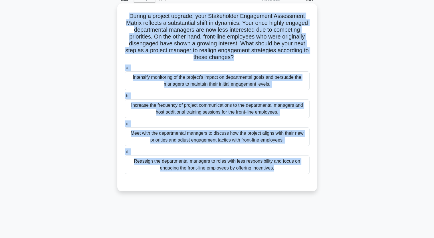
drag, startPoint x: 127, startPoint y: 15, endPoint x: 276, endPoint y: 179, distance: 220.8
click at [274, 186] on div "During a project upgrade, your Stakeholder Engagement Assessment Matrix reflect…" at bounding box center [217, 97] width 195 height 183
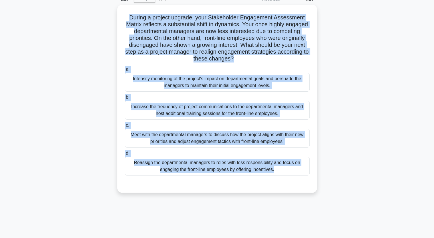
copy div "During a project upgrade, your Stakeholder Engagement Assessment Matrix reflect…"
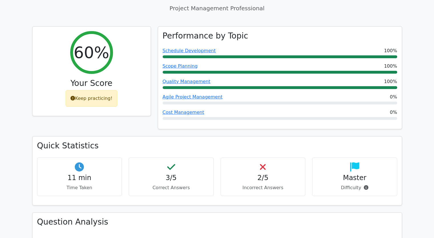
scroll to position [57, 0]
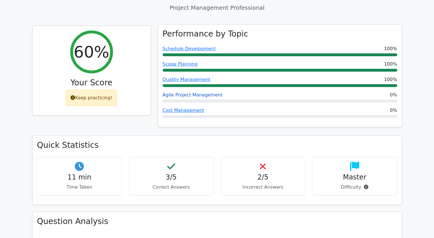
click at [193, 97] on link "Agile Project Management" at bounding box center [193, 94] width 60 height 5
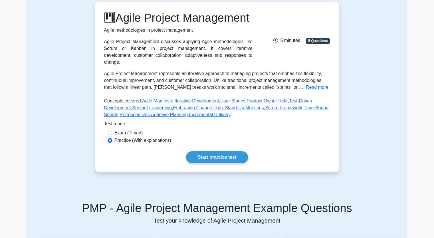
scroll to position [57, 0]
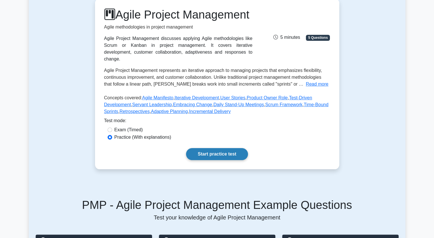
click at [222, 160] on link "Start practice test" at bounding box center [217, 154] width 62 height 12
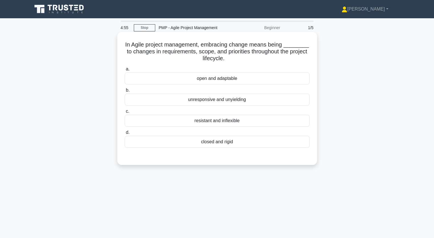
drag, startPoint x: 127, startPoint y: 44, endPoint x: 262, endPoint y: 148, distance: 170.4
click at [262, 148] on div "In Agile project management, embracing change means being ________ to changes i…" at bounding box center [217, 98] width 195 height 129
drag, startPoint x: 265, startPoint y: 177, endPoint x: 128, endPoint y: 45, distance: 190.3
click at [128, 45] on h5 "In Agile project management, embracing change means being ________ to changes i…" at bounding box center [217, 51] width 186 height 21
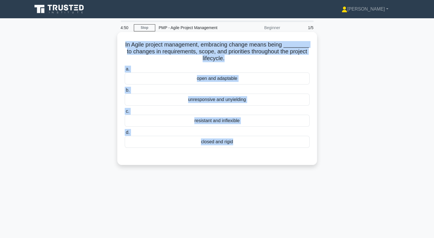
drag, startPoint x: 128, startPoint y: 45, endPoint x: 238, endPoint y: 144, distance: 147.9
click at [238, 144] on div "In Agile project management, embracing change means being ________ to changes i…" at bounding box center [217, 98] width 195 height 129
copy div "In Agile project management, embracing change means being ________ to changes i…"
click at [233, 123] on div "resistant and inflexible" at bounding box center [217, 121] width 185 height 12
click at [125, 113] on input "c. resistant and inflexible" at bounding box center [125, 112] width 0 height 4
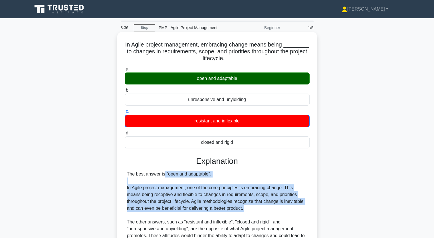
drag, startPoint x: 129, startPoint y: 175, endPoint x: 235, endPoint y: 217, distance: 113.8
click at [235, 217] on div "The best answer is "open and adaptable". In Agile project management, one of th…" at bounding box center [217, 212] width 181 height 82
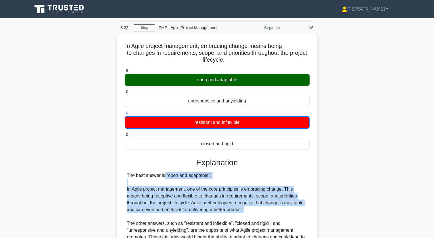
copy div "he best answer is "open and adaptable". In Agile project management, one of the…"
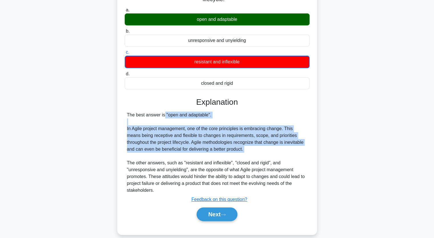
scroll to position [71, 0]
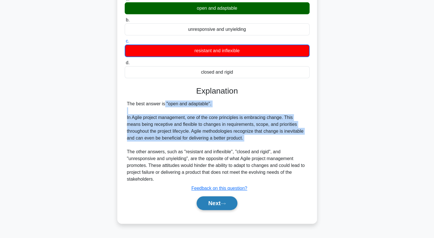
click at [219, 200] on button "Next" at bounding box center [217, 204] width 41 height 14
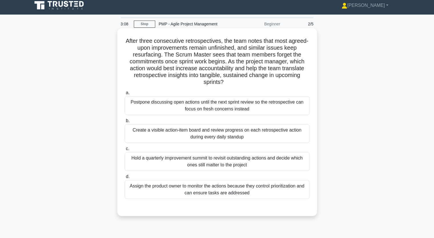
scroll to position [0, 0]
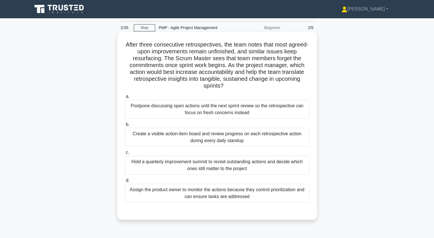
drag, startPoint x: 138, startPoint y: 47, endPoint x: 268, endPoint y: 201, distance: 201.4
click at [268, 201] on div "After three consecutive retrospectives, the team notes that most agreed-upon im…" at bounding box center [217, 125] width 195 height 183
copy div "After three consecutive retrospectives, the team notes that most agreed-upon im…"
click at [216, 195] on div "Assign the product owner to monitor the actions because they control prioritiza…" at bounding box center [217, 193] width 185 height 19
click at [125, 183] on input "d. Assign the product owner to monitor the actions because they control priorit…" at bounding box center [125, 181] width 0 height 4
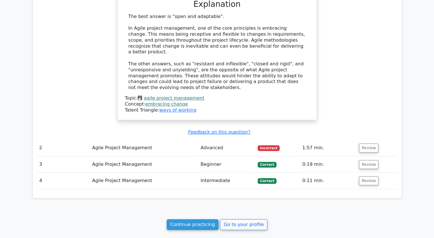
scroll to position [486, 0]
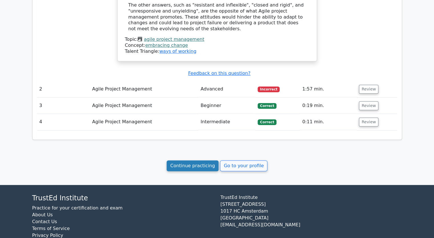
click at [185, 165] on link "Continue practicing" at bounding box center [193, 166] width 52 height 11
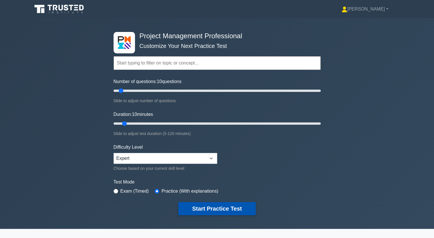
click at [215, 207] on button "Start Practice Test" at bounding box center [217, 208] width 77 height 13
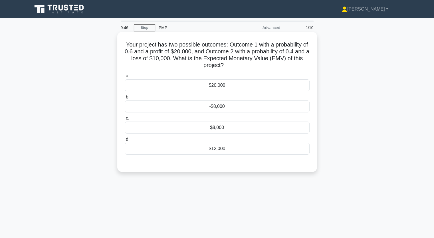
click at [224, 105] on div "-$8,000" at bounding box center [217, 107] width 185 height 12
click at [125, 99] on input "b. -$8,000" at bounding box center [125, 97] width 0 height 4
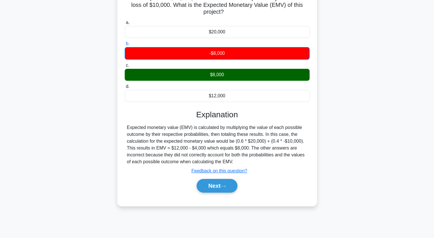
scroll to position [57, 0]
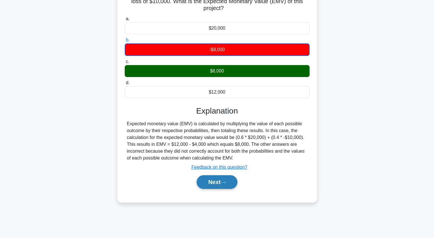
click at [216, 179] on button "Next" at bounding box center [217, 182] width 41 height 14
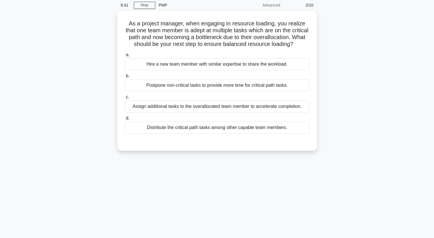
scroll to position [0, 0]
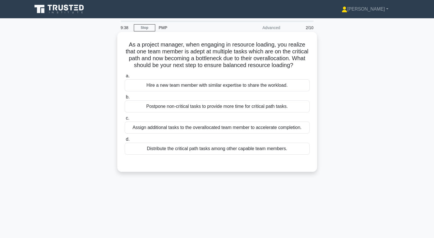
drag, startPoint x: 129, startPoint y: 44, endPoint x: 267, endPoint y: 160, distance: 181.1
click at [267, 160] on div "As a project manager, when engaging in resource loading, you realize that one t…" at bounding box center [217, 101] width 195 height 135
click at [295, 151] on div "Distribute the critical path tasks among other capable team members." at bounding box center [217, 149] width 185 height 12
click at [125, 141] on input "d. Distribute the critical path tasks among other capable team members." at bounding box center [125, 140] width 0 height 4
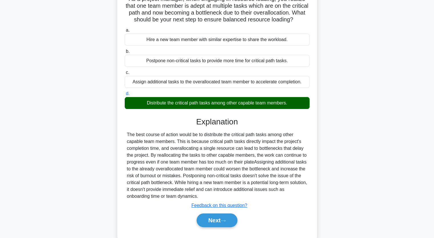
scroll to position [57, 0]
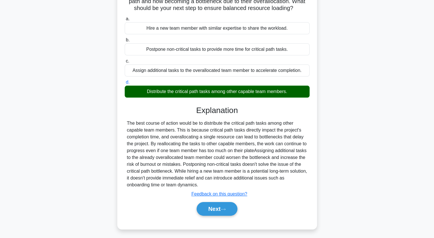
drag, startPoint x: 131, startPoint y: 131, endPoint x: 297, endPoint y: 195, distance: 177.6
click at [297, 189] on div "The best course of action would be to distribute the critical path tasks among …" at bounding box center [217, 154] width 181 height 69
copy div "e best course of action would be to distribute the critical path tasks among ot…"
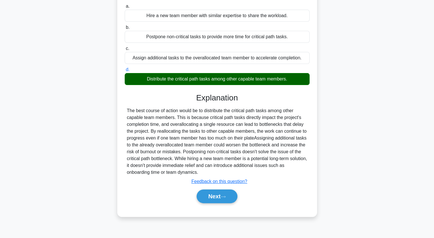
scroll to position [71, 0]
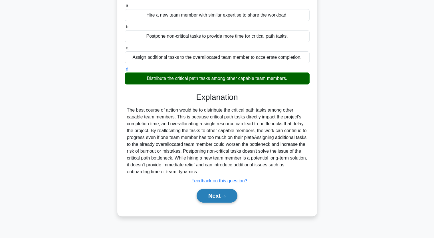
click at [221, 203] on button "Next" at bounding box center [217, 196] width 41 height 14
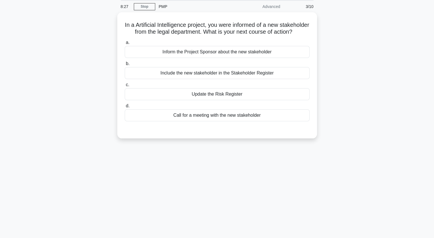
scroll to position [0, 0]
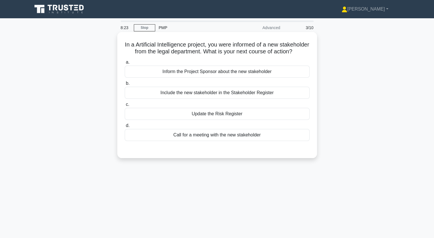
drag, startPoint x: 137, startPoint y: 43, endPoint x: 273, endPoint y: 143, distance: 169.3
click at [273, 143] on div "In a Artificial Intelligence project, you were informed of a new stakeholder fr…" at bounding box center [217, 95] width 195 height 122
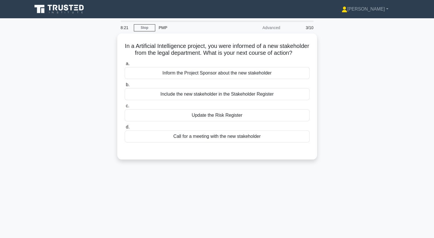
copy div "In a Artificial Intelligence project, you were informed of a new stakeholder fr…"
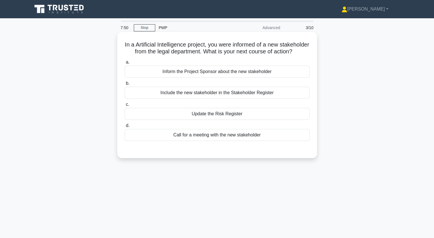
click at [179, 119] on div "Update the Risk Register" at bounding box center [217, 114] width 185 height 12
click at [125, 107] on input "c. Update the Risk Register" at bounding box center [125, 105] width 0 height 4
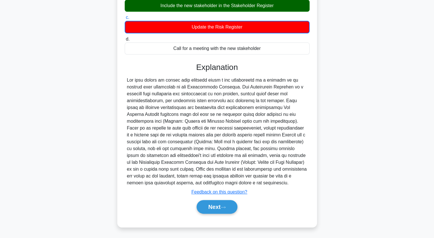
scroll to position [94, 0]
click at [223, 204] on button "Next" at bounding box center [217, 207] width 41 height 14
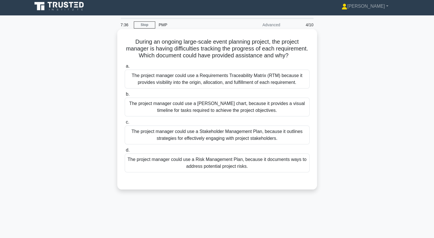
scroll to position [0, 0]
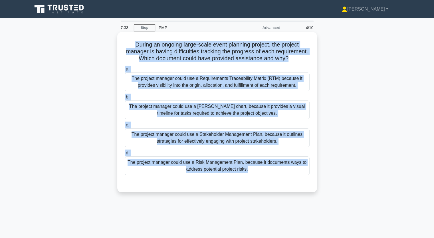
drag, startPoint x: 132, startPoint y: 44, endPoint x: 229, endPoint y: 194, distance: 178.6
click at [229, 190] on div "During an ongoing large-scale event planning project, the project manager is ha…" at bounding box center [217, 112] width 195 height 156
copy div "During an ongoing large-scale event planning project, the project manager is ha…"
click at [213, 89] on div "The project manager could use a Requirements Traceability Matrix (RTM) because …" at bounding box center [217, 82] width 185 height 19
click at [125, 71] on input "a. The project manager could use a Requirements Traceability Matrix (RTM) becau…" at bounding box center [125, 69] width 0 height 4
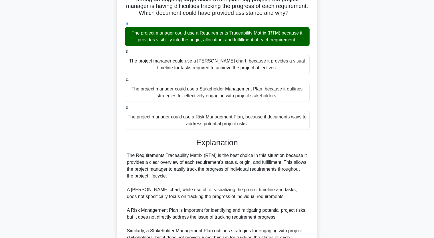
scroll to position [86, 0]
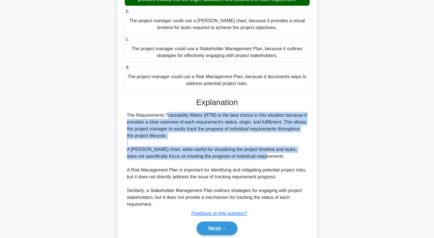
drag, startPoint x: 129, startPoint y: 121, endPoint x: 299, endPoint y: 166, distance: 176.3
click at [299, 166] on div "The Requirements Traceability Matrix (RTM) is the best choice in this situation…" at bounding box center [217, 160] width 181 height 96
copy div "he Requirements Traceability Matrix (RTM) is the best choice in this situation …"
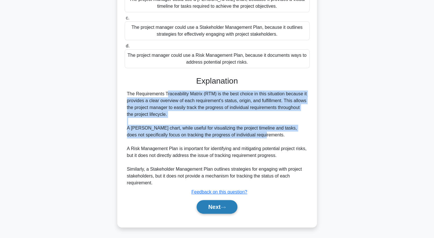
click at [218, 210] on button "Next" at bounding box center [217, 207] width 41 height 14
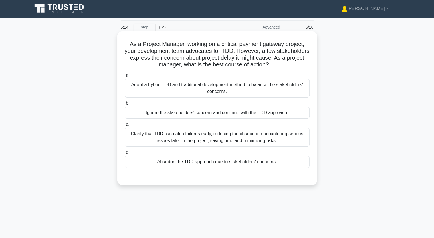
scroll to position [0, 0]
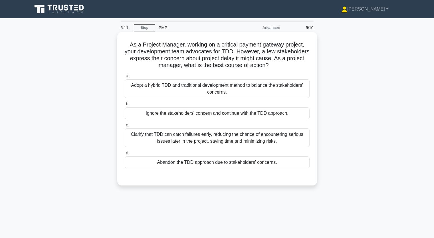
drag, startPoint x: 130, startPoint y: 44, endPoint x: 281, endPoint y: 167, distance: 195.2
click at [281, 167] on div "As a Project Manager, working on a critical payment gateway project, your devel…" at bounding box center [217, 108] width 195 height 149
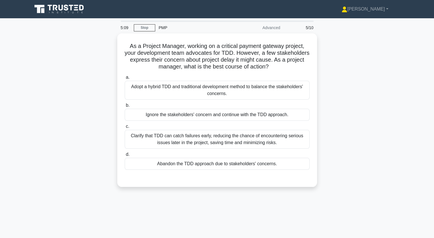
copy div "s a Project Manager, working on a critical payment gateway project, your develo…"
click at [352, 80] on div "As a Project Manager, working on a critical payment gateway project, your devel…" at bounding box center [217, 113] width 377 height 161
click at [349, 90] on div "As a Project Manager, working on a critical payment gateway project, your devel…" at bounding box center [217, 113] width 377 height 161
click at [40, 80] on div "As a Project Manager, working on a critical payment gateway project, your devel…" at bounding box center [217, 113] width 377 height 161
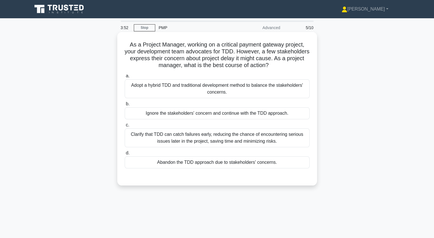
click at [189, 84] on div "Adopt a hybrid TDD and traditional development method to balance the stakeholde…" at bounding box center [217, 88] width 185 height 19
click at [125, 78] on input "a. Adopt a hybrid TDD and traditional development method to balance the stakeho…" at bounding box center [125, 76] width 0 height 4
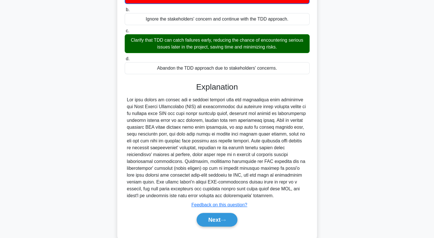
scroll to position [107, 0]
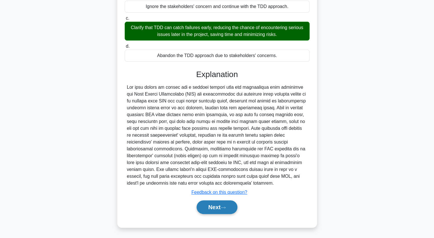
click at [217, 208] on button "Next" at bounding box center [217, 208] width 41 height 14
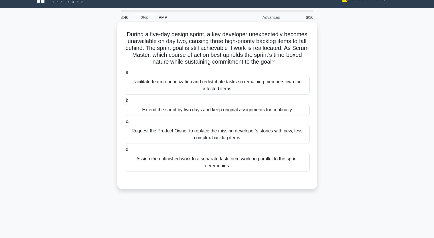
scroll to position [0, 0]
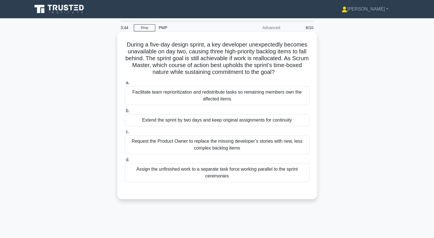
drag, startPoint x: 128, startPoint y: 44, endPoint x: 249, endPoint y: 175, distance: 178.3
click at [249, 175] on div "During a five-day design sprint, a key developer unexpectedly becomes unavailab…" at bounding box center [217, 115] width 195 height 163
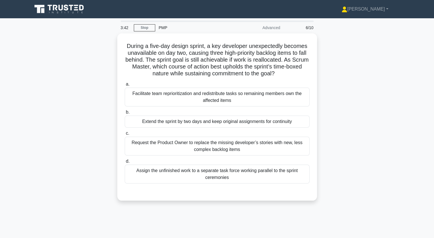
copy div "uring a five-day design sprint, a key developer unexpectedly becomes unavailabl…"
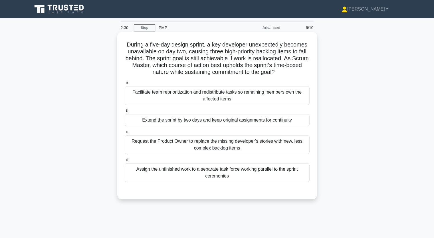
click at [187, 96] on div "Facilitate team reprioritization and redistribute tasks so remaining members ow…" at bounding box center [217, 95] width 185 height 19
click at [125, 85] on input "a. Facilitate team reprioritization and redistribute tasks so remaining members…" at bounding box center [125, 83] width 0 height 4
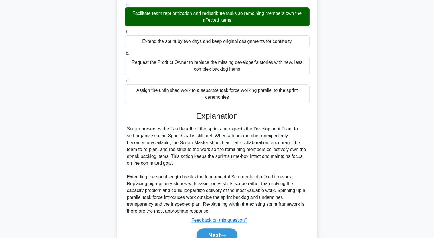
scroll to position [107, 0]
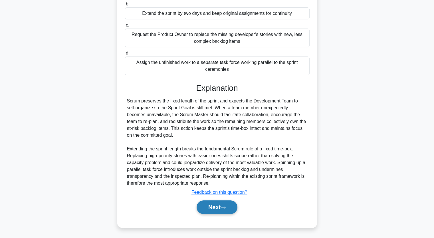
click at [223, 205] on button "Next" at bounding box center [217, 208] width 41 height 14
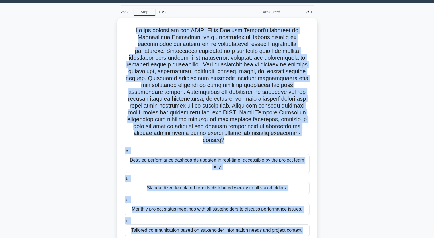
scroll to position [71, 0]
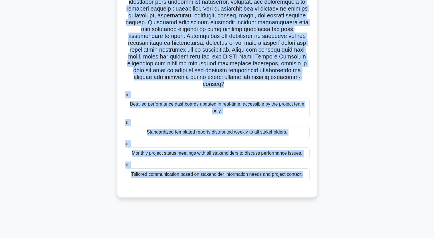
drag, startPoint x: 131, startPoint y: 31, endPoint x: 249, endPoint y: 176, distance: 187.2
click at [249, 176] on div ".spinner_0XTQ{transform-origin:center;animation:spinner_y6GP .75s linear infini…" at bounding box center [217, 79] width 195 height 231
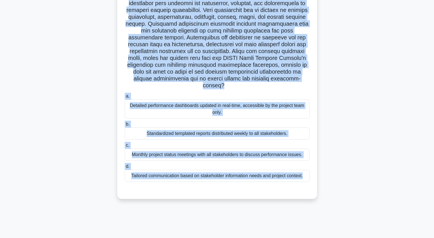
click at [75, 127] on div ".spinner_0XTQ{transform-origin:center;animation:spinner_y6GP .75s linear infini…" at bounding box center [217, 84] width 377 height 243
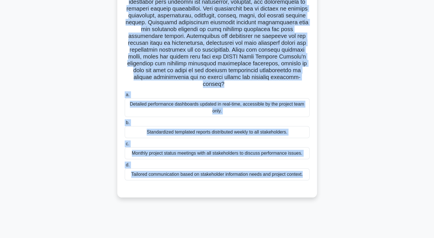
drag, startPoint x: 134, startPoint y: 44, endPoint x: 313, endPoint y: 190, distance: 231.7
click at [313, 190] on div ".spinner_0XTQ{transform-origin:center;animation:spinner_y6GP .75s linear infini…" at bounding box center [217, 79] width 195 height 231
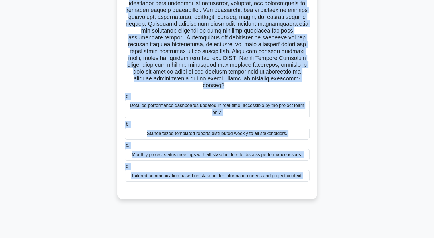
copy div "n the context of the PMBOK Guide Seventh Edition's approach to Performance Repo…"
click at [66, 142] on div ".spinner_0XTQ{transform-origin:center;animation:spinner_y6GP .75s linear infini…" at bounding box center [217, 84] width 377 height 243
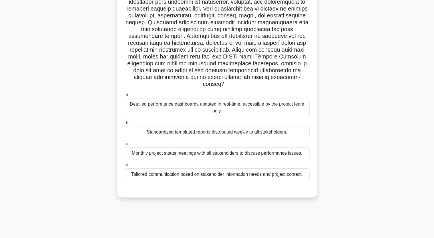
click at [176, 177] on div "Tailored communication based on stakeholder information needs and project conte…" at bounding box center [217, 175] width 185 height 12
click at [125, 167] on input "d. Tailored communication based on stakeholder information needs and project co…" at bounding box center [125, 165] width 0 height 4
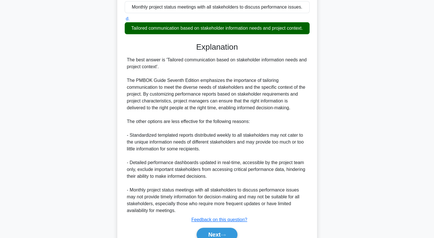
scroll to position [244, 0]
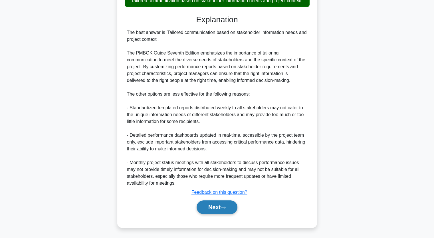
click at [213, 205] on button "Next" at bounding box center [217, 208] width 41 height 14
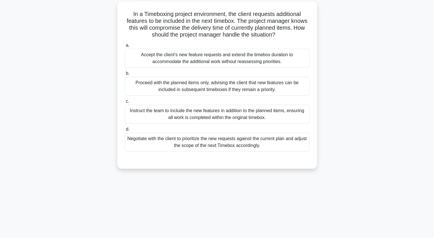
scroll to position [0, 0]
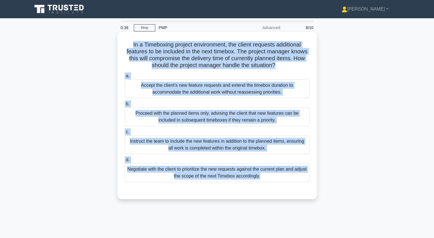
drag, startPoint x: 130, startPoint y: 44, endPoint x: 222, endPoint y: 198, distance: 179.9
click at [222, 198] on div "In a Timeboxing project environment, the client requests additional features to…" at bounding box center [217, 115] width 200 height 167
click at [133, 49] on h5 "In a Timeboxing project environment, the client requests additional features to…" at bounding box center [217, 55] width 186 height 28
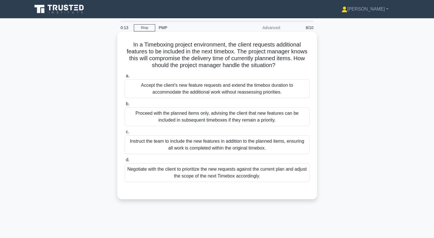
drag, startPoint x: 130, startPoint y: 45, endPoint x: 290, endPoint y: 181, distance: 209.7
click at [290, 181] on div "In a Timeboxing project environment, the client requests additional features to…" at bounding box center [217, 115] width 195 height 163
copy div "In a Timeboxing project environment, the client requests additional features to…"
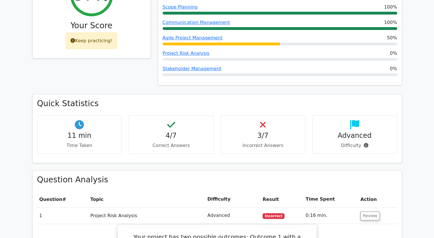
scroll to position [57, 0]
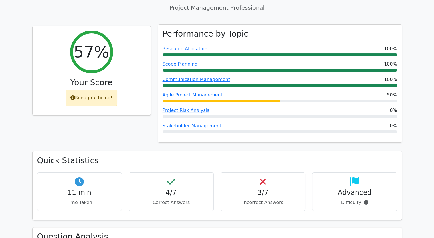
click at [181, 51] on link "Resource Allocation" at bounding box center [185, 48] width 45 height 5
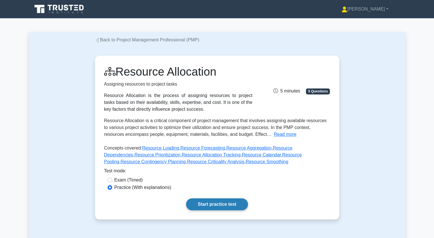
click at [232, 207] on link "Start practice test" at bounding box center [217, 205] width 62 height 12
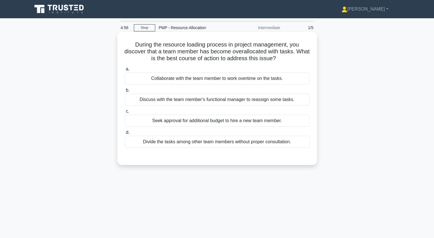
drag, startPoint x: 133, startPoint y: 44, endPoint x: 290, endPoint y: 144, distance: 187.1
click at [290, 144] on div "During the resource loading process in project management, you discover that a …" at bounding box center [217, 98] width 195 height 129
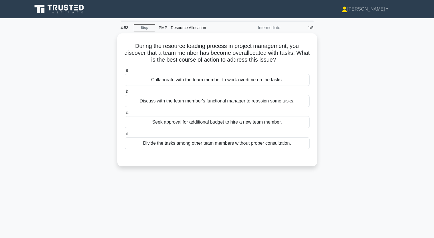
copy div "During the resource loading process in project management, you discover that a …"
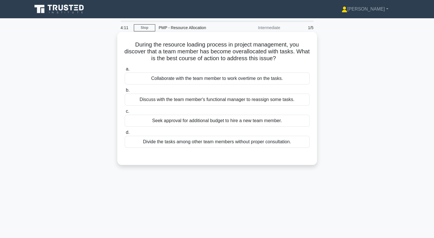
click at [177, 99] on div "Discuss with the team member's functional manager to reassign some tasks." at bounding box center [217, 100] width 185 height 12
click at [125, 92] on input "b. Discuss with the team member's functional manager to reassign some tasks." at bounding box center [125, 91] width 0 height 4
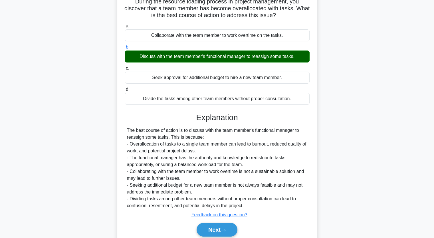
scroll to position [71, 0]
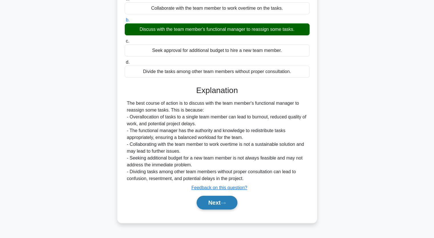
click at [221, 204] on button "Next" at bounding box center [217, 203] width 41 height 14
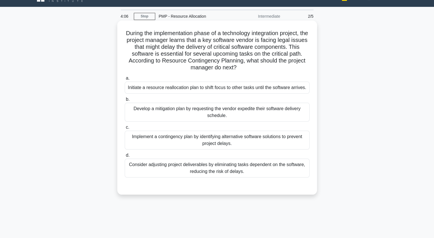
scroll to position [0, 0]
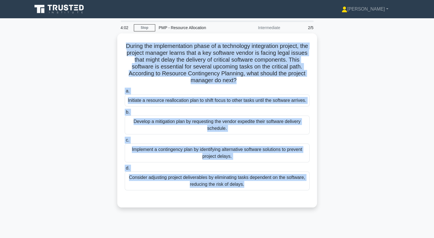
drag, startPoint x: 127, startPoint y: 44, endPoint x: 338, endPoint y: 185, distance: 254.5
click at [337, 187] on div "During the implementation phase of a technology integration project, the projec…" at bounding box center [217, 123] width 377 height 181
copy div "During the implementation phase of a technology integration project, the projec…"
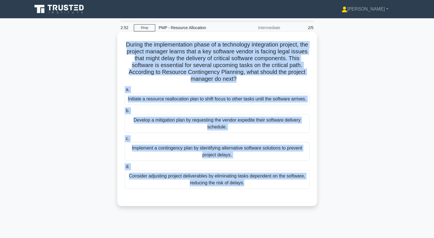
click at [197, 149] on div "Implement a contingency plan by identifying alternative software solutions to p…" at bounding box center [217, 151] width 185 height 19
click at [125, 141] on input "c. Implement a contingency plan by identifying alternative software solutions t…" at bounding box center [125, 139] width 0 height 4
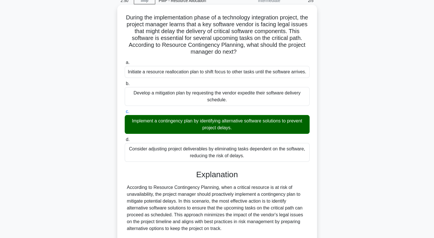
scroll to position [114, 0]
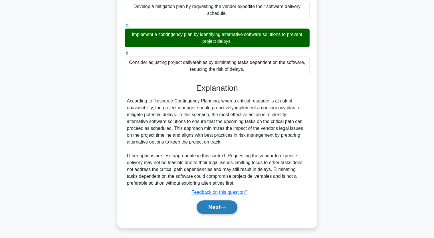
click at [213, 207] on button "Next" at bounding box center [217, 208] width 41 height 14
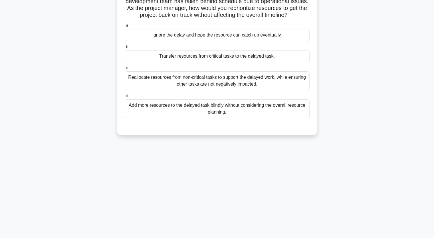
scroll to position [0, 0]
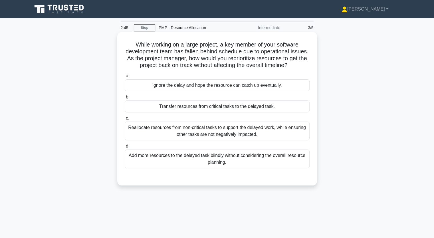
drag, startPoint x: 134, startPoint y: 45, endPoint x: 227, endPoint y: 169, distance: 154.9
click at [227, 169] on div "While working on a large project, a key member of your software development tea…" at bounding box center [217, 108] width 195 height 149
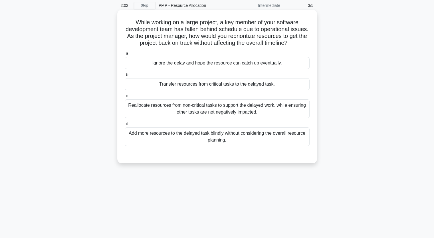
scroll to position [29, 0]
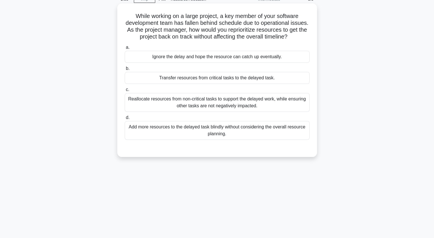
click at [247, 102] on div "Reallocate resources from non-critical tasks to support the delayed work, while…" at bounding box center [217, 102] width 185 height 19
click at [125, 92] on input "c. Reallocate resources from non-critical tasks to support the delayed work, wh…" at bounding box center [125, 90] width 0 height 4
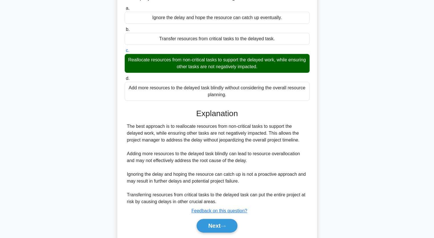
scroll to position [86, 0]
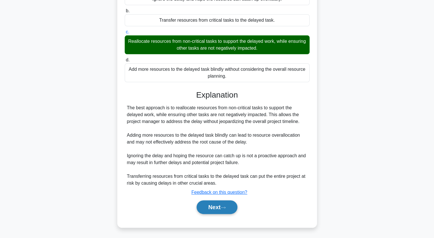
click at [225, 206] on icon at bounding box center [223, 207] width 5 height 3
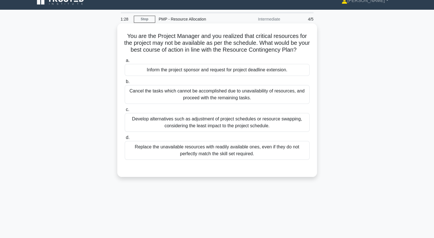
scroll to position [0, 0]
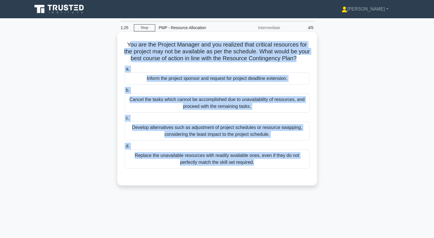
drag, startPoint x: 127, startPoint y: 45, endPoint x: 300, endPoint y: 181, distance: 220.2
click at [300, 181] on div "You are the Project Manager and you realized that critical resources for the pr…" at bounding box center [217, 108] width 195 height 149
click at [194, 136] on div "Develop alternatives such as adjustment of project schedules or resource swappi…" at bounding box center [217, 131] width 185 height 19
click at [125, 120] on input "c. Develop alternatives such as adjustment of project schedules or resource swa…" at bounding box center [125, 119] width 0 height 4
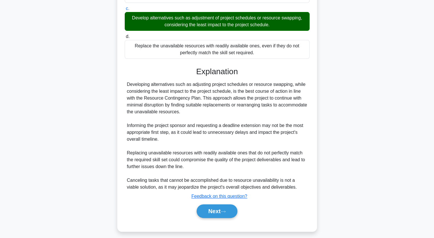
scroll to position [121, 0]
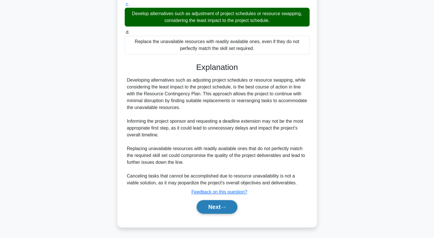
click at [223, 206] on icon at bounding box center [223, 207] width 5 height 3
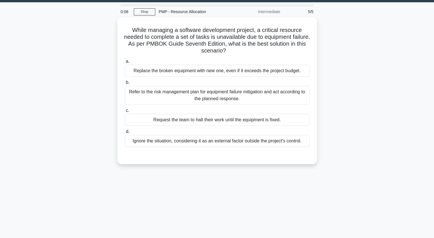
scroll to position [0, 0]
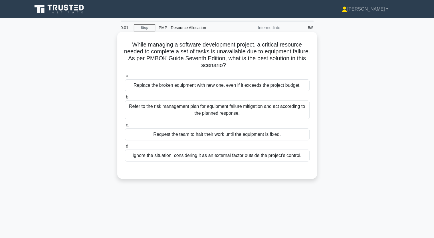
click at [185, 110] on div "Refer to the risk management plan for equipment failure mitigation and act acco…" at bounding box center [217, 110] width 185 height 19
click at [125, 99] on input "b. Refer to the risk management plan for equipment failure mitigation and act a…" at bounding box center [125, 97] width 0 height 4
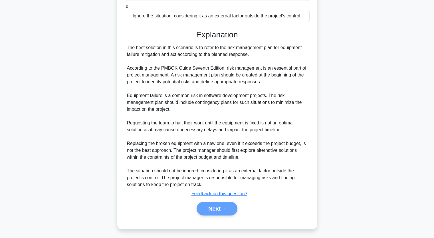
scroll to position [141, 0]
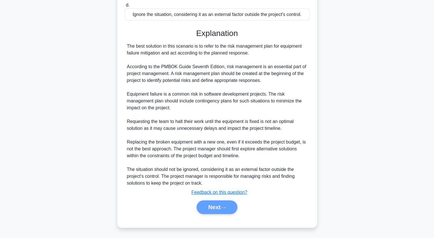
click at [219, 203] on div "Next" at bounding box center [217, 208] width 187 height 14
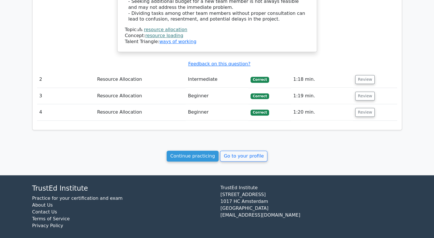
scroll to position [497, 0]
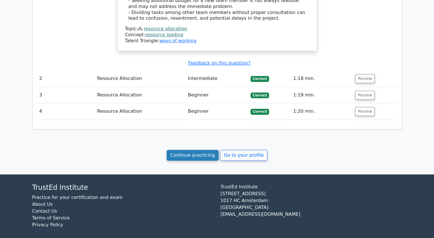
click at [198, 151] on link "Continue practicing" at bounding box center [193, 155] width 52 height 11
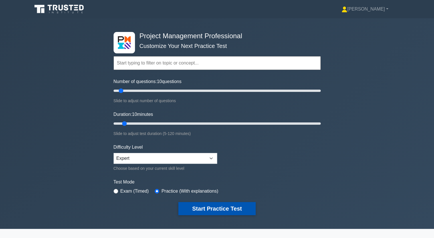
click at [208, 207] on button "Start Practice Test" at bounding box center [217, 208] width 77 height 13
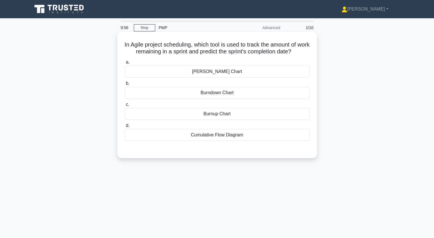
drag, startPoint x: 128, startPoint y: 44, endPoint x: 255, endPoint y: 138, distance: 157.3
click at [255, 138] on div "In Agile project scheduling, which tool is used to track the amount of work rem…" at bounding box center [217, 95] width 195 height 122
copy div "In Agile project scheduling, which tool is used to track the amount of work rem…"
click at [220, 73] on div "[PERSON_NAME] Chart" at bounding box center [217, 72] width 185 height 12
click at [125, 64] on input "[PERSON_NAME] Chart" at bounding box center [125, 63] width 0 height 4
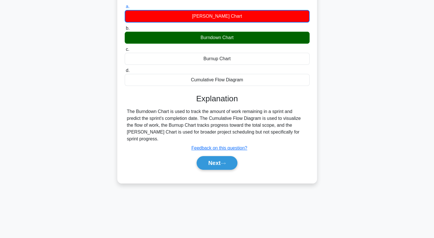
scroll to position [57, 0]
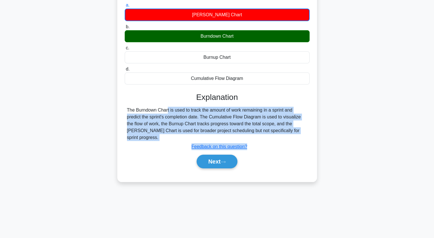
drag, startPoint x: 127, startPoint y: 109, endPoint x: 284, endPoint y: 136, distance: 159.7
click at [284, 136] on div "Explanation The Burndown Chart is used to track the amount of work remaining in…" at bounding box center [217, 132] width 185 height 78
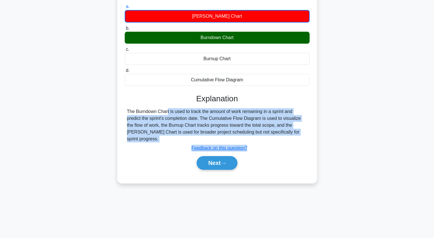
copy div "The Burndown Chart is used to track the amount of work remaining in a sprint an…"
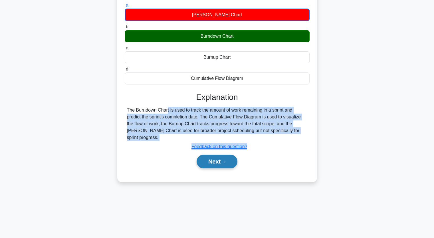
click at [218, 155] on button "Next" at bounding box center [217, 162] width 41 height 14
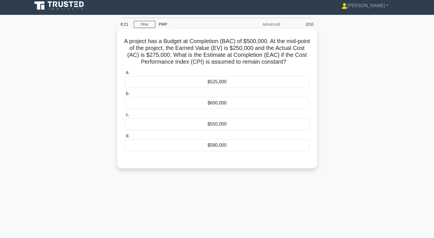
scroll to position [0, 0]
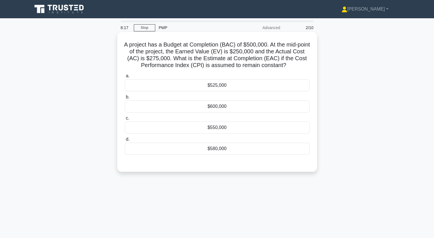
click at [221, 103] on div "$600,000" at bounding box center [217, 107] width 185 height 12
click at [125, 99] on input "b. $600,000" at bounding box center [125, 97] width 0 height 4
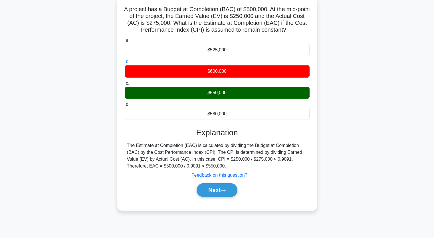
scroll to position [57, 0]
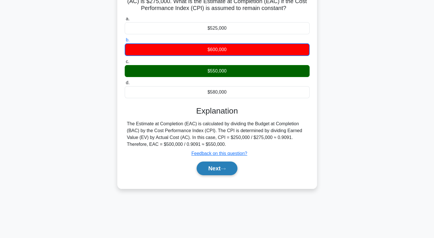
click at [221, 169] on button "Next" at bounding box center [217, 169] width 41 height 14
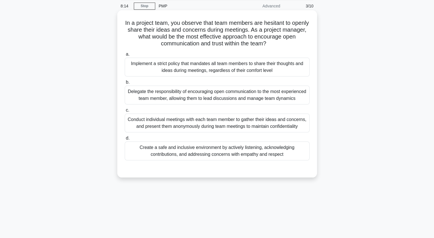
scroll to position [0, 0]
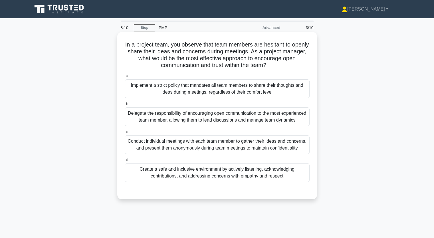
drag, startPoint x: 136, startPoint y: 46, endPoint x: 292, endPoint y: 183, distance: 207.5
click at [292, 183] on div "In a project team, you observe that team members are hesitant to openly share t…" at bounding box center [217, 115] width 195 height 163
copy div "a project team, you observe that team members are hesitant to openly share thei…"
click at [202, 152] on div "Conduct individual meetings with each team member to gather their ideas and con…" at bounding box center [217, 144] width 185 height 19
click at [125, 134] on input "c. Conduct individual meetings with each team member to gather their ideas and …" at bounding box center [125, 132] width 0 height 4
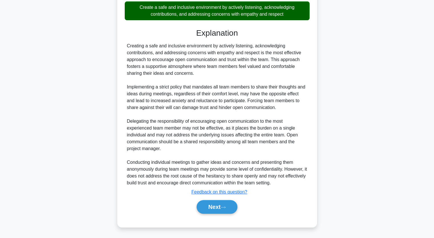
scroll to position [176, 0]
click at [217, 205] on button "Next" at bounding box center [217, 207] width 41 height 14
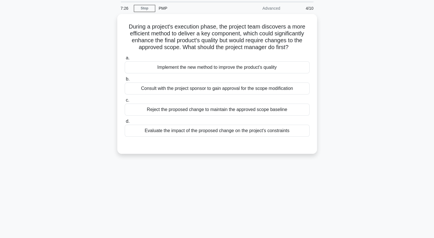
scroll to position [0, 0]
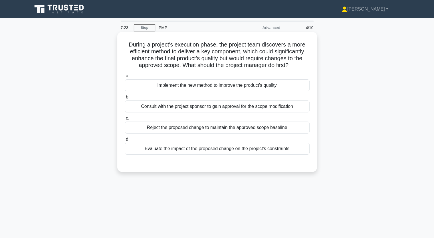
drag, startPoint x: 127, startPoint y: 45, endPoint x: 300, endPoint y: 155, distance: 205.4
click at [300, 155] on div "During a project's execution phase, the project team discovers a more efficient…" at bounding box center [217, 101] width 195 height 135
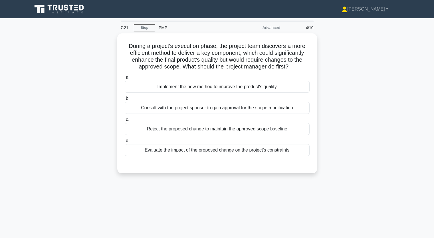
copy div "During a project's execution phase, the project team discovers a more efficient…"
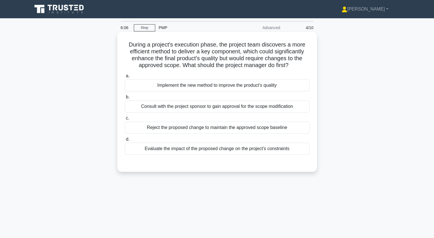
click at [200, 149] on div "Evaluate the impact of the proposed change on the project's constraints" at bounding box center [217, 149] width 185 height 12
click at [125, 141] on input "d. Evaluate the impact of the proposed change on the project's constraints" at bounding box center [125, 140] width 0 height 4
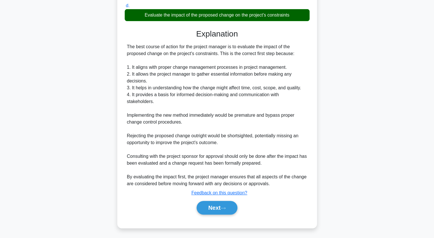
scroll to position [134, 0]
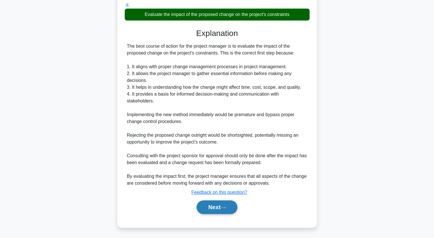
click at [219, 206] on button "Next" at bounding box center [217, 208] width 41 height 14
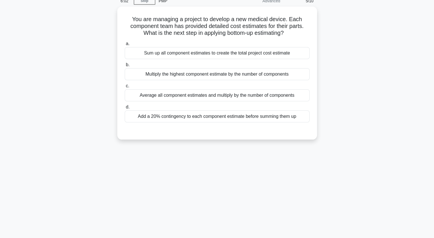
scroll to position [0, 0]
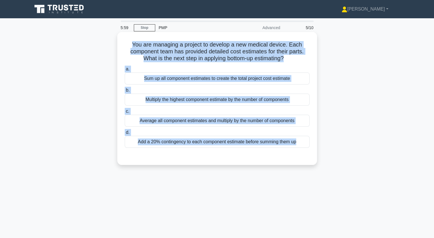
drag, startPoint x: 131, startPoint y: 42, endPoint x: 291, endPoint y: 151, distance: 193.6
click at [291, 151] on div "You are managing a project to develop a new medical device. Each component team…" at bounding box center [217, 98] width 195 height 129
copy div "You are managing a project to develop a new medical device. Each component team…"
click at [185, 80] on div "Sum up all component estimates to create the total project cost estimate" at bounding box center [217, 79] width 185 height 12
click at [125, 71] on input "a. Sum up all component estimates to create the total project cost estimate" at bounding box center [125, 69] width 0 height 4
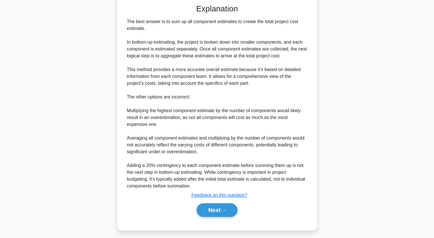
scroll to position [155, 0]
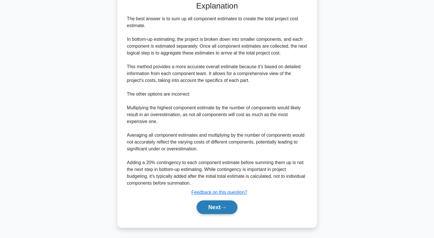
click at [213, 207] on button "Next" at bounding box center [217, 208] width 41 height 14
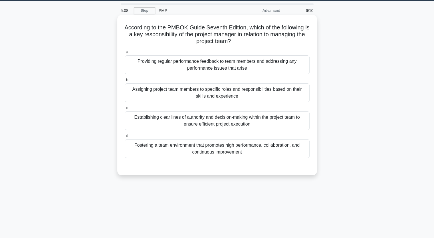
scroll to position [0, 0]
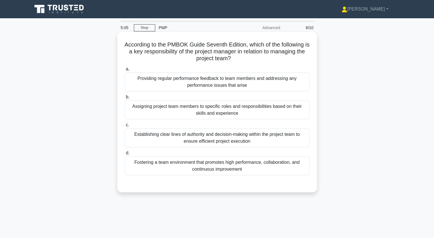
drag, startPoint x: 128, startPoint y: 48, endPoint x: 287, endPoint y: 173, distance: 202.0
click at [287, 173] on div "According to the PMBOK Guide Seventh Edition, which of the following is a key r…" at bounding box center [217, 112] width 195 height 156
copy div "ccording to the PMBOK Guide Seventh Edition, which of the following is a key re…"
click at [227, 165] on div "Fostering a team environment that promotes high performance, collaboration, and…" at bounding box center [217, 166] width 185 height 19
click at [125, 155] on input "d. Fostering a team environment that promotes high performance, collaboration, …" at bounding box center [125, 153] width 0 height 4
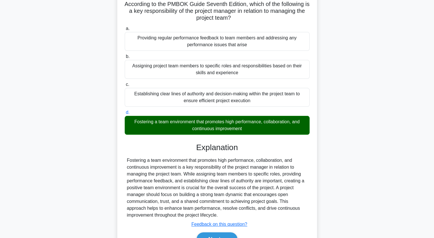
scroll to position [73, 0]
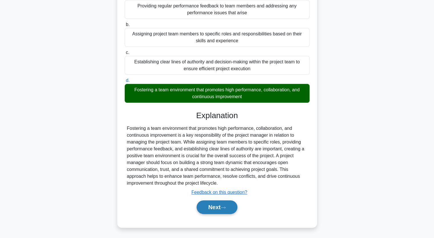
click at [216, 208] on button "Next" at bounding box center [217, 208] width 41 height 14
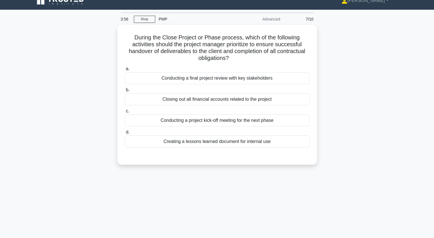
scroll to position [0, 0]
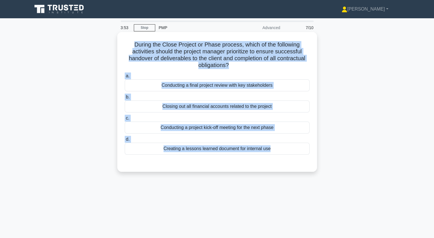
drag, startPoint x: 134, startPoint y: 43, endPoint x: 279, endPoint y: 171, distance: 194.3
click at [279, 171] on div "During the Close Project or Phase process, which of the following activities sh…" at bounding box center [217, 102] width 200 height 140
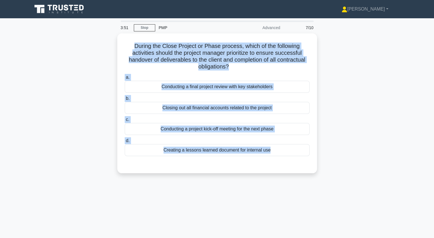
copy div "During the Close Project or Phase process, which of the following activities sh…"
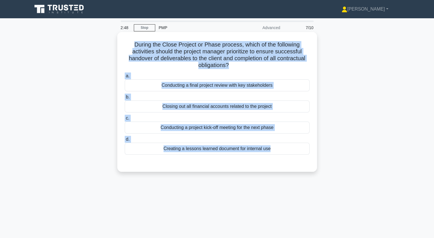
click at [191, 148] on div "Creating a lessons learned document for internal use" at bounding box center [217, 149] width 185 height 12
click at [125, 141] on input "d. Creating a lessons learned document for internal use" at bounding box center [125, 140] width 0 height 4
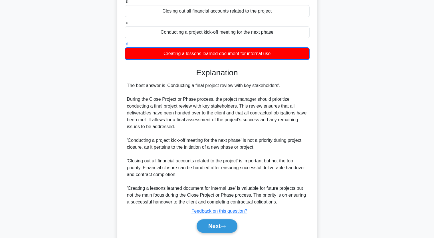
scroll to position [114, 0]
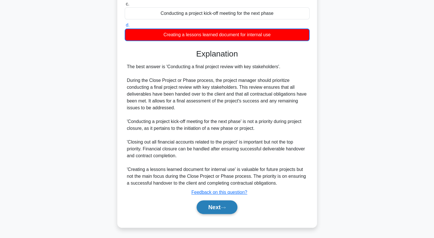
click at [209, 208] on button "Next" at bounding box center [217, 208] width 41 height 14
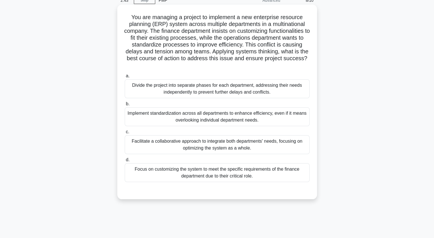
scroll to position [0, 0]
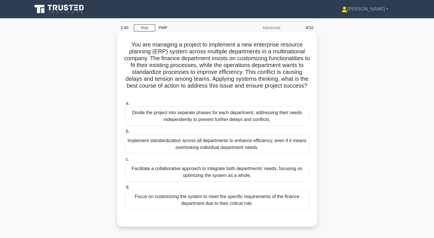
drag, startPoint x: 129, startPoint y: 47, endPoint x: 275, endPoint y: 211, distance: 219.5
click at [275, 211] on div "You are managing a project to implement a new enterprise resource planning (ERP…" at bounding box center [217, 129] width 195 height 190
copy div "You are managing a project to implement a new enterprise resource planning (ERP…"
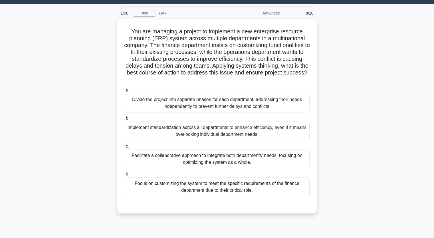
scroll to position [29, 0]
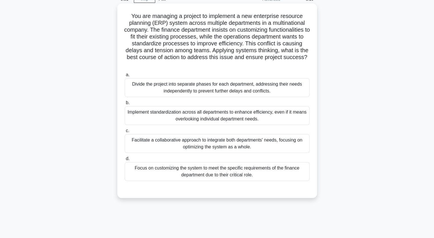
click at [224, 144] on div "Facilitate a collaborative approach to integrate both departments' needs, focus…" at bounding box center [217, 143] width 185 height 19
click at [125, 133] on input "c. Facilitate a collaborative approach to integrate both departments' needs, fo…" at bounding box center [125, 131] width 0 height 4
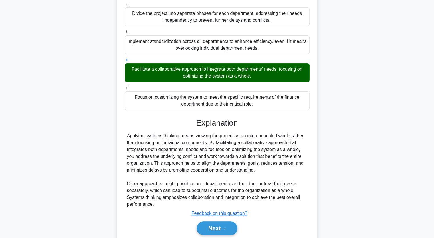
scroll to position [121, 0]
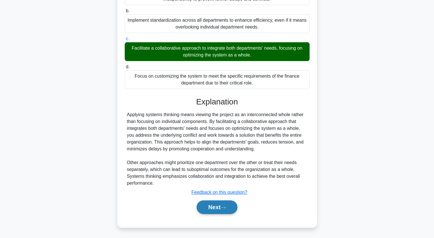
click at [215, 204] on button "Next" at bounding box center [217, 208] width 41 height 14
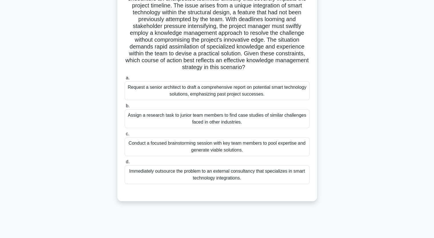
scroll to position [13, 0]
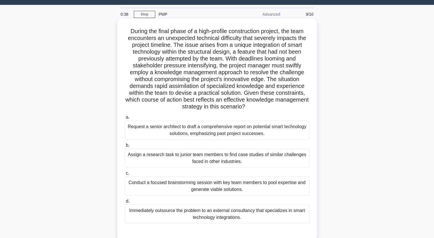
click at [178, 185] on div "Conduct a focused brainstorming session with key team members to pool expertise…" at bounding box center [217, 186] width 185 height 19
click at [125, 175] on input "c. Conduct a focused brainstorming session with key team members to pool expert…" at bounding box center [125, 174] width 0 height 4
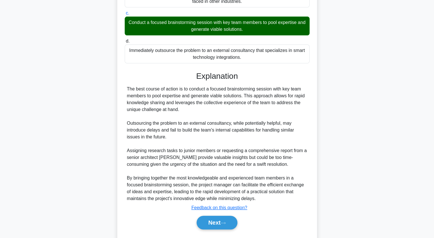
scroll to position [189, 0]
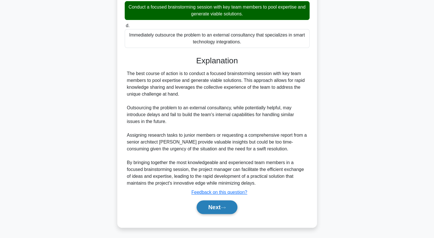
click at [221, 209] on button "Next" at bounding box center [217, 208] width 41 height 14
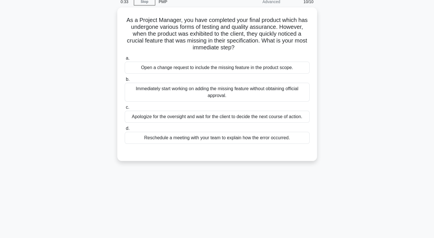
scroll to position [0, 0]
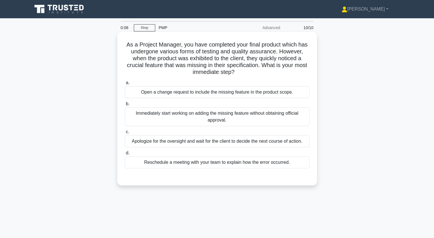
click at [215, 163] on div "Reschedule a meeting with your team to explain how the error occurred." at bounding box center [217, 163] width 185 height 12
click at [125, 155] on input "d. Reschedule a meeting with your team to explain how the error occurred." at bounding box center [125, 153] width 0 height 4
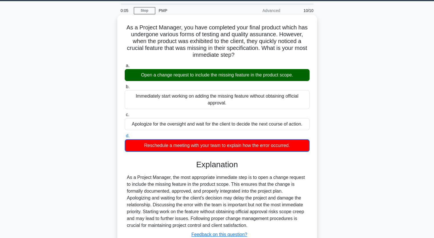
scroll to position [57, 0]
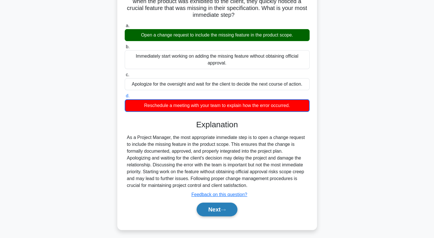
click at [213, 210] on button "Next" at bounding box center [217, 210] width 41 height 14
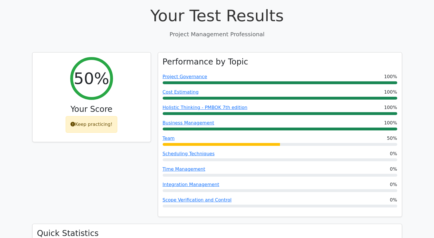
scroll to position [57, 0]
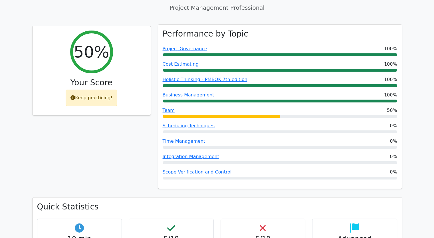
click at [189, 53] on div "Project Governance 100%" at bounding box center [280, 50] width 235 height 11
click at [189, 51] on link "Project Governance" at bounding box center [185, 48] width 45 height 5
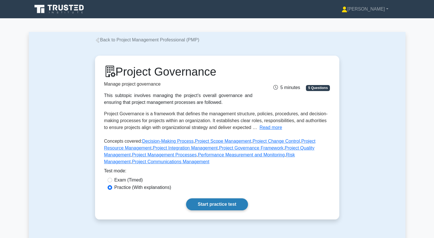
drag, startPoint x: 217, startPoint y: 205, endPoint x: 221, endPoint y: 206, distance: 4.2
click at [217, 205] on link "Start practice test" at bounding box center [217, 205] width 62 height 12
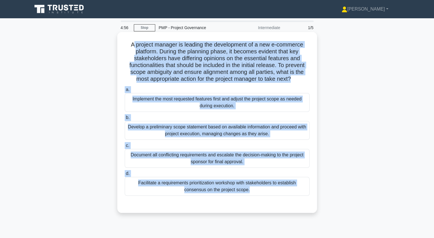
drag, startPoint x: 131, startPoint y: 40, endPoint x: 313, endPoint y: 202, distance: 243.0
click at [313, 202] on div "A project manager is leading the development of a new e-commerce platform. Duri…" at bounding box center [217, 122] width 195 height 177
copy div "project manager is leading the development of a new e-commerce platform. During…"
click at [169, 61] on h5 "A project manager is leading the development of a new e-commerce platform. Duri…" at bounding box center [217, 62] width 186 height 42
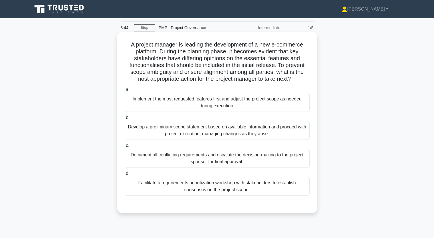
click at [183, 186] on div "Facilitate a requirements prioritization workshop with stakeholders to establis…" at bounding box center [217, 186] width 185 height 19
click at [125, 176] on input "d. Facilitate a requirements prioritization workshop with stakeholders to estab…" at bounding box center [125, 174] width 0 height 4
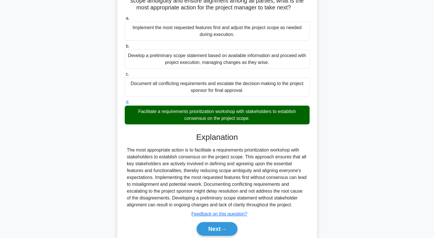
scroll to position [93, 0]
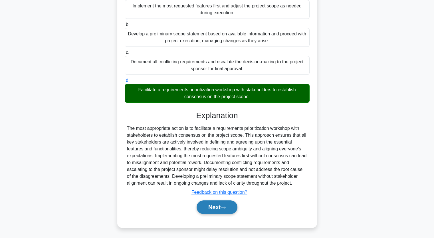
click at [209, 208] on button "Next" at bounding box center [217, 208] width 41 height 14
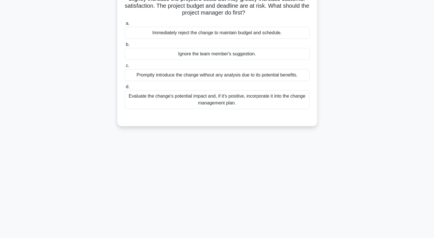
scroll to position [0, 0]
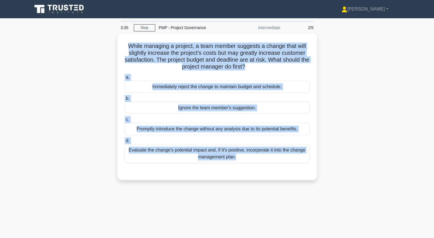
drag, startPoint x: 128, startPoint y: 44, endPoint x: 269, endPoint y: 204, distance: 213.5
click at [269, 204] on div "3:35 Stop PMP - Project Governance Intermediate 2/5 While managing a project, a…" at bounding box center [217, 164] width 377 height 286
copy div "While managing a project, a team member suggests a change that will slightly in…"
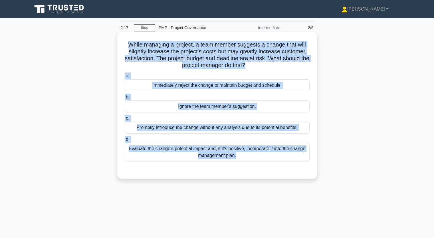
click at [159, 148] on div "Evaluate the change's potential impact and, if it's positive, incorporate it in…" at bounding box center [217, 152] width 185 height 19
click at [125, 141] on input "d. Evaluate the change's potential impact and, if it's positive, incorporate it…" at bounding box center [125, 140] width 0 height 4
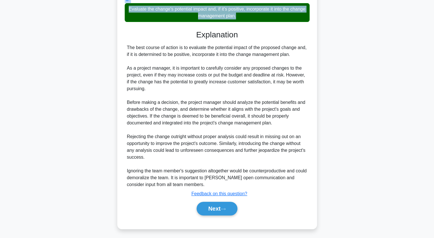
scroll to position [141, 0]
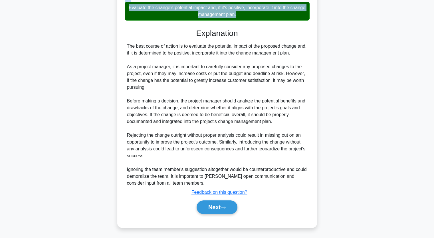
drag, startPoint x: 209, startPoint y: 207, endPoint x: 215, endPoint y: 199, distance: 10.2
click at [209, 207] on button "Next" at bounding box center [217, 208] width 41 height 14
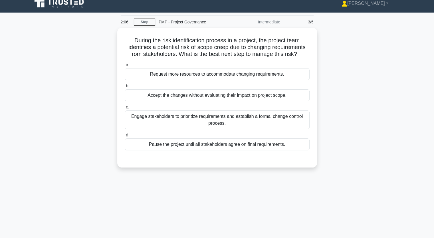
scroll to position [0, 0]
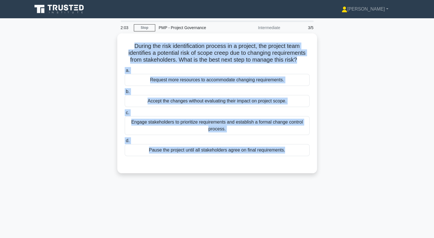
drag, startPoint x: 129, startPoint y: 43, endPoint x: 275, endPoint y: 187, distance: 205.0
click at [275, 187] on div "2:03 Stop PMP - Project Governance Intermediate 3/5 During the risk identificat…" at bounding box center [217, 164] width 377 height 286
copy div "During the risk identification process in a project, the project team identifie…"
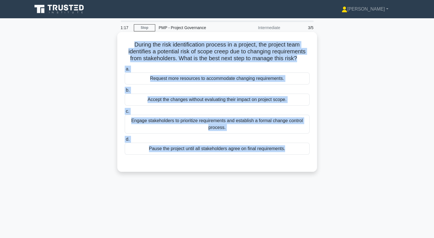
click at [200, 120] on div "Engage stakeholders to prioritize requirements and establish a formal change co…" at bounding box center [217, 124] width 185 height 19
click at [125, 113] on input "c. Engage stakeholders to prioritize requirements and establish a formal change…" at bounding box center [125, 112] width 0 height 4
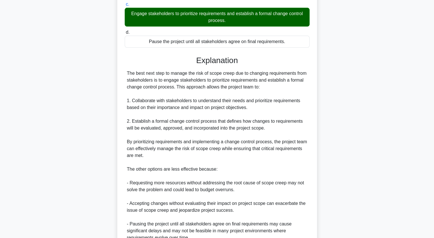
scroll to position [162, 0]
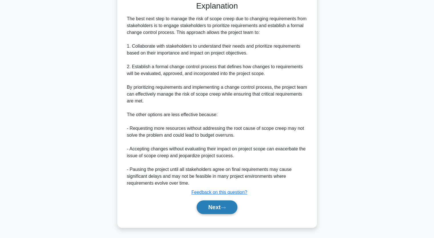
click at [215, 206] on button "Next" at bounding box center [217, 208] width 41 height 14
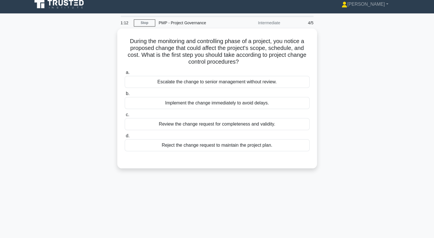
scroll to position [0, 0]
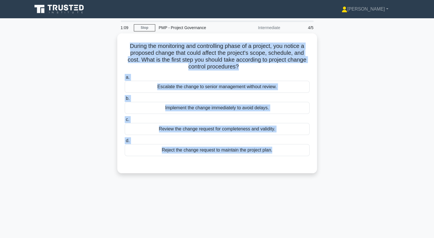
drag, startPoint x: 127, startPoint y: 46, endPoint x: 284, endPoint y: 191, distance: 213.4
click at [284, 191] on div "1:09 Stop PMP - Project Governance Intermediate 4/5 During the monitoring and c…" at bounding box center [217, 164] width 377 height 286
copy div "During the monitoring and controlling phase of a project, you notice a proposed…"
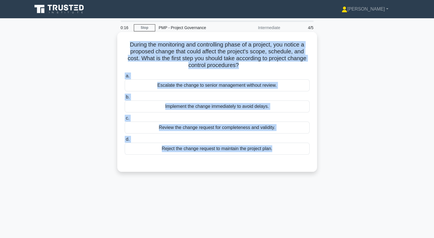
click at [209, 128] on div "Review the change request for completeness and validity." at bounding box center [217, 128] width 185 height 12
click at [125, 120] on input "c. Review the change request for completeness and validity." at bounding box center [125, 119] width 0 height 4
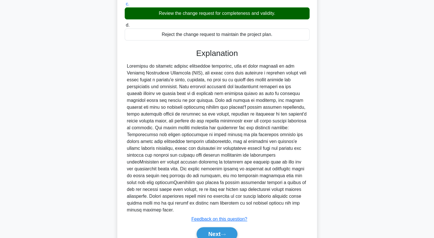
scroll to position [141, 0]
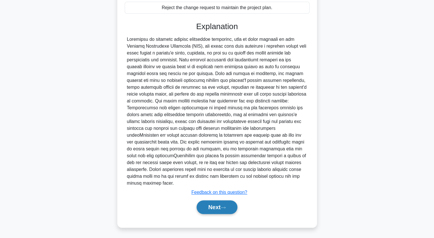
click at [229, 206] on button "Next" at bounding box center [217, 208] width 41 height 14
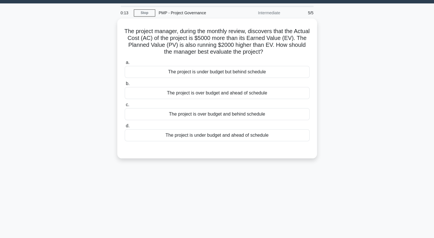
scroll to position [0, 0]
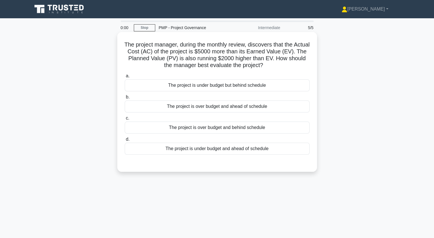
click at [209, 125] on div "The project is over budget and behind schedule" at bounding box center [217, 128] width 185 height 12
click at [125, 120] on input "c. The project is over budget and behind schedule" at bounding box center [125, 119] width 0 height 4
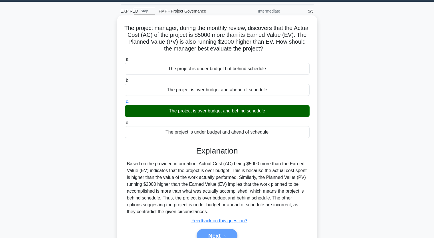
scroll to position [71, 0]
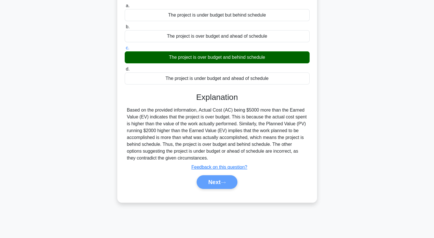
click at [224, 183] on div "Next" at bounding box center [217, 182] width 187 height 14
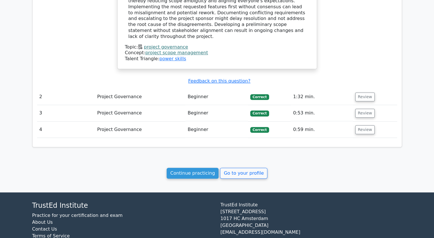
scroll to position [523, 0]
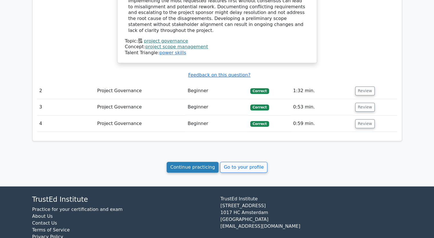
click at [195, 162] on link "Continue practicing" at bounding box center [193, 167] width 52 height 11
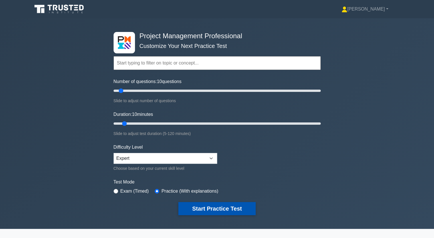
drag, startPoint x: 213, startPoint y: 207, endPoint x: 213, endPoint y: 203, distance: 4.4
click at [213, 207] on button "Start Practice Test" at bounding box center [217, 208] width 77 height 13
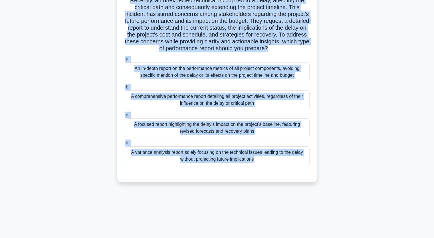
scroll to position [71, 0]
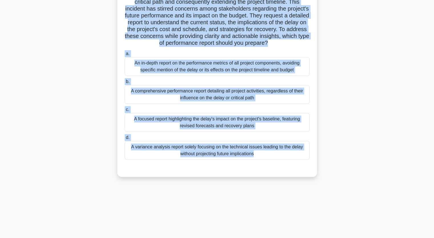
drag, startPoint x: 131, startPoint y: 40, endPoint x: 239, endPoint y: 183, distance: 178.4
click at [237, 185] on div "In the middle of a high-profile aerospace project, you are tasked to provide a …" at bounding box center [217, 74] width 377 height 222
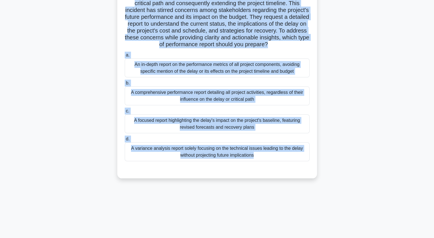
copy div "In the middle of a high-profile aerospace project, you are tasked to provide a …"
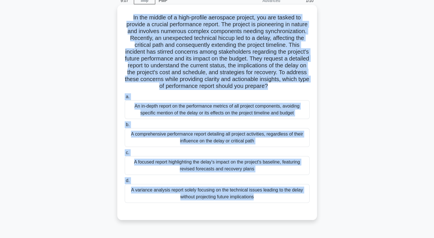
scroll to position [29, 0]
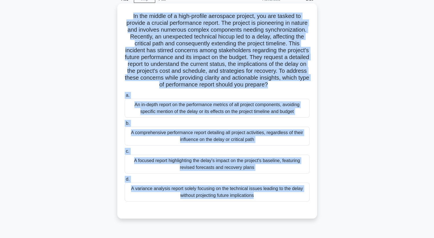
click at [181, 114] on div "An in-depth report on the performance metrics of all project components, avoidi…" at bounding box center [217, 108] width 185 height 19
click at [125, 97] on input "a. An in-depth report on the performance metrics of all project components, avo…" at bounding box center [125, 96] width 0 height 4
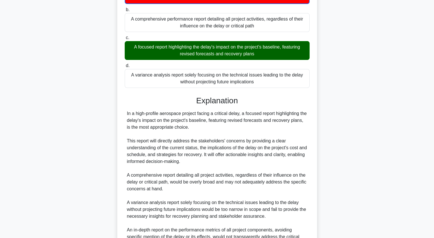
scroll to position [200, 0]
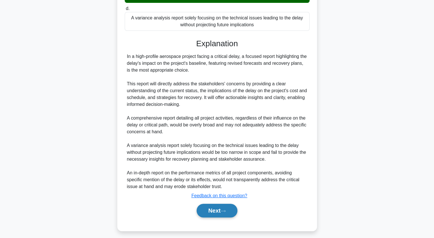
click at [206, 214] on button "Next" at bounding box center [217, 211] width 41 height 14
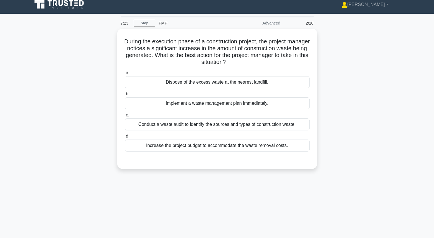
scroll to position [0, 0]
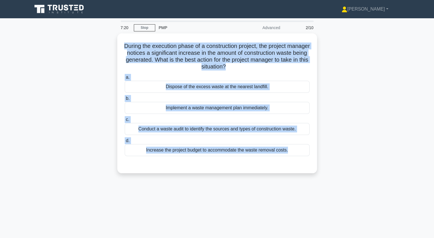
drag, startPoint x: 135, startPoint y: 46, endPoint x: 258, endPoint y: 176, distance: 179.4
click at [258, 176] on div "During the execution phase of a construction project, the project manager notic…" at bounding box center [217, 106] width 377 height 147
copy div "During the execution phase of a construction project, the project manager notic…"
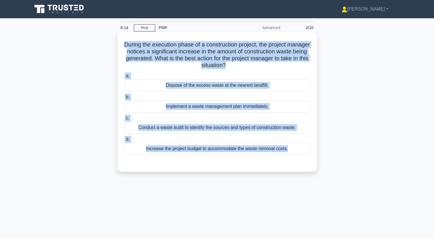
click at [189, 127] on div "Conduct a waste audit to identify the sources and types of construction waste." at bounding box center [217, 128] width 185 height 12
click at [125, 120] on input "c. Conduct a waste audit to identify the sources and types of construction wast…" at bounding box center [125, 119] width 0 height 4
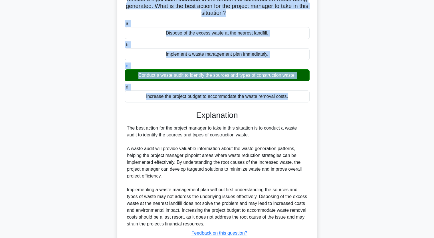
scroll to position [86, 0]
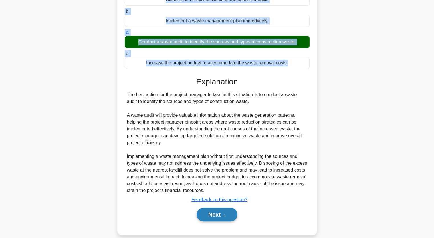
click at [223, 214] on icon at bounding box center [223, 215] width 5 height 3
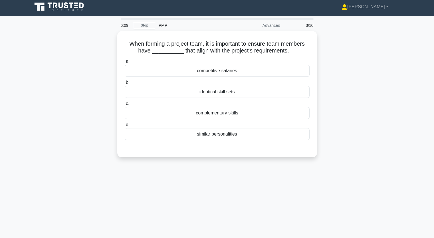
scroll to position [0, 0]
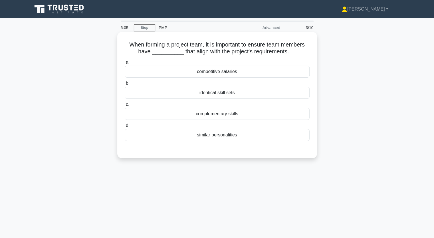
drag, startPoint x: 129, startPoint y: 44, endPoint x: 257, endPoint y: 135, distance: 157.9
click at [257, 135] on div "When forming a project team, it is important to ensure team members have ______…" at bounding box center [217, 95] width 195 height 122
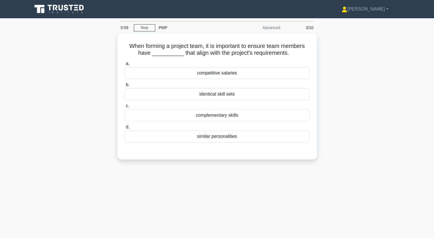
copy div "hen forming a project team, it is important to ensure team members have _______…"
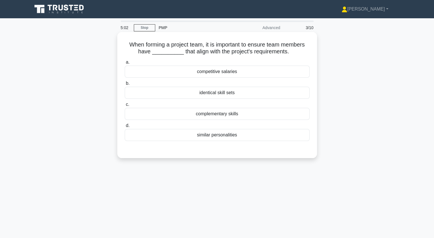
click at [236, 115] on div "complementary skills" at bounding box center [217, 114] width 185 height 12
click at [125, 107] on input "c. complementary skills" at bounding box center [125, 105] width 0 height 4
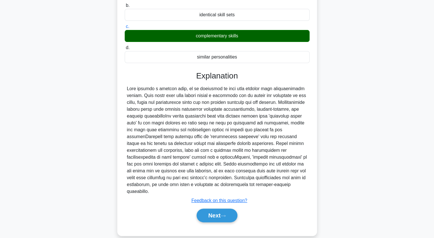
scroll to position [79, 0]
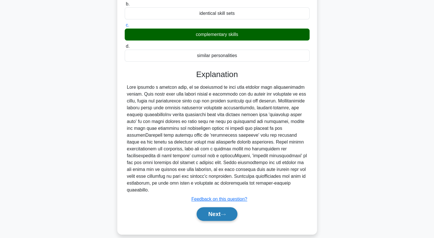
drag, startPoint x: 229, startPoint y: 207, endPoint x: 224, endPoint y: 203, distance: 5.7
click at [229, 207] on button "Next" at bounding box center [217, 214] width 41 height 14
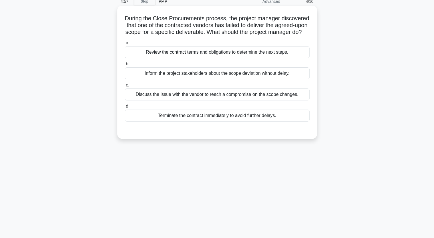
scroll to position [0, 0]
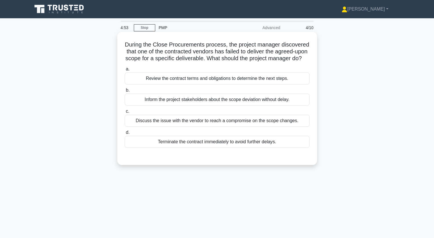
drag, startPoint x: 141, startPoint y: 43, endPoint x: 279, endPoint y: 151, distance: 175.2
click at [279, 151] on div "During the Close Procurements process, the project manager discovered that one …" at bounding box center [217, 98] width 195 height 129
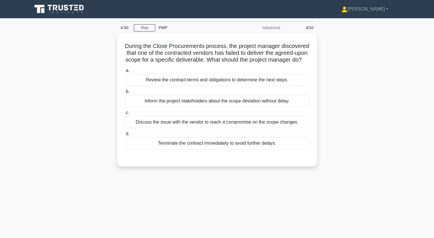
copy div "During the Close Procurements process, the project manager discovered that one …"
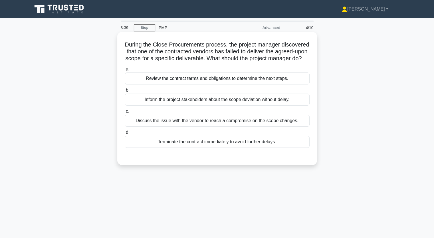
click at [186, 85] on div "Review the contract terms and obligations to determine the next steps." at bounding box center [217, 79] width 185 height 12
click at [125, 71] on input "a. Review the contract terms and obligations to determine the next steps." at bounding box center [125, 69] width 0 height 4
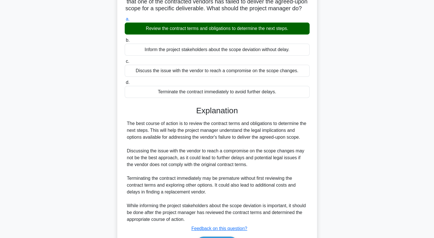
scroll to position [93, 0]
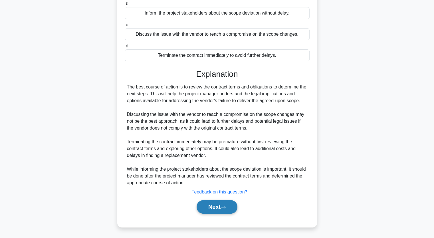
click at [218, 207] on button "Next" at bounding box center [217, 207] width 41 height 14
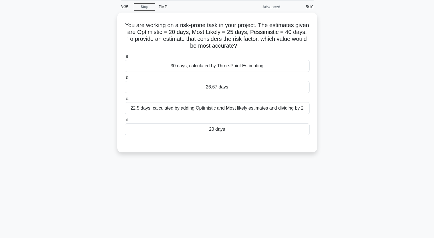
scroll to position [13, 0]
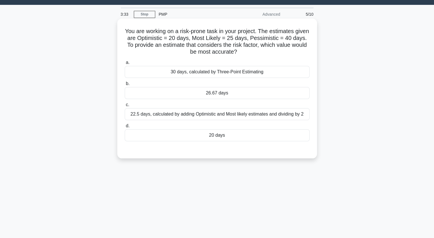
click at [211, 112] on div "22.5 days, calculated by adding Optimistic and Most likely estimates and dividi…" at bounding box center [217, 114] width 185 height 12
click at [125, 107] on input "c. 22.5 days, calculated by adding Optimistic and Most likely estimates and div…" at bounding box center [125, 105] width 0 height 4
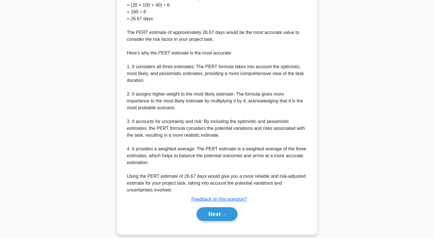
scroll to position [231, 0]
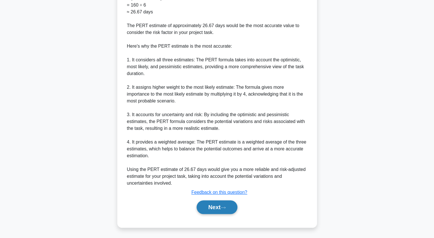
click at [220, 207] on button "Next" at bounding box center [217, 208] width 41 height 14
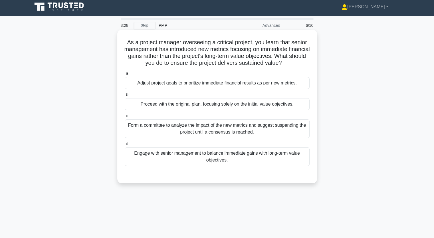
scroll to position [1, 0]
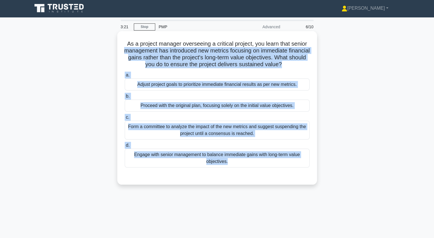
drag, startPoint x: 129, startPoint y: 49, endPoint x: 272, endPoint y: 153, distance: 177.7
click at [289, 183] on div "As a project manager overseeing a critical project, you learn that senior manag…" at bounding box center [217, 108] width 200 height 154
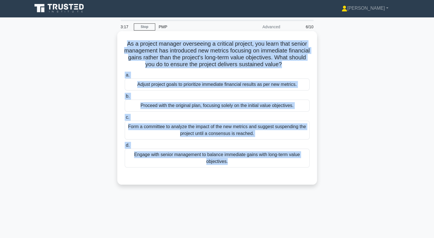
drag, startPoint x: 126, startPoint y: 41, endPoint x: 287, endPoint y: 169, distance: 206.2
click at [287, 169] on div "As a project manager overseeing a critical project, you learn that senior manag…" at bounding box center [217, 107] width 195 height 149
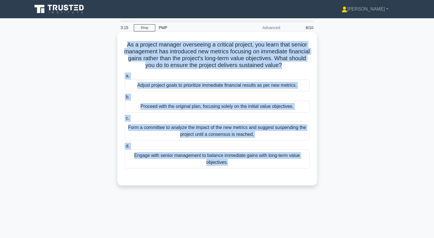
copy div "As a project manager overseeing a critical project, you learn that senior manag…"
click at [222, 159] on div "Engage with senior management to balance immediate gains with long-term value o…" at bounding box center [217, 159] width 185 height 19
click at [125, 148] on input "d. Engage with senior management to balance immediate gains with long-term valu…" at bounding box center [125, 147] width 0 height 4
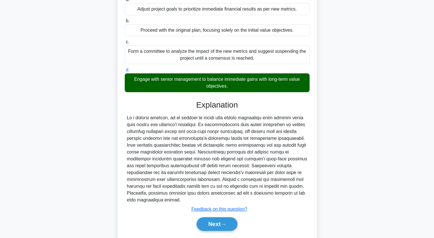
scroll to position [93, 0]
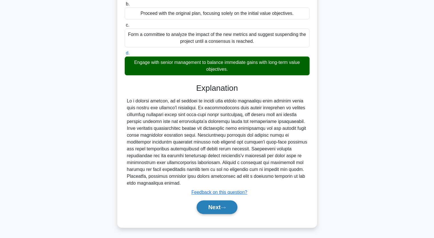
click at [211, 203] on button "Next" at bounding box center [217, 208] width 41 height 14
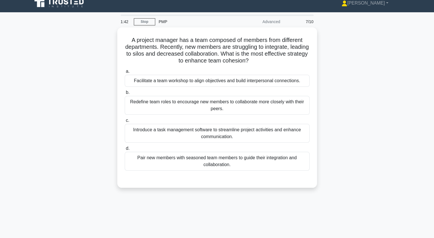
scroll to position [0, 0]
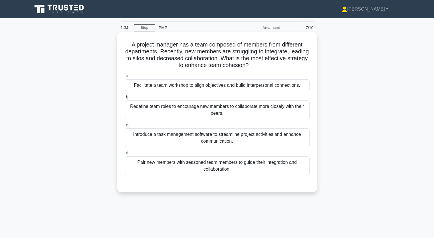
click at [211, 142] on div "Introduce a task management software to streamline project activities and enhan…" at bounding box center [217, 138] width 185 height 19
click at [125, 127] on input "c. Introduce a task management software to streamline project activities and en…" at bounding box center [125, 125] width 0 height 4
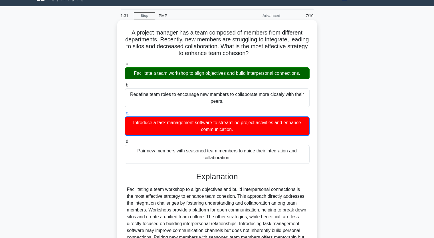
scroll to position [87, 0]
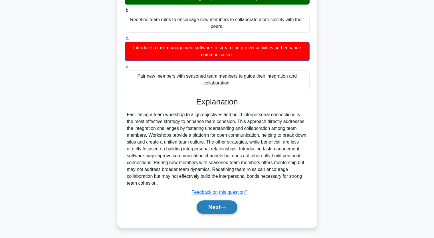
click at [214, 205] on button "Next" at bounding box center [217, 208] width 41 height 14
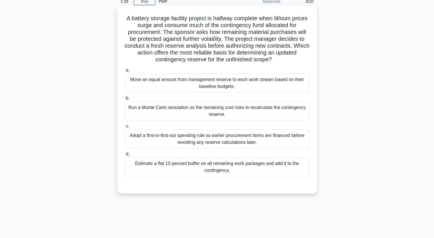
scroll to position [0, 0]
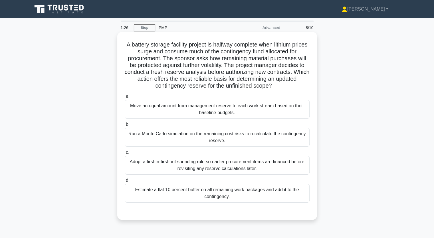
click at [199, 169] on div "Adopt a first-in-first-out spending rule so earlier procurement items are finan…" at bounding box center [217, 165] width 185 height 19
click at [125, 155] on input "c. Adopt a first-in-first-out spending rule so earlier procurement items are fi…" at bounding box center [125, 153] width 0 height 4
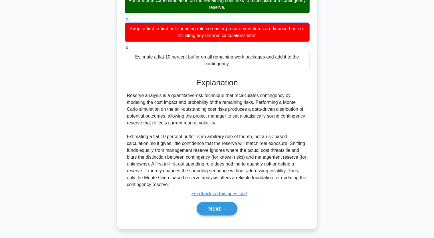
scroll to position [135, 0]
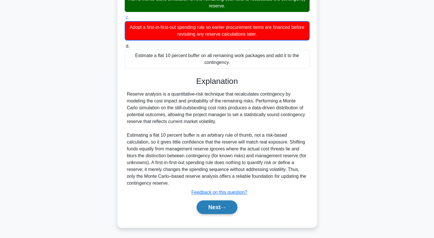
click at [221, 209] on button "Next" at bounding box center [217, 208] width 41 height 14
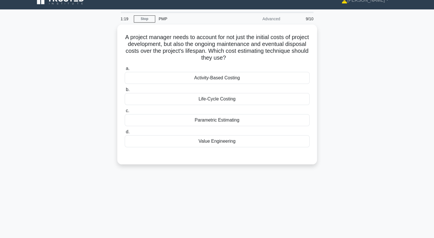
scroll to position [0, 0]
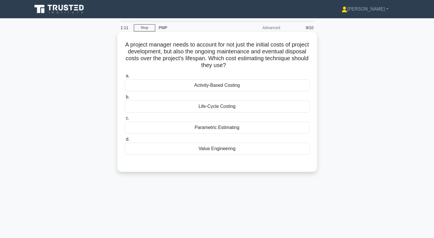
drag, startPoint x: 132, startPoint y: 46, endPoint x: 228, endPoint y: 150, distance: 141.3
click at [228, 150] on div "A project manager needs to account for not just the initial costs of project de…" at bounding box center [217, 101] width 195 height 135
drag, startPoint x: 253, startPoint y: 149, endPoint x: 153, endPoint y: 71, distance: 126.5
click at [153, 73] on div "a. Activity-Based Costing b. Life-Cycle Costing c." at bounding box center [217, 113] width 192 height 85
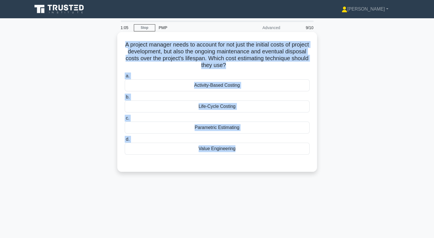
drag, startPoint x: 127, startPoint y: 43, endPoint x: 266, endPoint y: 160, distance: 181.4
click at [266, 160] on div "A project manager needs to account for not just the initial costs of project de…" at bounding box center [217, 101] width 195 height 135
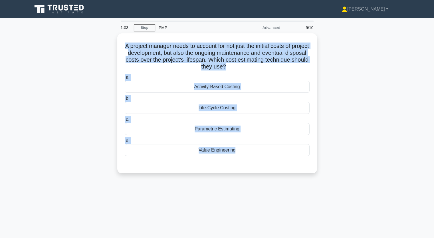
copy div "A project manager needs to account for not just the initial costs of project de…"
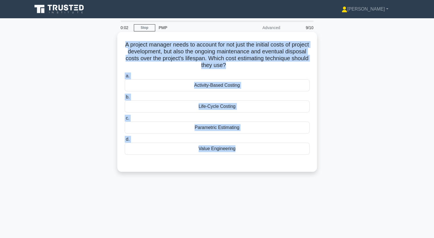
click at [224, 87] on div "Activity-Based Costing" at bounding box center [217, 85] width 185 height 12
click at [125, 78] on input "a. Activity-Based Costing" at bounding box center [125, 76] width 0 height 4
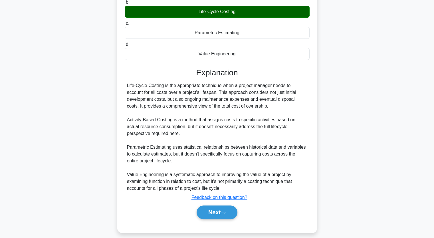
scroll to position [101, 0]
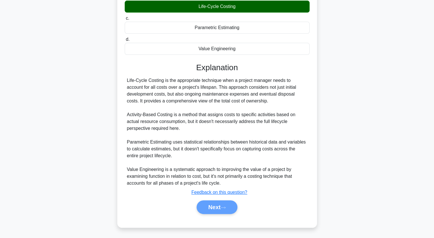
click at [221, 203] on div "Next" at bounding box center [217, 208] width 187 height 14
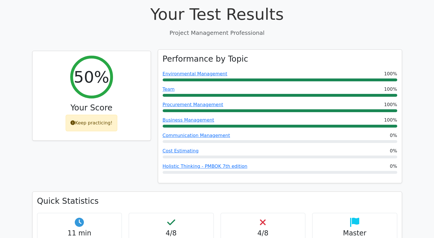
scroll to position [29, 0]
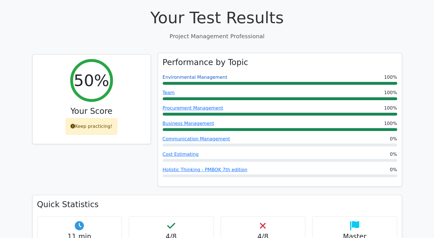
click at [190, 75] on link "Environmental Management" at bounding box center [195, 77] width 65 height 5
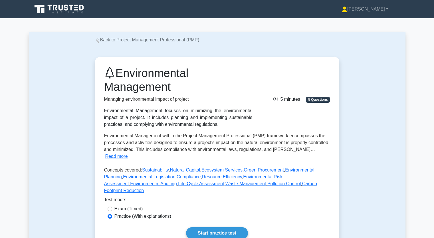
drag, startPoint x: 2, startPoint y: 191, endPoint x: 33, endPoint y: 218, distance: 40.9
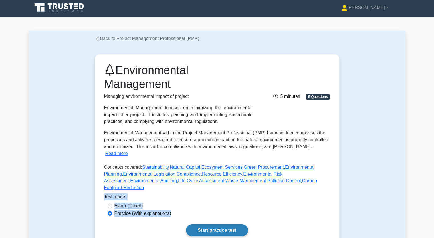
click at [221, 225] on link "Start practice test" at bounding box center [217, 231] width 62 height 12
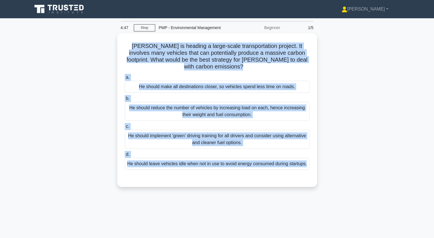
drag, startPoint x: 128, startPoint y: 45, endPoint x: 280, endPoint y: 180, distance: 203.3
click at [280, 181] on div "[PERSON_NAME] is heading a large-scale transportation project. It involves many…" at bounding box center [217, 113] width 377 height 161
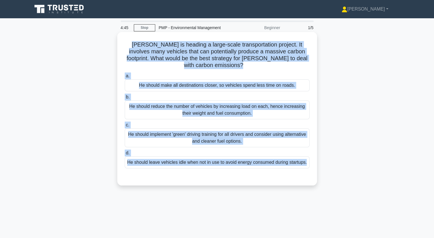
copy div "[PERSON_NAME] is heading a large-scale transportation project. It involves many…"
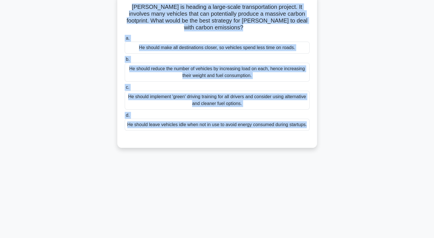
scroll to position [13, 0]
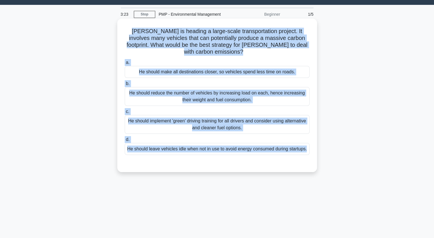
click at [190, 115] on div "He should implement 'green' driving training for all drivers and consider using…" at bounding box center [217, 124] width 185 height 19
click at [125, 114] on input "c. He should implement 'green' driving training for all drivers and consider us…" at bounding box center [125, 112] width 0 height 4
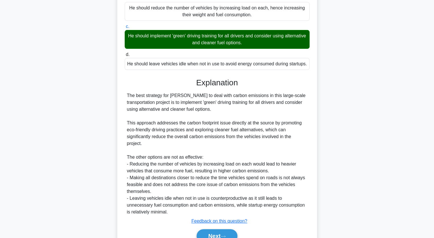
scroll to position [114, 0]
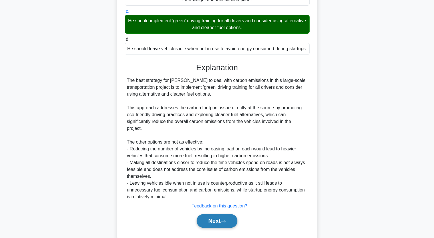
click at [227, 214] on button "Next" at bounding box center [217, 221] width 41 height 14
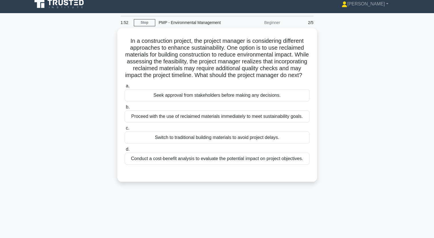
scroll to position [0, 0]
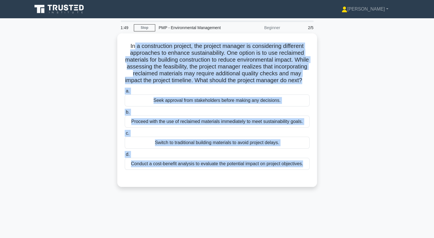
drag, startPoint x: 132, startPoint y: 46, endPoint x: 263, endPoint y: 197, distance: 199.6
click at [262, 194] on div "In a construction project, the project manager is considering different approac…" at bounding box center [217, 113] width 377 height 161
copy div "a construction project, the project manager is considering different approaches…"
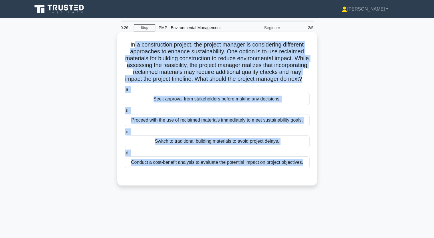
click at [158, 169] on div "Conduct a cost-benefit analysis to evaluate the potential impact on project obj…" at bounding box center [217, 163] width 185 height 12
click at [125, 155] on input "d. Conduct a cost-benefit analysis to evaluate the potential impact on project …" at bounding box center [125, 153] width 0 height 4
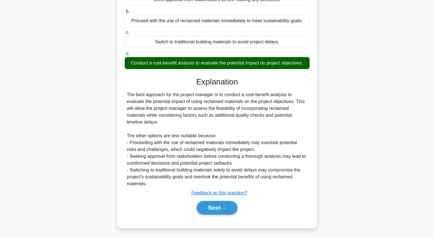
scroll to position [107, 0]
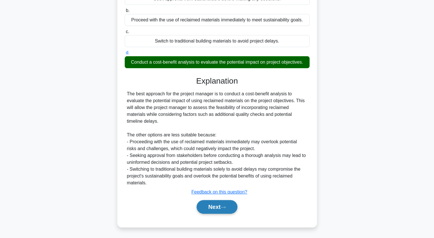
click at [221, 209] on button "Next" at bounding box center [217, 207] width 41 height 14
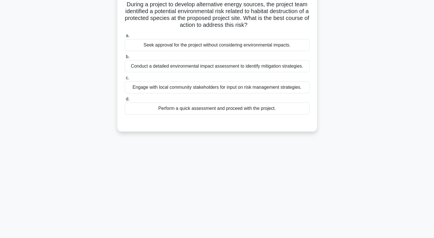
scroll to position [13, 0]
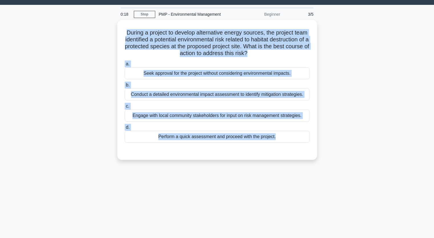
drag, startPoint x: 133, startPoint y: 31, endPoint x: 245, endPoint y: 162, distance: 172.6
click at [245, 164] on div "During a project to develop alternative energy sources, the project team identi…" at bounding box center [217, 93] width 377 height 147
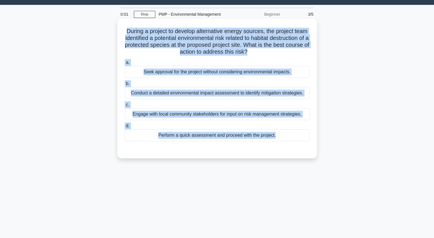
click at [195, 93] on div "Conduct a detailed environmental impact assessment to identify mitigation strat…" at bounding box center [217, 93] width 185 height 12
click at [125, 86] on input "b. Conduct a detailed environmental impact assessment to identify mitigation st…" at bounding box center [125, 84] width 0 height 4
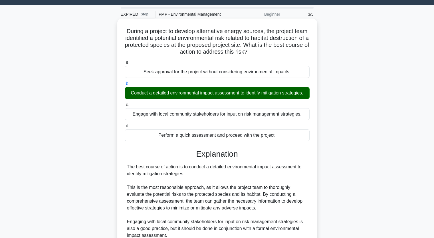
scroll to position [99, 0]
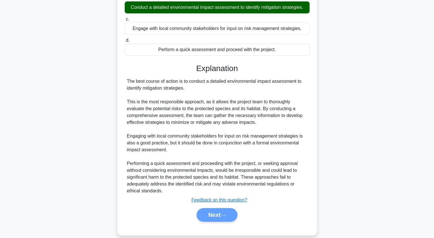
click at [212, 216] on div "Next" at bounding box center [217, 215] width 187 height 14
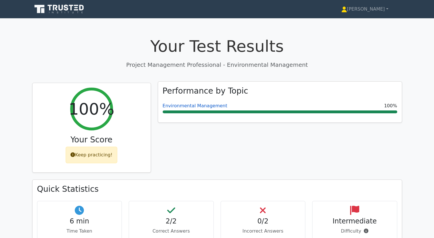
click at [193, 105] on link "Environmental Management" at bounding box center [195, 105] width 65 height 5
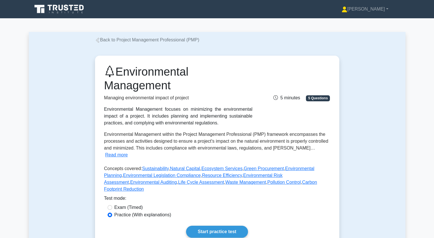
scroll to position [86, 0]
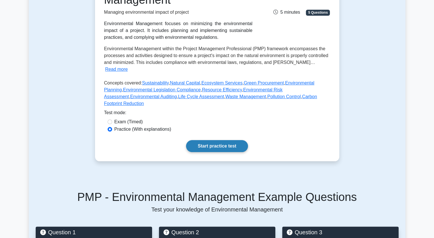
click at [203, 140] on link "Start practice test" at bounding box center [217, 146] width 62 height 12
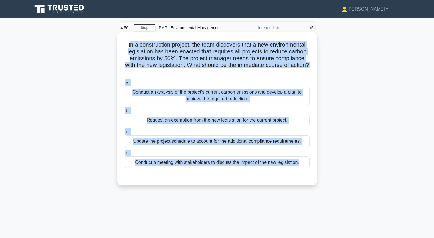
drag, startPoint x: 128, startPoint y: 44, endPoint x: 270, endPoint y: 181, distance: 197.6
click at [270, 181] on div "In a construction project, the team discovers that a new environmental legislat…" at bounding box center [217, 108] width 195 height 149
copy div "n a construction project, the team discovers that a new environmental legislati…"
click at [164, 160] on div "Conduct a meeting with stakeholders to discuss the impact of the new legislatio…" at bounding box center [217, 163] width 185 height 12
click at [125, 155] on input "d. Conduct a meeting with stakeholders to discuss the impact of the new legisla…" at bounding box center [125, 153] width 0 height 4
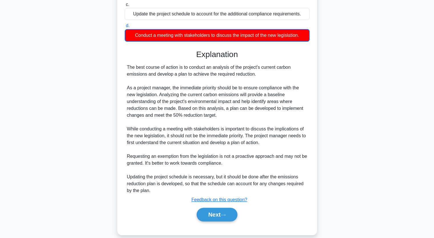
scroll to position [135, 0]
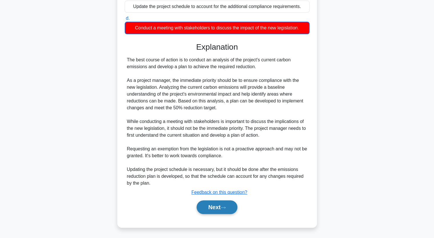
click at [207, 207] on button "Next" at bounding box center [217, 208] width 41 height 14
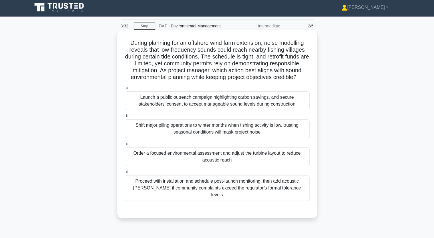
scroll to position [0, 0]
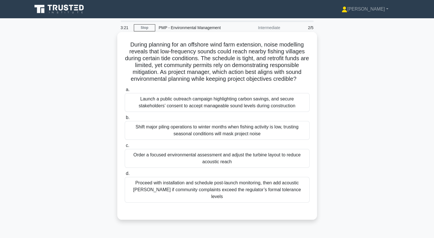
click at [145, 104] on div "Launch a public outreach campaign highlighting carbon savings, and secure stake…" at bounding box center [217, 102] width 185 height 19
click at [125, 92] on input "a. Launch a public outreach campaign highlighting carbon savings, and secure st…" at bounding box center [125, 90] width 0 height 4
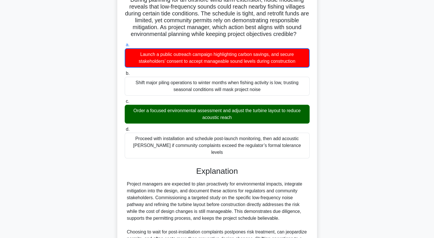
scroll to position [128, 0]
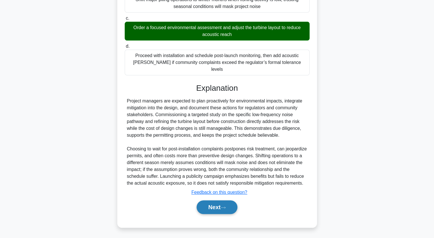
click at [215, 203] on button "Next" at bounding box center [217, 208] width 41 height 14
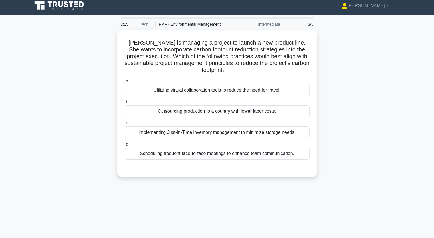
scroll to position [0, 0]
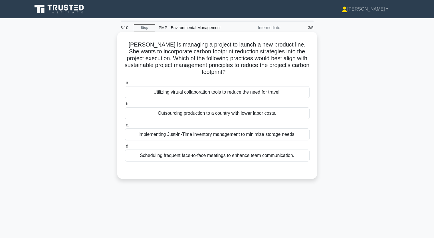
click at [184, 157] on div "Scheduling frequent face-to-face meetings to enhance team communication." at bounding box center [217, 156] width 185 height 12
click at [125, 148] on input "d. Scheduling frequent face-to-face meetings to enhance team communication." at bounding box center [125, 147] width 0 height 4
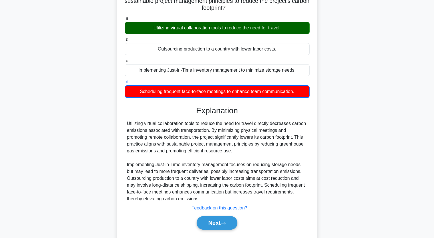
scroll to position [80, 0]
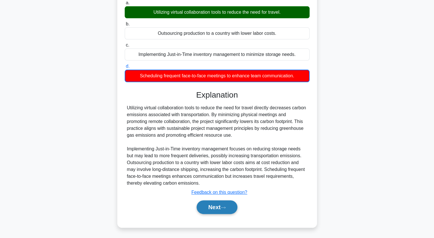
click at [221, 204] on button "Next" at bounding box center [217, 208] width 41 height 14
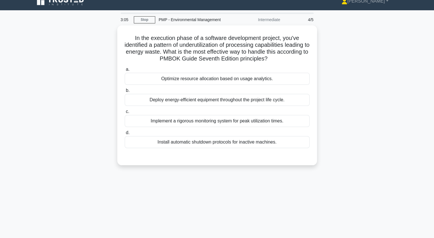
scroll to position [0, 0]
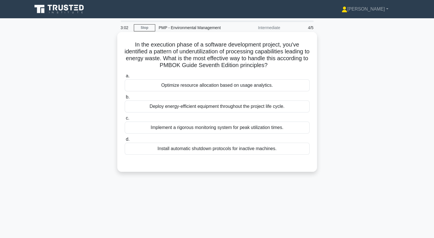
click at [198, 86] on div "Optimize resource allocation based on usage analytics." at bounding box center [217, 85] width 185 height 12
click at [125, 78] on input "a. Optimize resource allocation based on usage analytics." at bounding box center [125, 76] width 0 height 4
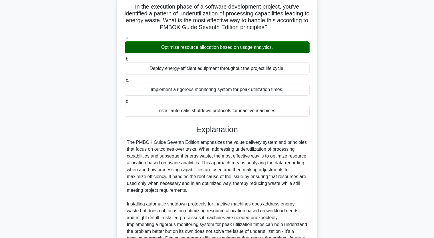
scroll to position [107, 0]
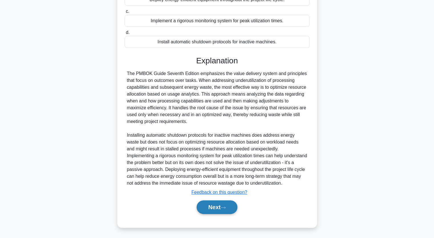
click at [217, 208] on button "Next" at bounding box center [217, 208] width 41 height 14
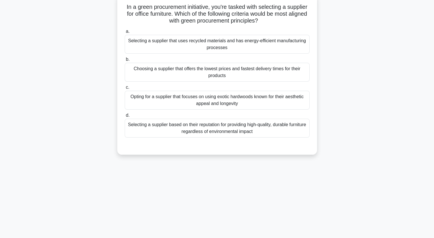
scroll to position [0, 0]
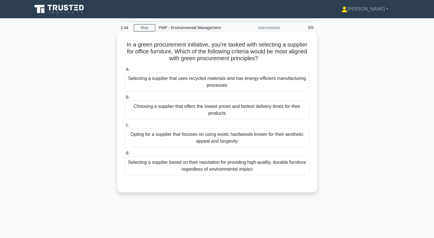
click at [187, 165] on div "Selecting a supplier based on their reputation for providing high-quality, dura…" at bounding box center [217, 166] width 185 height 19
click at [125, 155] on input "d. Selecting a supplier based on their reputation for providing high-quality, d…" at bounding box center [125, 153] width 0 height 4
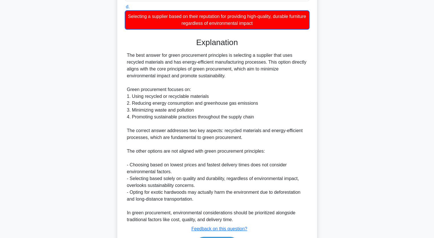
scroll to position [183, 0]
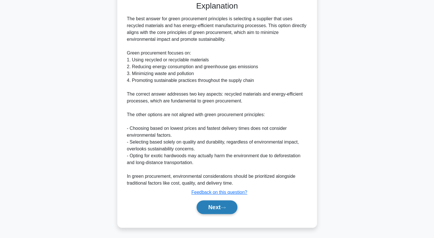
click at [209, 207] on button "Next" at bounding box center [217, 208] width 41 height 14
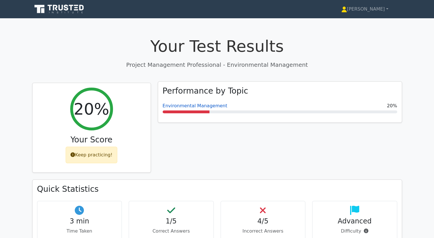
click at [189, 107] on link "Environmental Management" at bounding box center [195, 105] width 65 height 5
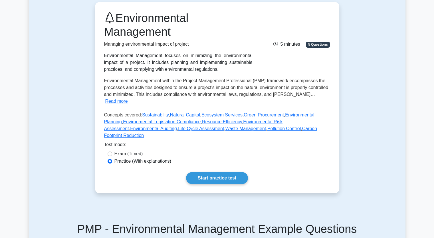
scroll to position [57, 0]
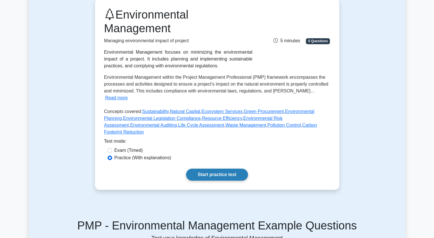
click at [215, 169] on link "Start practice test" at bounding box center [217, 175] width 62 height 12
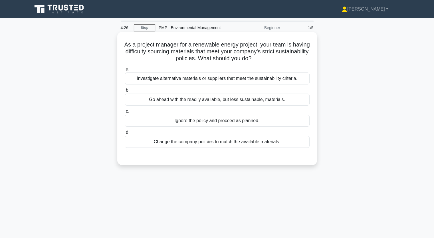
click at [187, 80] on div "Investigate alternative materials or suppliers that meet the sustainability cri…" at bounding box center [217, 79] width 185 height 12
click at [125, 71] on input "a. Investigate alternative materials or suppliers that meet the sustainability …" at bounding box center [125, 69] width 0 height 4
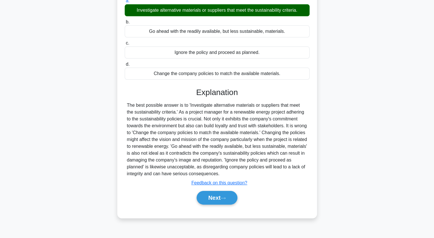
scroll to position [71, 0]
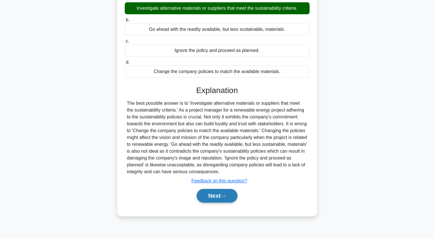
click at [224, 195] on icon at bounding box center [223, 196] width 5 height 3
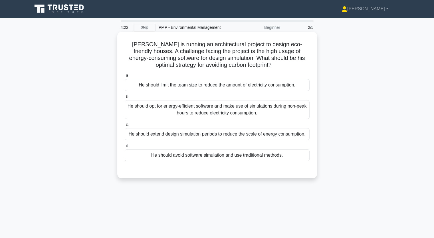
scroll to position [0, 0]
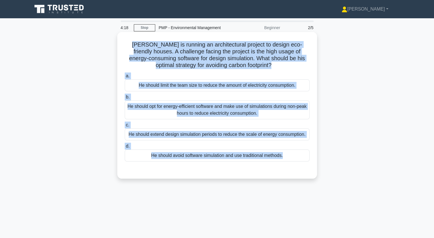
drag, startPoint x: 126, startPoint y: 45, endPoint x: 299, endPoint y: 159, distance: 206.9
click at [303, 163] on div "Peter is running an architectural project to design eco-friendly houses. A chal…" at bounding box center [217, 105] width 195 height 142
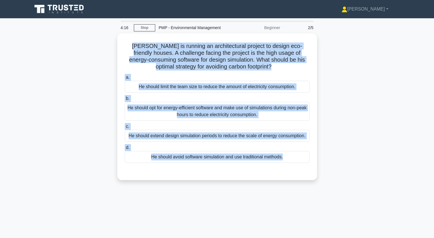
drag, startPoint x: 297, startPoint y: 159, endPoint x: 324, endPoint y: 81, distance: 82.1
click at [324, 81] on div "Peter is running an architectural project to design eco-friendly houses. A chal…" at bounding box center [217, 110] width 377 height 154
copy div "Peter is running an architectural project to design eco-friendly houses. A chal…"
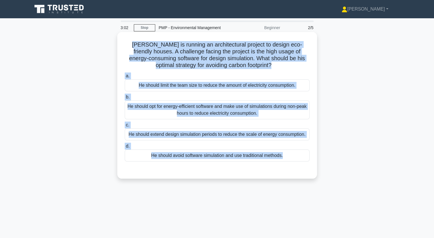
click at [217, 111] on div "He should opt for energy-efficient software and make use of simulations during …" at bounding box center [217, 110] width 185 height 19
click at [125, 99] on input "b. He should opt for energy-efficient software and make use of simulations duri…" at bounding box center [125, 97] width 0 height 4
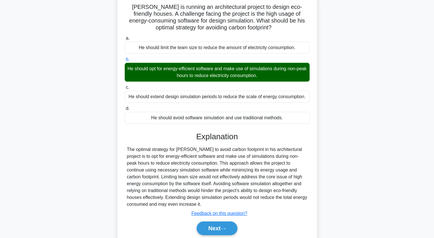
scroll to position [71, 0]
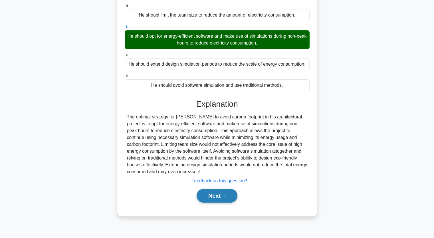
click at [224, 195] on icon at bounding box center [223, 196] width 5 height 3
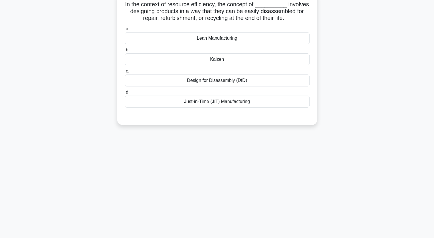
scroll to position [0, 0]
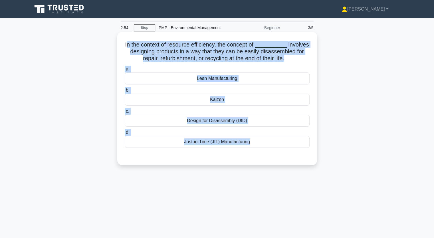
drag, startPoint x: 129, startPoint y: 44, endPoint x: 219, endPoint y: 164, distance: 149.5
click at [219, 164] on div "In the context of resource efficiency, the concept of __________ involves desig…" at bounding box center [217, 98] width 200 height 133
copy div "n the context of resource efficiency, the concept of __________ involves design…"
click at [216, 118] on div "Design for Disassembly (DfD)" at bounding box center [217, 121] width 185 height 12
click at [125, 113] on input "c. Design for Disassembly (DfD)" at bounding box center [125, 112] width 0 height 4
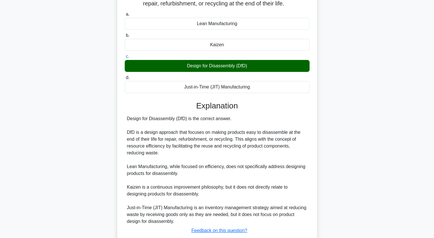
scroll to position [57, 0]
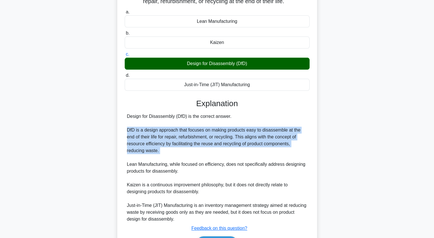
drag, startPoint x: 128, startPoint y: 131, endPoint x: 284, endPoint y: 157, distance: 158.9
click at [284, 157] on div "Design for Disassembly (DfD) is the correct answer. DfD is a design approach th…" at bounding box center [217, 168] width 181 height 110
copy div "DfD is a design approach that focuses on making products easy to disassemble at…"
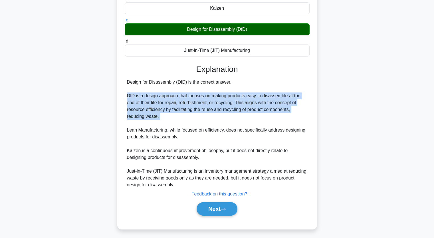
scroll to position [93, 0]
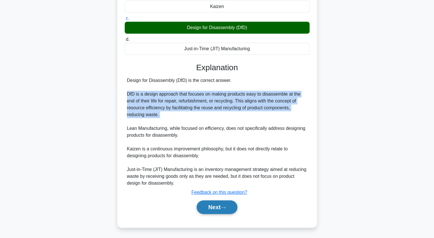
click at [211, 202] on button "Next" at bounding box center [217, 208] width 41 height 14
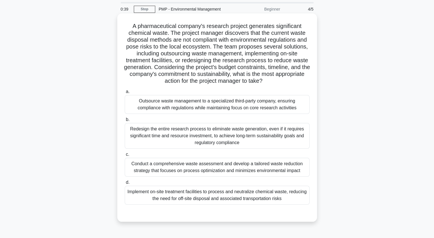
scroll to position [29, 0]
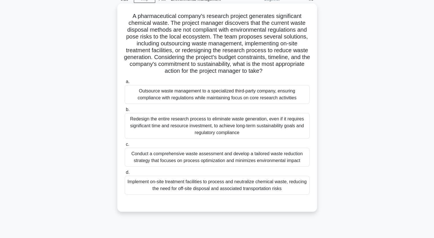
click at [195, 180] on div "Implement on-site treatment facilities to process and neutralize chemical waste…" at bounding box center [217, 185] width 185 height 19
click at [125, 175] on input "d. Implement on-site treatment facilities to process and neutralize chemical wa…" at bounding box center [125, 173] width 0 height 4
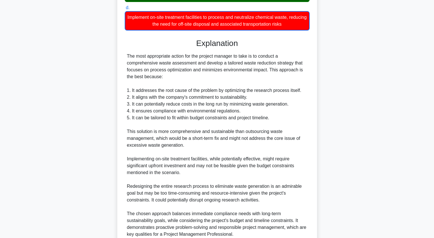
scroll to position [229, 0]
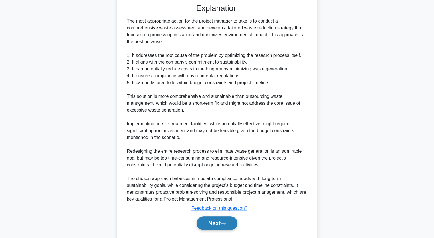
click at [214, 221] on button "Next" at bounding box center [217, 224] width 41 height 14
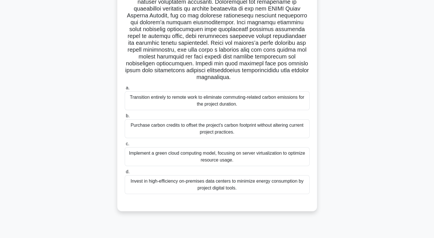
scroll to position [71, 0]
click at [217, 158] on div "Implement a green cloud computing model, focusing on server virtualization to o…" at bounding box center [217, 156] width 185 height 19
click at [125, 146] on input "c. Implement a green cloud computing model, focusing on server virtualization t…" at bounding box center [125, 144] width 0 height 4
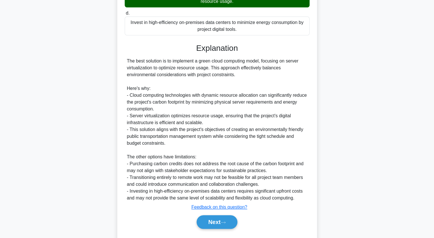
scroll to position [244, 0]
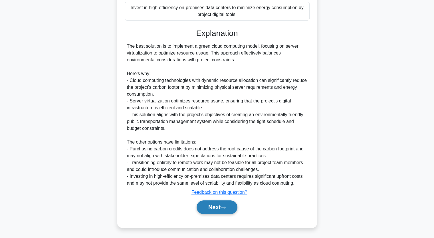
click at [226, 208] on icon at bounding box center [223, 207] width 5 height 3
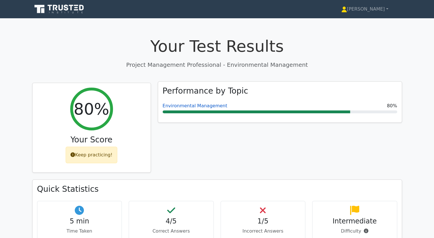
click at [187, 106] on link "Environmental Management" at bounding box center [195, 105] width 65 height 5
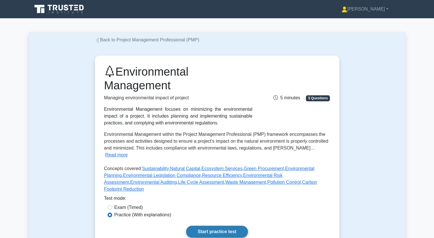
click at [215, 226] on link "Start practice test" at bounding box center [217, 232] width 62 height 12
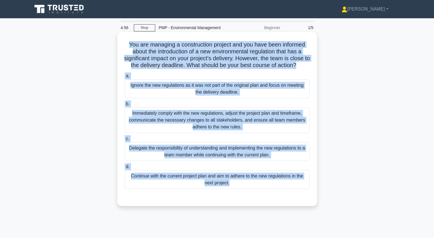
drag, startPoint x: 127, startPoint y: 45, endPoint x: 289, endPoint y: 196, distance: 221.3
click at [288, 197] on div "You are managing a construction project and you have been informed about the in…" at bounding box center [217, 119] width 195 height 170
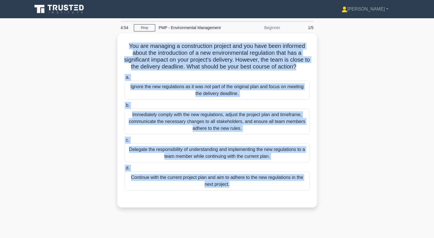
copy div "You are managing a construction project and you have been informed about the in…"
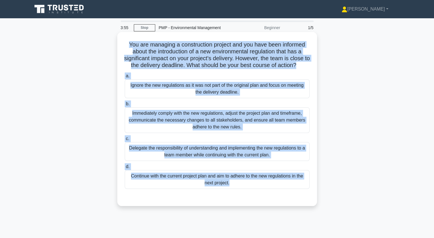
click at [173, 113] on div "Immediately comply with the new regulations, adjust the project plan and timefr…" at bounding box center [217, 120] width 185 height 26
click at [125, 106] on input "b. Immediately comply with the new regulations, adjust the project plan and tim…" at bounding box center [125, 104] width 0 height 4
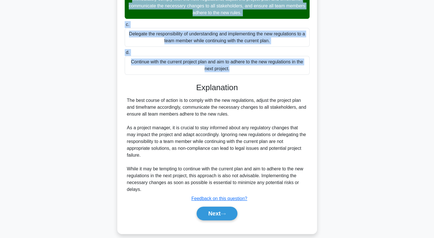
scroll to position [121, 0]
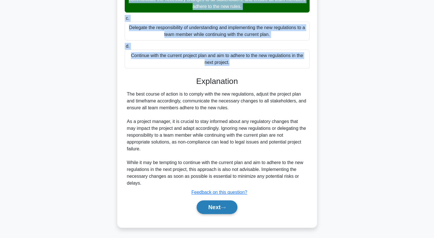
click at [216, 205] on button "Next" at bounding box center [217, 208] width 41 height 14
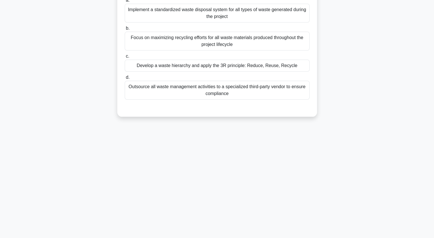
scroll to position [0, 0]
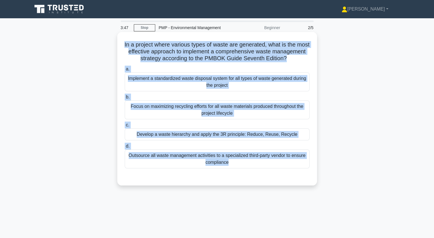
drag, startPoint x: 128, startPoint y: 43, endPoint x: 235, endPoint y: 179, distance: 172.9
click at [235, 180] on div "In a project where various types of waste are generated, what is the most effec…" at bounding box center [217, 108] width 195 height 149
copy div "In a project where various types of waste are generated, what is the most effec…"
click at [179, 163] on div "Outsource all waste management activities to a specialized third-party vendor t…" at bounding box center [217, 159] width 185 height 19
click at [125, 148] on input "d. Outsource all waste management activities to a specialized third-party vendo…" at bounding box center [125, 147] width 0 height 4
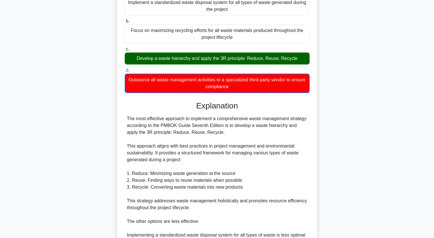
scroll to position [86, 0]
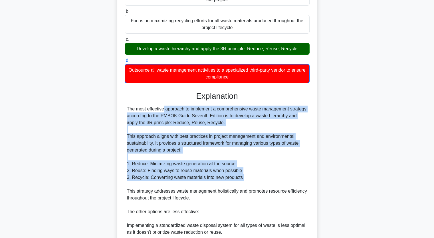
drag, startPoint x: 129, startPoint y: 115, endPoint x: 199, endPoint y: 189, distance: 102.2
click at [199, 189] on div "The most effective approach to implement a comprehensive waste management strat…" at bounding box center [217, 212] width 181 height 213
copy div "he most effective approach to implement a comprehensive waste management strate…"
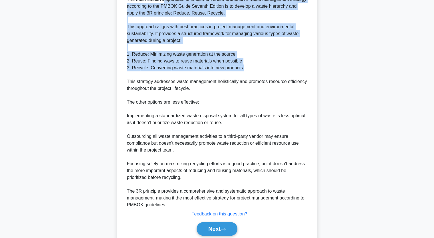
scroll to position [224, 0]
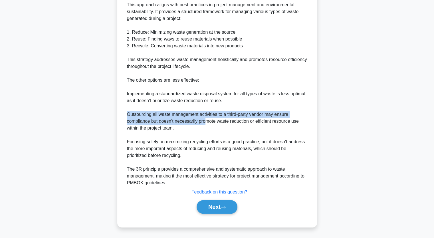
drag, startPoint x: 127, startPoint y: 113, endPoint x: 206, endPoint y: 119, distance: 79.1
click at [206, 119] on div "The most effective approach to implement a comprehensive waste management strat…" at bounding box center [217, 80] width 181 height 213
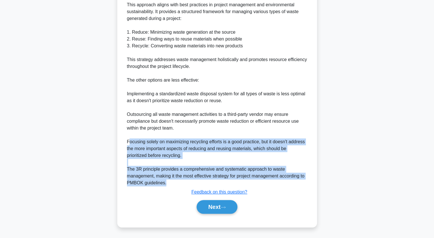
drag, startPoint x: 128, startPoint y: 141, endPoint x: 273, endPoint y: 183, distance: 151.2
click at [273, 183] on div "The most effective approach to implement a comprehensive waste management strat…" at bounding box center [217, 80] width 181 height 213
copy div "ocusing solely on maximizing recycling efforts is a good practice, but it doesn…"
click at [213, 208] on button "Next" at bounding box center [217, 207] width 41 height 14
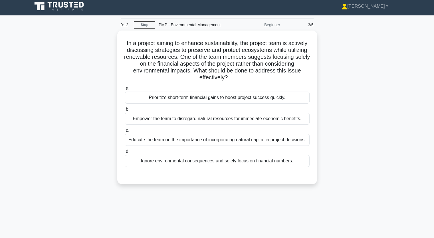
scroll to position [0, 0]
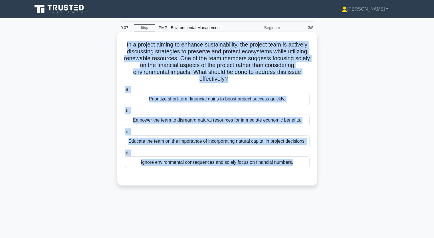
drag, startPoint x: 135, startPoint y: 46, endPoint x: 290, endPoint y: 184, distance: 207.6
click at [290, 185] on div "In a project aiming to enhance sustainability, the project team is actively dis…" at bounding box center [217, 109] width 200 height 154
copy div "In a project aiming to enhance sustainability, the project team is actively dis…"
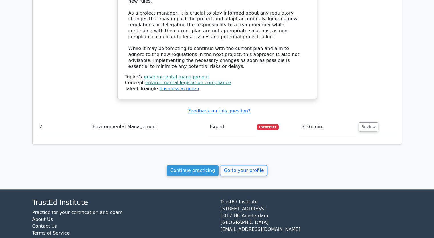
scroll to position [513, 0]
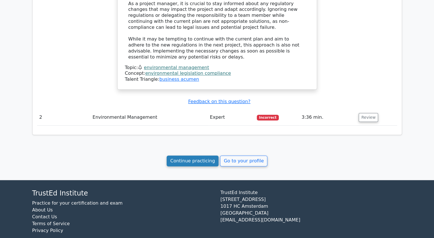
click at [204, 156] on link "Continue practicing" at bounding box center [193, 161] width 52 height 11
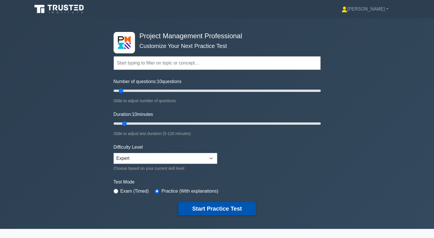
click at [225, 205] on button "Start Practice Test" at bounding box center [217, 208] width 77 height 13
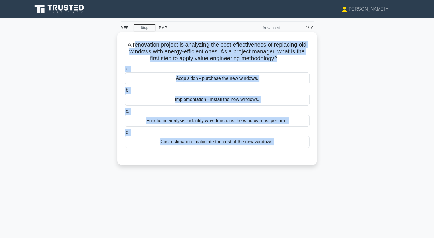
drag, startPoint x: 134, startPoint y: 46, endPoint x: 259, endPoint y: 161, distance: 170.2
click at [259, 165] on div "A renovation project is analyzing the cost-effectiveness of replacing old windo…" at bounding box center [217, 98] width 200 height 133
copy div "enovation project is analyzing the cost-effectiveness of replacing old windows …"
click at [121, 88] on div "A renovation project is analyzing the cost-effectiveness of replacing old windo…" at bounding box center [217, 98] width 195 height 129
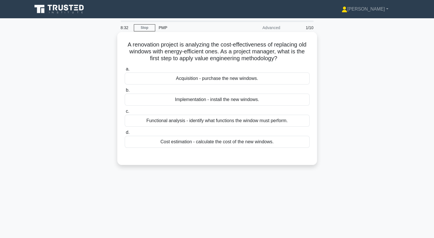
click at [161, 123] on div "Functional analysis - identify what functions the window must perform." at bounding box center [217, 121] width 185 height 12
click at [125, 113] on input "c. Functional analysis - identify what functions the window must perform." at bounding box center [125, 112] width 0 height 4
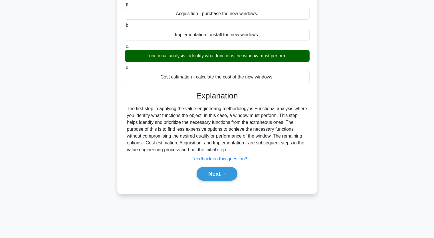
scroll to position [71, 0]
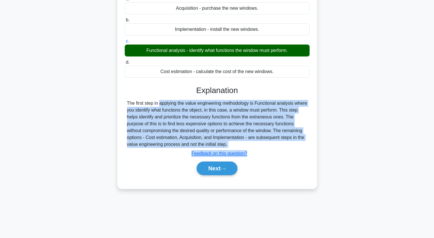
drag, startPoint x: 129, startPoint y: 103, endPoint x: 264, endPoint y: 147, distance: 142.2
click at [264, 147] on div "The first step in applying the value engineering methodology is Functional anal…" at bounding box center [217, 124] width 181 height 48
copy div "he first step in applying the value engineering methodology is Functional analy…"
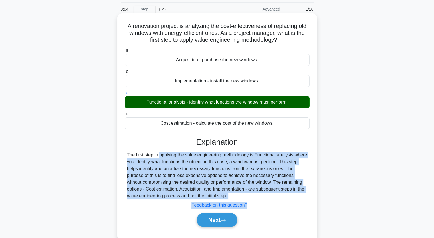
scroll to position [29, 0]
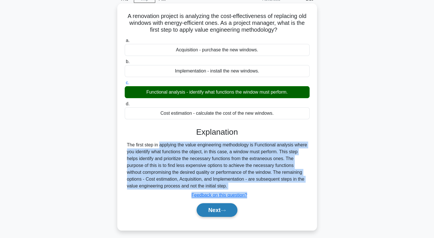
click at [210, 207] on button "Next" at bounding box center [217, 210] width 41 height 14
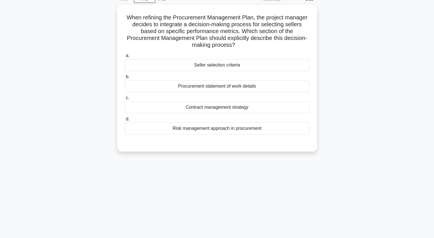
scroll to position [0, 0]
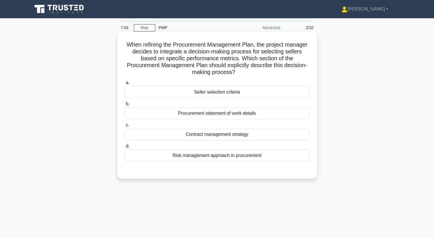
drag, startPoint x: 135, startPoint y: 45, endPoint x: 266, endPoint y: 156, distance: 172.5
click at [265, 160] on div "When refining the Procurement Management Plan, the project manager decides to i…" at bounding box center [217, 105] width 195 height 142
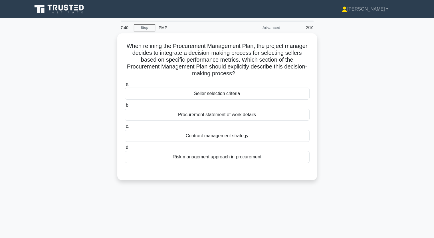
copy div "When refining the Procurement Management Plan, the project manager decides to i…"
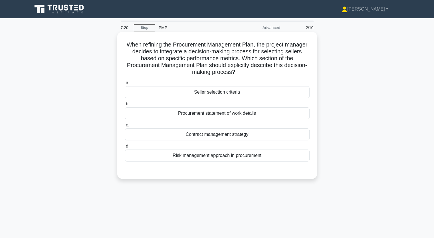
click at [151, 127] on label "c. Contract management strategy" at bounding box center [217, 131] width 185 height 19
click at [125, 127] on input "c. Contract management strategy" at bounding box center [125, 125] width 0 height 4
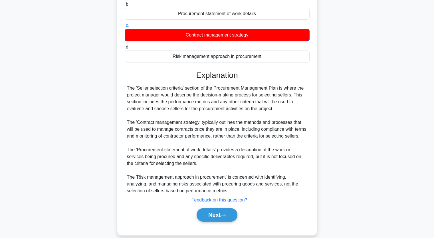
scroll to position [107, 0]
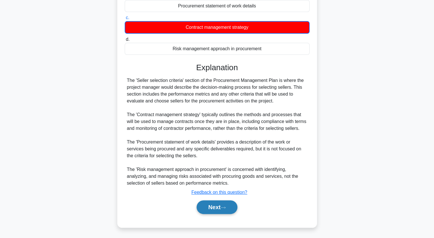
click at [224, 204] on button "Next" at bounding box center [217, 208] width 41 height 14
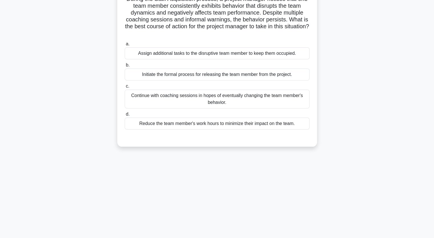
scroll to position [0, 0]
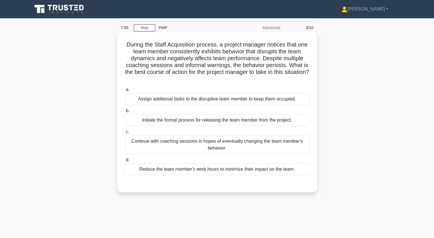
drag, startPoint x: 183, startPoint y: 141, endPoint x: 184, endPoint y: 137, distance: 4.1
click at [183, 140] on div "Continue with coaching sessions in hopes of eventually changing the team member…" at bounding box center [217, 144] width 185 height 19
click at [125, 134] on input "c. Continue with coaching sessions in hopes of eventually changing the team mem…" at bounding box center [125, 132] width 0 height 4
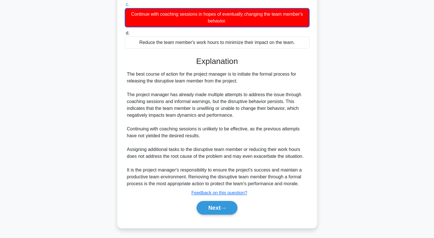
scroll to position [128, 0]
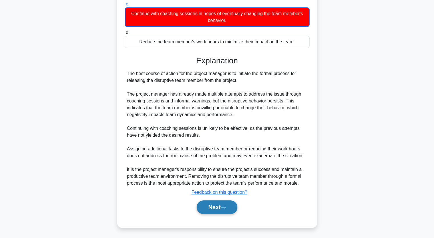
click at [230, 208] on button "Next" at bounding box center [217, 208] width 41 height 14
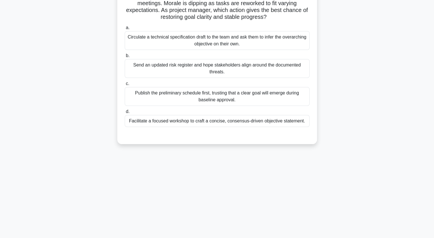
scroll to position [71, 0]
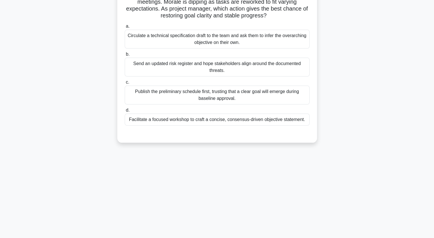
click at [230, 117] on div "Facilitate a focused workshop to craft a concise, consensus-driven objective st…" at bounding box center [217, 120] width 185 height 12
click at [125, 112] on input "d. Facilitate a focused workshop to craft a concise, consensus-driven objective…" at bounding box center [125, 111] width 0 height 4
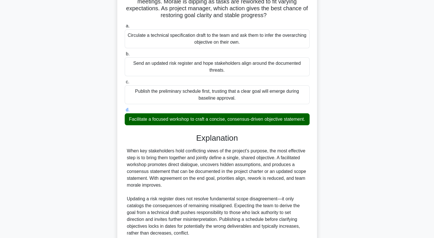
scroll to position [121, 0]
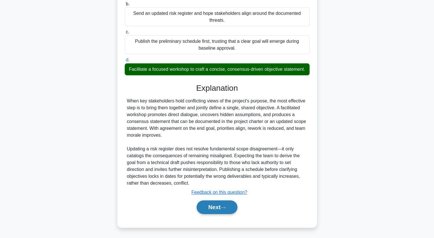
click at [209, 206] on button "Next" at bounding box center [217, 208] width 41 height 14
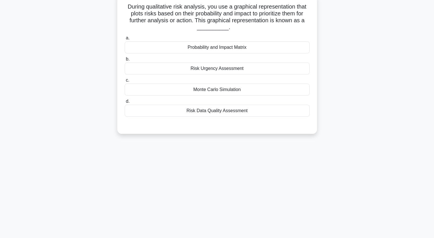
scroll to position [0, 0]
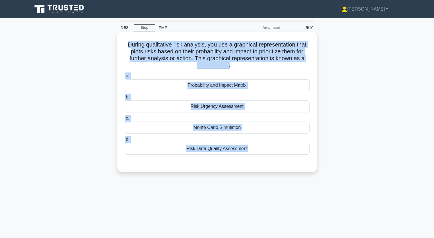
drag, startPoint x: 128, startPoint y: 45, endPoint x: 233, endPoint y: 165, distance: 159.7
click at [233, 165] on div "During qualitative risk analysis, you use a graphical representation that plots…" at bounding box center [217, 101] width 195 height 135
copy div "During qualitative risk analysis, you use a graphical representation that plots…"
click at [235, 87] on div "Probability and Impact Matrix" at bounding box center [217, 85] width 185 height 12
click at [125, 78] on input "a. Probability and Impact Matrix" at bounding box center [125, 76] width 0 height 4
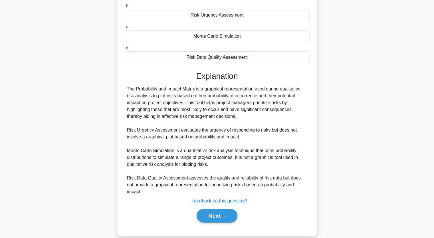
scroll to position [93, 0]
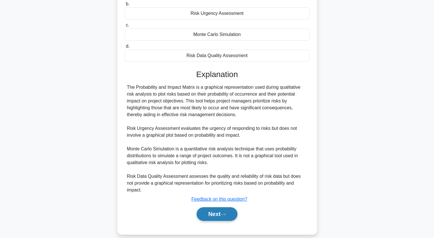
click at [221, 207] on button "Next" at bounding box center [217, 214] width 41 height 14
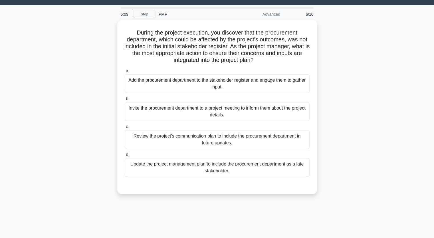
scroll to position [0, 0]
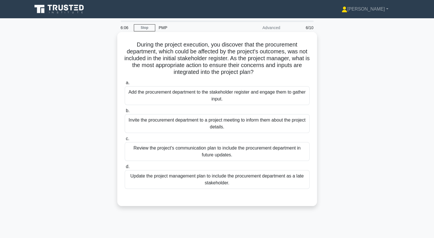
drag, startPoint x: 134, startPoint y: 42, endPoint x: 312, endPoint y: 190, distance: 231.7
click at [312, 190] on div "During the project execution, you discover that the procurement department, whi…" at bounding box center [217, 119] width 195 height 170
copy div "During the project execution, you discover that the procurement department, whi…"
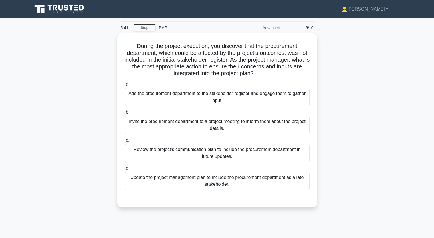
copy div "During the project execution, you discover that the procurement department, whi…"
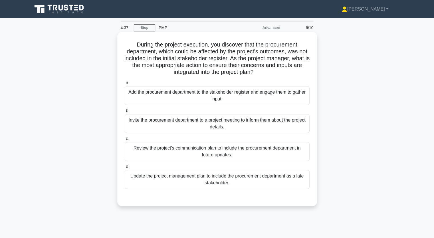
click at [227, 177] on div "Update the project management plan to include the procurement department as a l…" at bounding box center [217, 179] width 185 height 19
click at [125, 169] on input "d. Update the project management plan to include the procurement department as …" at bounding box center [125, 167] width 0 height 4
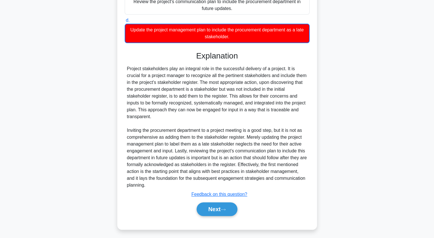
scroll to position [149, 0]
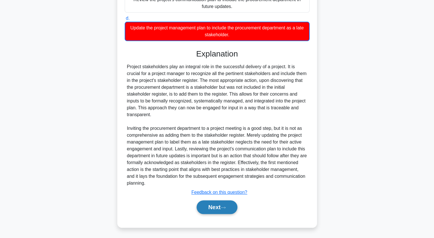
click at [232, 205] on button "Next" at bounding box center [217, 208] width 41 height 14
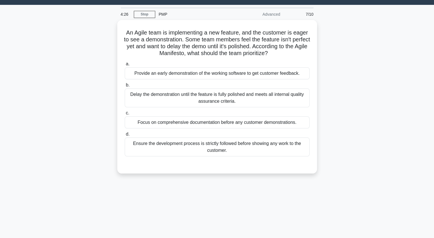
scroll to position [0, 0]
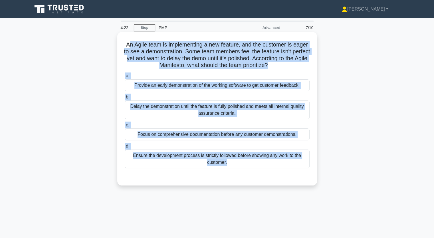
drag, startPoint x: 136, startPoint y: 43, endPoint x: 249, endPoint y: 169, distance: 169.1
click at [249, 173] on div "An Agile team is implementing a new feature, and the customer is eager to see a…" at bounding box center [217, 108] width 195 height 149
copy div "n Agile team is implementing a new feature, and the customer is eager to see a …"
click at [220, 86] on div "Provide an early demonstration of the working software to get customer feedback." at bounding box center [217, 85] width 185 height 12
click at [125, 78] on input "a. Provide an early demonstration of the working software to get customer feedb…" at bounding box center [125, 76] width 0 height 4
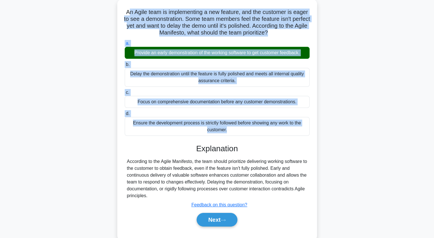
scroll to position [71, 0]
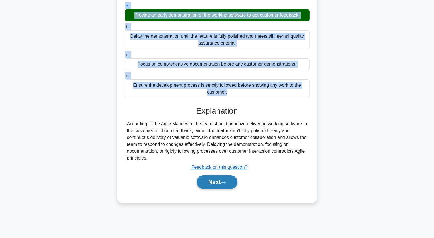
click at [216, 181] on button "Next" at bounding box center [217, 182] width 41 height 14
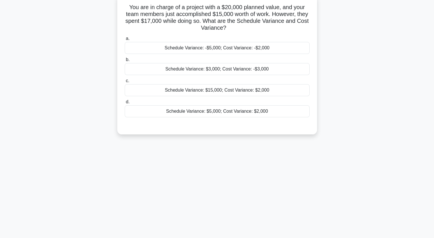
scroll to position [0, 0]
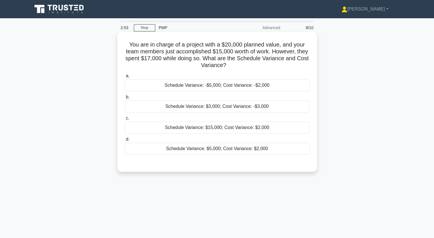
click at [235, 108] on div "Schedule Variance: $3,000; Cost Variance: -$3,000" at bounding box center [217, 107] width 185 height 12
click at [125, 99] on input "b. Schedule Variance: $3,000; Cost Variance: -$3,000" at bounding box center [125, 97] width 0 height 4
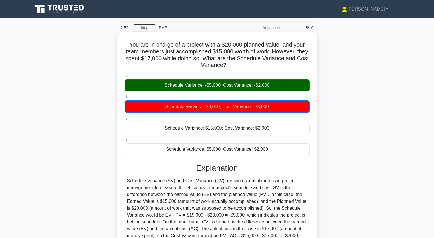
scroll to position [71, 0]
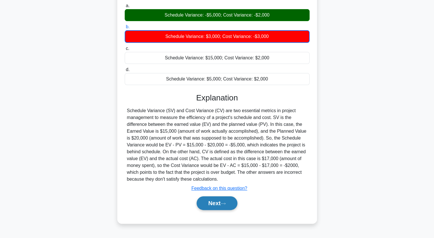
click at [223, 200] on button "Next" at bounding box center [217, 204] width 41 height 14
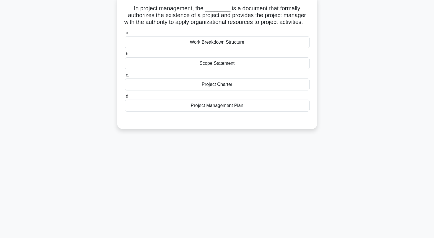
scroll to position [0, 0]
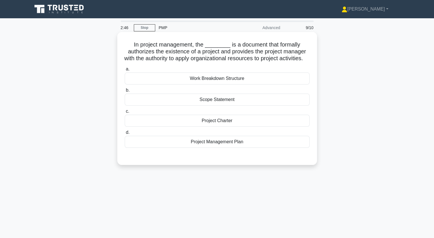
drag, startPoint x: 137, startPoint y: 46, endPoint x: 291, endPoint y: 154, distance: 188.0
click at [291, 154] on div "In project management, the ________ is a document that formally authorizes the …" at bounding box center [217, 98] width 195 height 129
copy div "n project management, the ________ is a document that formally authorizes the e…"
click at [225, 127] on div "Project Charter" at bounding box center [217, 121] width 185 height 12
click at [125, 113] on input "c. Project Charter" at bounding box center [125, 112] width 0 height 4
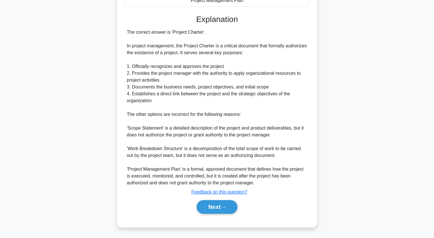
scroll to position [148, 0]
click at [213, 208] on button "Next" at bounding box center [217, 207] width 41 height 14
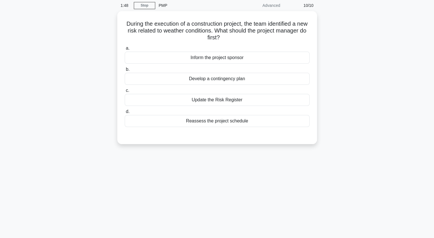
scroll to position [0, 0]
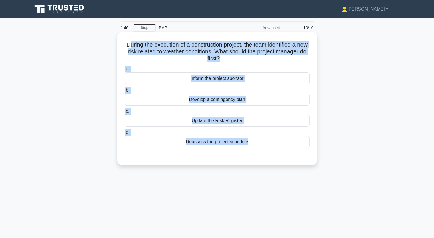
drag, startPoint x: 131, startPoint y: 45, endPoint x: 218, endPoint y: 161, distance: 144.9
click at [218, 161] on div "During the execution of a construction project, the team identified a new risk …" at bounding box center [217, 98] width 195 height 129
copy div "uring the execution of a construction project, the team identified a new risk r…"
click at [222, 122] on div "Update the Risk Register" at bounding box center [217, 121] width 185 height 12
click at [125, 113] on input "c. Update the Risk Register" at bounding box center [125, 112] width 0 height 4
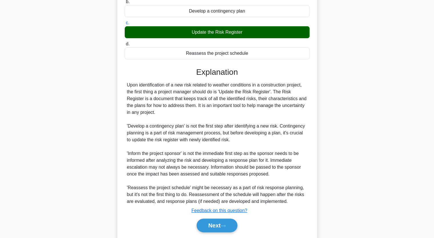
scroll to position [107, 0]
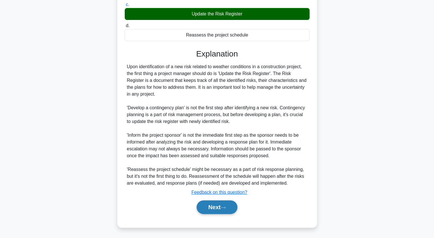
click at [216, 205] on button "Next" at bounding box center [217, 208] width 41 height 14
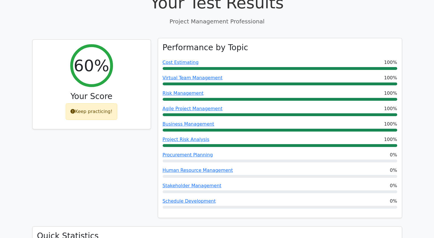
scroll to position [57, 0]
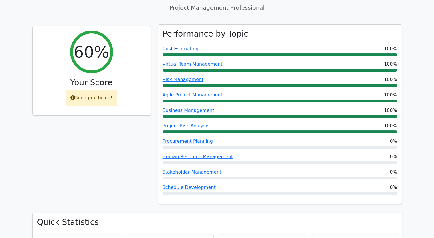
click at [182, 51] on link "Cost Estimating" at bounding box center [181, 48] width 36 height 5
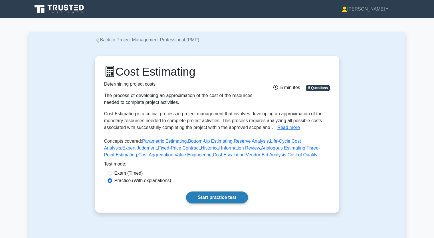
drag, startPoint x: 223, startPoint y: 197, endPoint x: 218, endPoint y: 201, distance: 5.8
click at [222, 197] on link "Start practice test" at bounding box center [217, 198] width 62 height 12
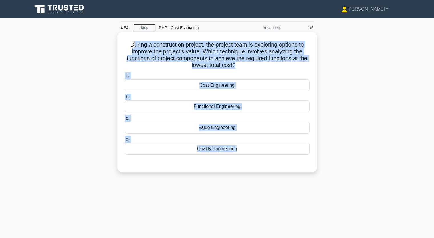
drag, startPoint x: 129, startPoint y: 45, endPoint x: 267, endPoint y: 161, distance: 180.4
click at [267, 161] on div "During a construction project, the project team is exploring options to improve…" at bounding box center [217, 101] width 195 height 135
copy div "uring a construction project, the project team is exploring options to improve …"
click at [215, 107] on div "Functional Engineering" at bounding box center [217, 107] width 185 height 12
click at [125, 99] on input "b. Functional Engineering" at bounding box center [125, 97] width 0 height 4
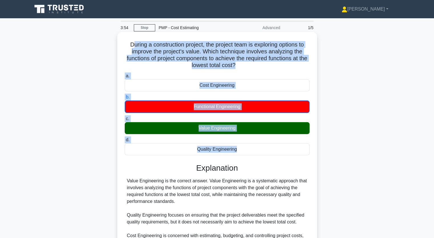
click at [169, 142] on label "d. Quality Engineering" at bounding box center [217, 146] width 185 height 19
click at [125, 142] on input "d. Quality Engineering" at bounding box center [125, 140] width 0 height 4
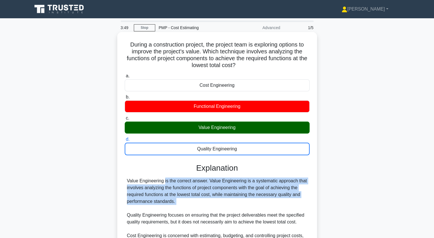
drag, startPoint x: 128, startPoint y: 180, endPoint x: 229, endPoint y: 209, distance: 105.1
click at [229, 209] on div "Value Engineering is the correct answer. Value Engineering is a systematic appr…" at bounding box center [217, 226] width 181 height 96
drag, startPoint x: 372, startPoint y: 108, endPoint x: 266, endPoint y: 207, distance: 145.9
click at [266, 207] on div "Value Engineering is the correct answer. Value Engineering is a systematic appr…" at bounding box center [217, 226] width 181 height 96
copy div "alue Engineering is the correct answer. Value Engineering is a systematic appro…"
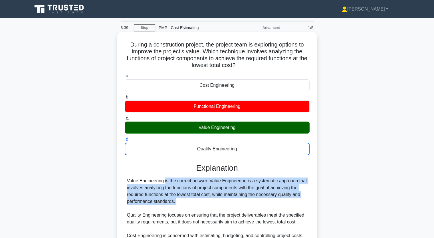
click at [283, 199] on div "Value Engineering is the correct answer. Value Engineering is a systematic appr…" at bounding box center [217, 226] width 181 height 96
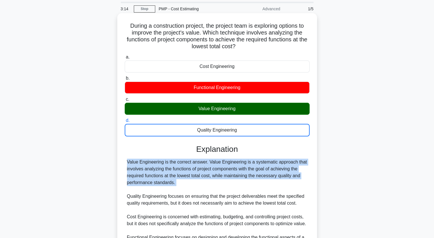
scroll to position [29, 0]
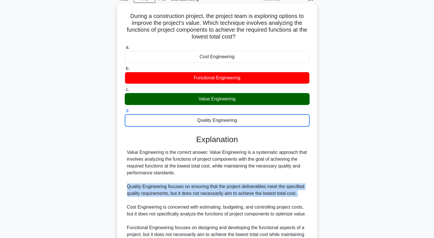
drag, startPoint x: 127, startPoint y: 188, endPoint x: 224, endPoint y: 200, distance: 97.9
click at [224, 200] on div "Value Engineering is the correct answer. Value Engineering is a systematic appr…" at bounding box center [217, 197] width 181 height 96
copy div "Quality Engineering focuses on ensuring that the project deliverables meet the …"
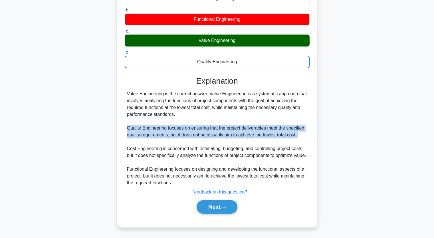
scroll to position [94, 0]
click at [212, 207] on button "Next" at bounding box center [217, 207] width 41 height 14
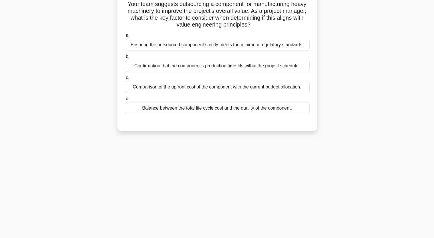
scroll to position [13, 0]
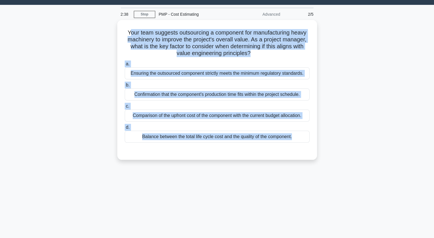
drag, startPoint x: 130, startPoint y: 32, endPoint x: 273, endPoint y: 167, distance: 196.6
click at [272, 169] on div "2:38 Stop PMP - Cost Estimating Advanced 2/5 Your team suggests outsourcing a c…" at bounding box center [217, 150] width 377 height 286
copy div "our team suggests outsourcing a component for manufacturing heavy machinery to …"
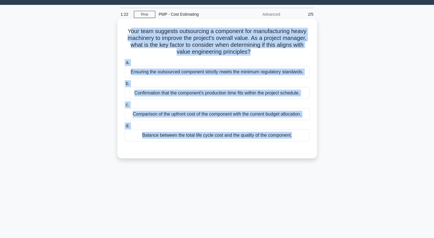
click at [223, 77] on div "Ensuring the outsourced component strictly meets the minimum regulatory standar…" at bounding box center [217, 72] width 185 height 12
click at [125, 65] on input "a. Ensuring the outsourced component strictly meets the minimum regulatory stan…" at bounding box center [125, 63] width 0 height 4
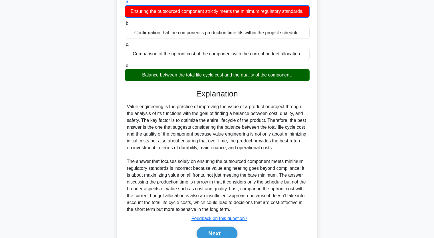
scroll to position [101, 0]
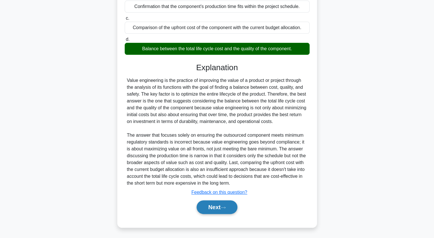
click at [223, 213] on button "Next" at bounding box center [217, 208] width 41 height 14
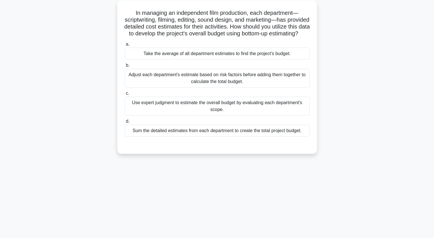
scroll to position [0, 0]
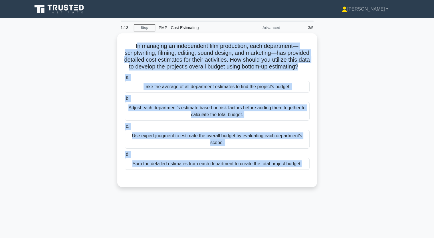
drag, startPoint x: 135, startPoint y: 46, endPoint x: 332, endPoint y: 159, distance: 227.7
click at [298, 176] on div "In managing an independent film production, each department—scriptwriting, film…" at bounding box center [217, 110] width 195 height 149
copy div "n managing an independent film production, each department—scriptwriting, filmi…"
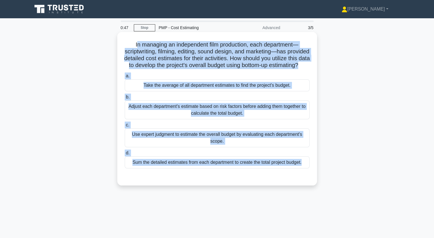
click at [175, 113] on div "Adjust each department's estimate based on risk factors before adding them toge…" at bounding box center [217, 110] width 185 height 19
click at [125, 99] on input "b. Adjust each department's estimate based on risk factors before adding them t…" at bounding box center [125, 97] width 0 height 4
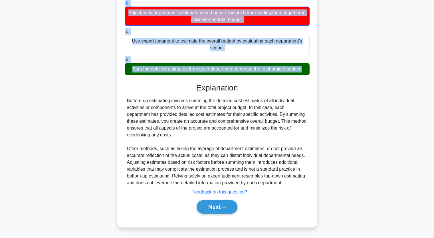
scroll to position [101, 0]
click at [213, 206] on button "Next" at bounding box center [217, 207] width 41 height 14
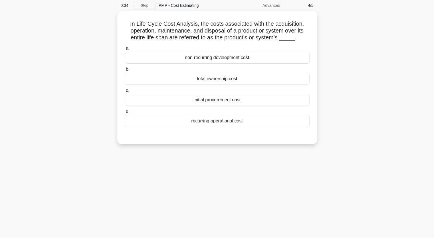
scroll to position [13, 0]
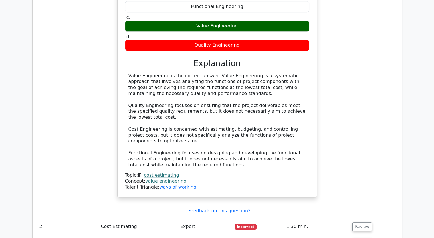
scroll to position [486, 0]
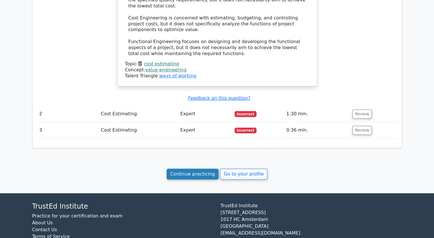
click at [211, 169] on link "Continue practicing" at bounding box center [193, 174] width 52 height 11
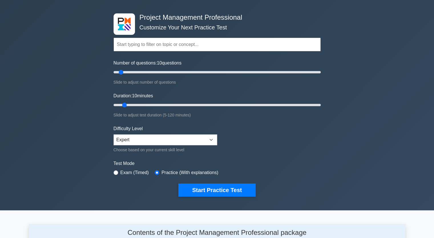
scroll to position [29, 0]
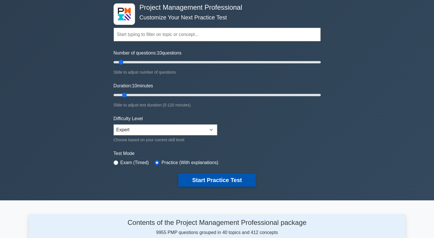
click at [224, 176] on button "Start Practice Test" at bounding box center [217, 180] width 77 height 13
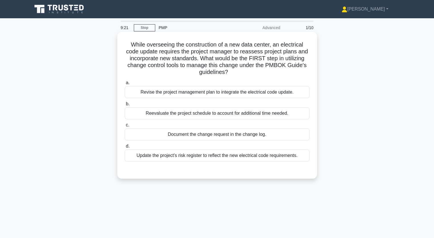
click at [194, 156] on div "Update the project's risk register to reflect the new electrical code requireme…" at bounding box center [217, 156] width 185 height 12
click at [209, 157] on div "Update the project's risk register to reflect the new electrical code requireme…" at bounding box center [217, 156] width 185 height 12
click at [125, 148] on input "d. Update the project's risk register to reflect the new electrical code requir…" at bounding box center [125, 147] width 0 height 4
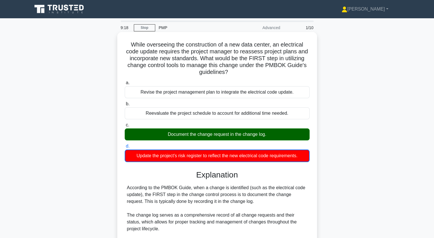
scroll to position [29, 0]
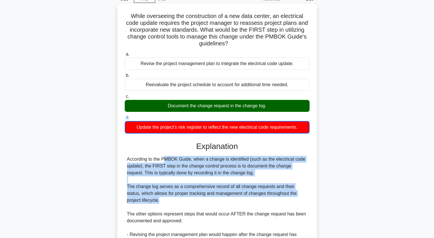
drag, startPoint x: 129, startPoint y: 159, endPoint x: 252, endPoint y: 199, distance: 129.3
click at [252, 200] on div "According to the PMBOK Guide, when a change is identified (such as the electric…" at bounding box center [217, 231] width 181 height 151
copy div "ccording to the PMBOK Guide, when a change is identified (such as the electrica…"
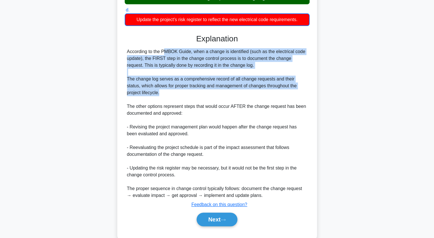
scroll to position [143, 0]
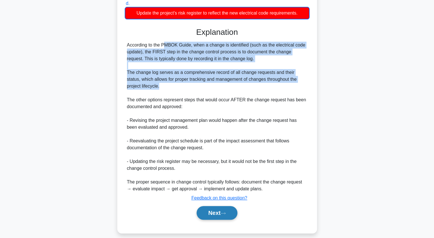
click at [211, 210] on button "Next" at bounding box center [217, 213] width 41 height 14
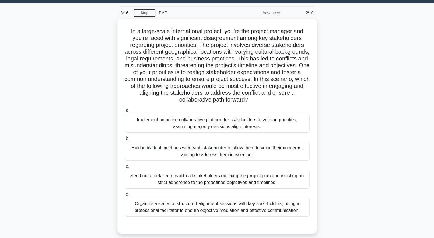
scroll to position [13, 0]
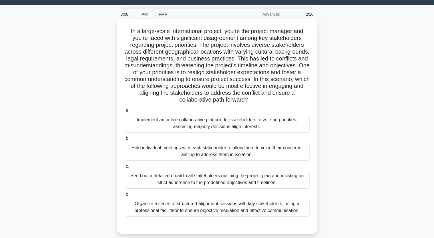
click at [157, 205] on div "Organize a series of structured alignment sessions with key stakeholders, using…" at bounding box center [217, 207] width 185 height 19
click at [125, 197] on input "d. Organize a series of structured alignment sessions with key stakeholders, us…" at bounding box center [125, 195] width 0 height 4
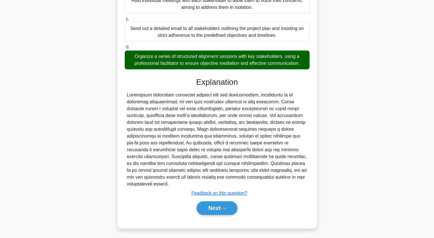
scroll to position [162, 0]
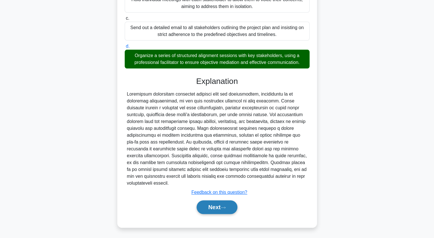
click at [205, 205] on button "Next" at bounding box center [217, 208] width 41 height 14
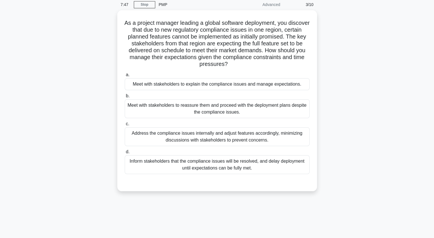
scroll to position [13, 0]
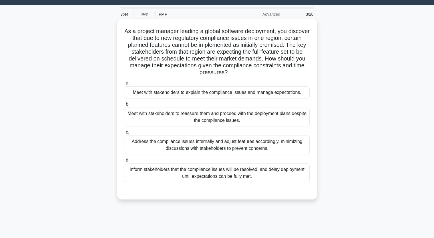
click at [199, 175] on div "Inform stakeholders that the compliance issues will be resolved, and delay depl…" at bounding box center [217, 173] width 185 height 19
click at [125, 162] on input "d. Inform stakeholders that the compliance issues will be resolved, and delay d…" at bounding box center [125, 161] width 0 height 4
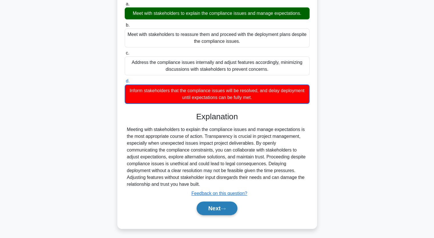
scroll to position [94, 0]
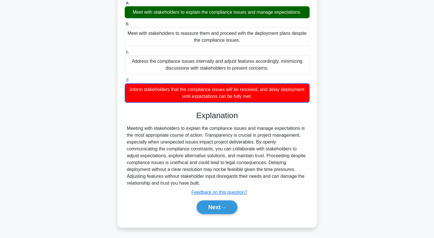
click at [226, 198] on div "Next" at bounding box center [217, 207] width 185 height 18
click at [224, 207] on icon at bounding box center [223, 207] width 5 height 3
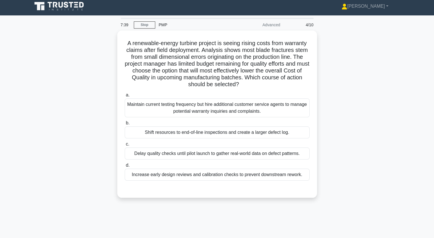
scroll to position [0, 0]
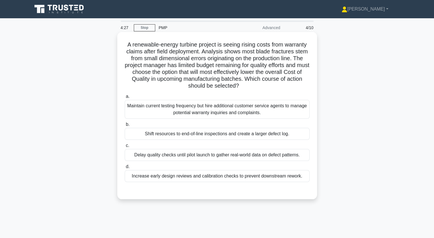
click at [136, 153] on div "Delay quality checks until pilot launch to gather real-world data on defect pat…" at bounding box center [217, 155] width 185 height 12
click at [125, 148] on input "[PERSON_NAME] quality checks until pilot launch to gather real-world data on de…" at bounding box center [125, 146] width 0 height 4
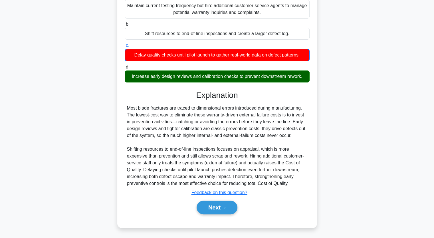
scroll to position [101, 0]
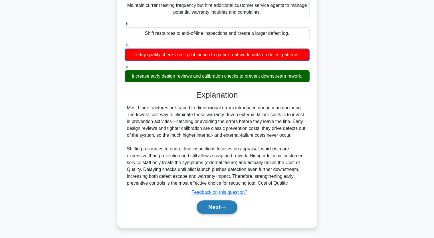
click at [205, 207] on button "Next" at bounding box center [217, 208] width 41 height 14
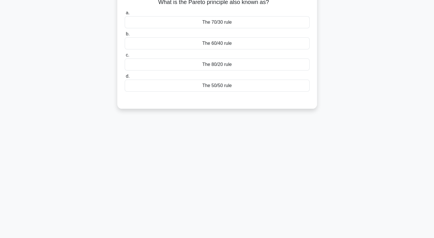
scroll to position [13, 0]
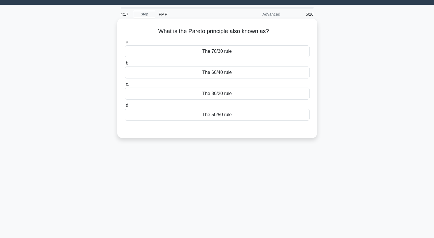
click at [223, 101] on div "a. The 70/30 rule b. The 60/40 rule c. d." at bounding box center [217, 79] width 192 height 85
click at [224, 92] on div "The 80/20 rule" at bounding box center [217, 94] width 185 height 12
click at [125, 86] on input "c. The 80/20 rule" at bounding box center [125, 85] width 0 height 4
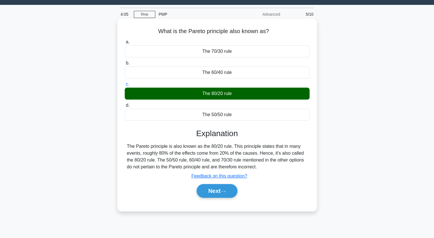
drag, startPoint x: 131, startPoint y: 147, endPoint x: 258, endPoint y: 165, distance: 129.0
click at [258, 165] on div "The Pareto principle is also known as the 80/20 rule. This principle states tha…" at bounding box center [217, 156] width 181 height 27
copy div "e Pareto principle is also known as the 80/20 rule. This principle states that …"
click at [221, 192] on button "Next" at bounding box center [217, 191] width 41 height 14
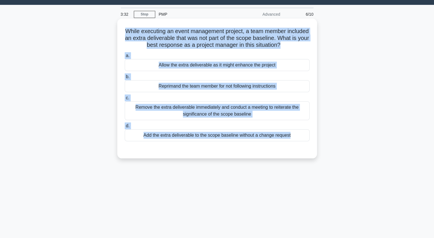
drag, startPoint x: 131, startPoint y: 31, endPoint x: 289, endPoint y: 143, distance: 194.0
click at [289, 143] on div "While executing an event management project, a team member included an extra de…" at bounding box center [217, 88] width 195 height 135
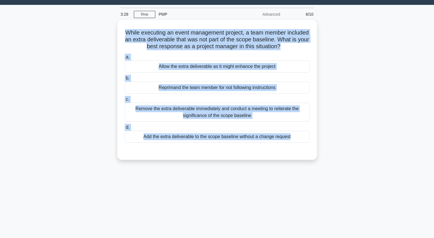
copy div "While executing an event management project, a team member included an extra de…"
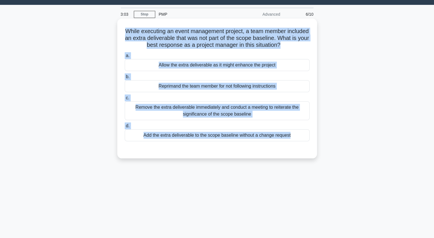
scroll to position [0, 0]
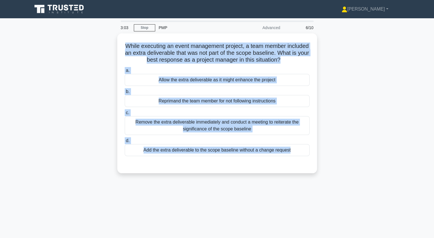
click at [48, 85] on div "While executing an event management project, a team member included an extra de…" at bounding box center [217, 106] width 377 height 147
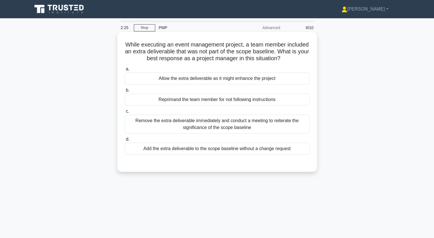
click at [195, 84] on div "Allow the extra deliverable as it might enhance the project" at bounding box center [217, 79] width 185 height 12
click at [125, 71] on input "a. Allow the extra deliverable as it might enhance the project" at bounding box center [125, 69] width 0 height 4
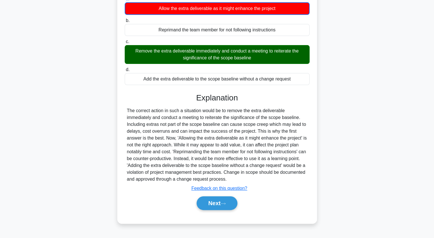
scroll to position [71, 0]
click at [215, 201] on button "Next" at bounding box center [217, 204] width 41 height 14
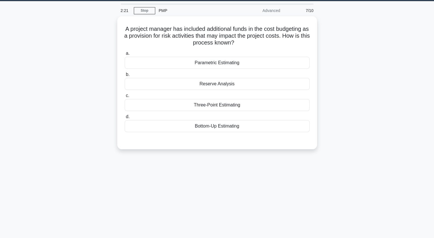
scroll to position [13, 0]
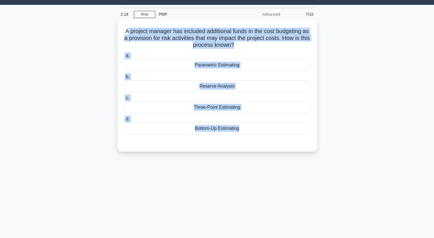
drag, startPoint x: 129, startPoint y: 33, endPoint x: 258, endPoint y: 142, distance: 168.9
click at [258, 142] on div "A project manager has included additional funds in the cost budgeting as a prov…" at bounding box center [217, 85] width 195 height 129
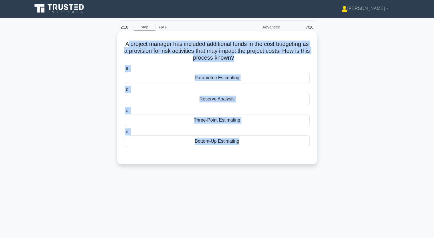
scroll to position [0, 0]
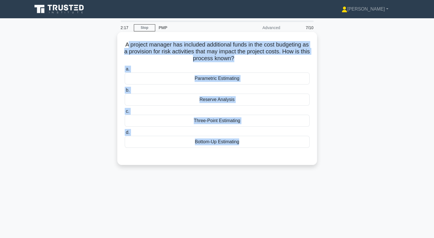
copy div "project manager has included additional funds in the cost budgeting as a provis…"
click at [211, 100] on div "Reserve Analysis" at bounding box center [217, 100] width 185 height 12
click at [125, 92] on input "b. Reserve Analysis" at bounding box center [125, 91] width 0 height 4
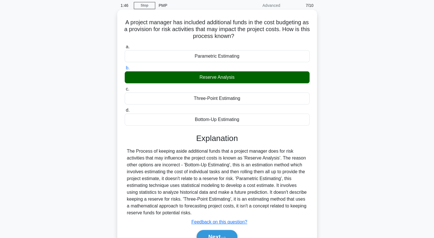
scroll to position [57, 0]
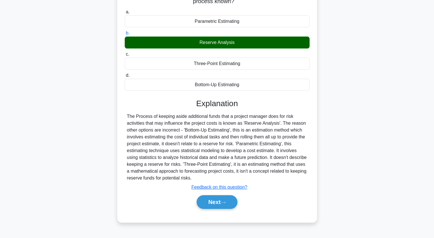
drag, startPoint x: 129, startPoint y: 117, endPoint x: 292, endPoint y: 177, distance: 174.6
click at [296, 178] on div "The Process of keeping aside additional funds that a project manager does for r…" at bounding box center [217, 147] width 181 height 69
copy div "he Process of keeping aside additional funds that a project manager does for ri…"
click at [214, 202] on button "Next" at bounding box center [217, 202] width 41 height 14
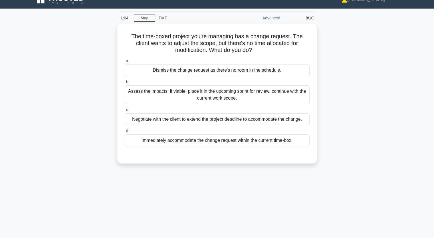
scroll to position [0, 0]
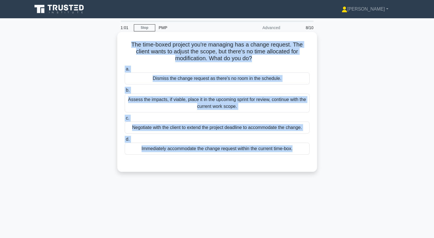
drag, startPoint x: 131, startPoint y: 44, endPoint x: 279, endPoint y: 160, distance: 188.6
click at [279, 160] on div "The time-boxed project you're managing has a change request. The client wants t…" at bounding box center [217, 101] width 195 height 135
copy div "The time-boxed project you're managing has a change request. The client wants t…"
click at [199, 104] on div "Assess the impacts, if viable, place it in the upcoming sprint for review, cont…" at bounding box center [217, 103] width 185 height 19
click at [125, 92] on input "b. Assess the impacts, if viable, place it in the upcoming sprint for review, c…" at bounding box center [125, 91] width 0 height 4
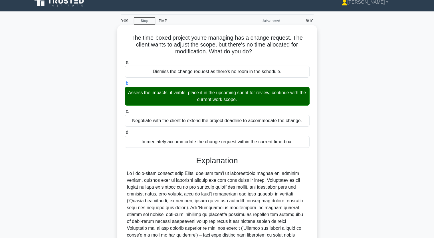
scroll to position [86, 0]
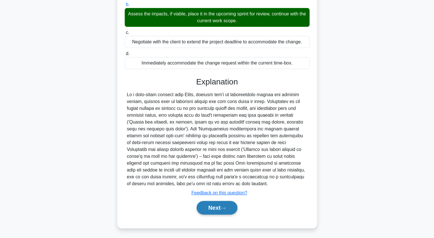
click at [219, 206] on button "Next" at bounding box center [217, 208] width 41 height 14
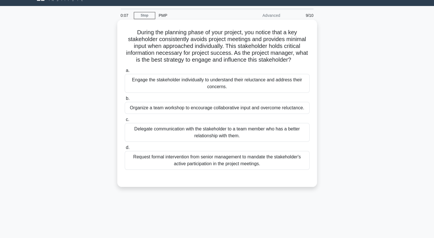
scroll to position [0, 0]
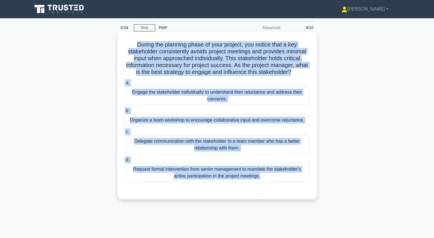
drag, startPoint x: 133, startPoint y: 45, endPoint x: 240, endPoint y: 194, distance: 184.2
click at [240, 197] on div "During the planning phase of your project, you notice that a key stakeholder co…" at bounding box center [217, 115] width 195 height 163
click at [172, 124] on div "Organize a team workshop to encourage collaborative input and overcome reluctan…" at bounding box center [217, 120] width 185 height 12
click at [125, 113] on input "b. Organize a team workshop to encourage collaborative input and overcome reluc…" at bounding box center [125, 111] width 0 height 4
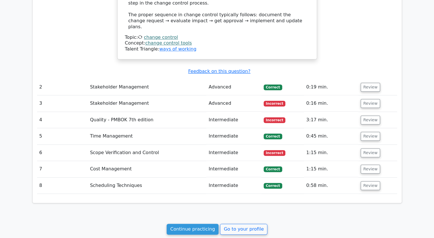
scroll to position [680, 0]
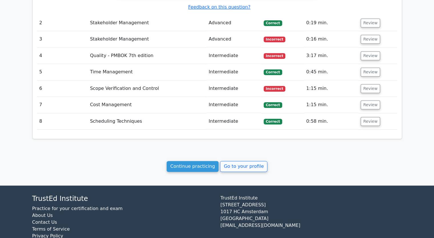
click at [277, 86] on span "Incorrect" at bounding box center [275, 89] width 22 height 6
drag, startPoint x: 275, startPoint y: 71, endPoint x: 281, endPoint y: 71, distance: 6.0
click at [275, 86] on span "Incorrect" at bounding box center [275, 89] width 22 height 6
click at [373, 84] on button "Review" at bounding box center [370, 88] width 19 height 9
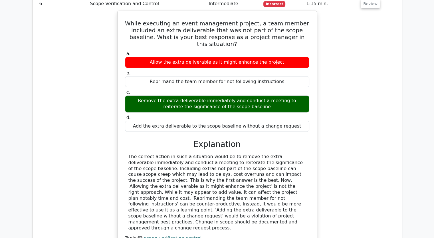
scroll to position [765, 0]
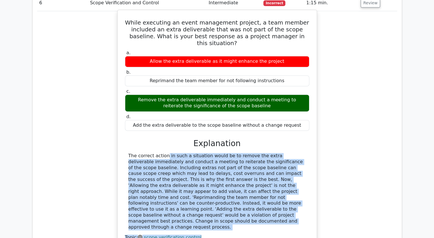
drag, startPoint x: 129, startPoint y: 131, endPoint x: 292, endPoint y: 196, distance: 175.6
click at [292, 196] on div "The correct action in such a situation would be to remove the extra deliverable…" at bounding box center [217, 203] width 185 height 100
copy div "he correct action in such a situation would be to remove the extra deliverable …"
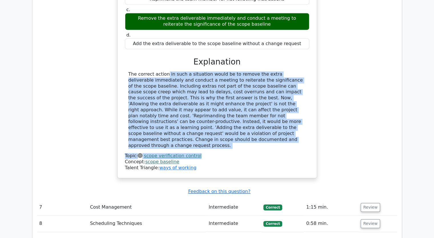
scroll to position [908, 0]
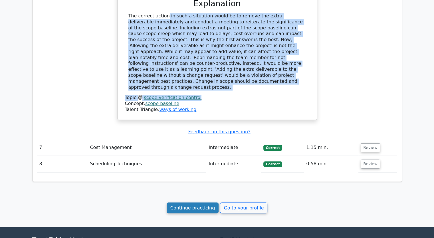
click at [200, 203] on link "Continue practicing" at bounding box center [193, 208] width 52 height 11
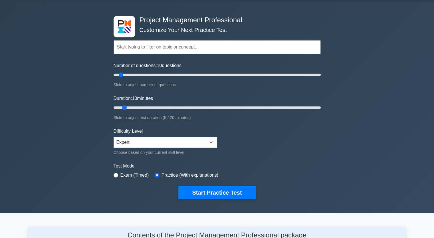
scroll to position [29, 0]
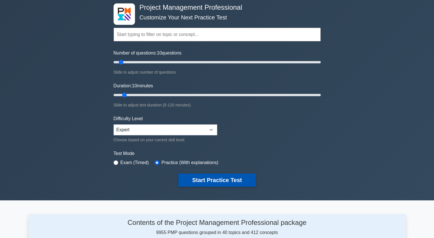
click at [209, 179] on button "Start Practice Test" at bounding box center [217, 180] width 77 height 13
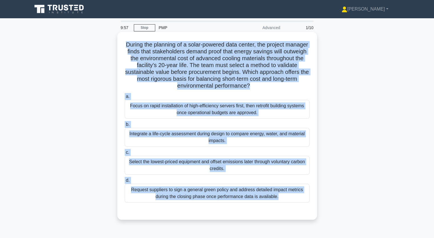
drag, startPoint x: 135, startPoint y: 45, endPoint x: 264, endPoint y: 206, distance: 206.9
click at [264, 206] on div "During the planning of a solar-powered data center, the project manager finds t…" at bounding box center [217, 125] width 195 height 183
copy div "Loremi dol sitametc ad e seddo-eiusmod temp incidi, utl etdolor magnaal enima m…"
click at [172, 133] on div "Integrate a life-cycle assessment during design to compare energy, water, and m…" at bounding box center [217, 137] width 185 height 19
click at [125, 127] on input "b. Integrate a life-cycle assessment during design to compare energy, water, an…" at bounding box center [125, 125] width 0 height 4
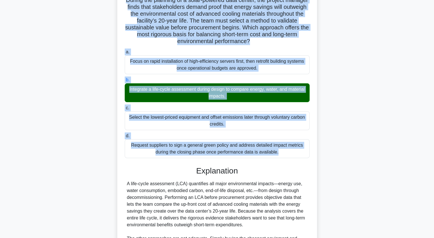
scroll to position [141, 0]
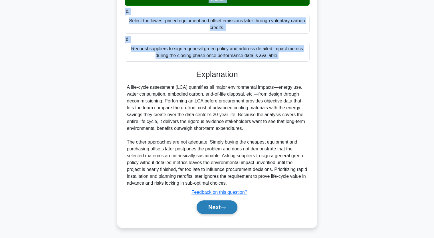
click at [209, 206] on button "Next" at bounding box center [217, 208] width 41 height 14
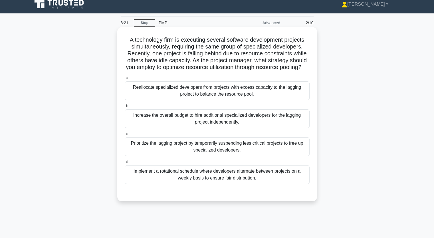
scroll to position [0, 0]
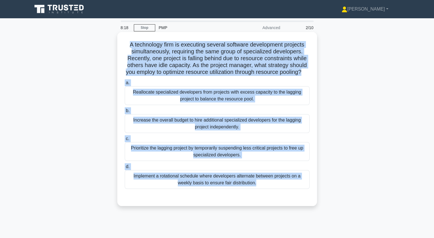
drag, startPoint x: 128, startPoint y: 43, endPoint x: 231, endPoint y: 208, distance: 194.0
click at [231, 204] on div "A technology firm is executing several software development projects simultaneo…" at bounding box center [217, 119] width 195 height 170
copy div "A technology firm is executing several software development projects simultaneo…"
